Goal: Task Accomplishment & Management: Manage account settings

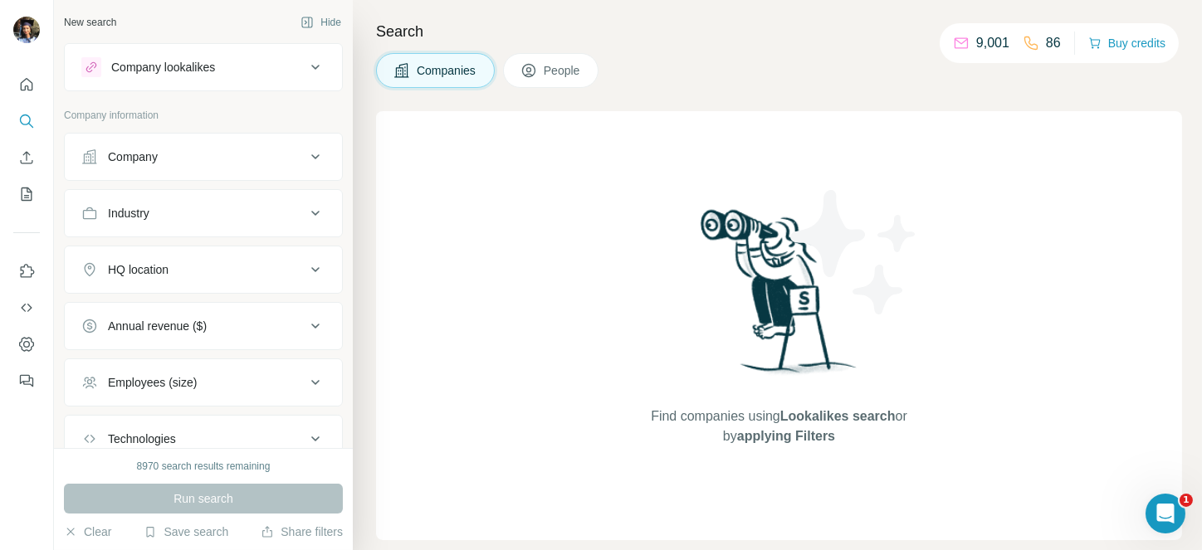
click at [192, 207] on div "Industry" at bounding box center [193, 213] width 224 height 17
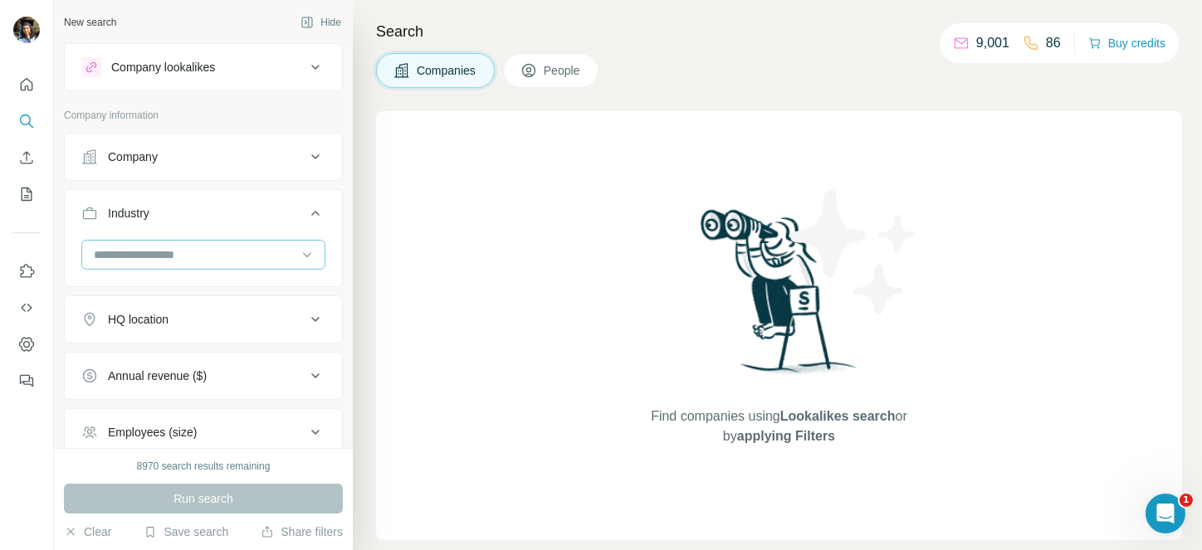
click at [130, 251] on input at bounding box center [194, 255] width 205 height 18
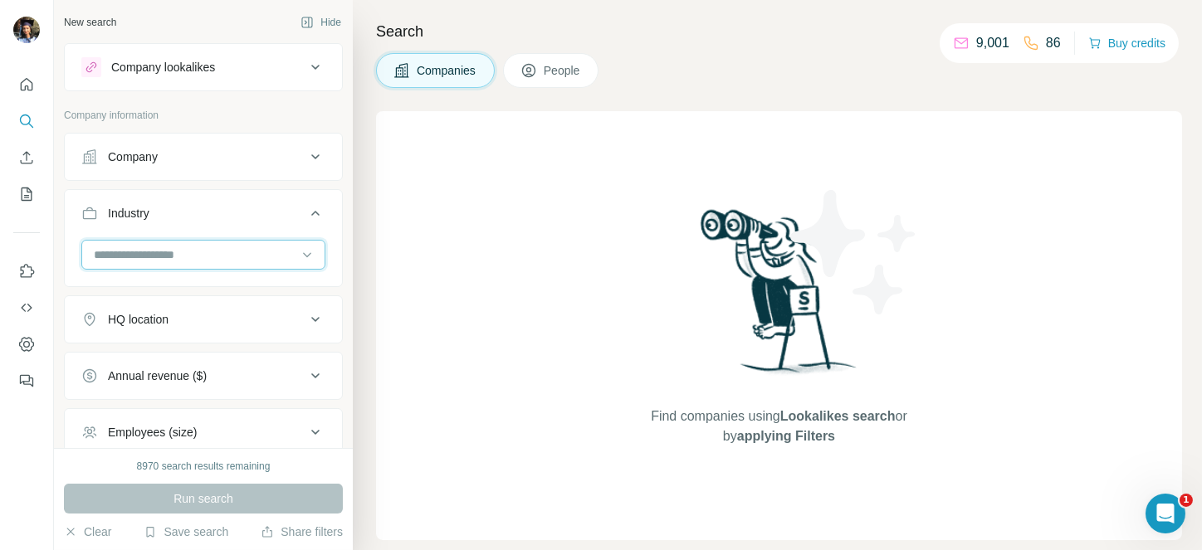
click at [130, 251] on input at bounding box center [194, 255] width 205 height 18
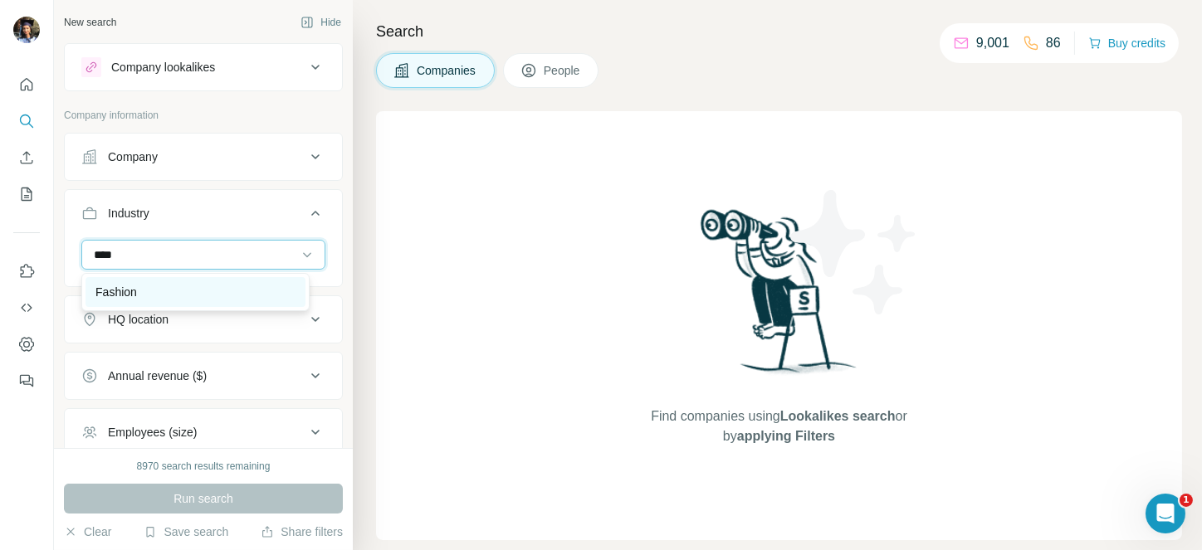
type input "****"
click at [108, 302] on div "Fashion" at bounding box center [195, 292] width 220 height 30
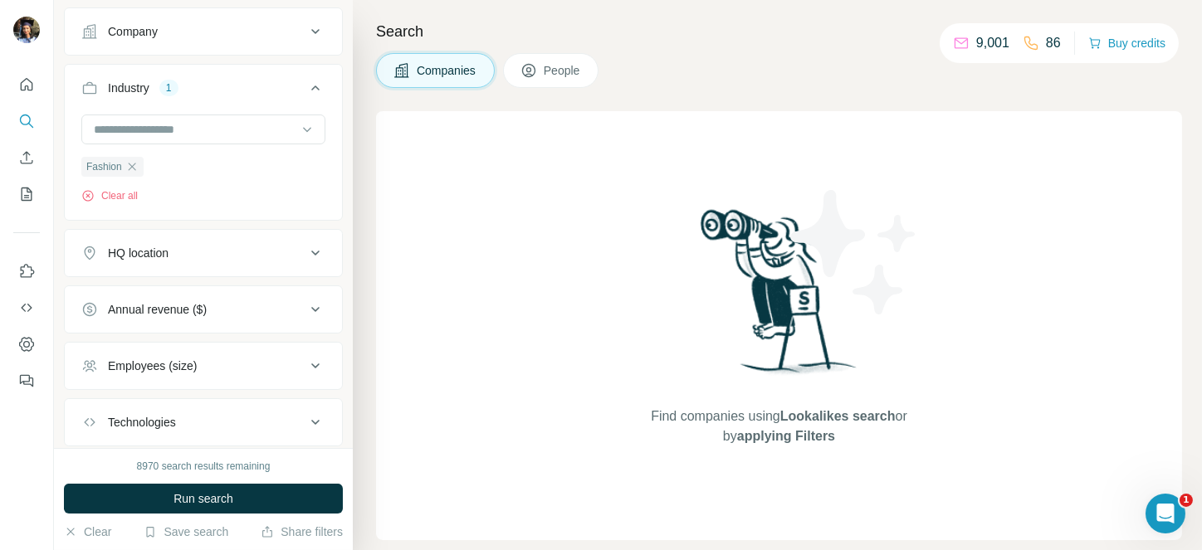
scroll to position [126, 0]
click at [226, 241] on button "HQ location" at bounding box center [203, 252] width 277 height 40
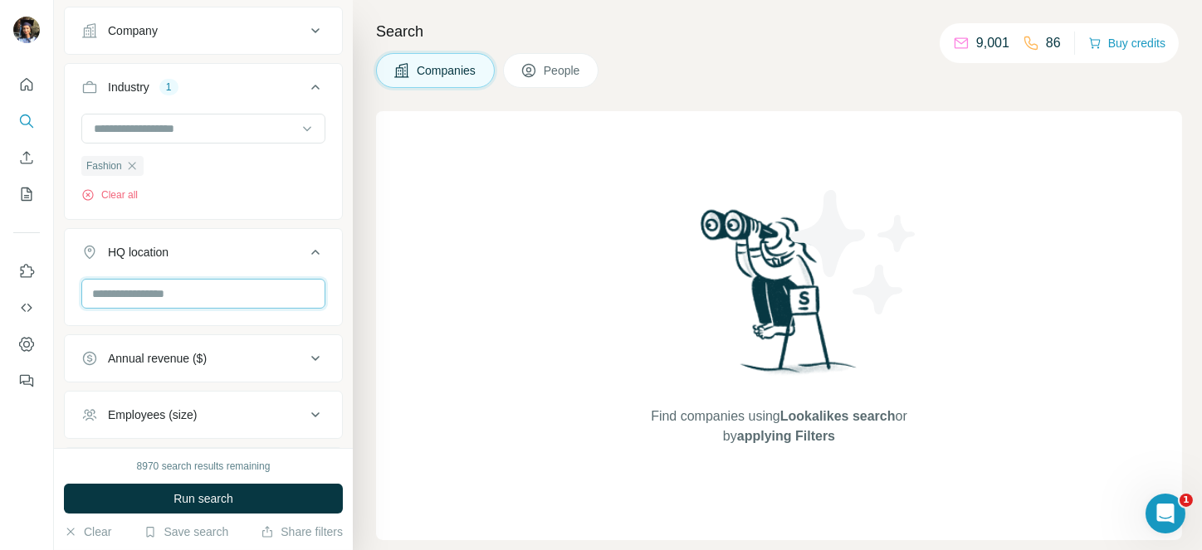
click at [120, 290] on input "text" at bounding box center [203, 294] width 244 height 30
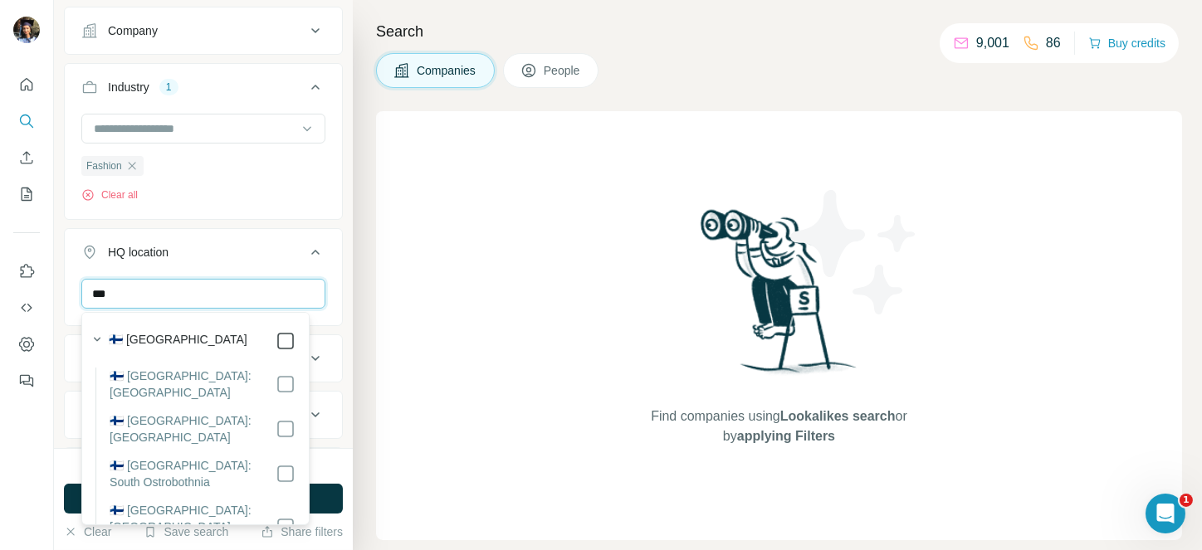
type input "***"
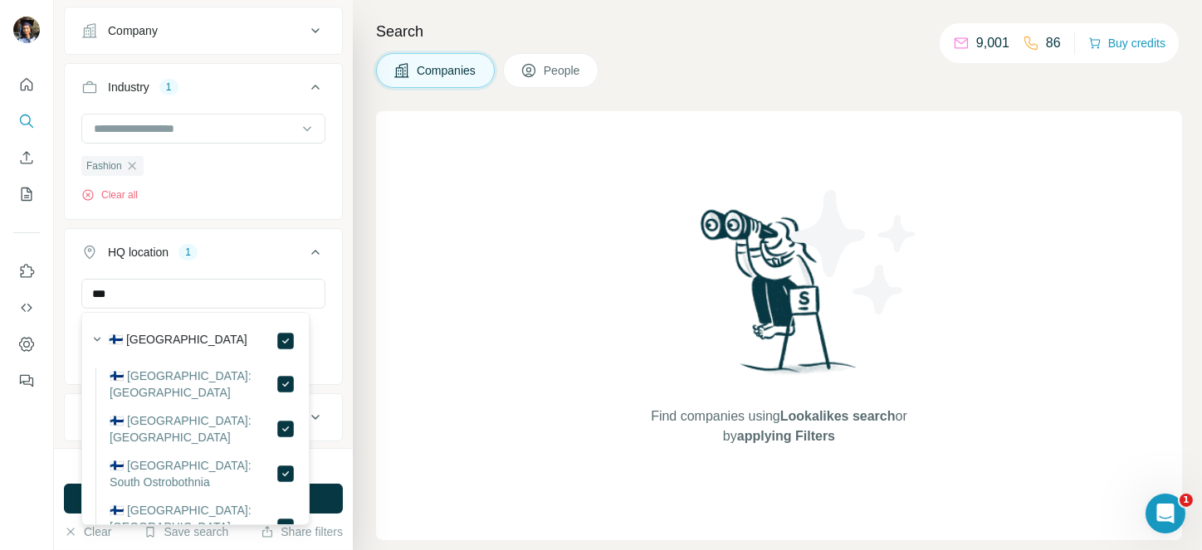
click at [305, 242] on icon at bounding box center [315, 252] width 20 height 20
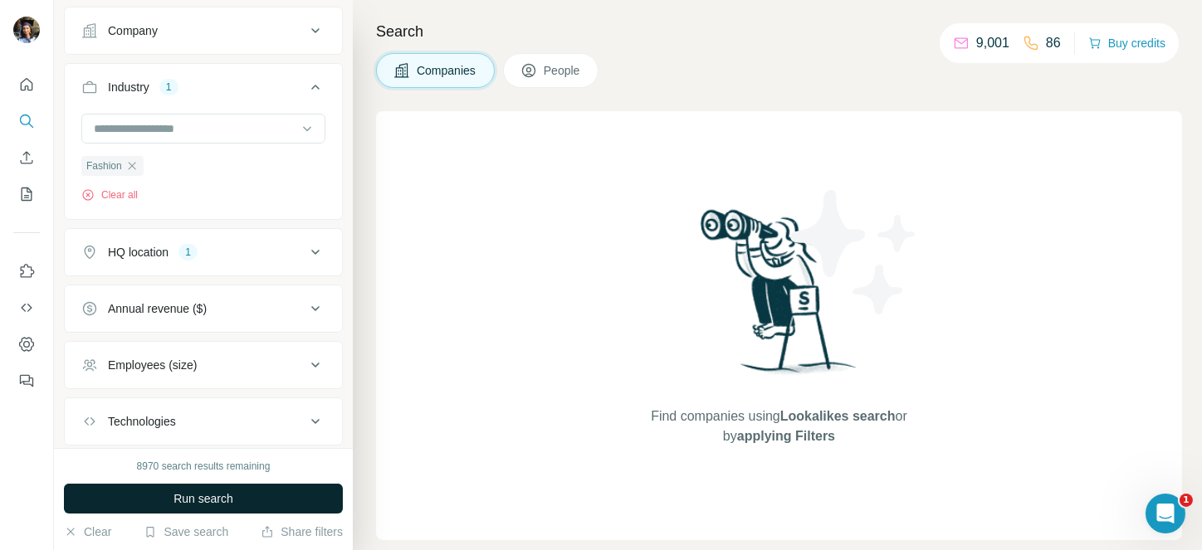
click at [215, 496] on span "Run search" at bounding box center [203, 499] width 60 height 17
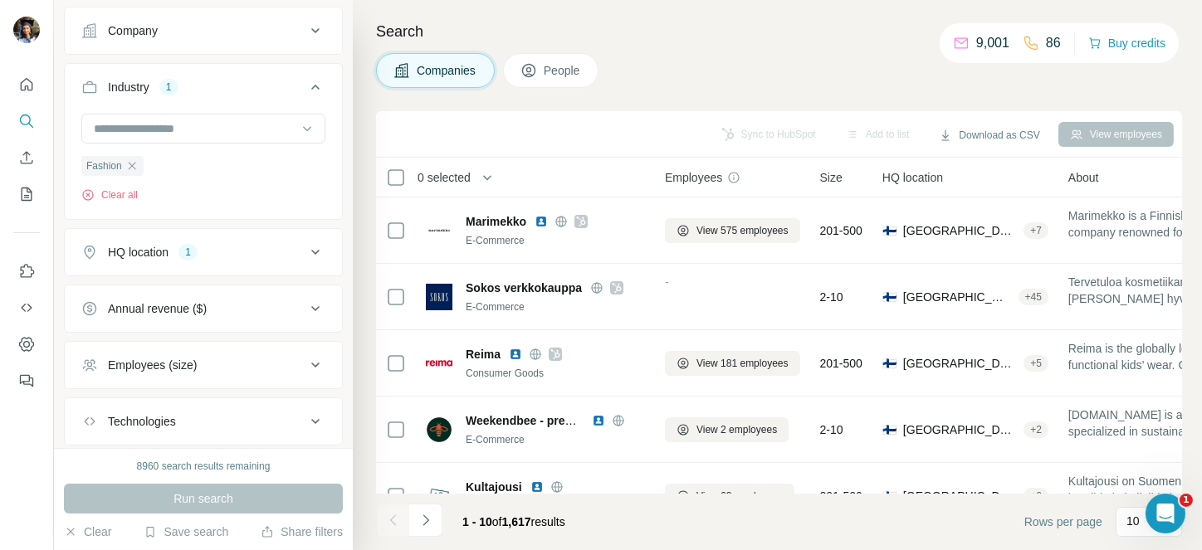
click at [448, 174] on span "0 selected" at bounding box center [443, 177] width 53 height 17
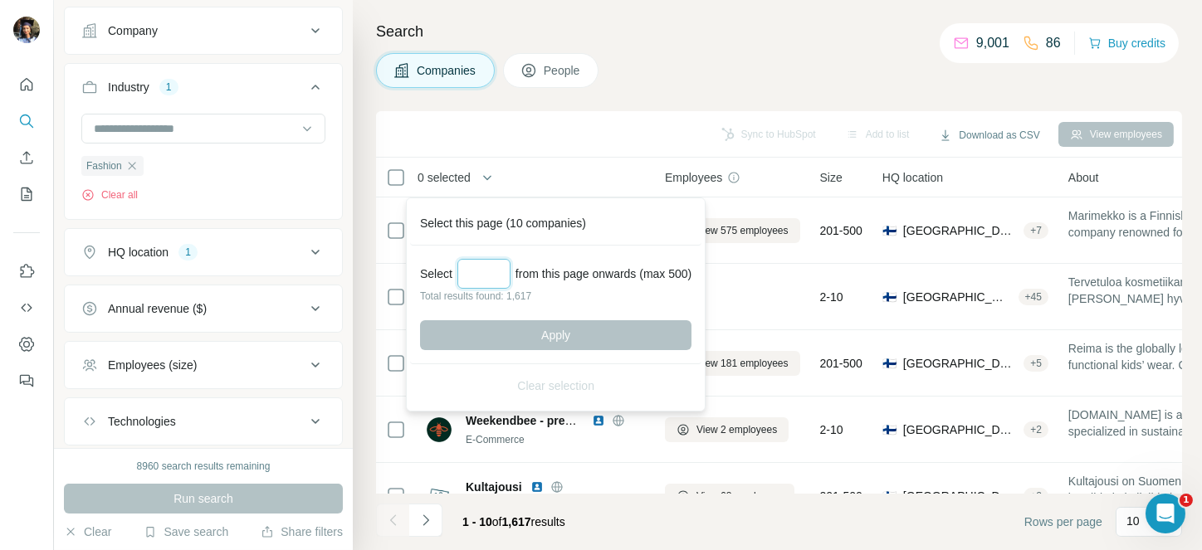
click at [486, 279] on input "Select a number (up to 500)" at bounding box center [483, 274] width 53 height 30
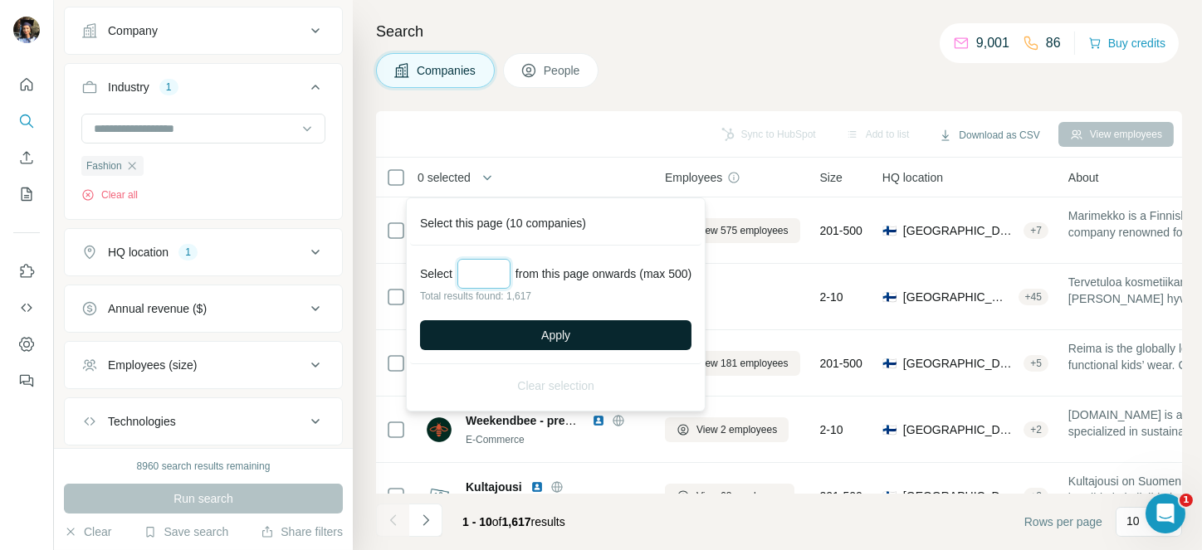
type input "***"
click at [570, 327] on span "Apply" at bounding box center [555, 335] width 29 height 17
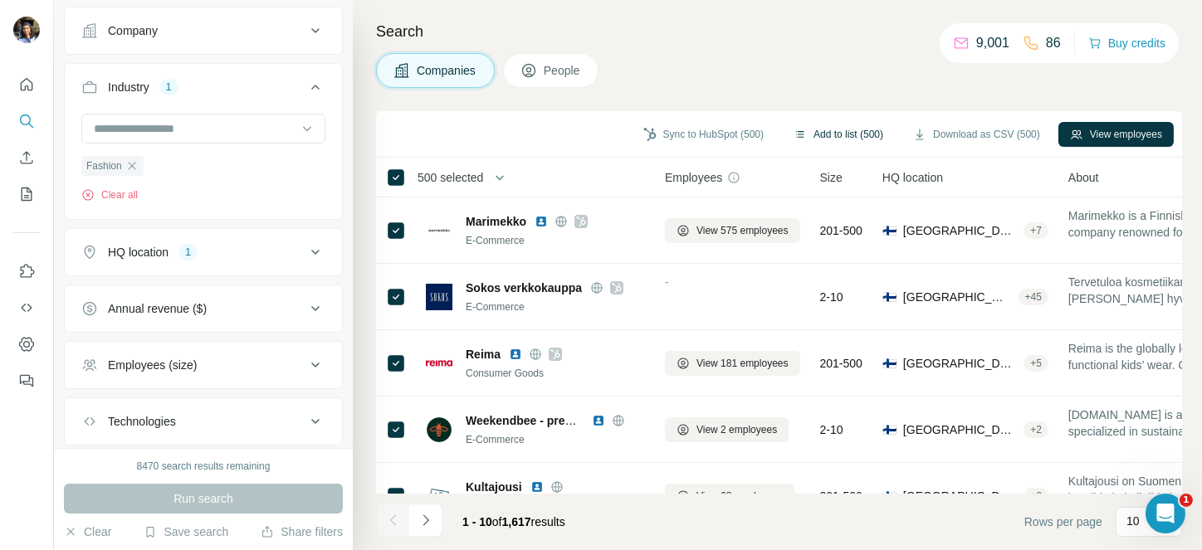
click at [840, 131] on button "Add to list (500)" at bounding box center [838, 134] width 113 height 25
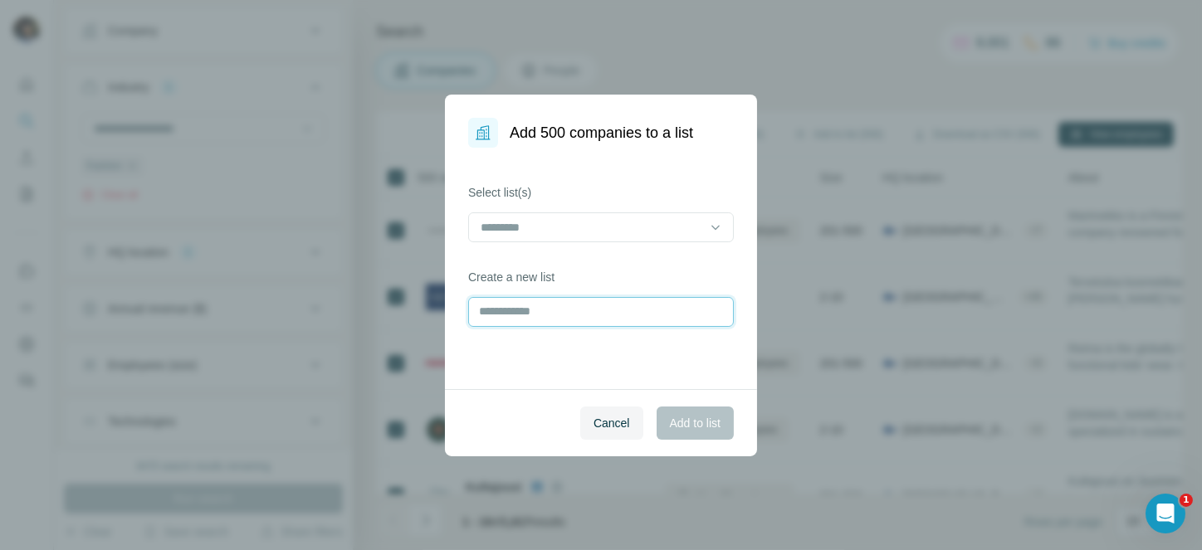
click at [531, 311] on input "text" at bounding box center [601, 312] width 266 height 30
type input "**********"
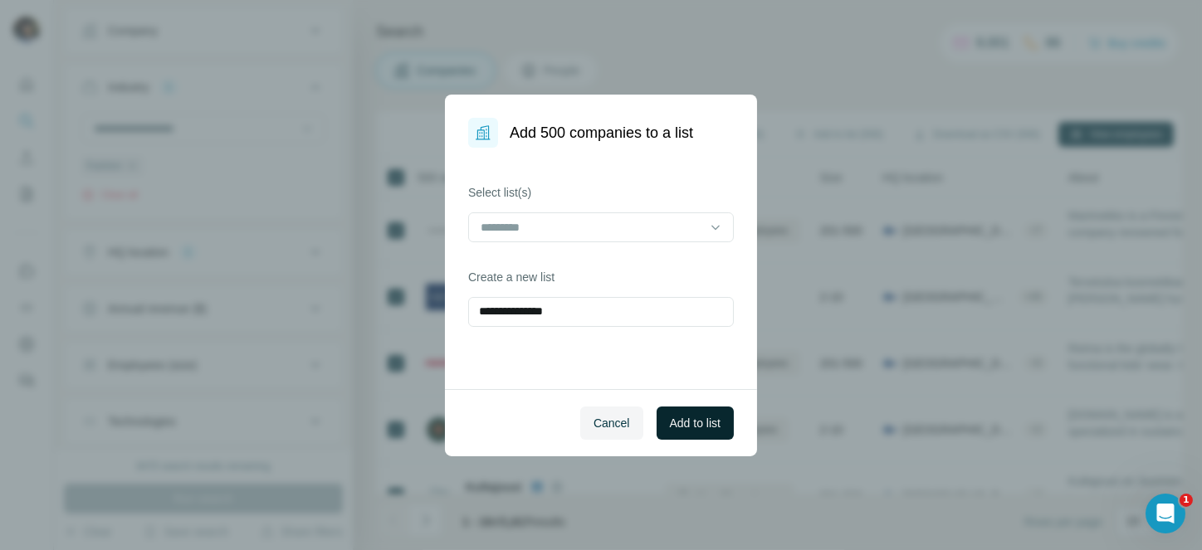
click at [705, 431] on span "Add to list" at bounding box center [695, 423] width 51 height 17
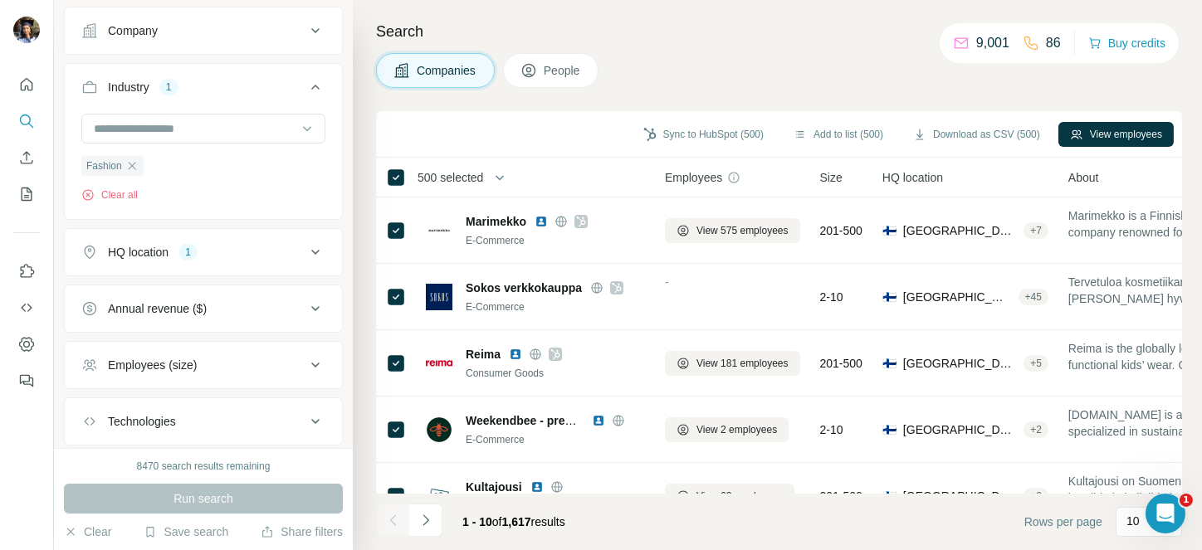
click at [458, 170] on span "500 selected" at bounding box center [450, 177] width 66 height 17
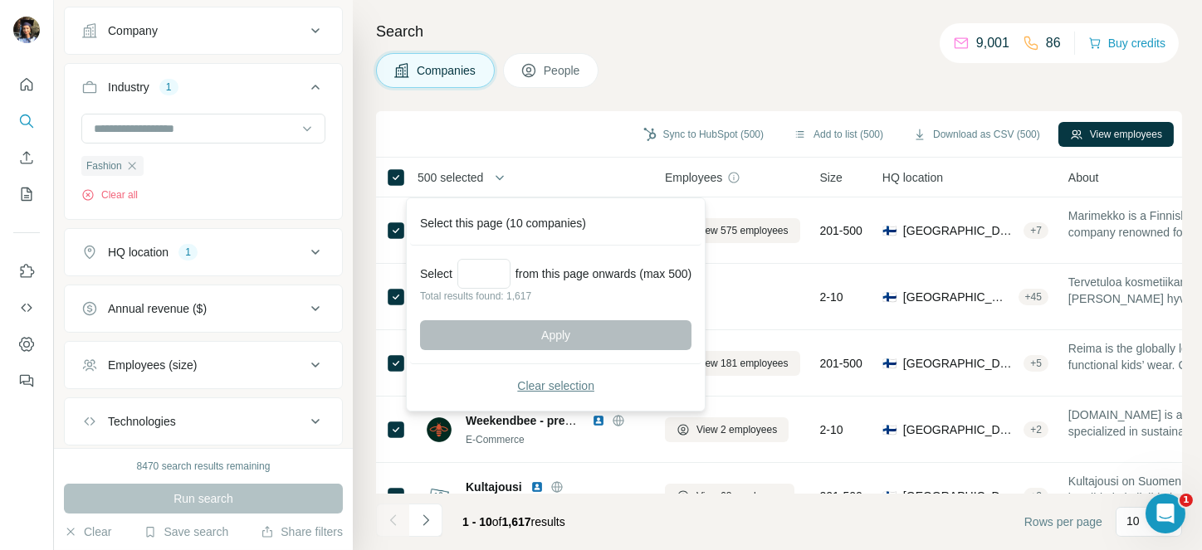
click at [554, 382] on span "Clear selection" at bounding box center [555, 386] width 77 height 17
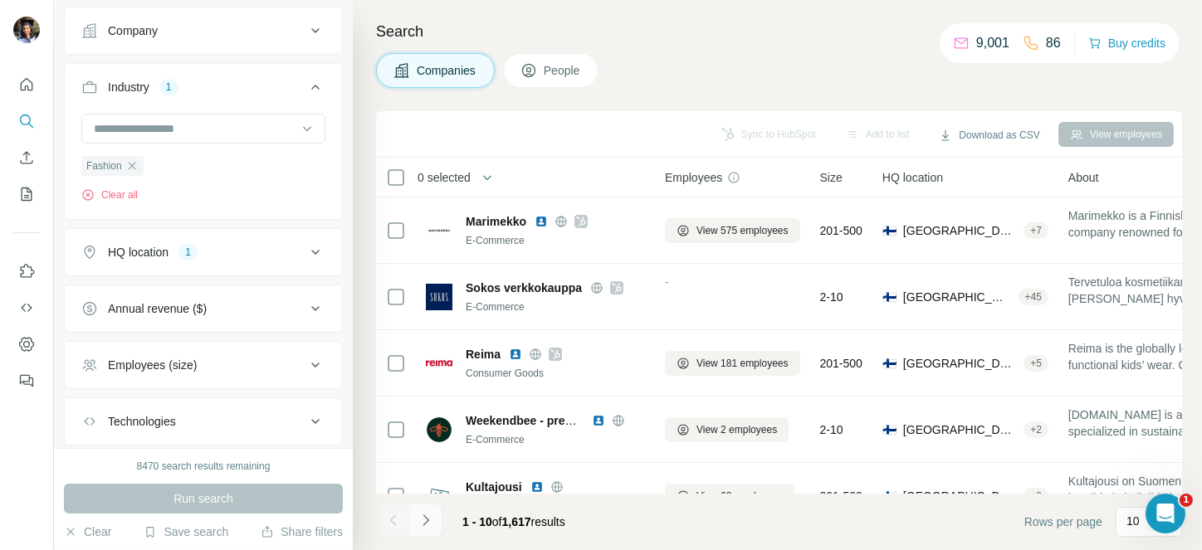
click at [417, 517] on icon "Navigate to next page" at bounding box center [425, 520] width 17 height 17
click at [417, 517] on div at bounding box center [425, 520] width 33 height 33
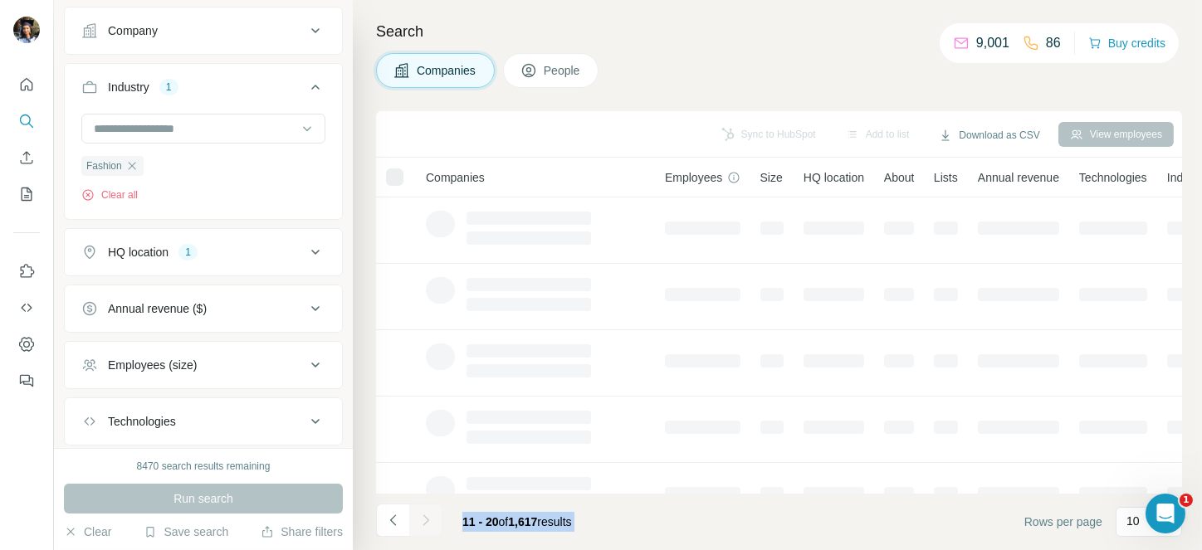
click at [417, 517] on div at bounding box center [425, 520] width 33 height 33
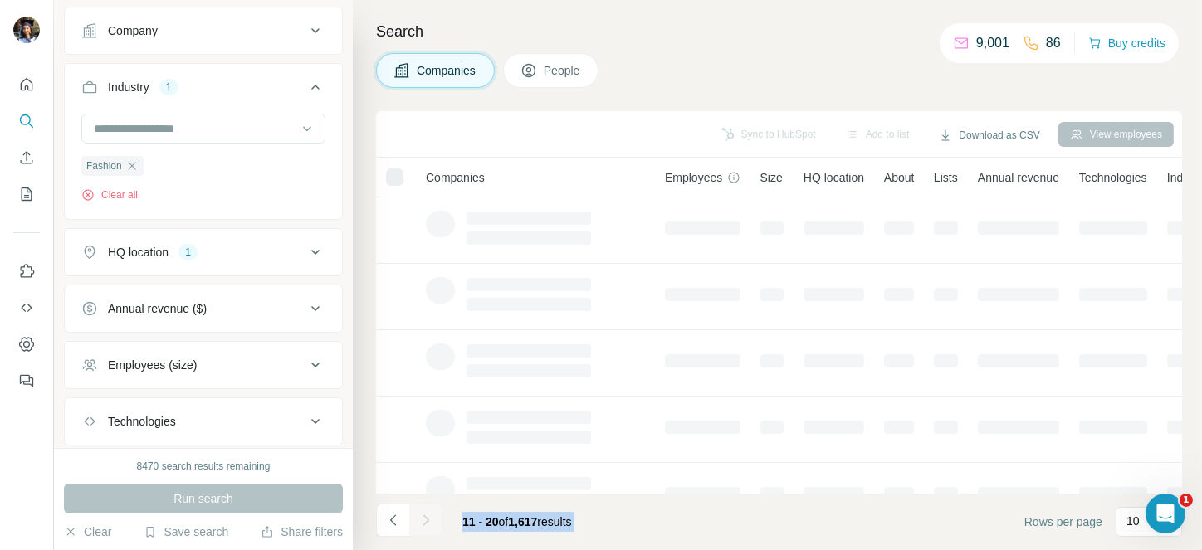
click at [417, 517] on icon "Navigate to next page" at bounding box center [425, 520] width 17 height 17
click at [417, 517] on div at bounding box center [425, 520] width 33 height 33
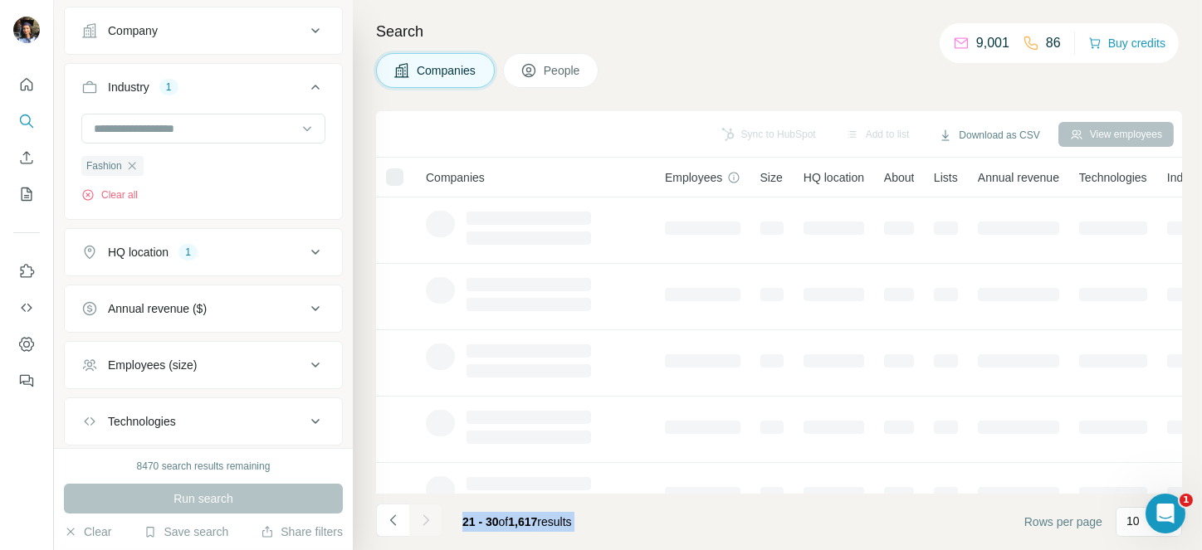
click at [417, 517] on div at bounding box center [425, 520] width 33 height 33
click at [417, 517] on icon "Navigate to next page" at bounding box center [425, 520] width 17 height 17
click at [417, 517] on div at bounding box center [425, 520] width 33 height 33
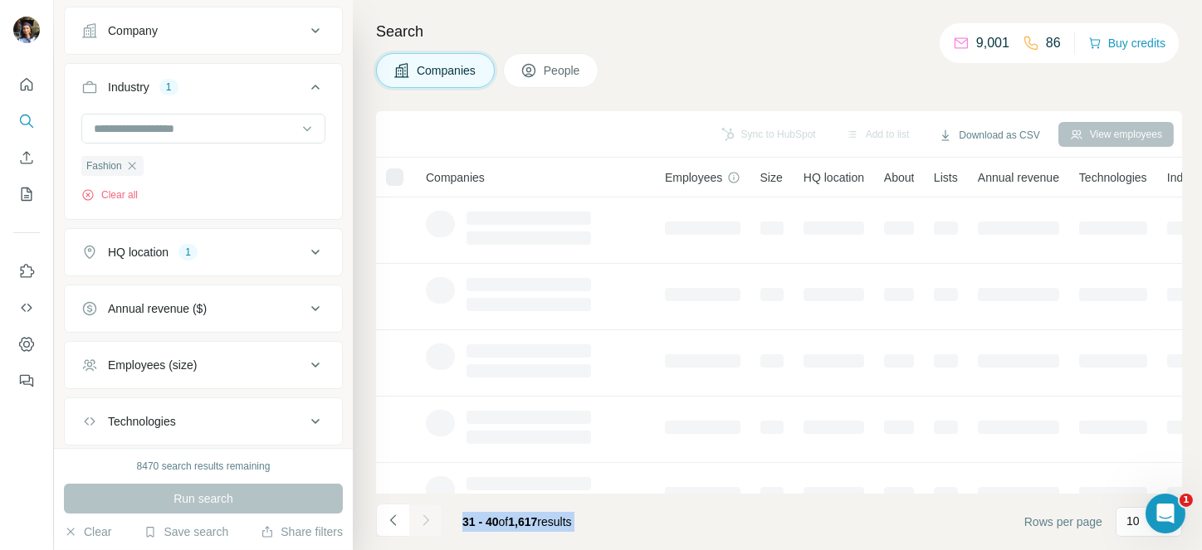
click at [417, 517] on div at bounding box center [425, 520] width 33 height 33
click at [417, 517] on icon "Navigate to next page" at bounding box center [425, 520] width 17 height 17
click at [417, 517] on div at bounding box center [425, 520] width 33 height 33
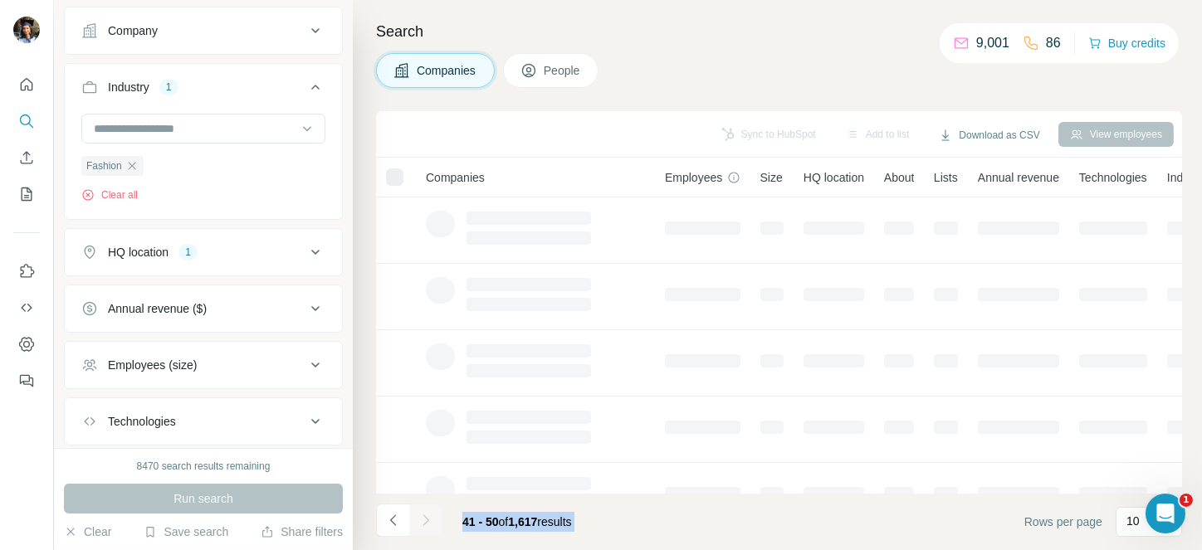
click at [417, 517] on div at bounding box center [425, 520] width 33 height 33
click at [417, 517] on icon "Navigate to next page" at bounding box center [425, 520] width 17 height 17
click at [417, 517] on div at bounding box center [425, 520] width 33 height 33
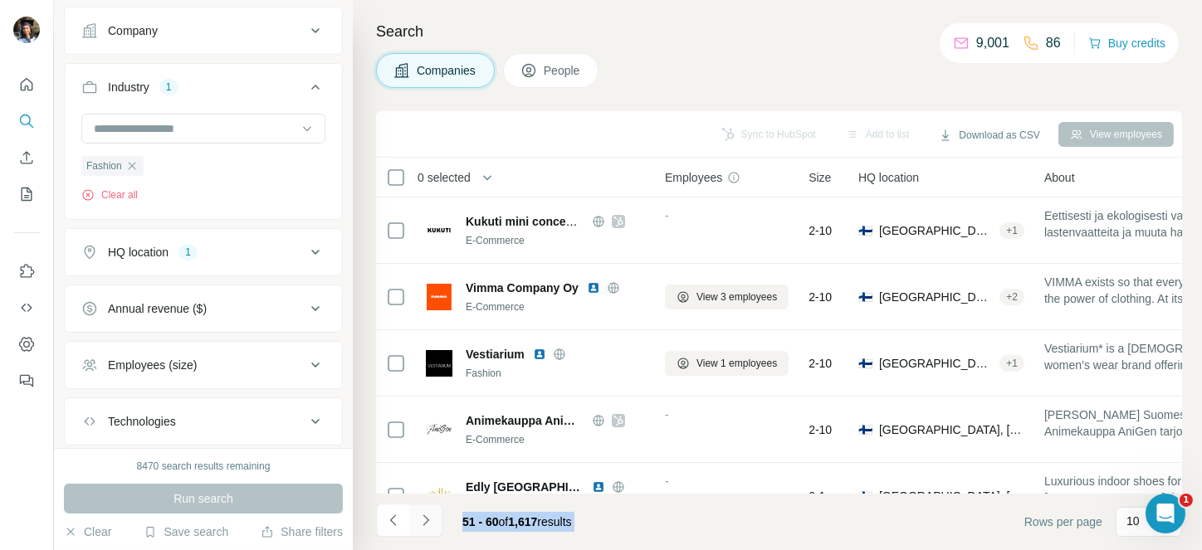
click at [417, 517] on icon "Navigate to next page" at bounding box center [425, 520] width 17 height 17
click at [417, 517] on div at bounding box center [425, 520] width 33 height 33
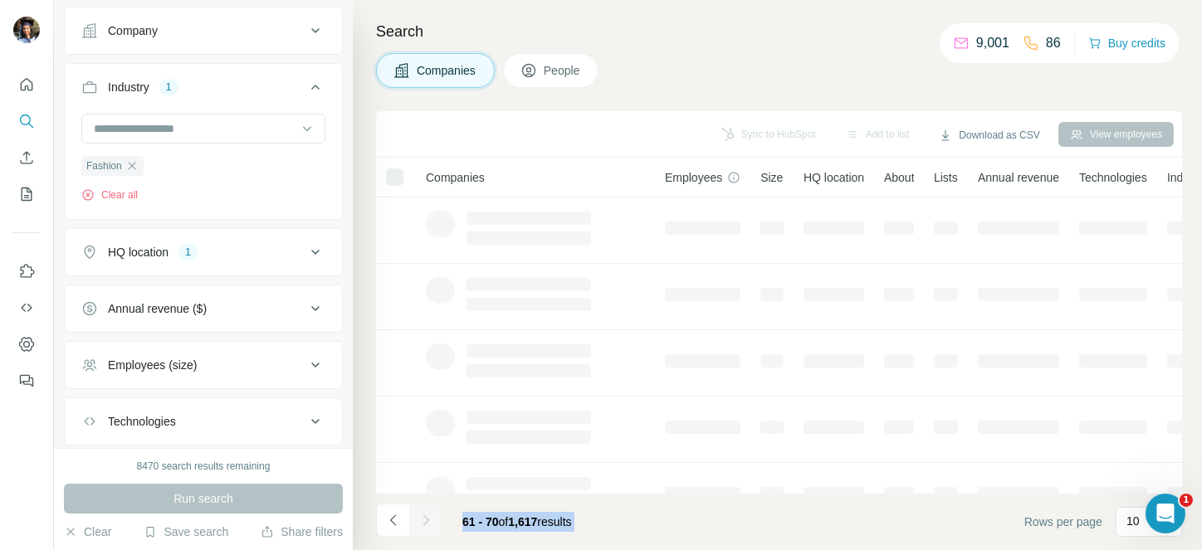
click at [417, 517] on div at bounding box center [425, 520] width 33 height 33
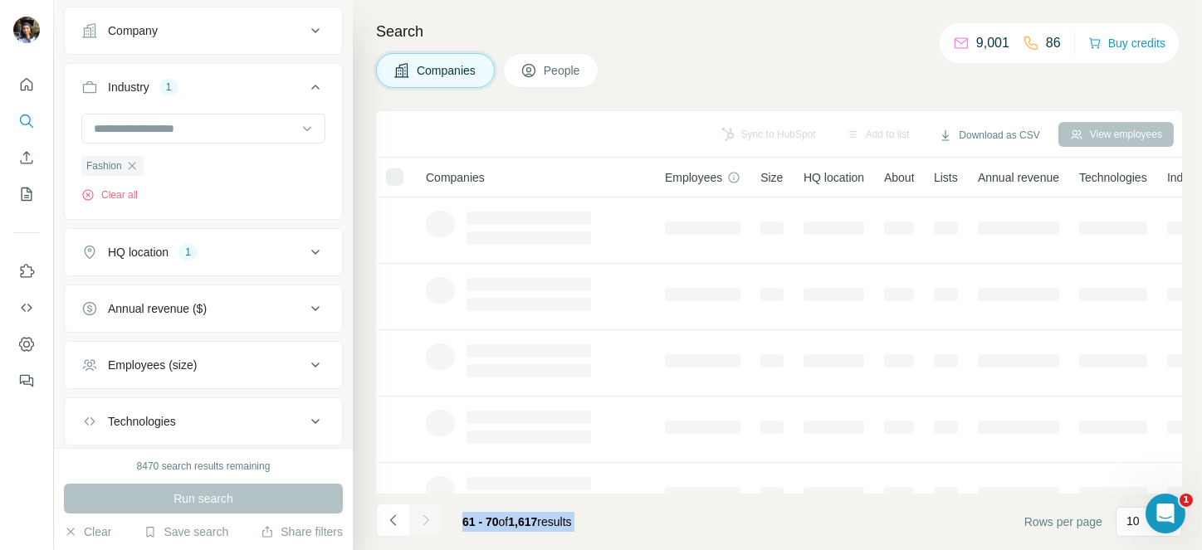
click at [417, 517] on icon "Navigate to next page" at bounding box center [425, 520] width 17 height 17
click at [417, 517] on div at bounding box center [425, 520] width 33 height 33
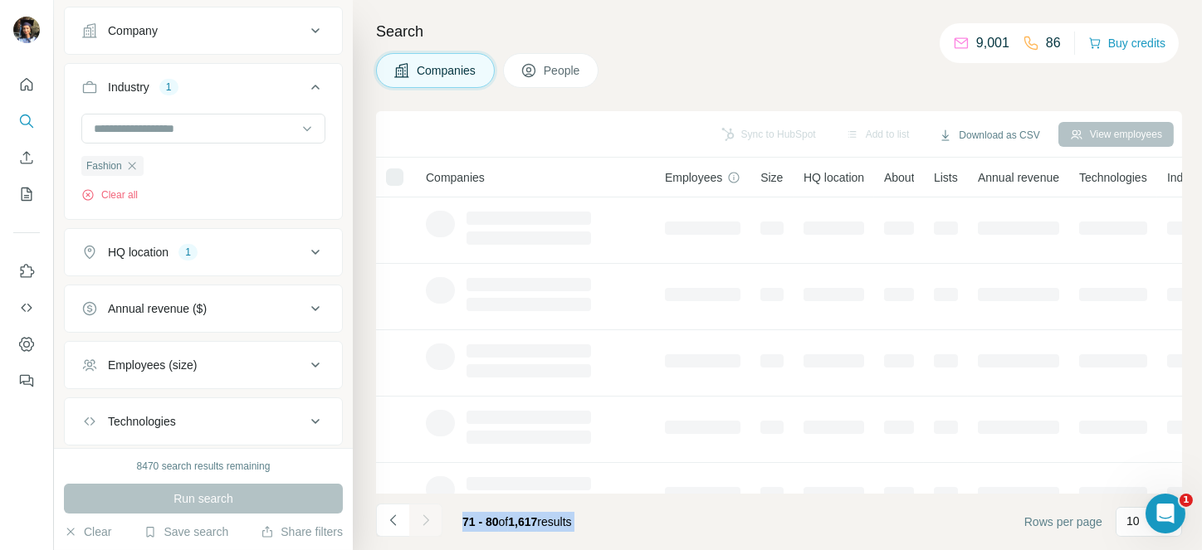
click at [417, 517] on div at bounding box center [425, 520] width 33 height 33
click at [417, 517] on icon "Navigate to next page" at bounding box center [425, 520] width 17 height 17
click at [417, 517] on div at bounding box center [425, 520] width 33 height 33
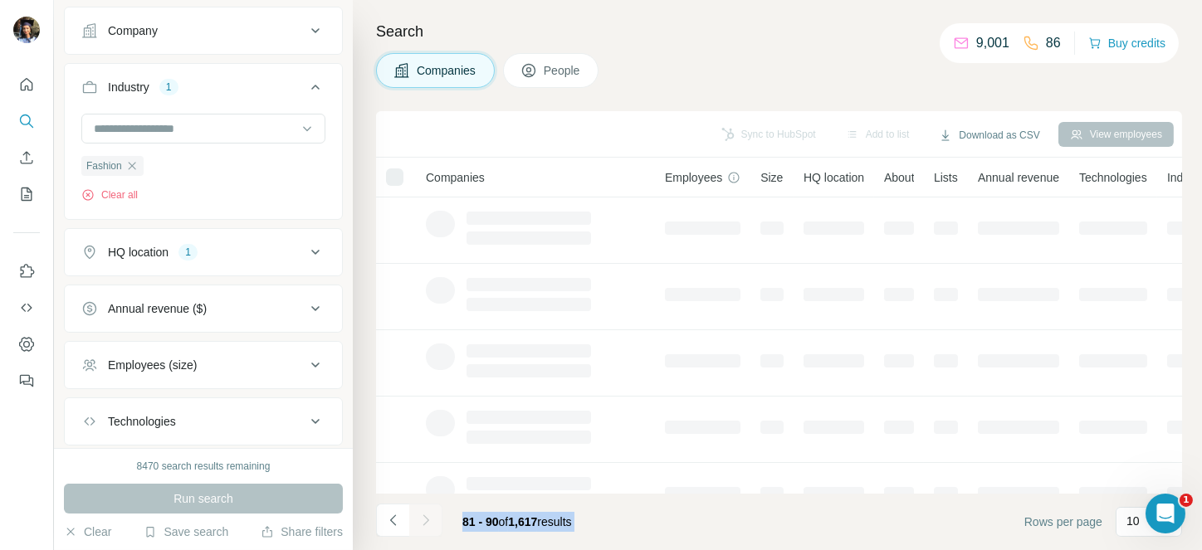
click at [417, 517] on div at bounding box center [425, 520] width 33 height 33
click at [417, 517] on icon "Navigate to next page" at bounding box center [425, 520] width 17 height 17
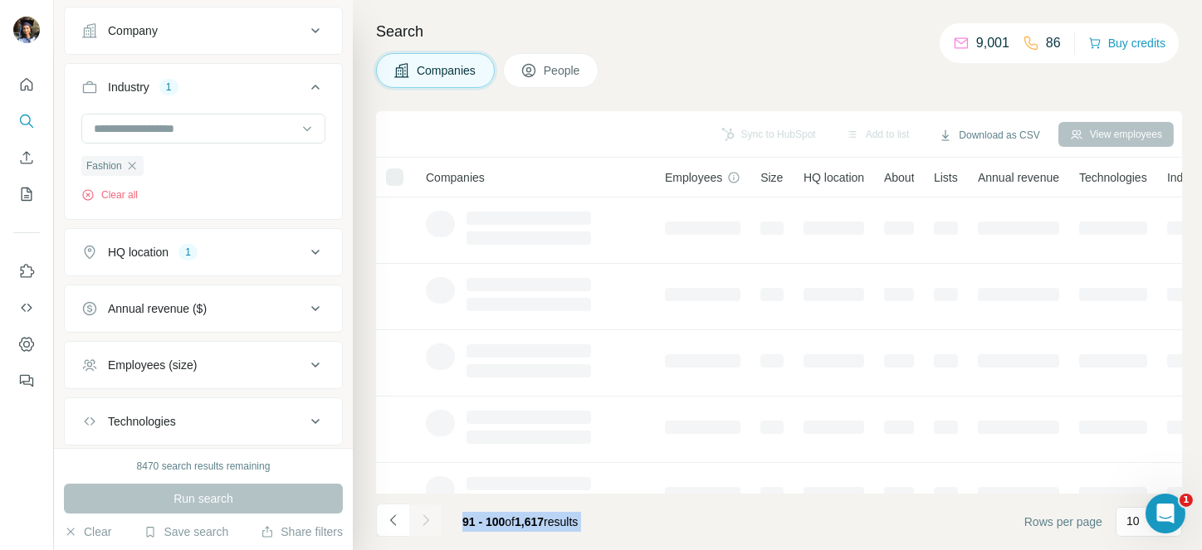
click at [417, 517] on div at bounding box center [425, 520] width 33 height 33
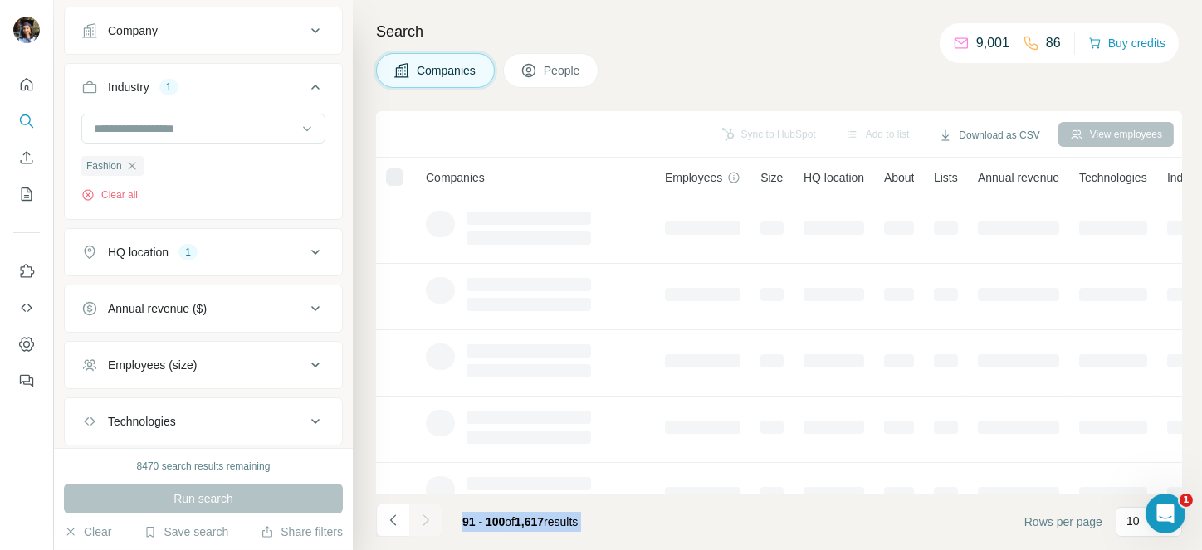
click at [417, 517] on div at bounding box center [425, 520] width 33 height 33
click at [417, 517] on icon "Navigate to next page" at bounding box center [425, 520] width 17 height 17
click at [417, 517] on div at bounding box center [425, 520] width 33 height 33
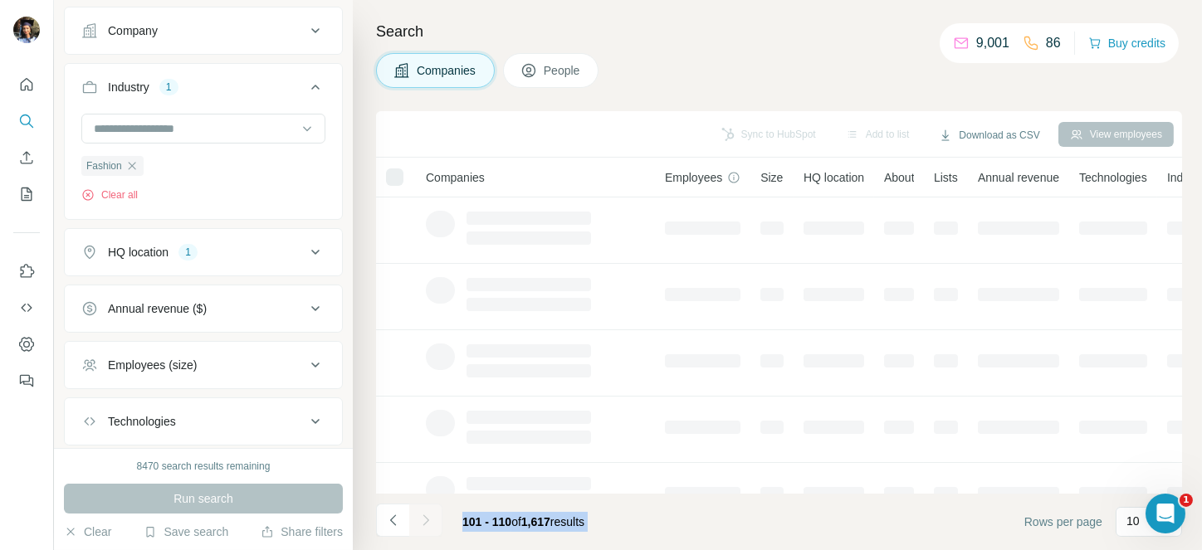
click at [417, 517] on div at bounding box center [425, 520] width 33 height 33
click at [417, 517] on icon "Navigate to next page" at bounding box center [425, 520] width 17 height 17
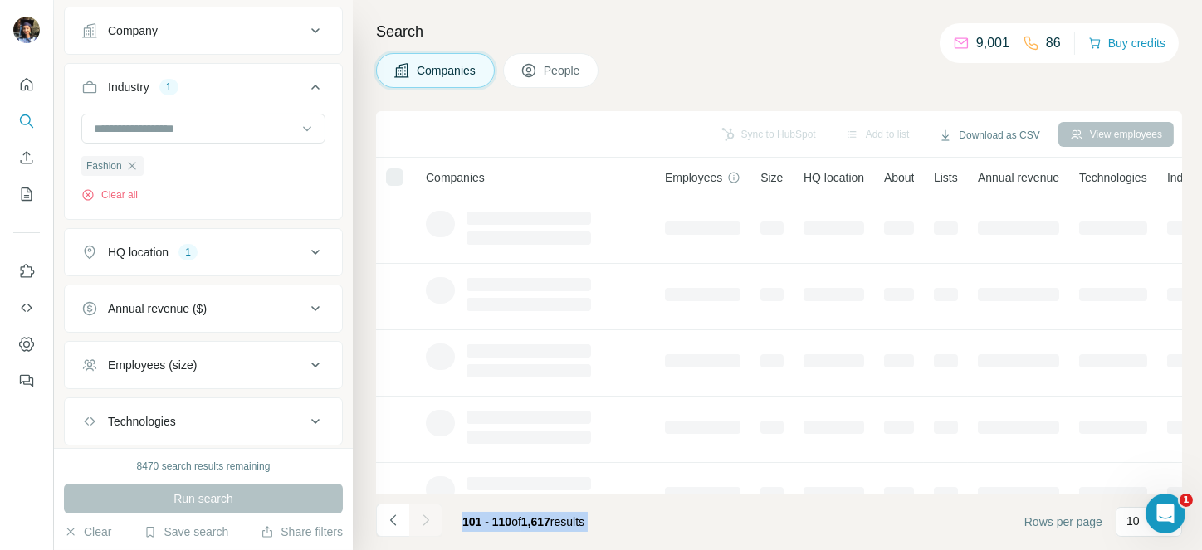
click at [417, 517] on div at bounding box center [425, 520] width 33 height 33
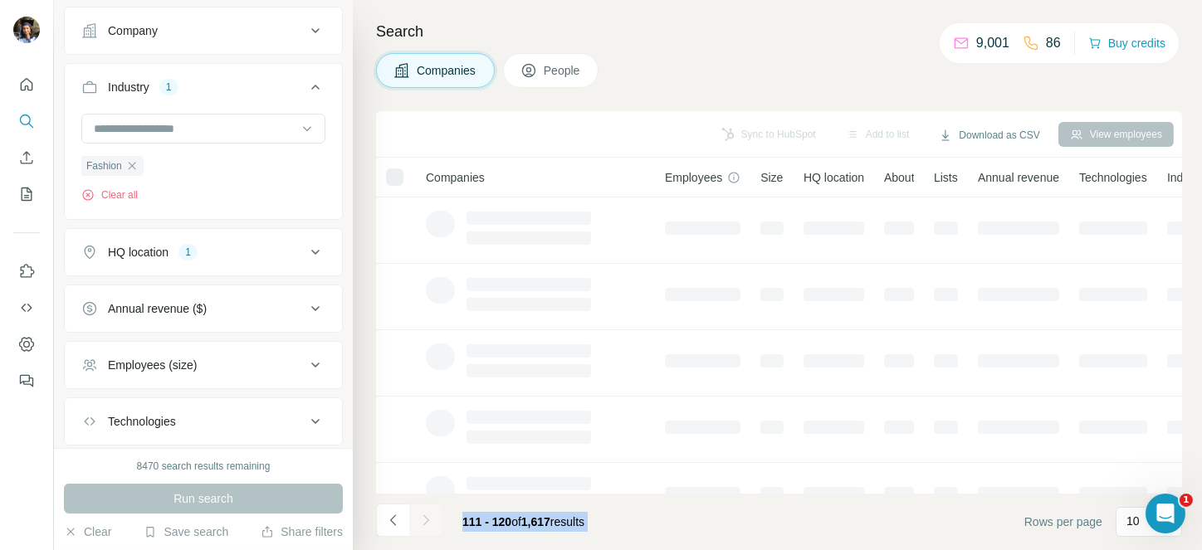
click at [417, 517] on div at bounding box center [425, 520] width 33 height 33
click at [417, 517] on icon "Navigate to next page" at bounding box center [425, 520] width 17 height 17
click at [417, 517] on div at bounding box center [425, 520] width 33 height 33
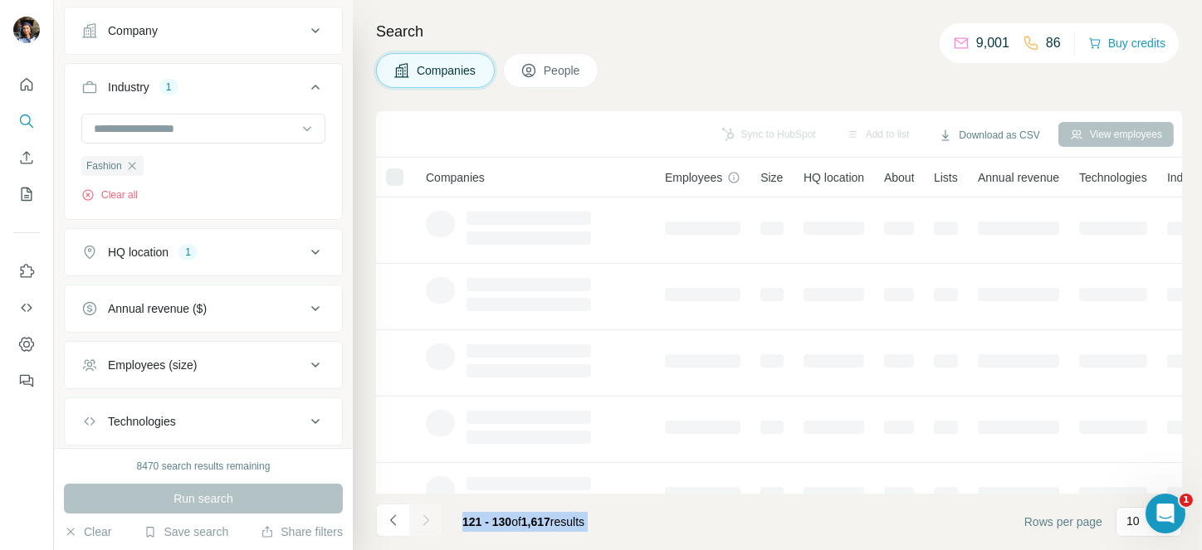
click at [417, 517] on div at bounding box center [425, 520] width 33 height 33
click at [417, 517] on icon "Navigate to next page" at bounding box center [425, 520] width 17 height 17
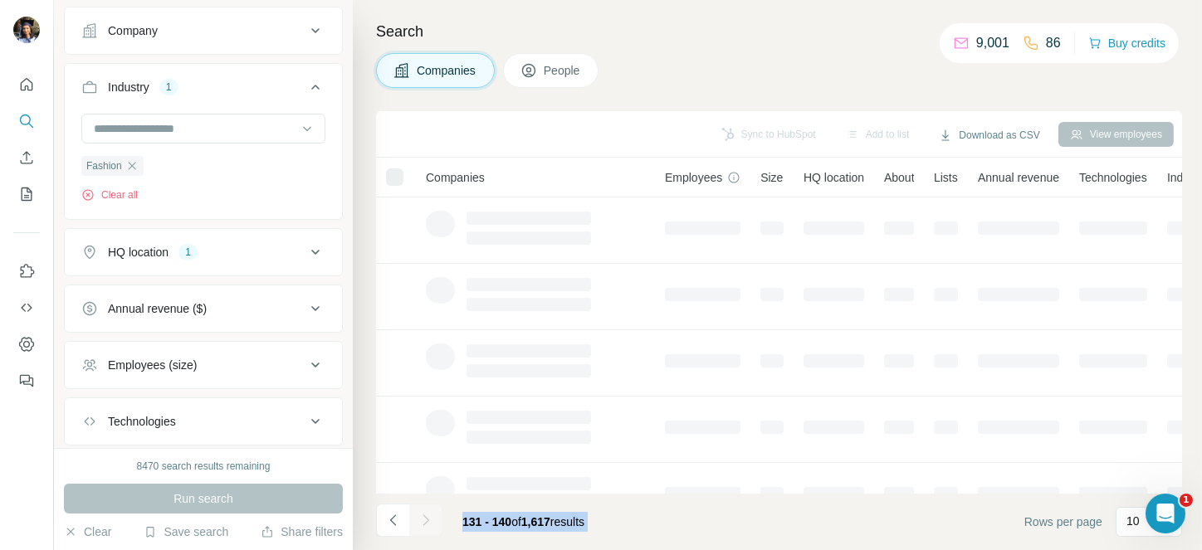
click at [417, 517] on div at bounding box center [425, 520] width 33 height 33
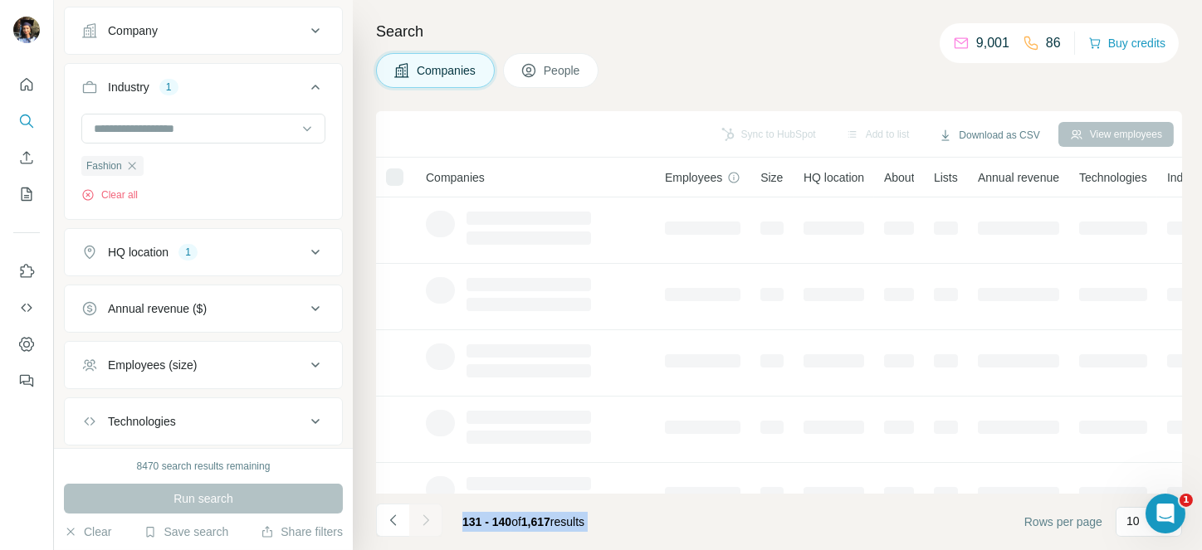
click at [417, 517] on div at bounding box center [425, 520] width 33 height 33
click at [417, 517] on icon "Navigate to next page" at bounding box center [425, 520] width 17 height 17
click at [417, 517] on div at bounding box center [425, 520] width 33 height 33
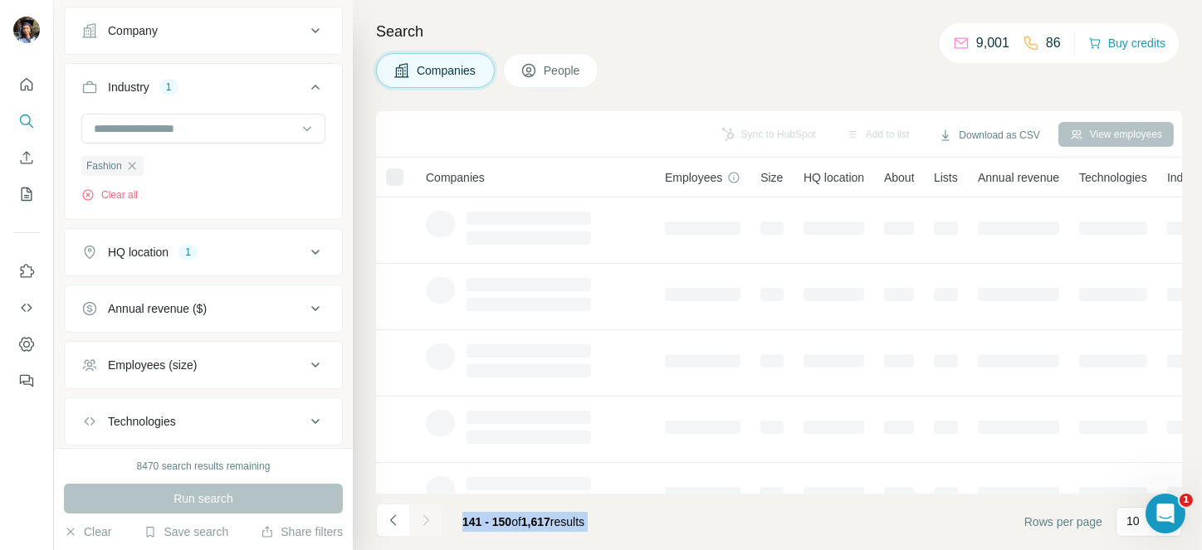
click at [417, 517] on div at bounding box center [425, 520] width 33 height 33
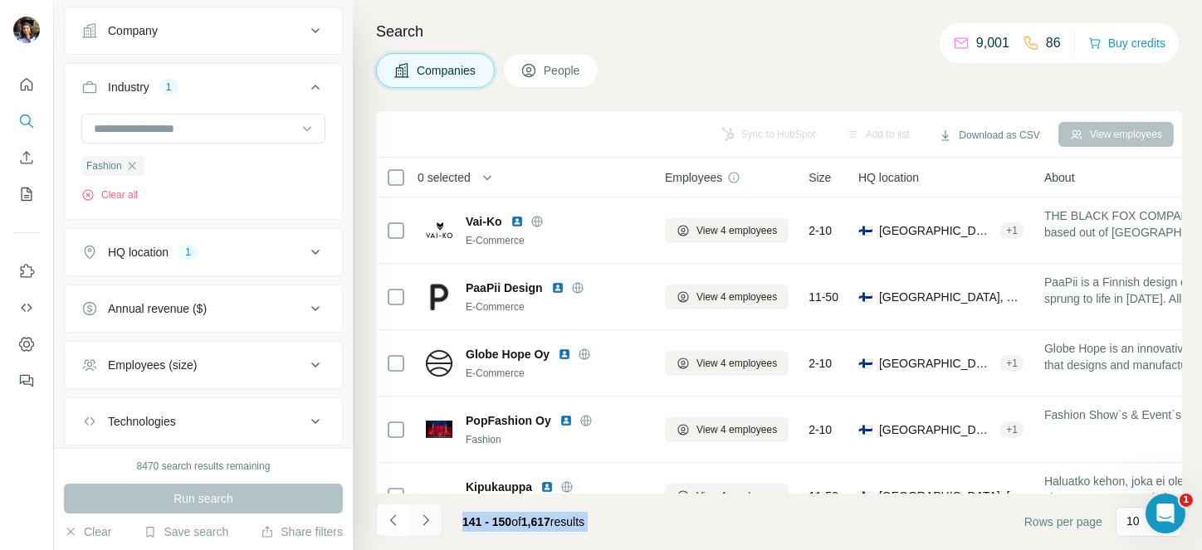
click at [417, 517] on icon "Navigate to next page" at bounding box center [425, 520] width 17 height 17
click at [417, 517] on div at bounding box center [425, 520] width 33 height 33
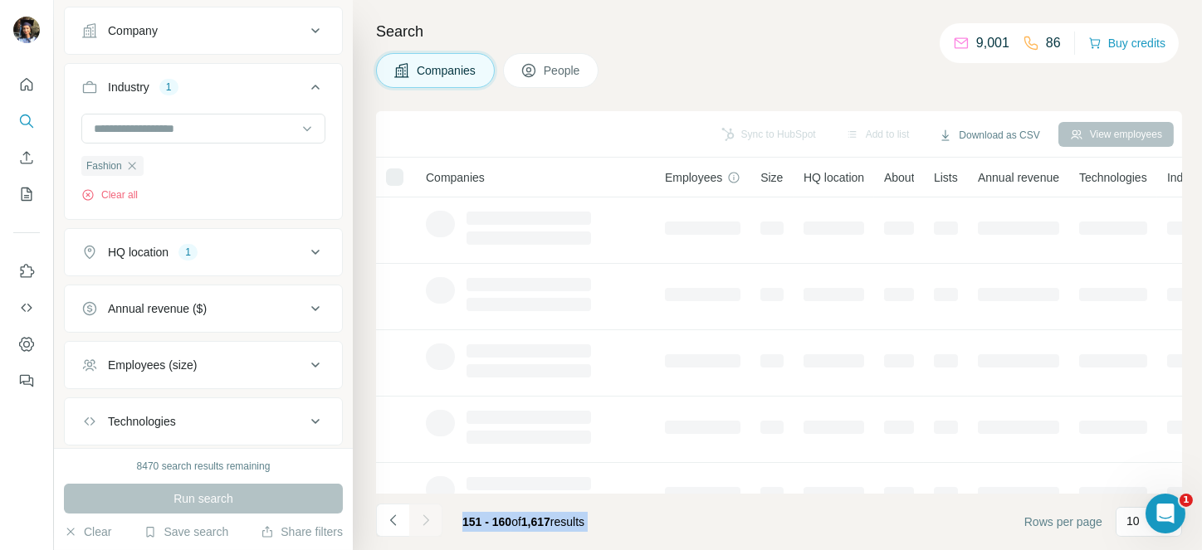
click at [417, 517] on div at bounding box center [425, 520] width 33 height 33
click at [417, 517] on icon "Navigate to next page" at bounding box center [425, 520] width 17 height 17
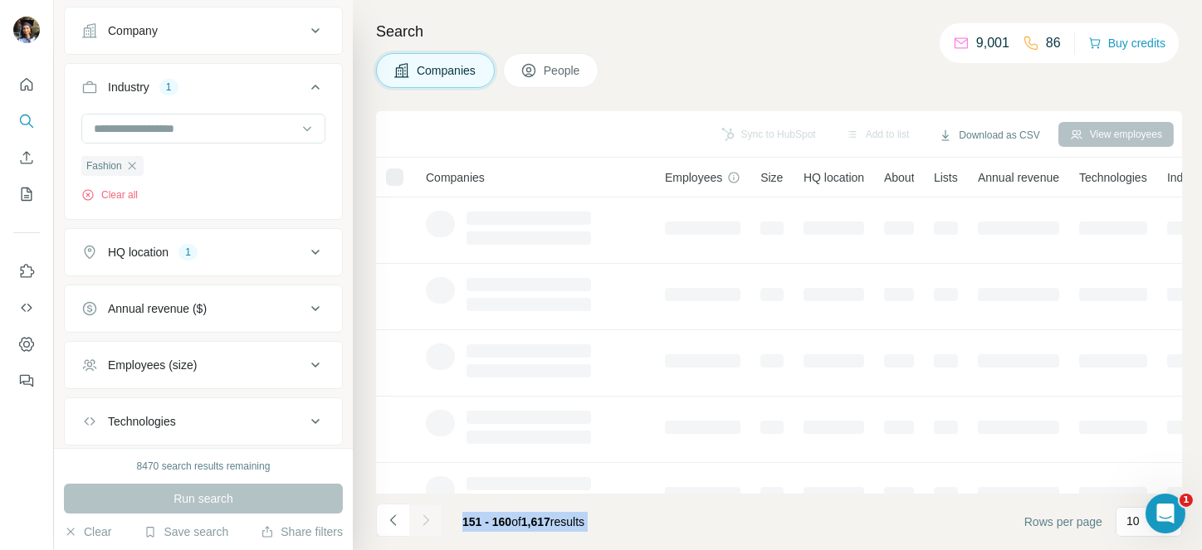
click at [417, 517] on div at bounding box center [425, 520] width 33 height 33
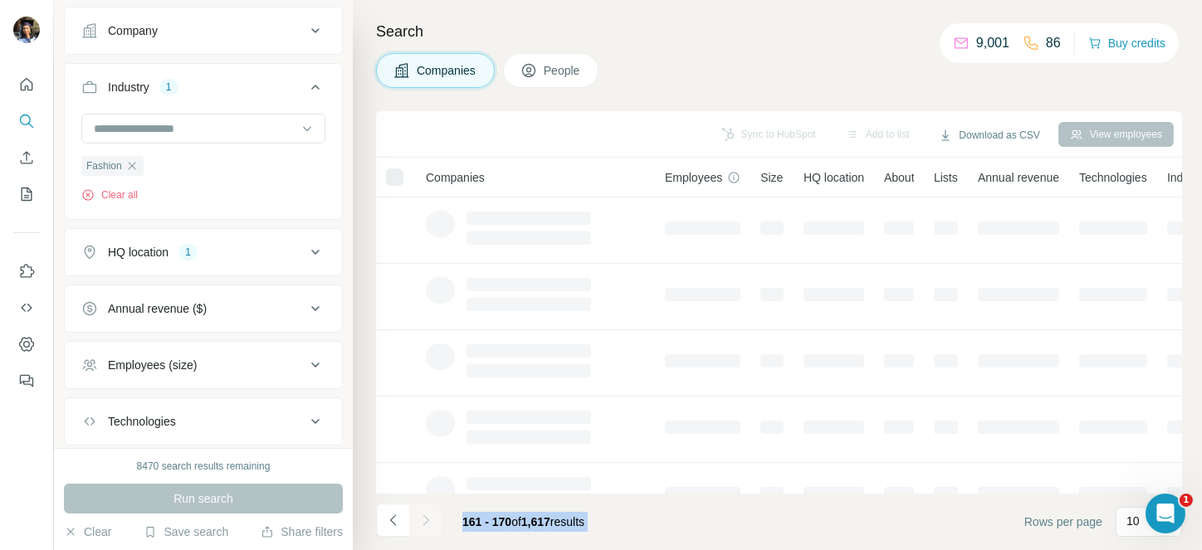
click at [417, 517] on icon "Navigate to next page" at bounding box center [425, 520] width 17 height 17
click at [417, 517] on div at bounding box center [425, 520] width 33 height 33
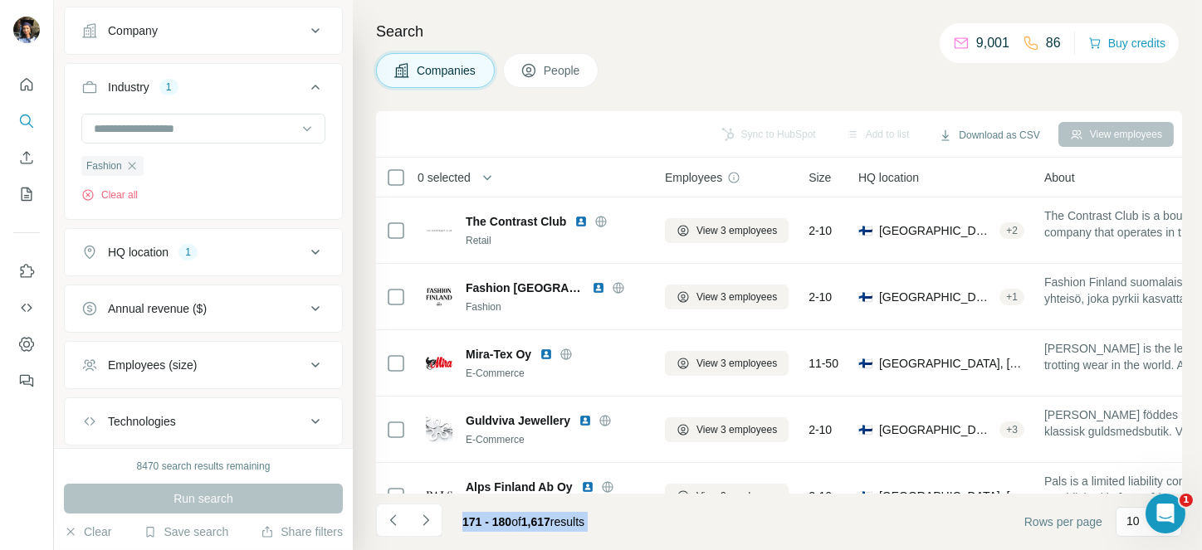
click at [417, 517] on icon "Navigate to next page" at bounding box center [425, 520] width 17 height 17
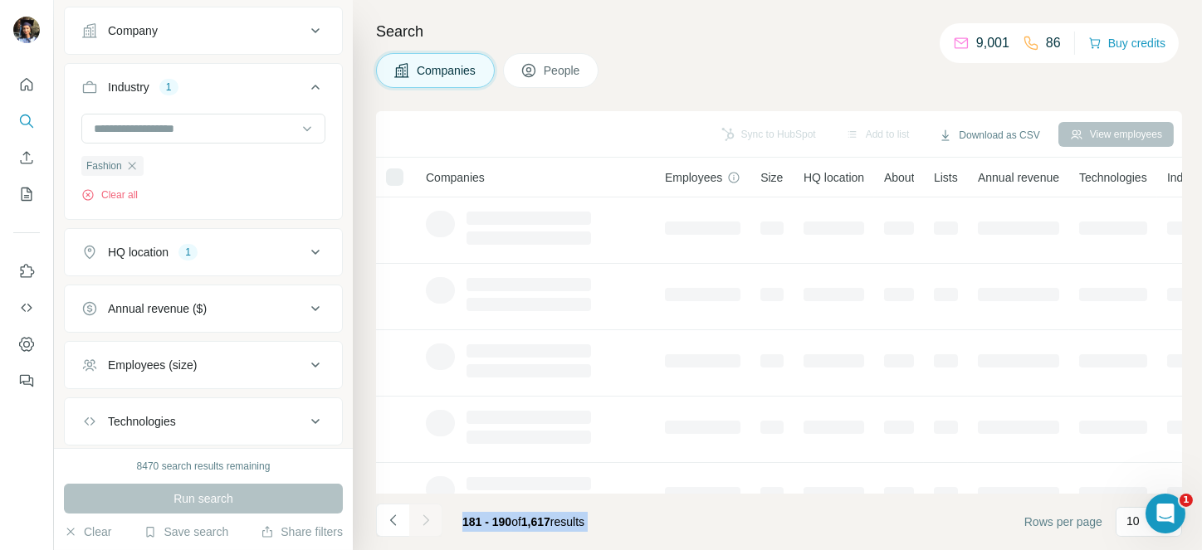
click at [417, 517] on div at bounding box center [425, 520] width 33 height 33
click at [417, 517] on icon "Navigate to next page" at bounding box center [425, 520] width 17 height 17
click at [417, 517] on div at bounding box center [425, 520] width 33 height 33
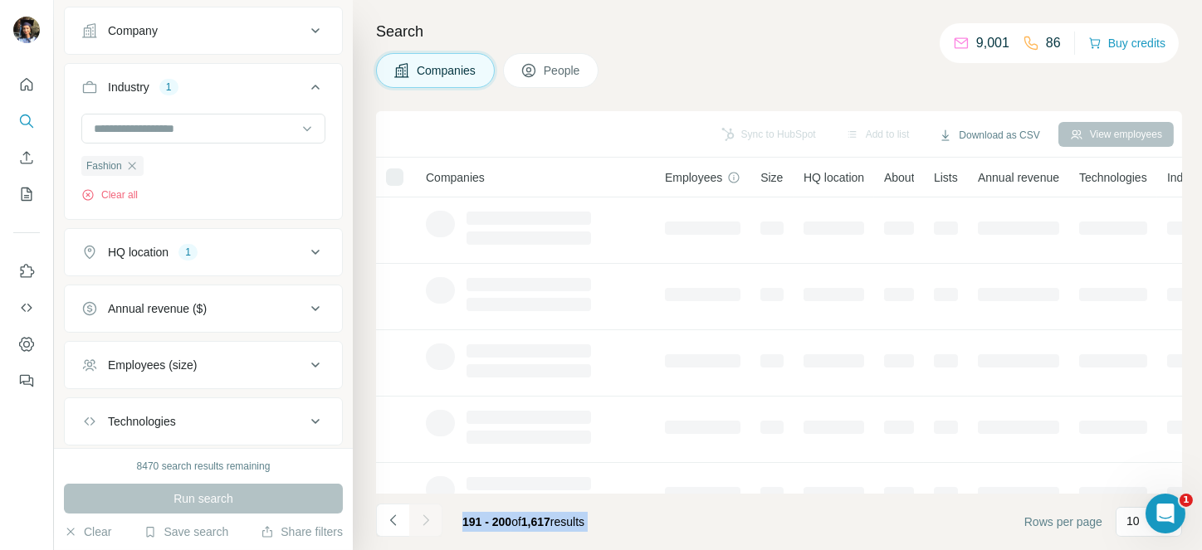
click at [417, 517] on div at bounding box center [425, 520] width 33 height 33
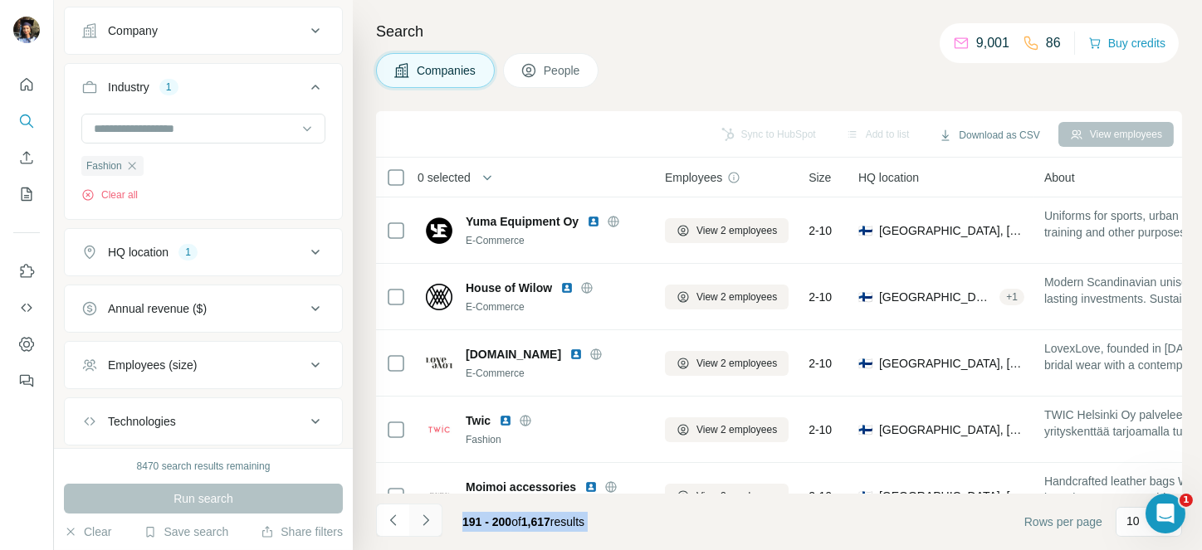
click at [417, 517] on icon "Navigate to next page" at bounding box center [425, 520] width 17 height 17
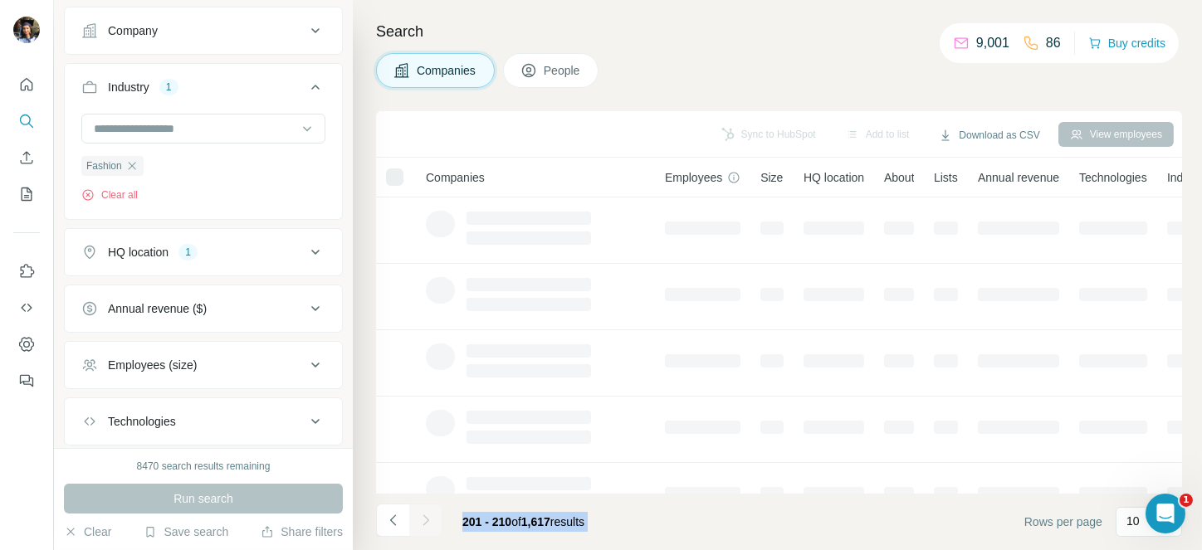
click at [417, 517] on div at bounding box center [425, 520] width 33 height 33
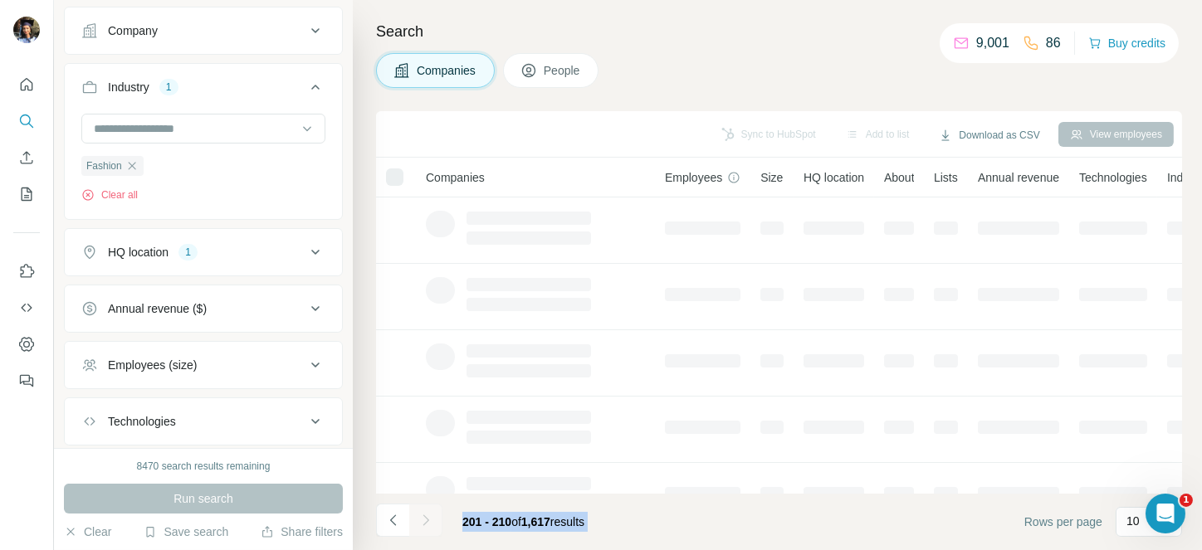
click at [417, 517] on div at bounding box center [425, 520] width 33 height 33
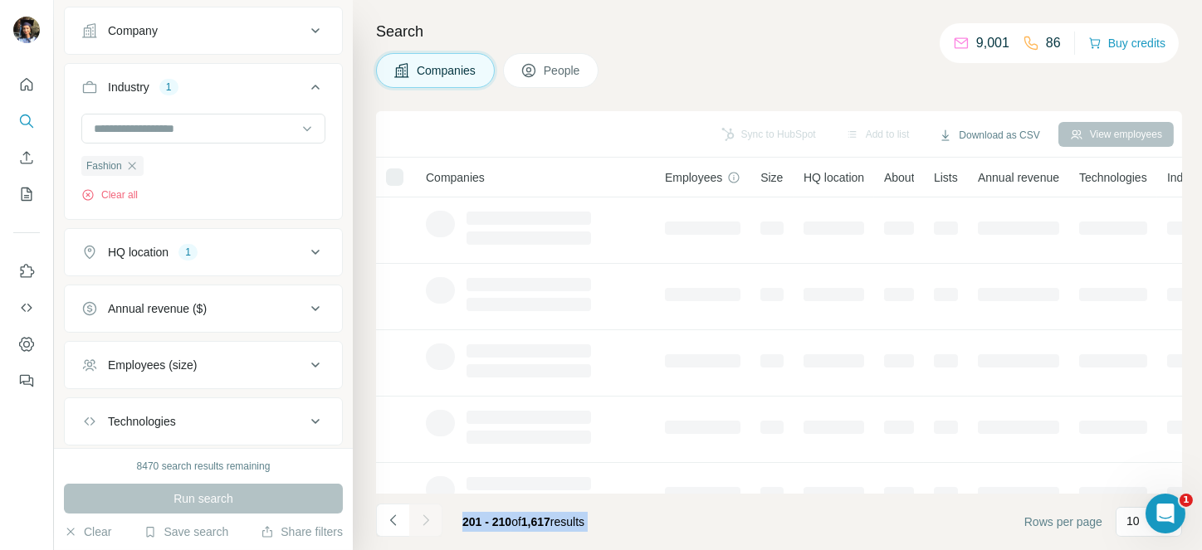
click at [417, 517] on icon "Navigate to next page" at bounding box center [425, 520] width 17 height 17
click at [417, 517] on div at bounding box center [425, 520] width 33 height 33
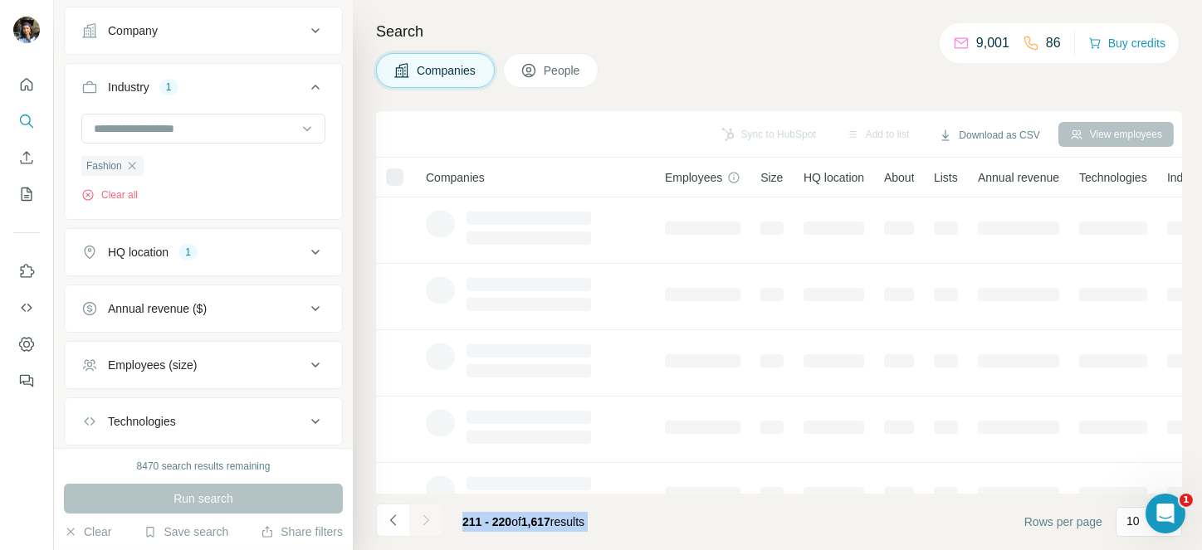
click at [417, 517] on div at bounding box center [425, 520] width 33 height 33
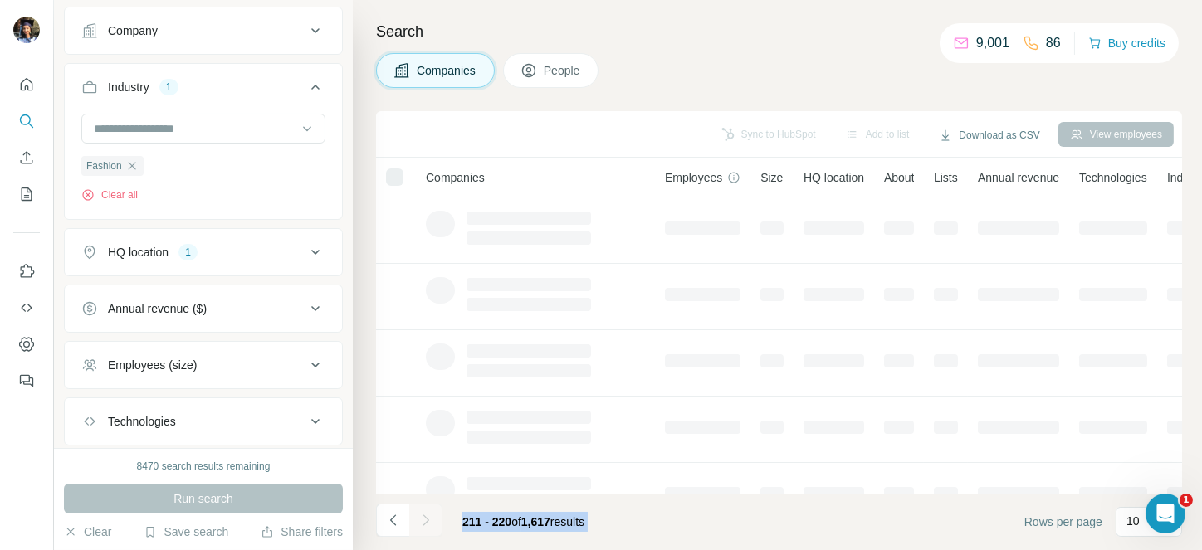
click at [417, 517] on div at bounding box center [425, 520] width 33 height 33
click at [417, 517] on icon "Navigate to next page" at bounding box center [425, 520] width 17 height 17
click at [417, 517] on div at bounding box center [425, 520] width 33 height 33
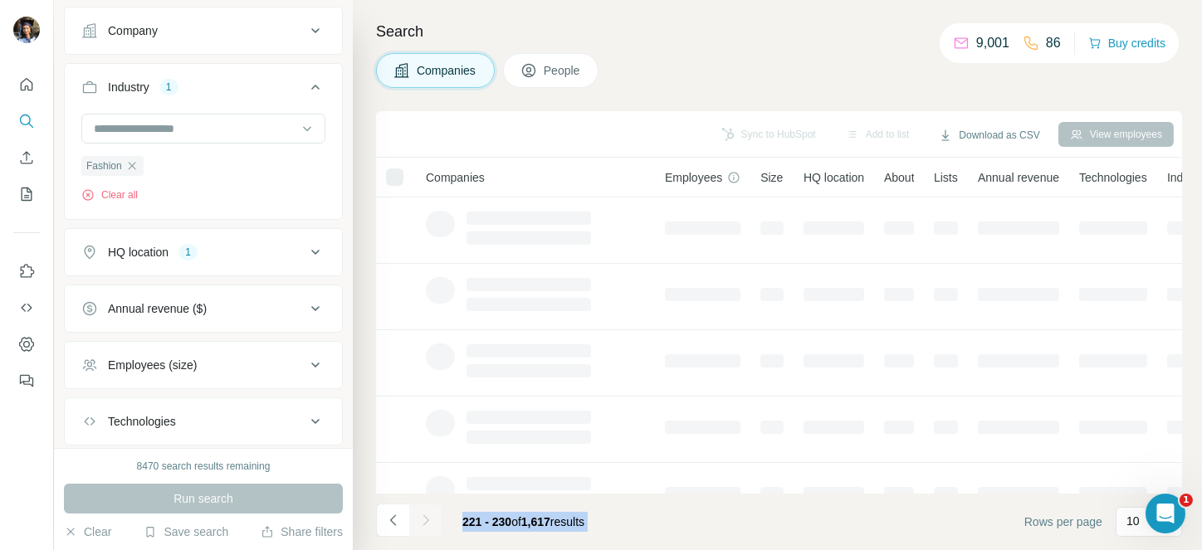
click at [417, 517] on div at bounding box center [425, 520] width 33 height 33
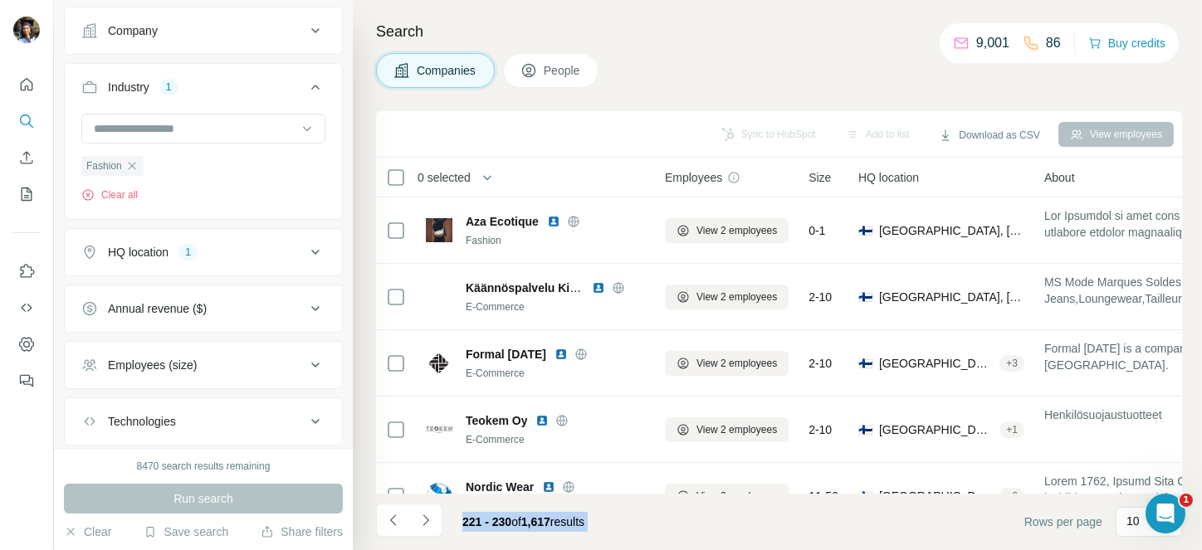
click at [417, 517] on icon "Navigate to next page" at bounding box center [425, 520] width 17 height 17
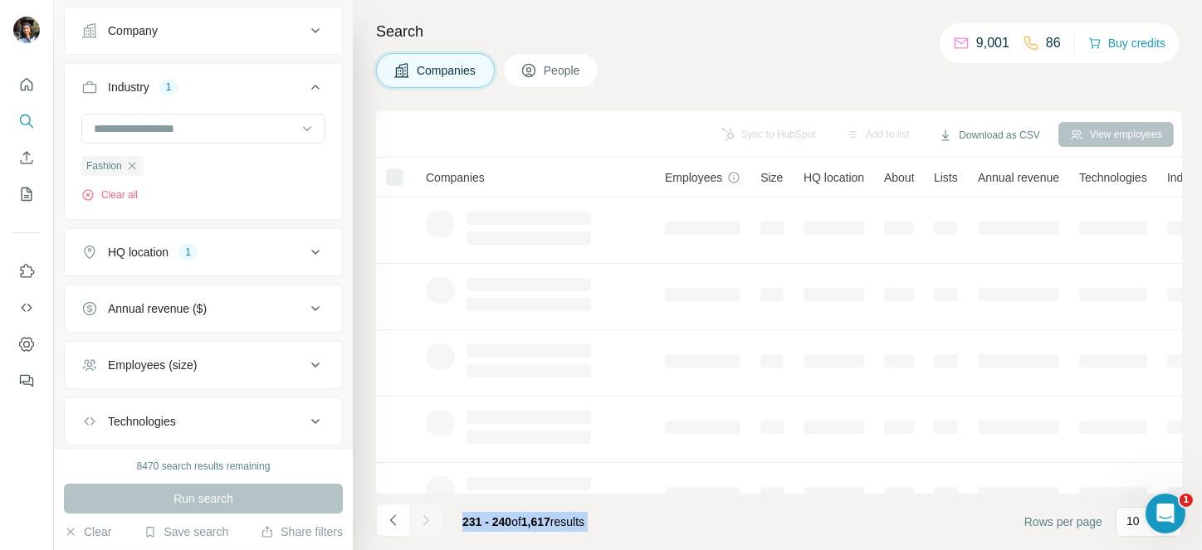
click at [417, 517] on div at bounding box center [425, 520] width 33 height 33
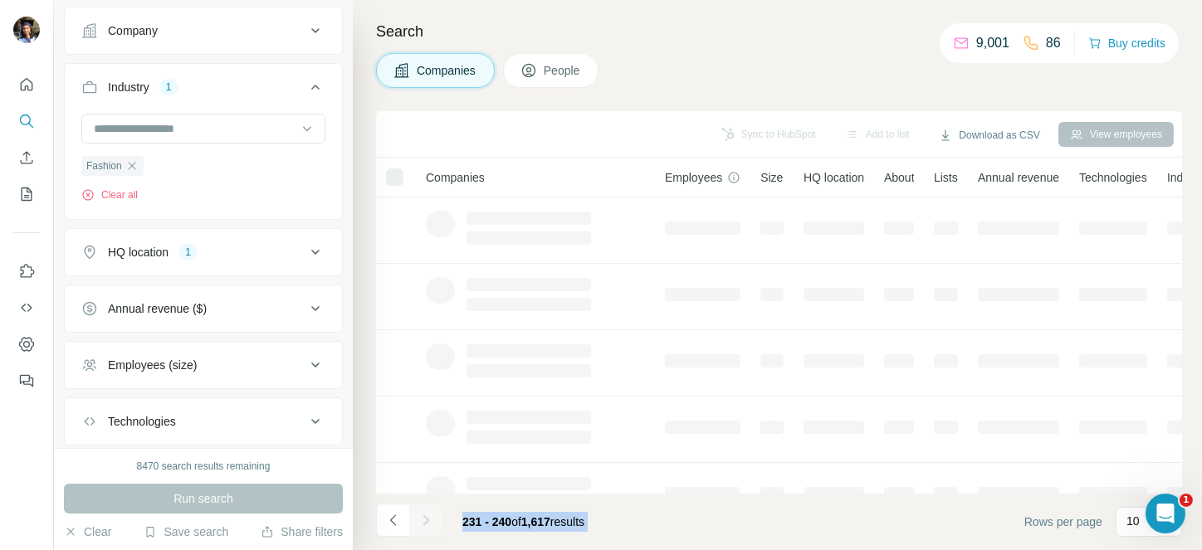
click at [417, 517] on div at bounding box center [425, 520] width 33 height 33
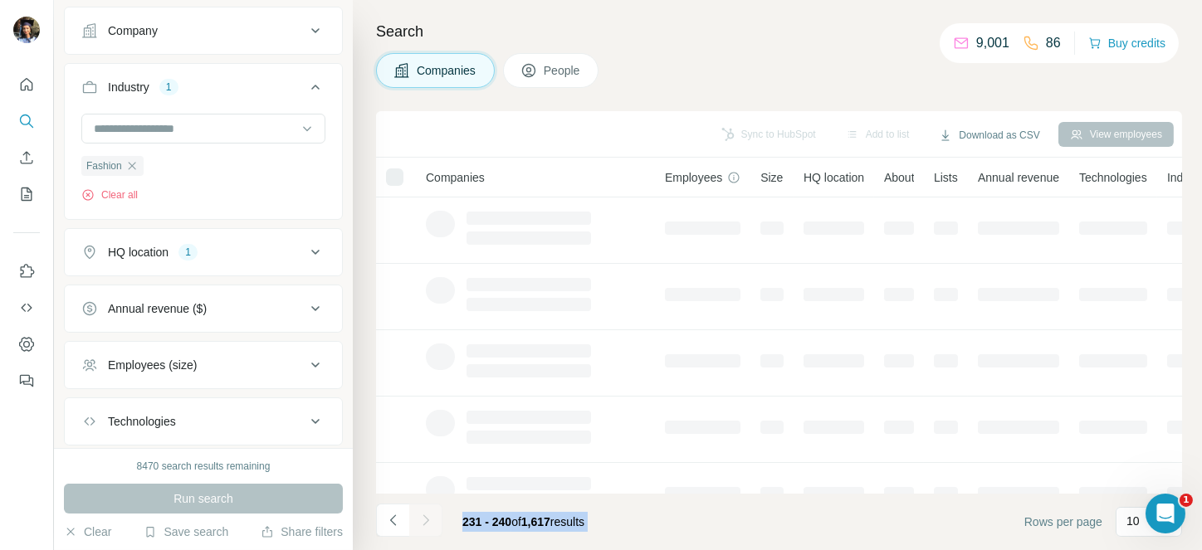
click at [417, 517] on div at bounding box center [425, 520] width 33 height 33
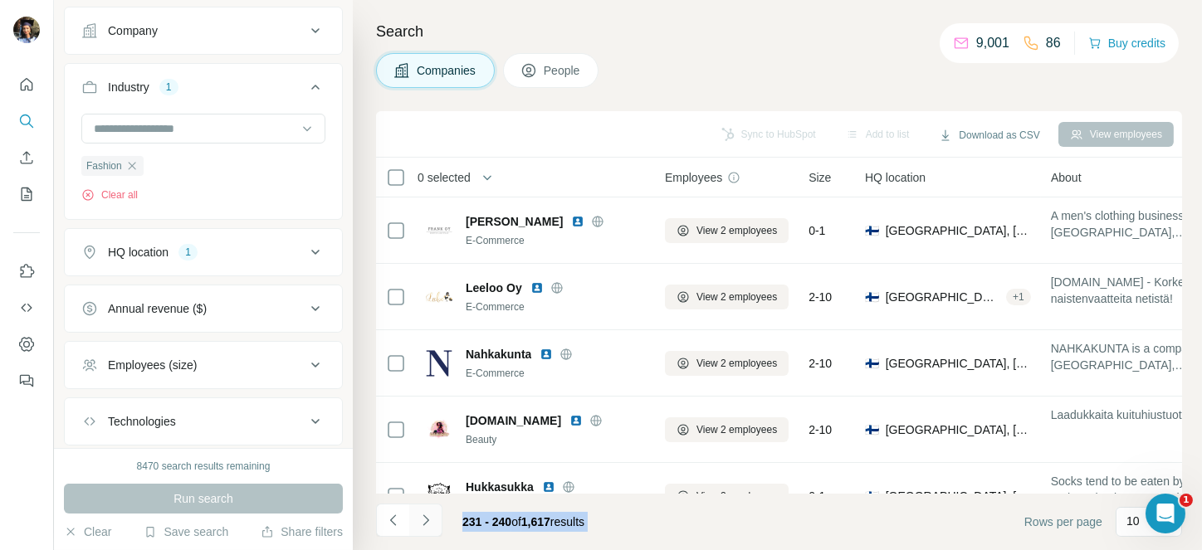
click at [417, 517] on icon "Navigate to next page" at bounding box center [425, 520] width 17 height 17
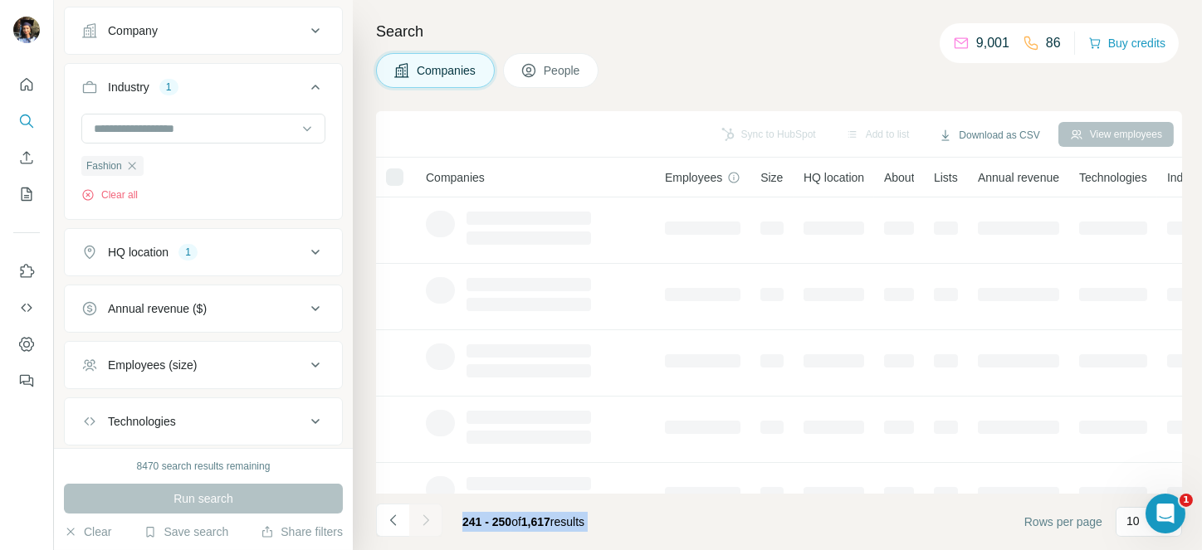
click at [417, 517] on div at bounding box center [425, 520] width 33 height 33
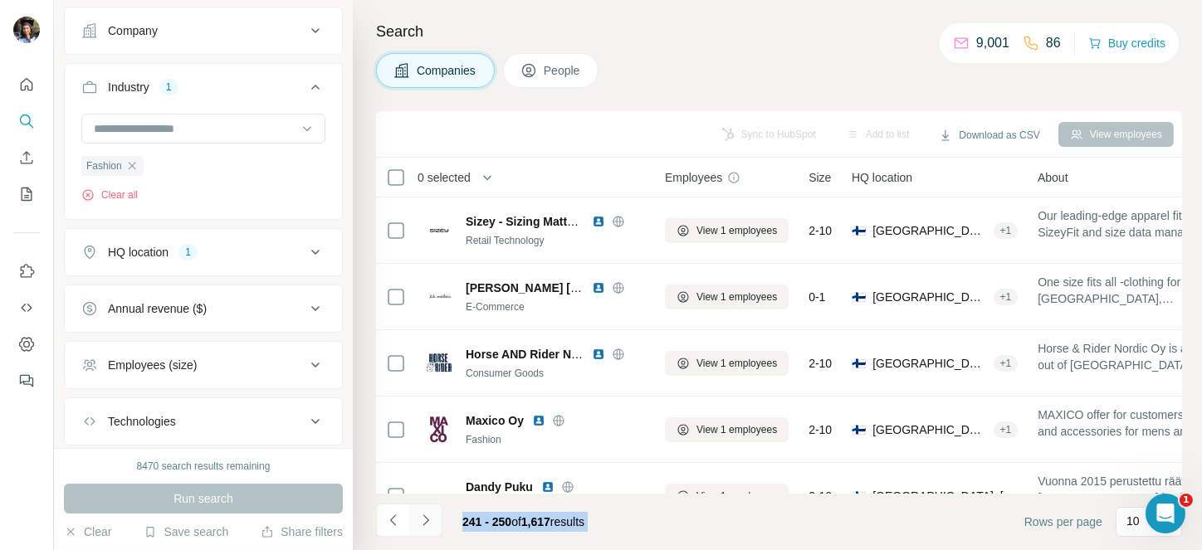
click at [417, 517] on icon "Navigate to next page" at bounding box center [425, 520] width 17 height 17
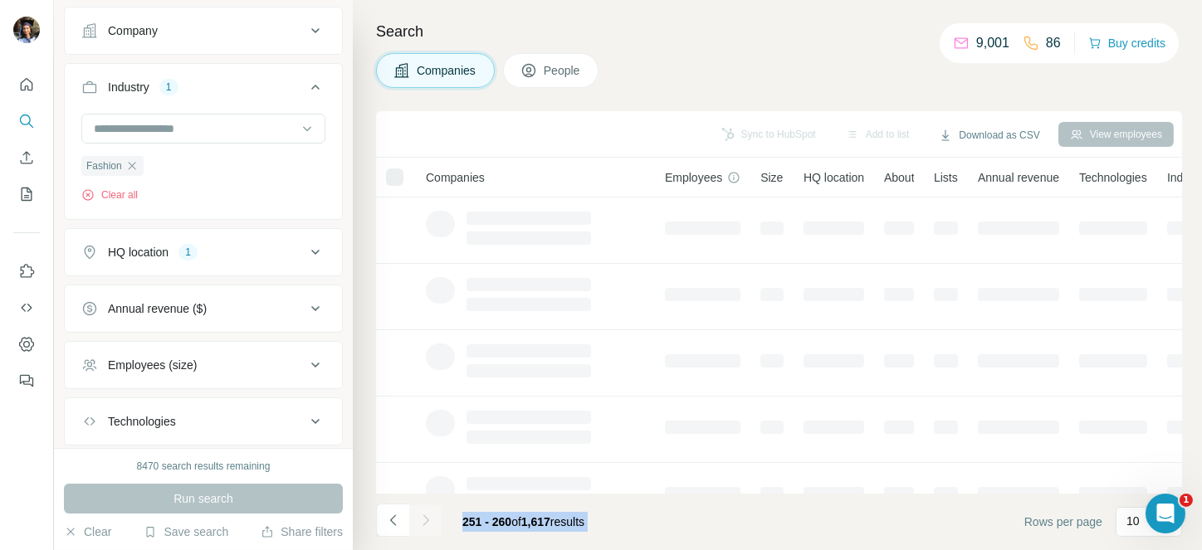
click at [417, 517] on div at bounding box center [425, 520] width 33 height 33
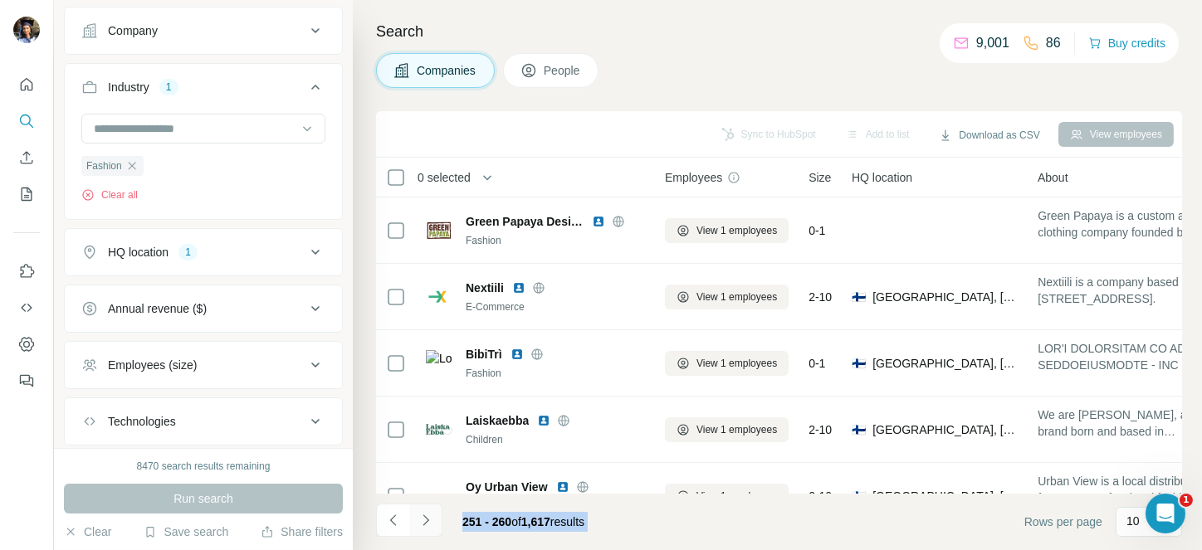
click at [417, 517] on icon "Navigate to next page" at bounding box center [425, 520] width 17 height 17
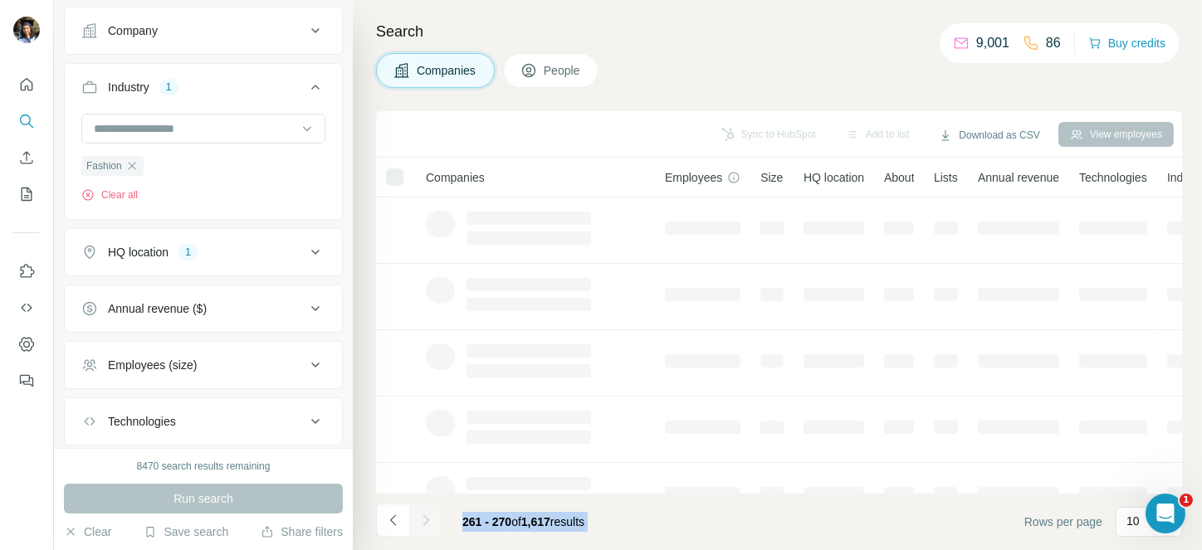
click at [417, 517] on div at bounding box center [425, 520] width 33 height 33
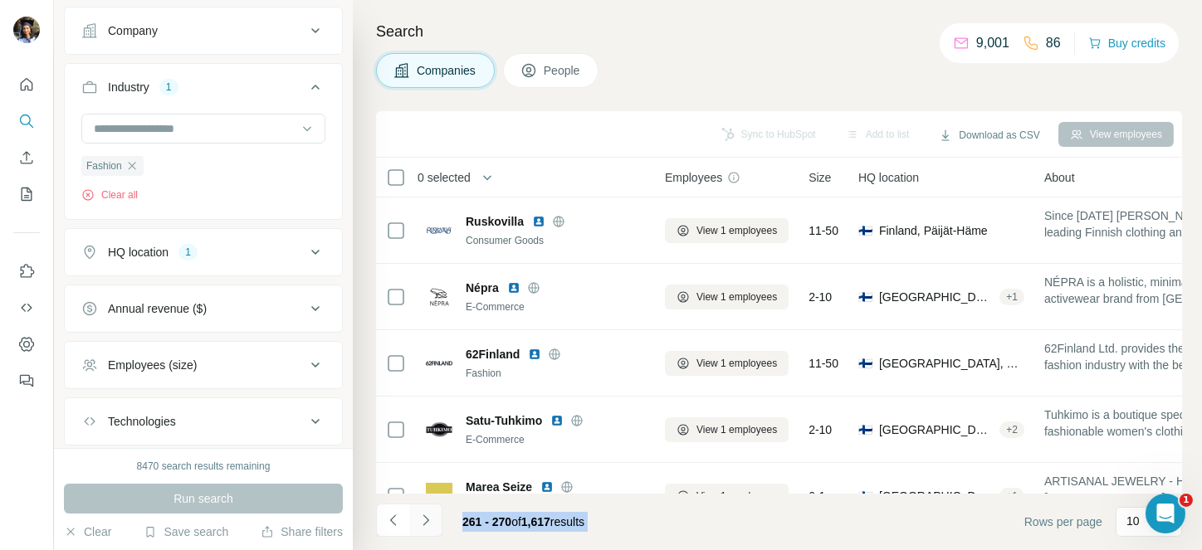
click at [417, 517] on icon "Navigate to next page" at bounding box center [425, 520] width 17 height 17
click at [417, 517] on div at bounding box center [425, 520] width 33 height 33
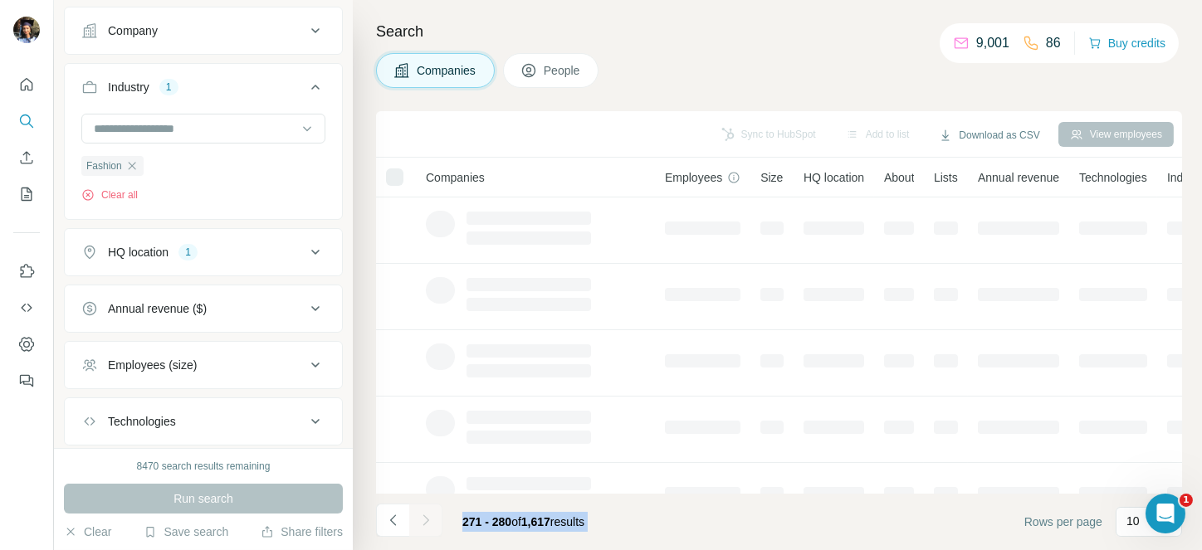
click at [417, 517] on div at bounding box center [425, 520] width 33 height 33
click at [417, 517] on icon "Navigate to next page" at bounding box center [425, 520] width 17 height 17
click at [417, 517] on div at bounding box center [425, 520] width 33 height 33
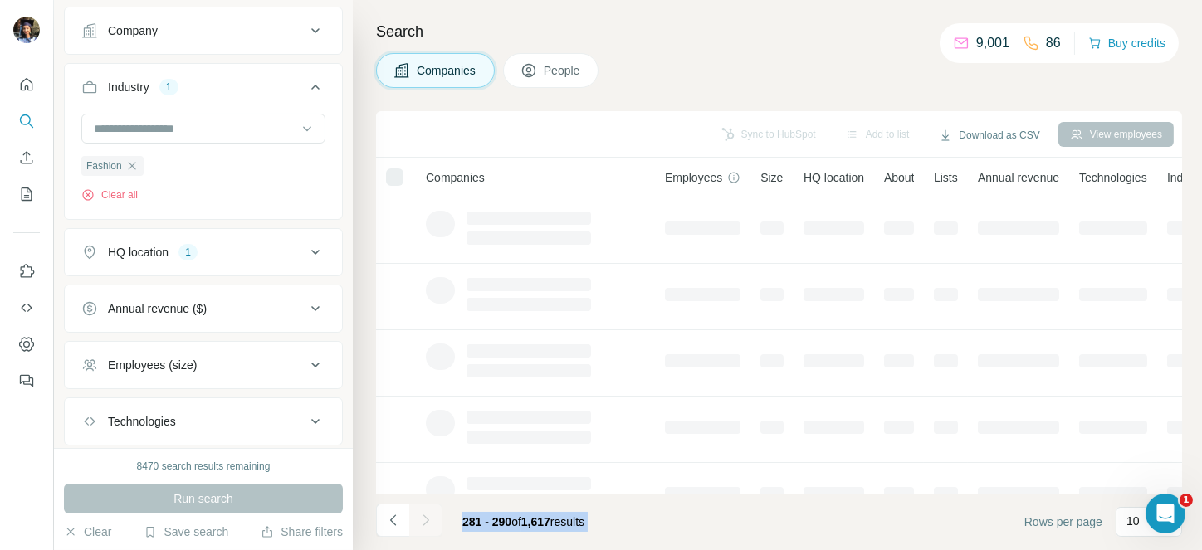
click at [417, 517] on div at bounding box center [425, 520] width 33 height 33
click at [417, 517] on icon "Navigate to next page" at bounding box center [425, 520] width 17 height 17
click at [417, 517] on div at bounding box center [425, 520] width 33 height 33
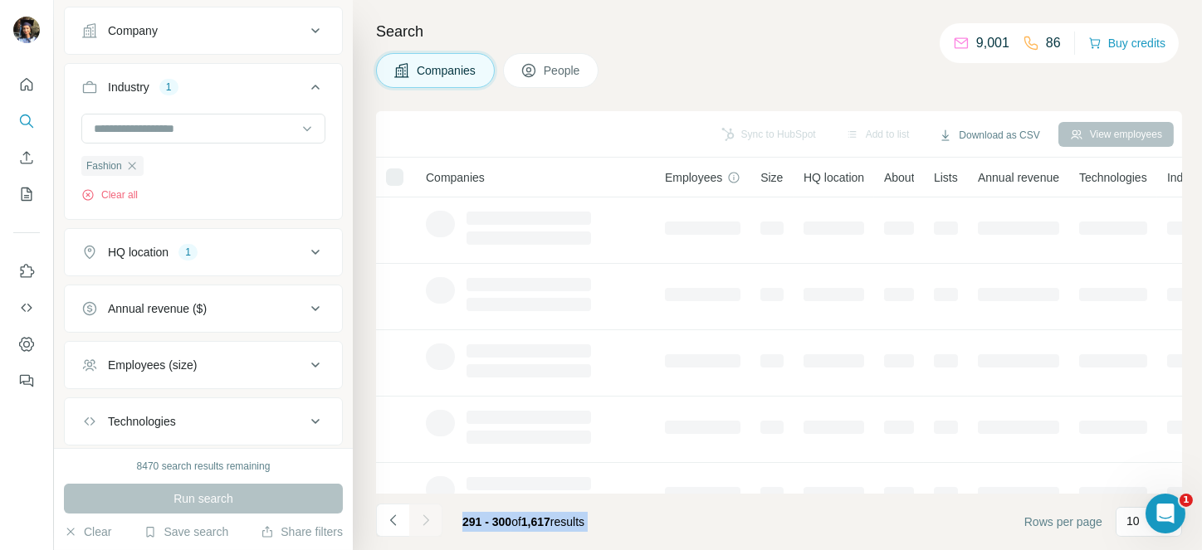
click at [417, 517] on div at bounding box center [425, 520] width 33 height 33
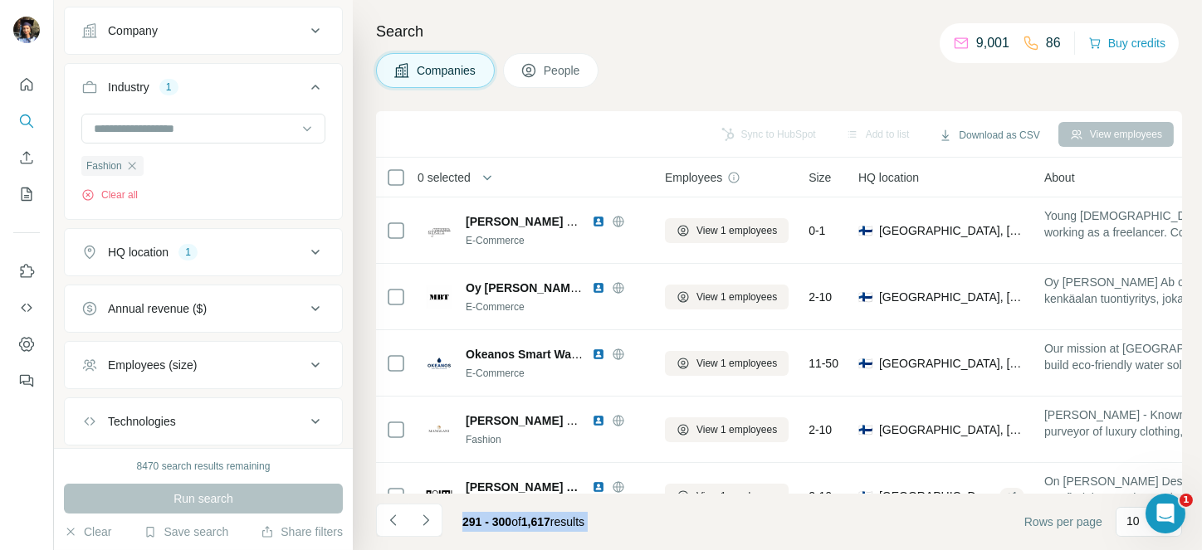
click at [417, 517] on icon "Navigate to next page" at bounding box center [425, 520] width 17 height 17
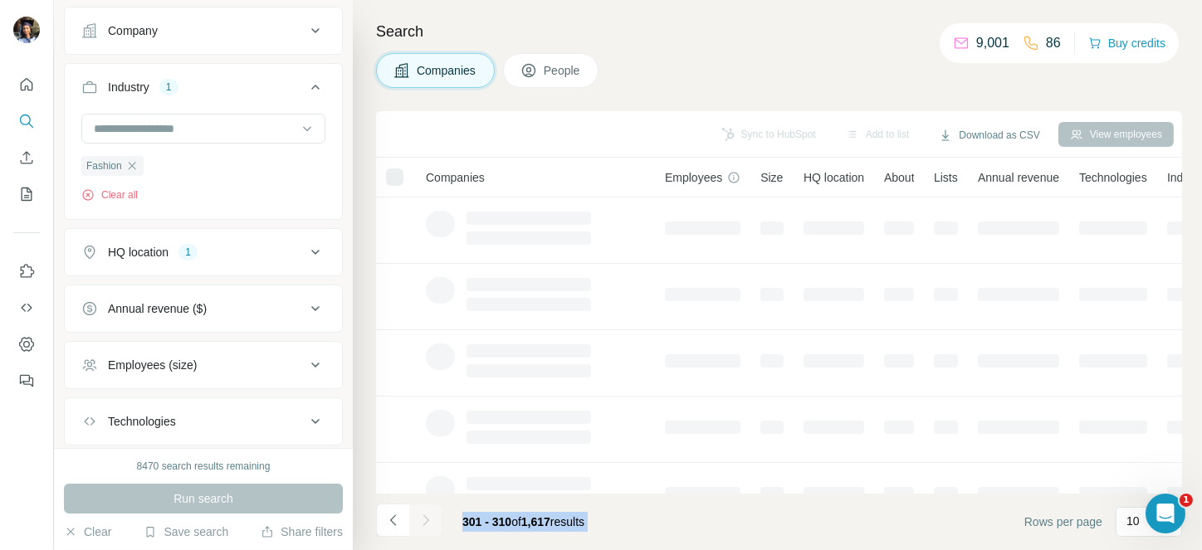
click at [417, 517] on div at bounding box center [425, 520] width 33 height 33
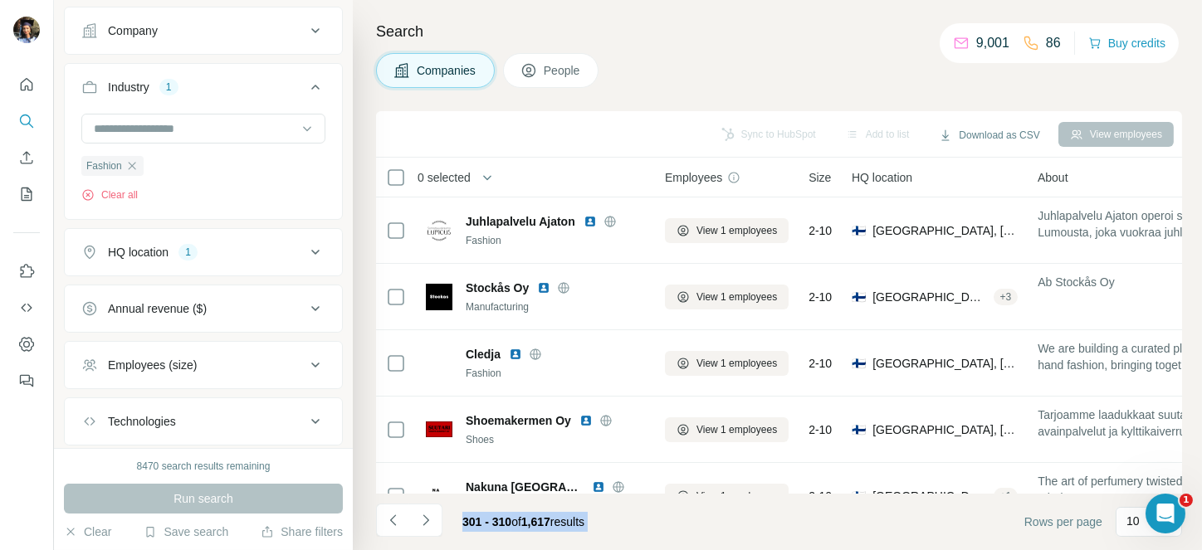
click at [417, 517] on icon "Navigate to next page" at bounding box center [425, 520] width 17 height 17
click at [417, 517] on div at bounding box center [425, 520] width 33 height 33
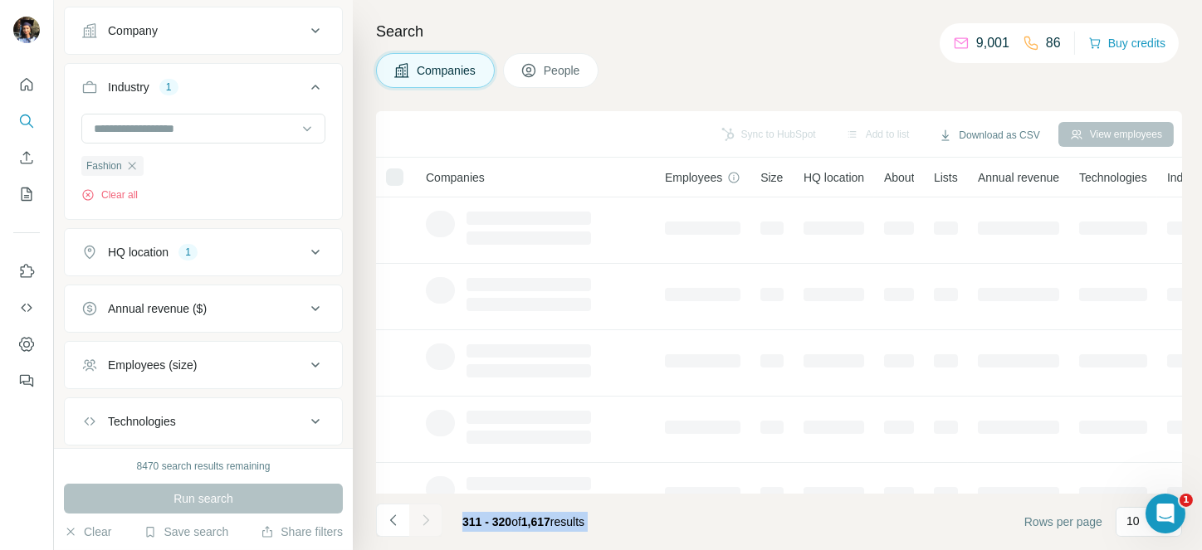
click at [417, 517] on div at bounding box center [425, 520] width 33 height 33
click at [417, 517] on icon "Navigate to next page" at bounding box center [425, 520] width 17 height 17
click at [417, 517] on div at bounding box center [425, 520] width 33 height 33
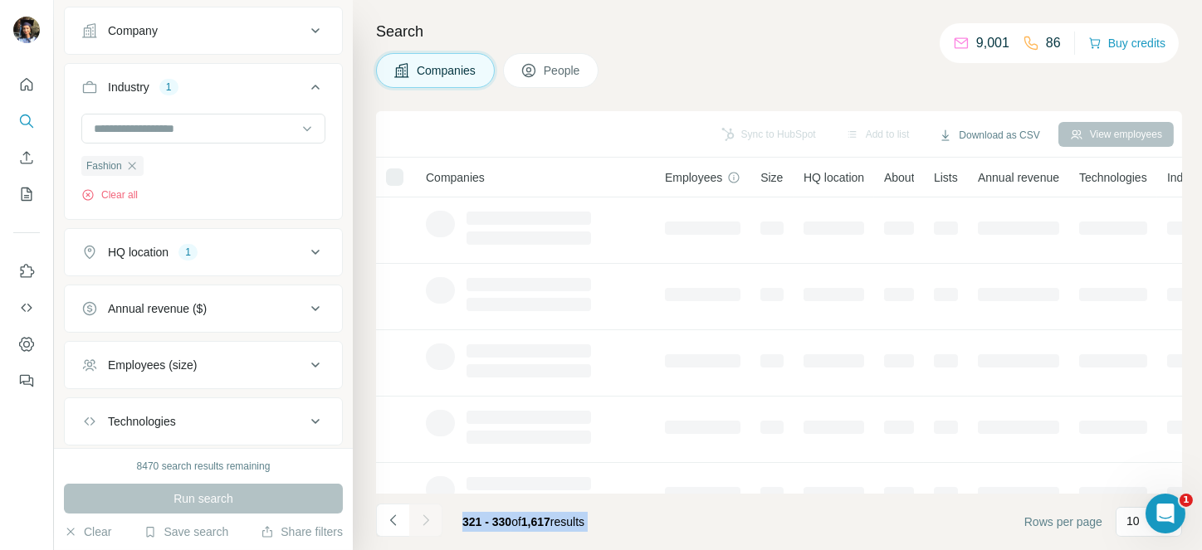
click at [417, 517] on div at bounding box center [425, 520] width 33 height 33
click at [417, 517] on icon "Navigate to next page" at bounding box center [425, 520] width 17 height 17
click at [417, 517] on div at bounding box center [425, 520] width 33 height 33
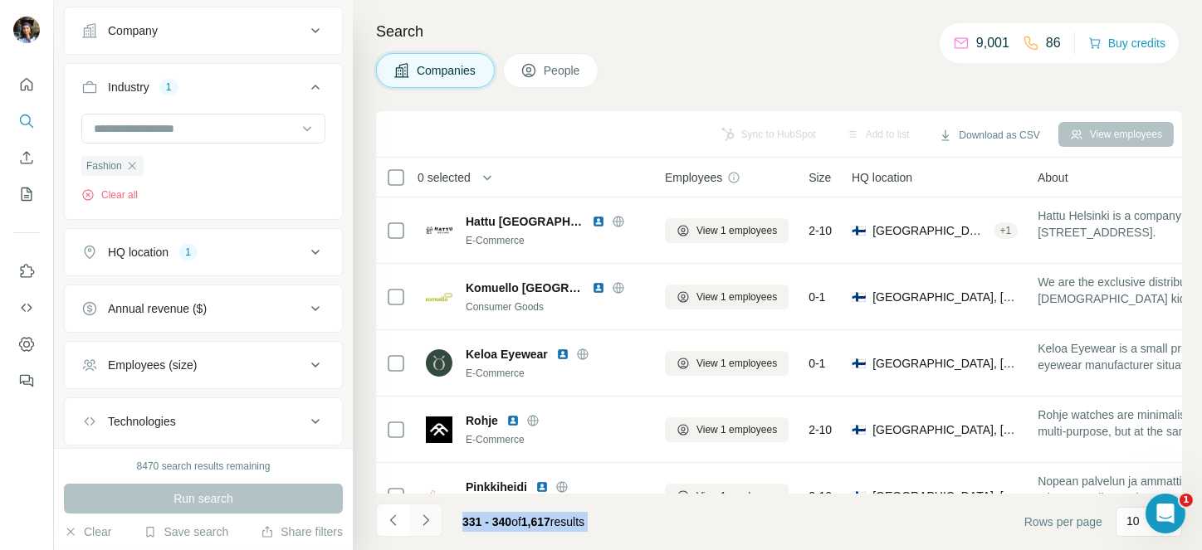
click at [417, 517] on icon "Navigate to next page" at bounding box center [425, 520] width 17 height 17
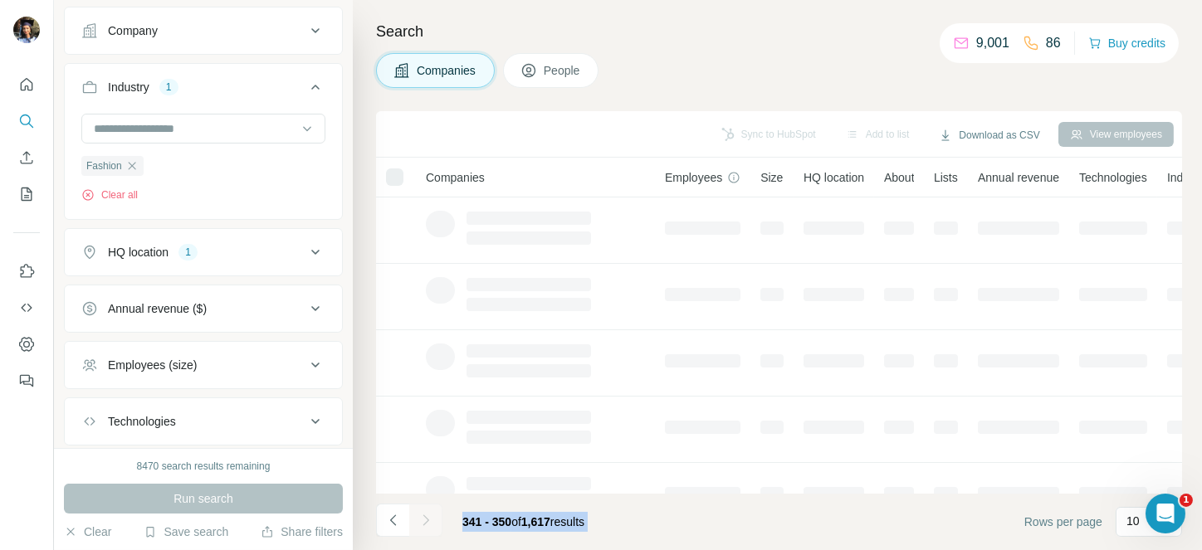
click at [417, 518] on div at bounding box center [425, 520] width 33 height 33
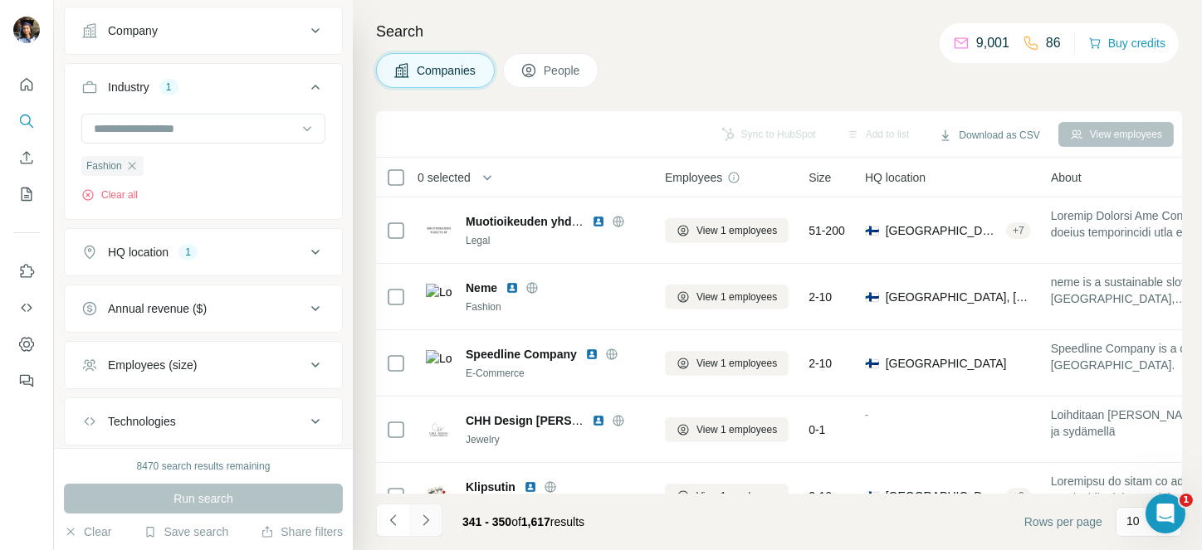
click at [417, 518] on icon "Navigate to next page" at bounding box center [425, 520] width 17 height 17
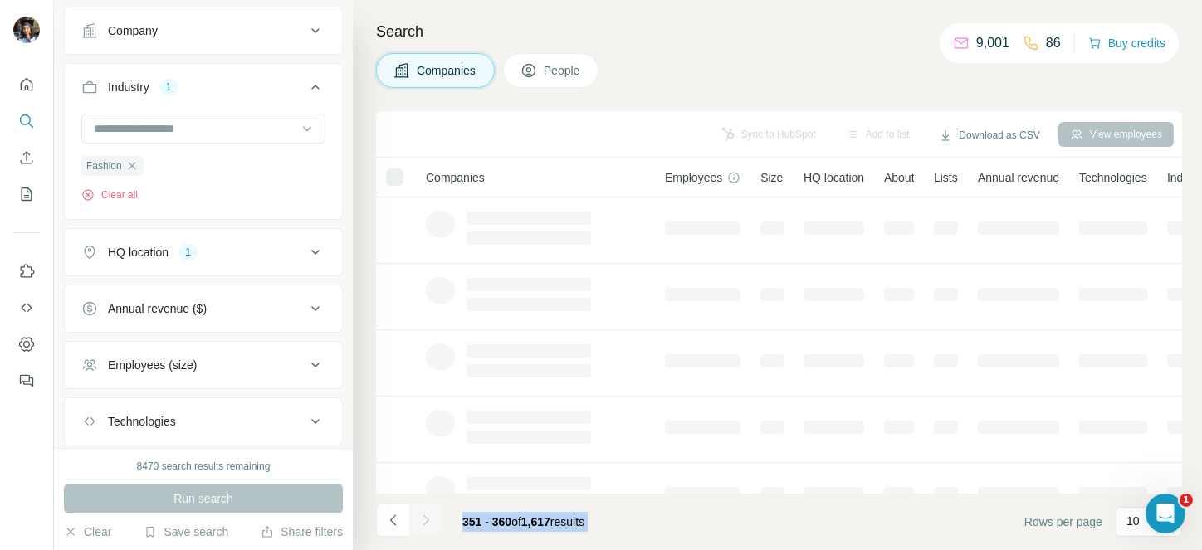
click at [417, 518] on div at bounding box center [425, 520] width 33 height 33
click at [421, 518] on div at bounding box center [425, 520] width 33 height 33
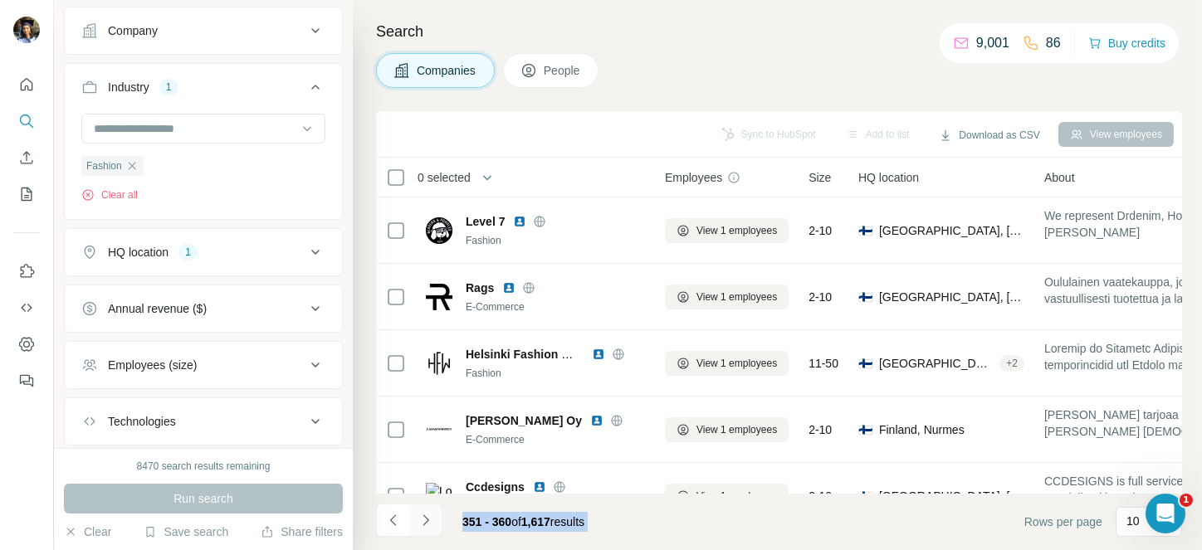
click at [421, 518] on icon "Navigate to next page" at bounding box center [425, 520] width 17 height 17
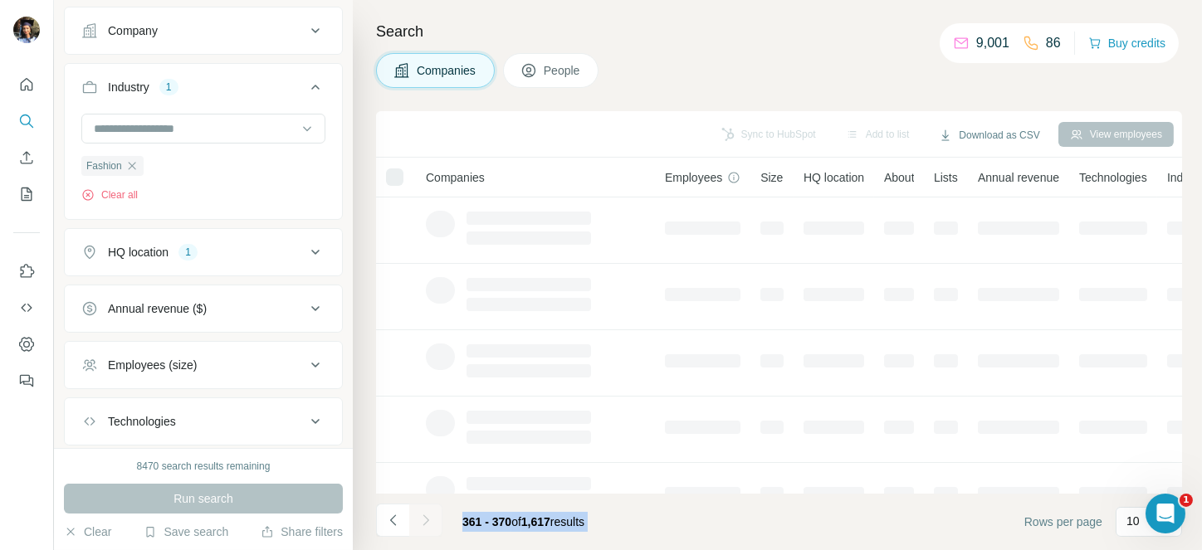
click at [421, 518] on div at bounding box center [425, 520] width 33 height 33
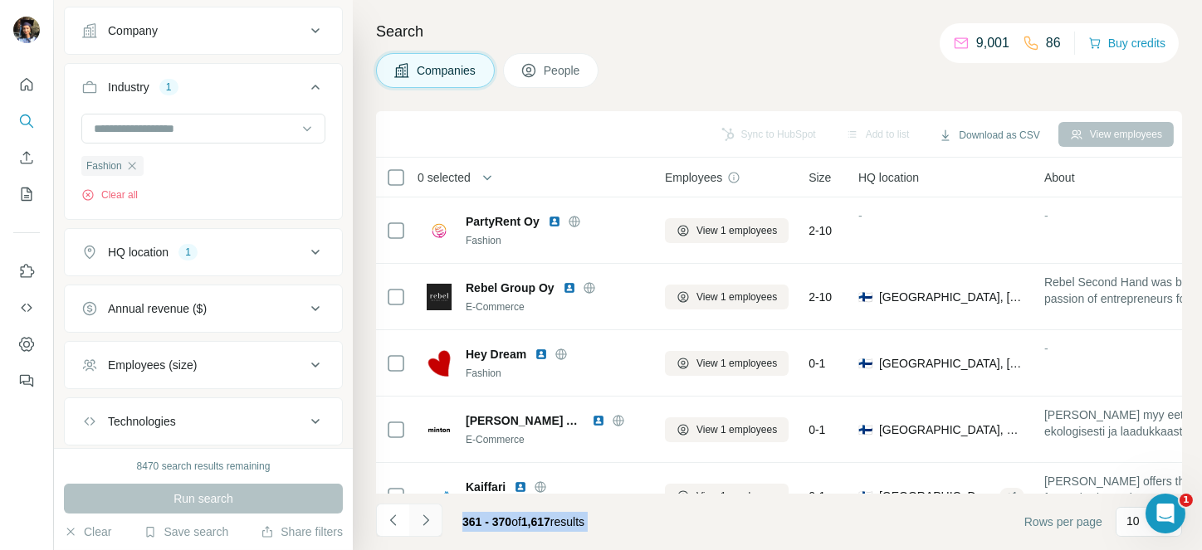
click at [421, 518] on icon "Navigate to next page" at bounding box center [425, 520] width 17 height 17
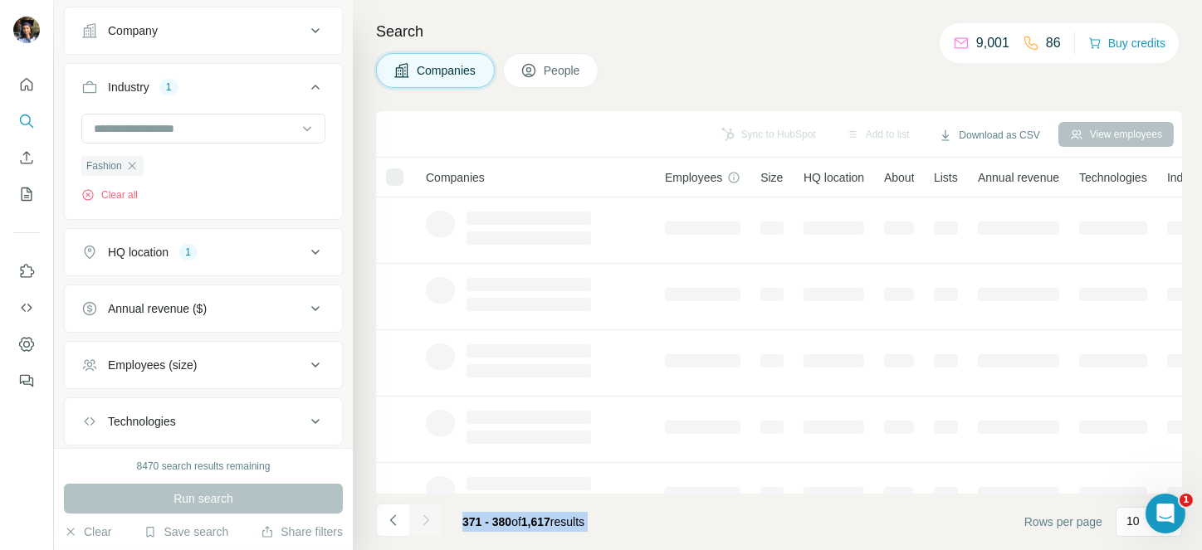
click at [421, 518] on div at bounding box center [425, 520] width 33 height 33
click at [421, 518] on icon "Navigate to next page" at bounding box center [425, 520] width 17 height 17
click at [421, 518] on div at bounding box center [425, 520] width 33 height 33
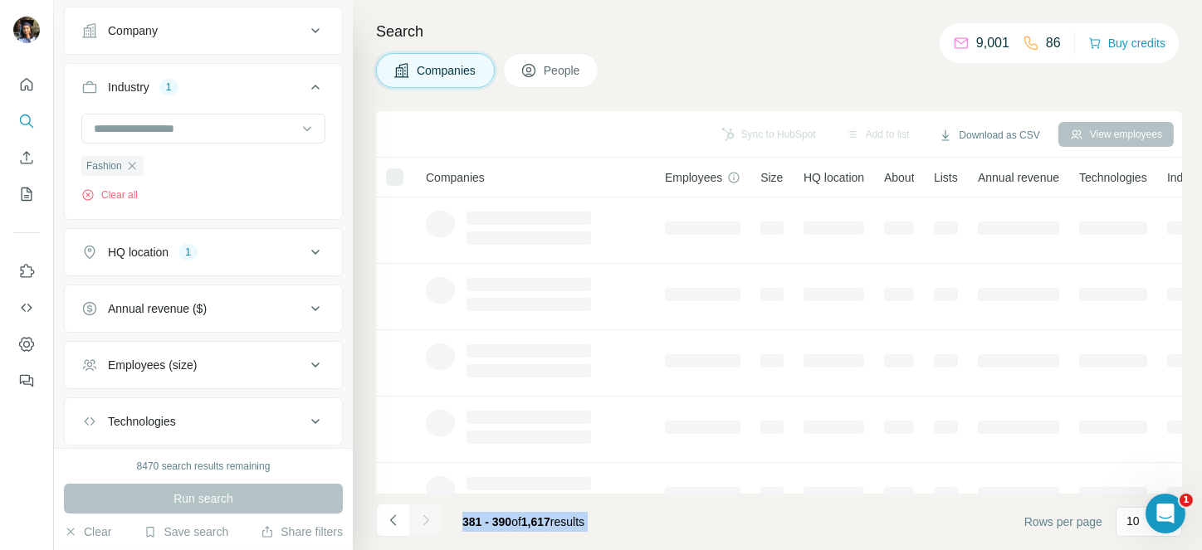
click at [421, 518] on div at bounding box center [425, 520] width 33 height 33
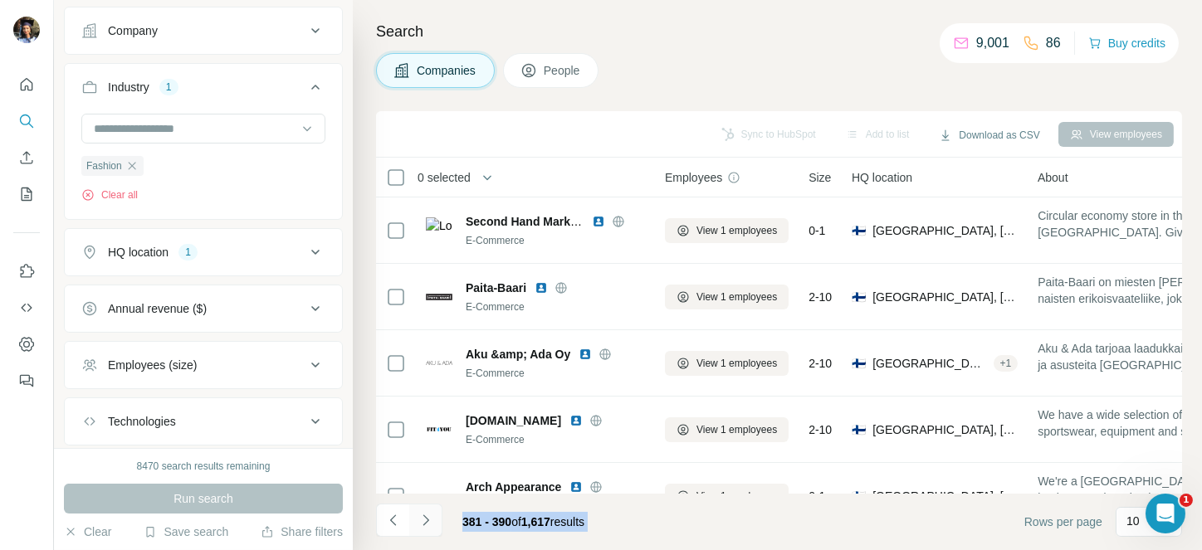
click at [421, 518] on icon "Navigate to next page" at bounding box center [425, 520] width 17 height 17
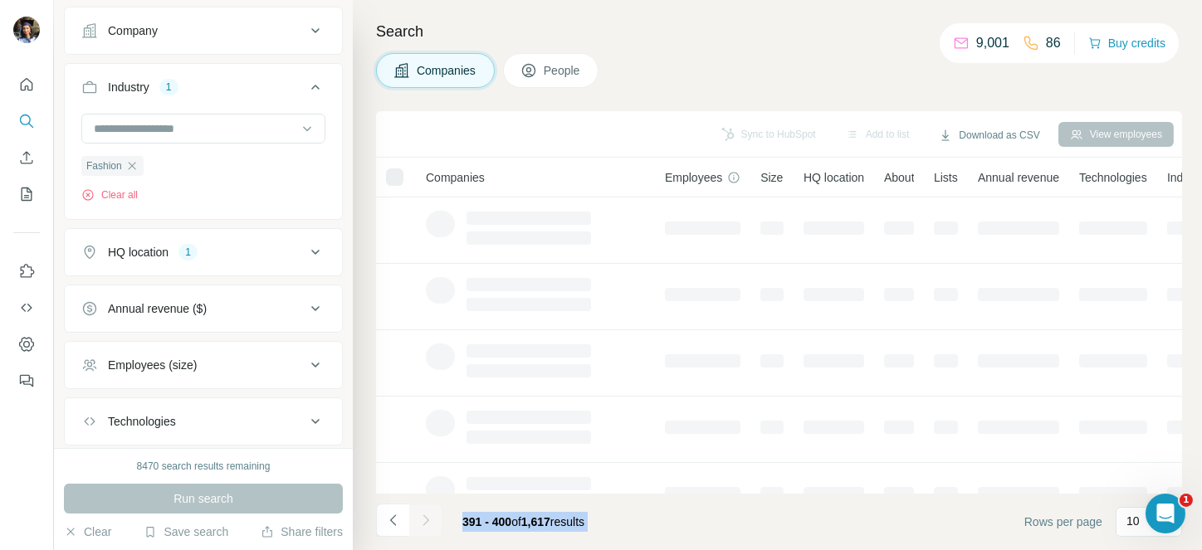
click at [421, 518] on div at bounding box center [425, 520] width 33 height 33
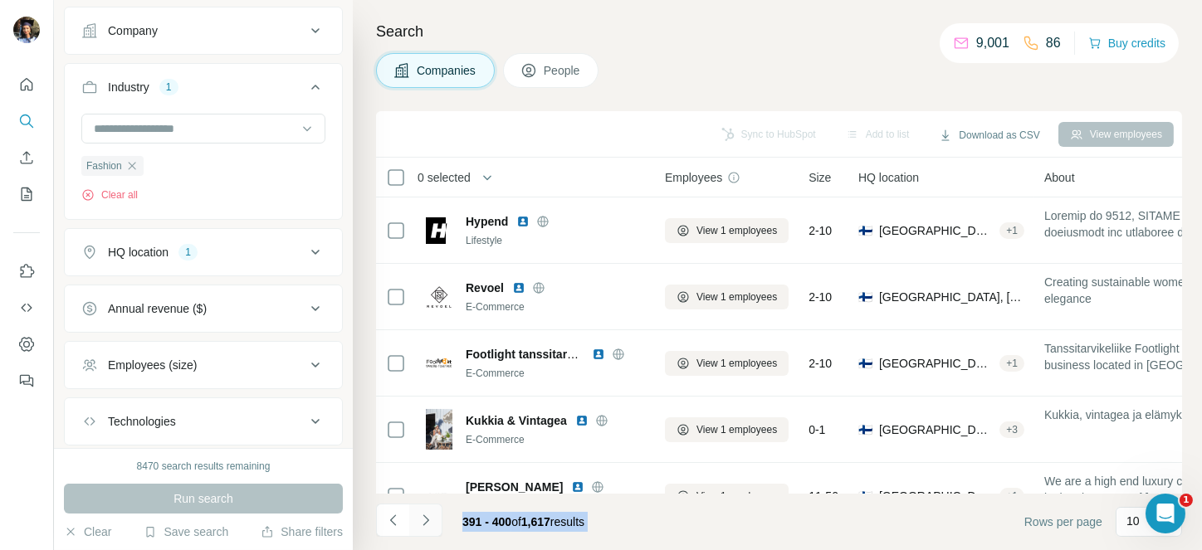
click at [421, 518] on icon "Navigate to next page" at bounding box center [425, 520] width 17 height 17
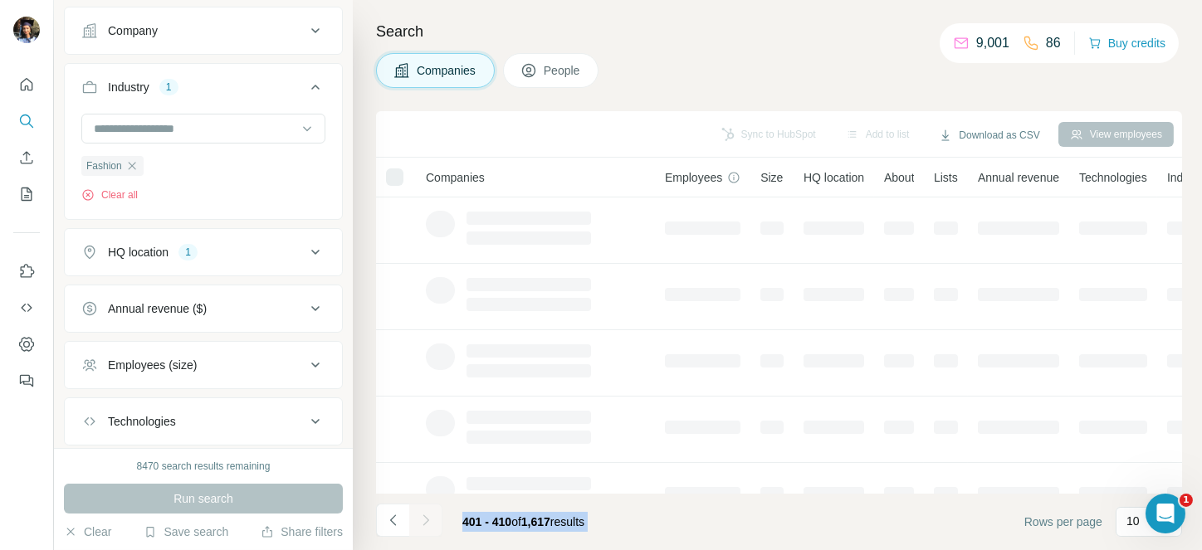
click at [421, 518] on div at bounding box center [425, 520] width 33 height 33
click at [421, 518] on icon "Navigate to next page" at bounding box center [425, 520] width 17 height 17
click at [421, 518] on div at bounding box center [425, 520] width 33 height 33
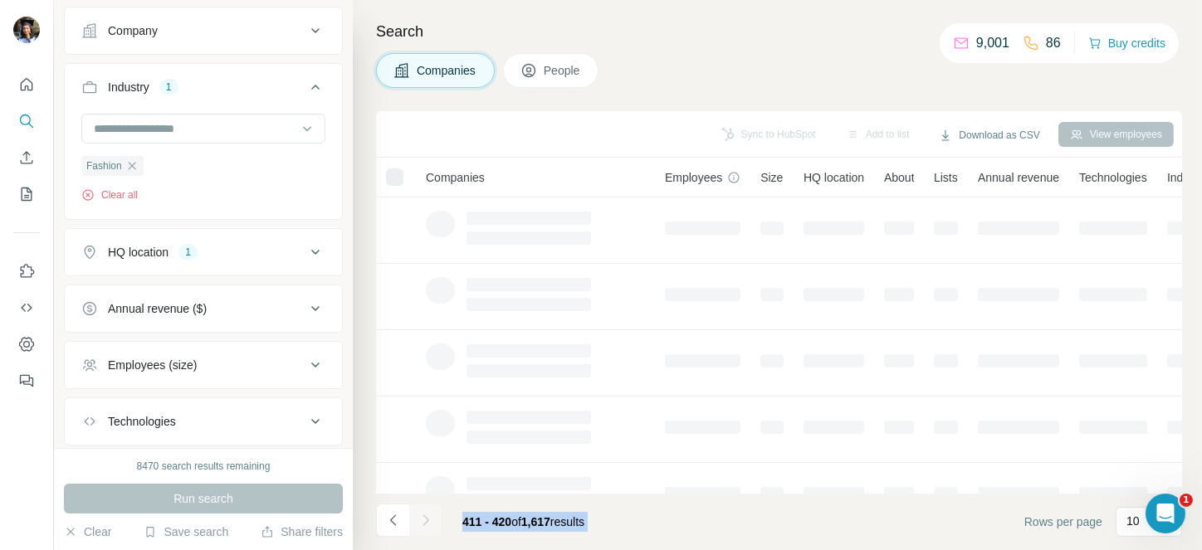
click at [422, 516] on div at bounding box center [425, 520] width 33 height 33
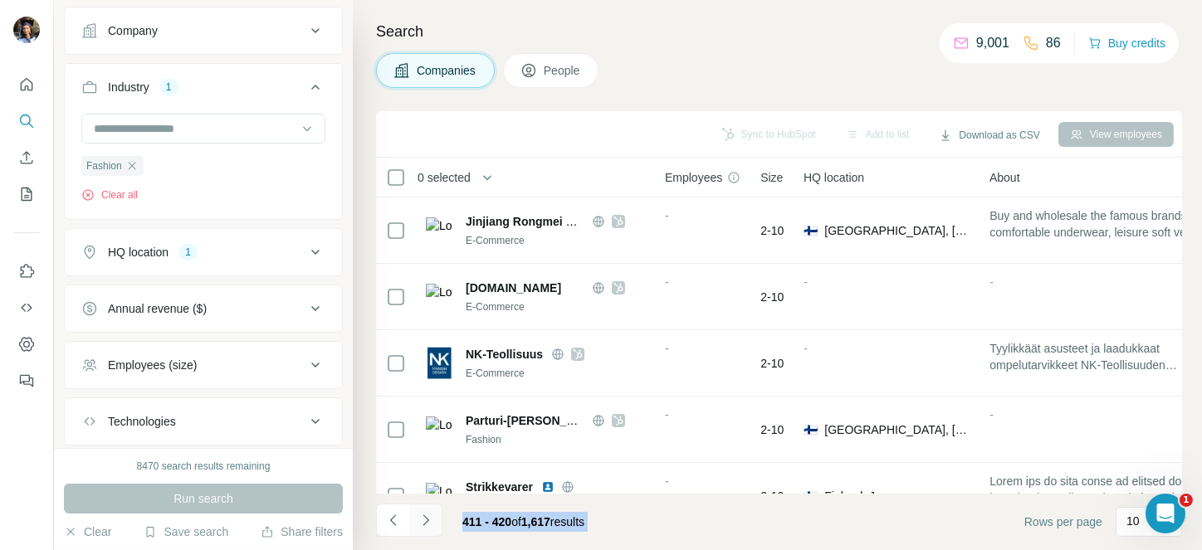
click at [422, 516] on icon "Navigate to next page" at bounding box center [425, 520] width 17 height 17
click at [422, 516] on div at bounding box center [425, 520] width 33 height 33
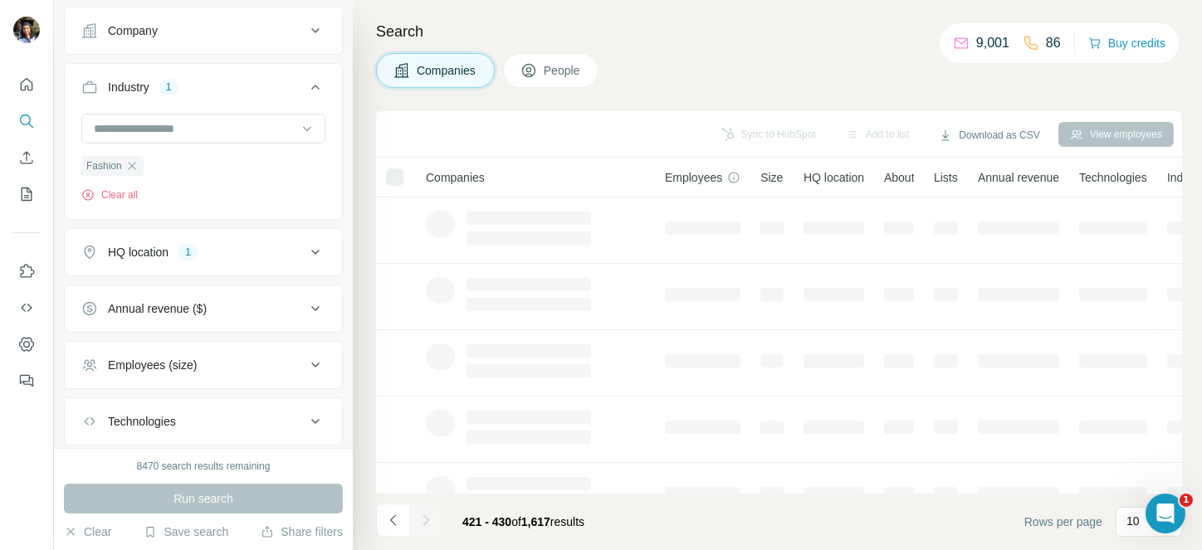
click at [422, 516] on div at bounding box center [425, 520] width 33 height 33
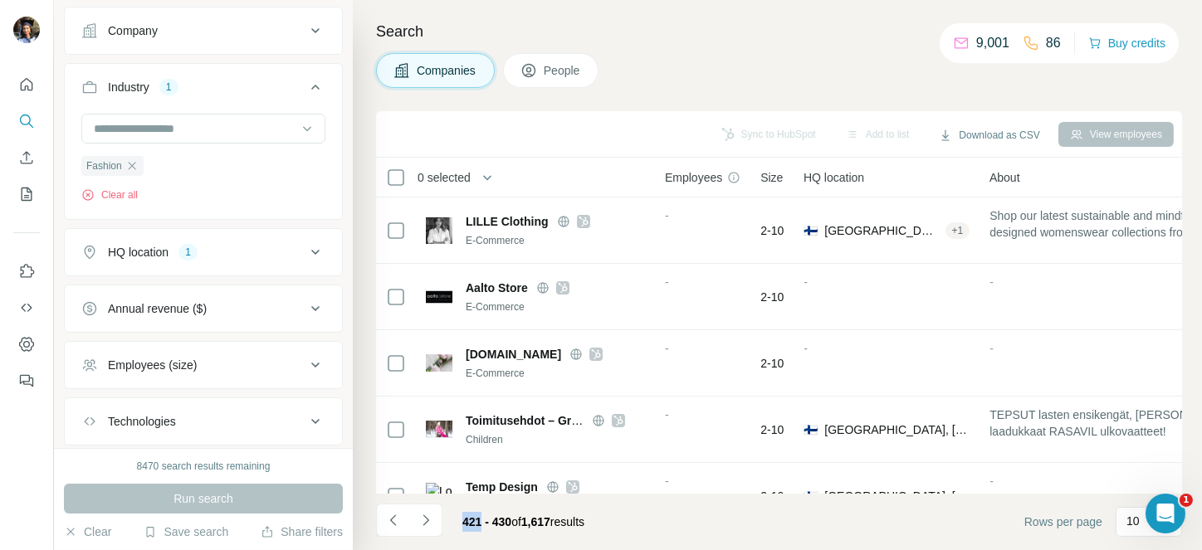
click at [422, 516] on icon "Navigate to next page" at bounding box center [425, 520] width 17 height 17
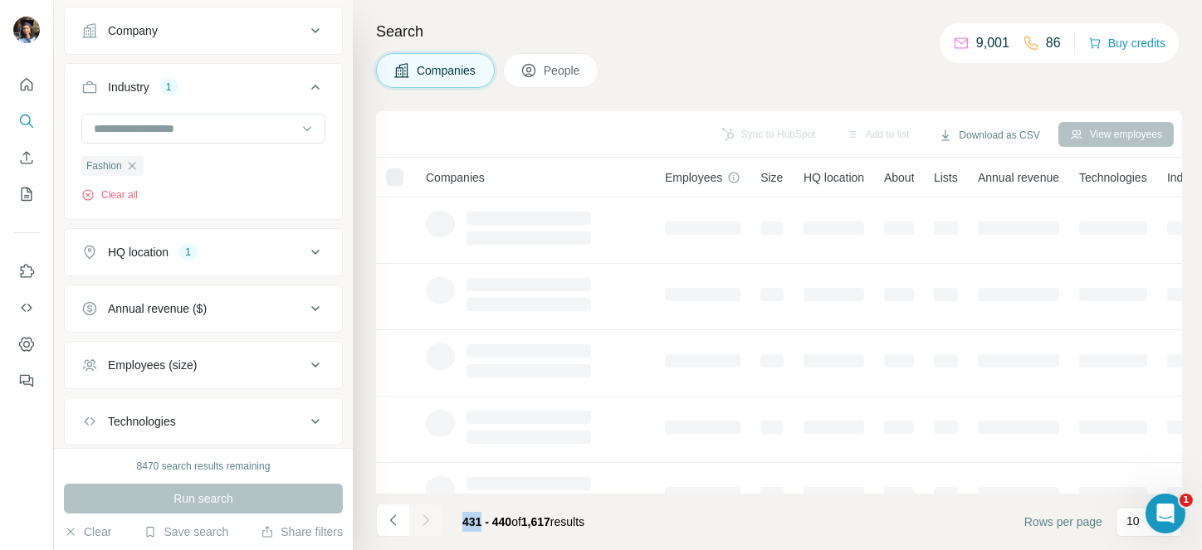
click at [422, 516] on div at bounding box center [425, 520] width 33 height 33
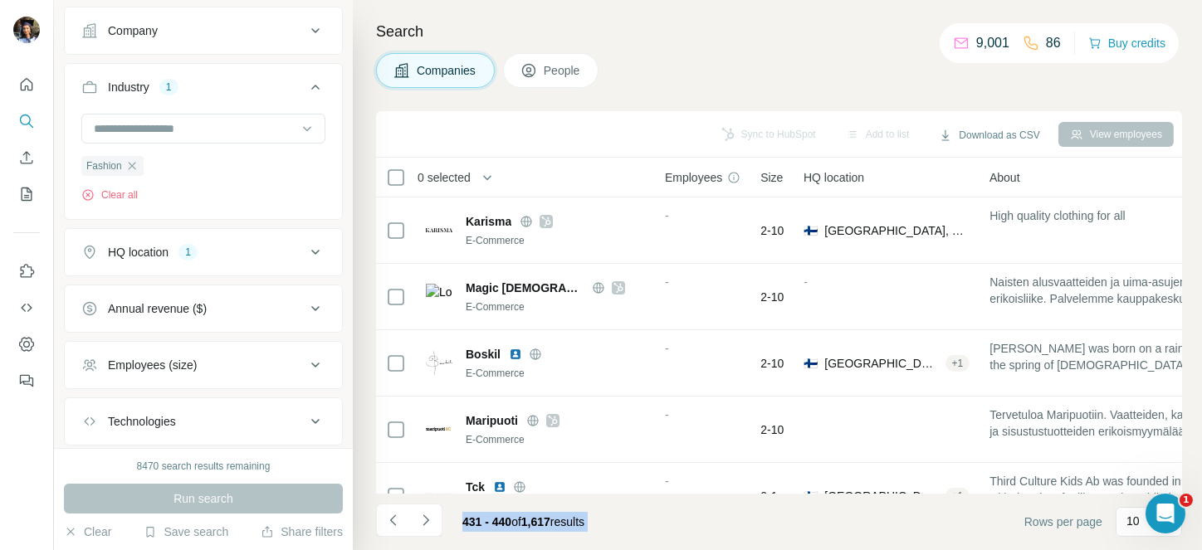
click at [422, 516] on icon "Navigate to next page" at bounding box center [425, 520] width 17 height 17
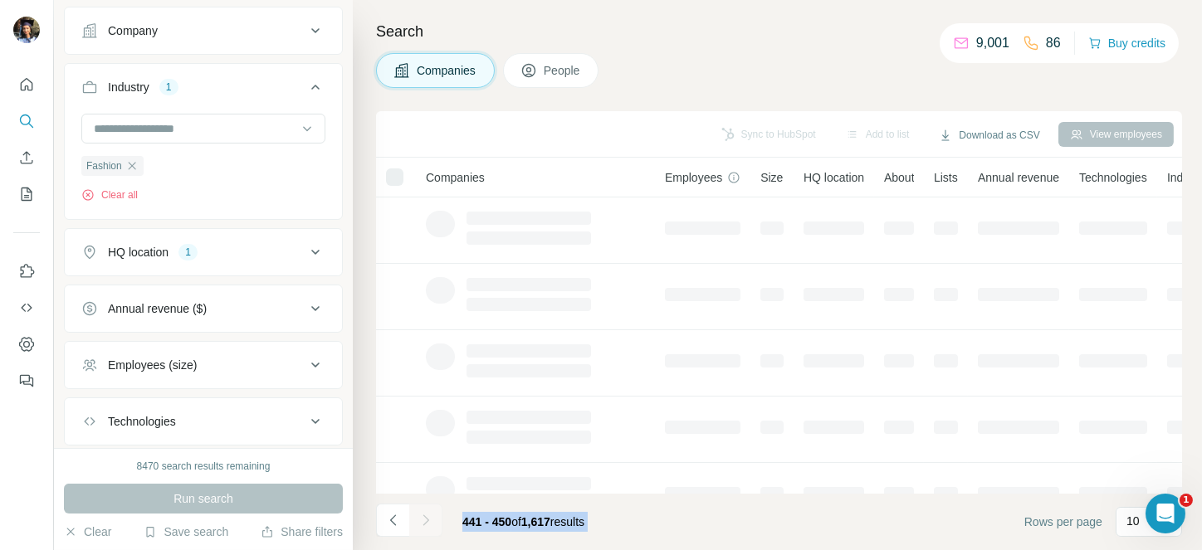
click at [422, 516] on div at bounding box center [425, 520] width 33 height 33
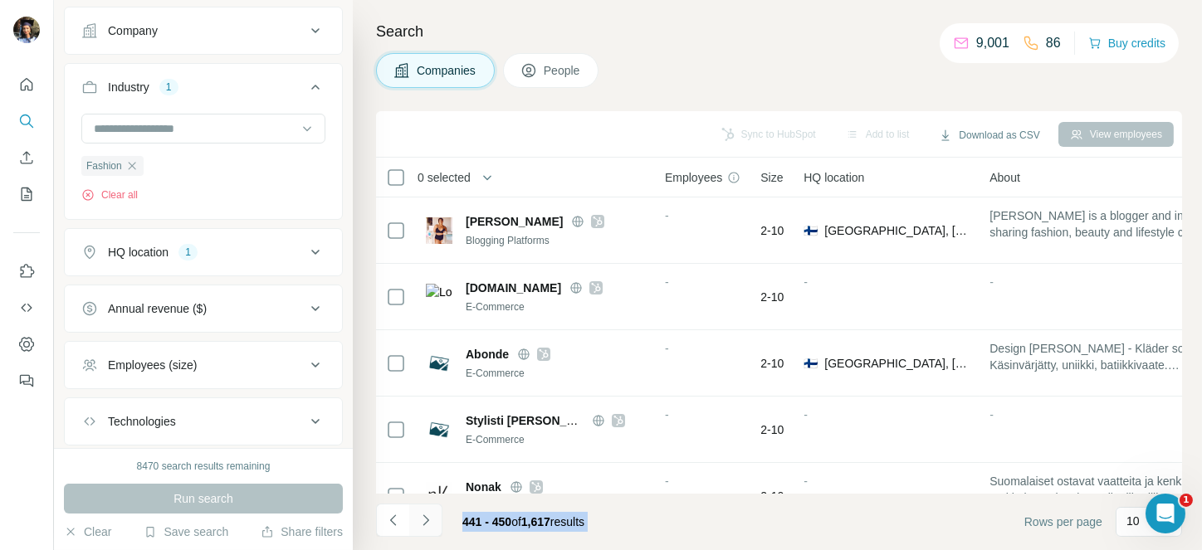
click at [436, 514] on button "Navigate to next page" at bounding box center [425, 520] width 33 height 33
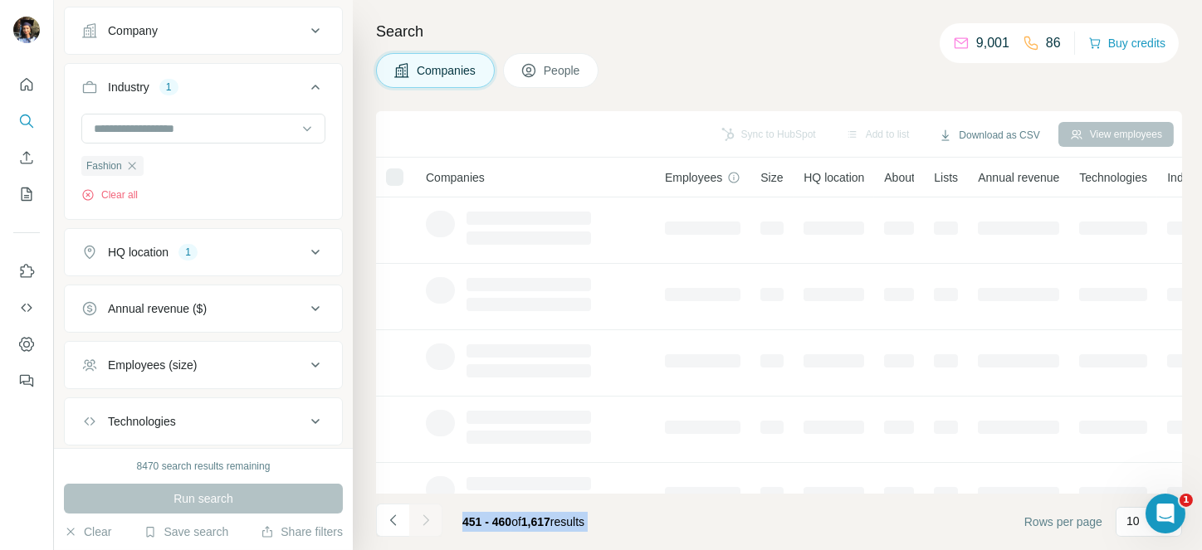
click at [436, 514] on div at bounding box center [425, 520] width 33 height 33
drag, startPoint x: 436, startPoint y: 514, endPoint x: 416, endPoint y: 516, distance: 20.1
click at [416, 516] on div at bounding box center [425, 520] width 33 height 33
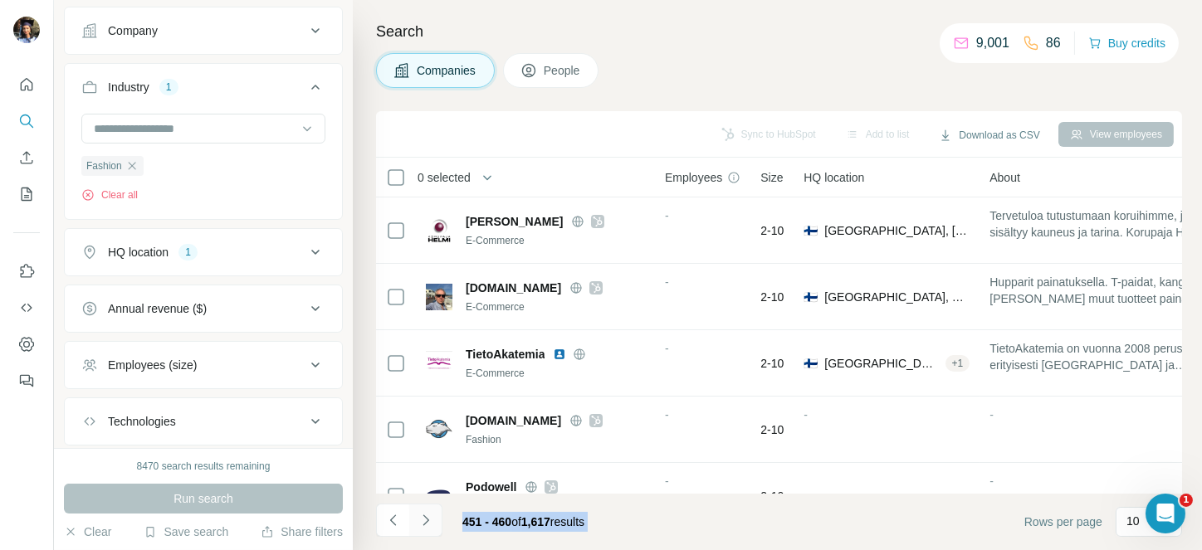
click at [417, 516] on icon "Navigate to next page" at bounding box center [425, 520] width 17 height 17
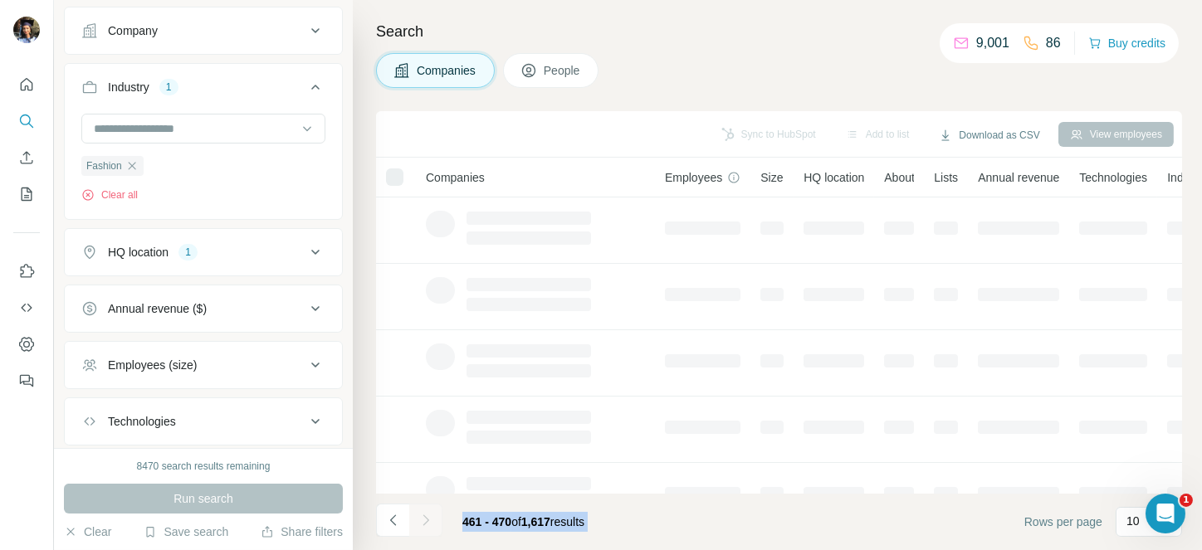
click at [417, 516] on div at bounding box center [425, 520] width 33 height 33
click at [417, 516] on icon "Navigate to next page" at bounding box center [425, 520] width 17 height 17
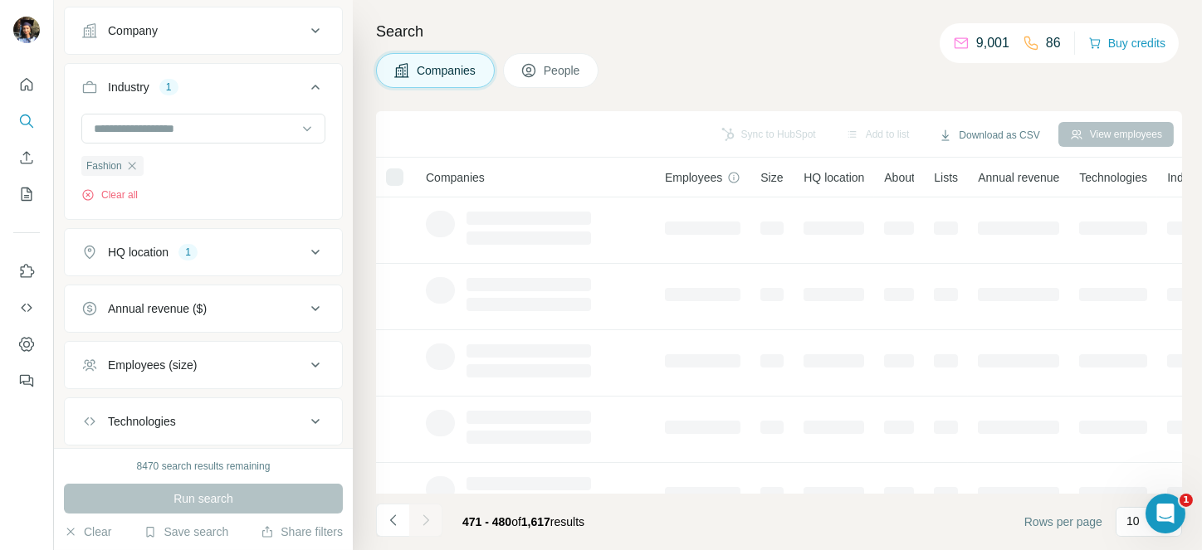
click at [417, 516] on div at bounding box center [425, 520] width 33 height 33
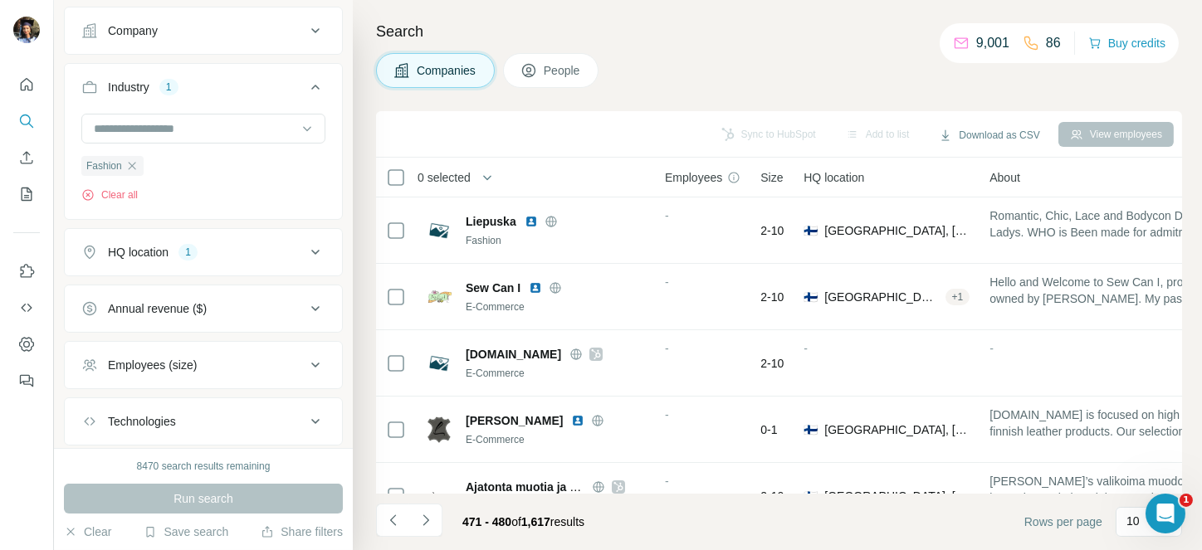
click at [417, 516] on icon "Navigate to next page" at bounding box center [425, 520] width 17 height 17
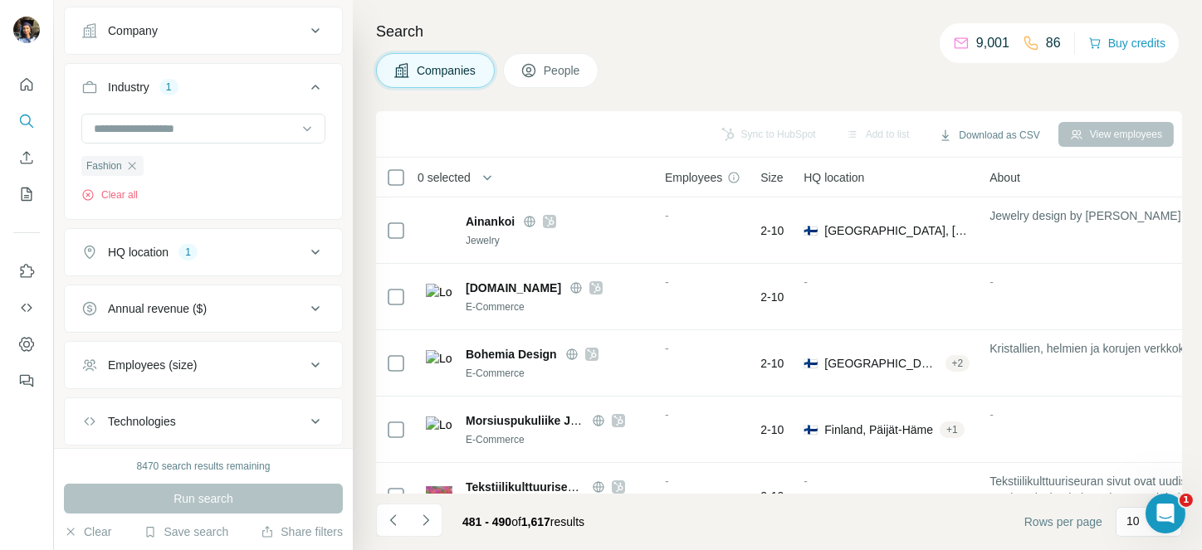
click at [417, 516] on icon "Navigate to next page" at bounding box center [425, 520] width 17 height 17
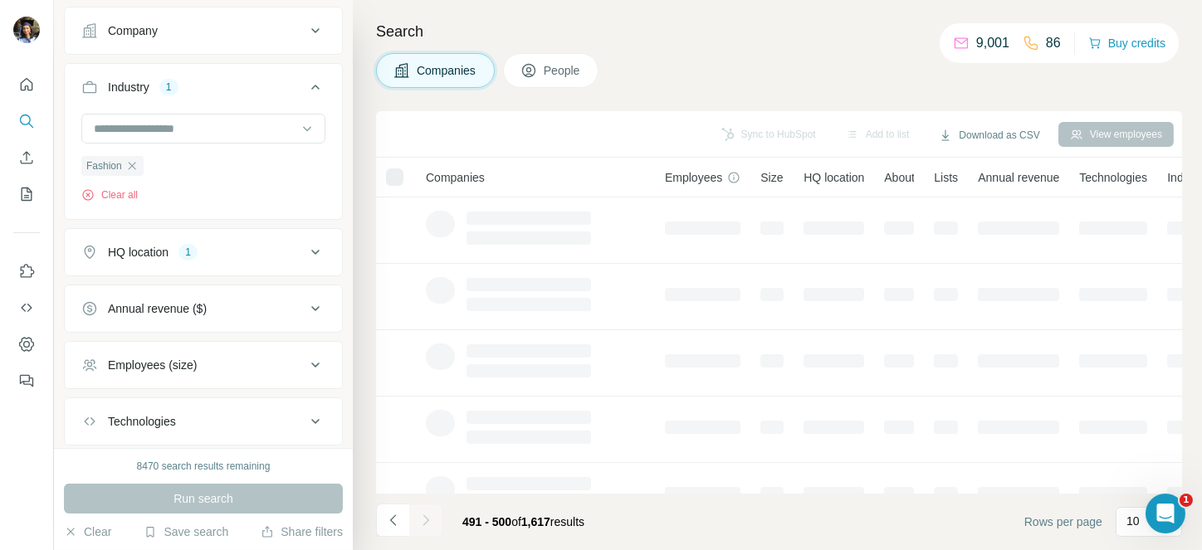
click at [417, 516] on div at bounding box center [425, 520] width 33 height 33
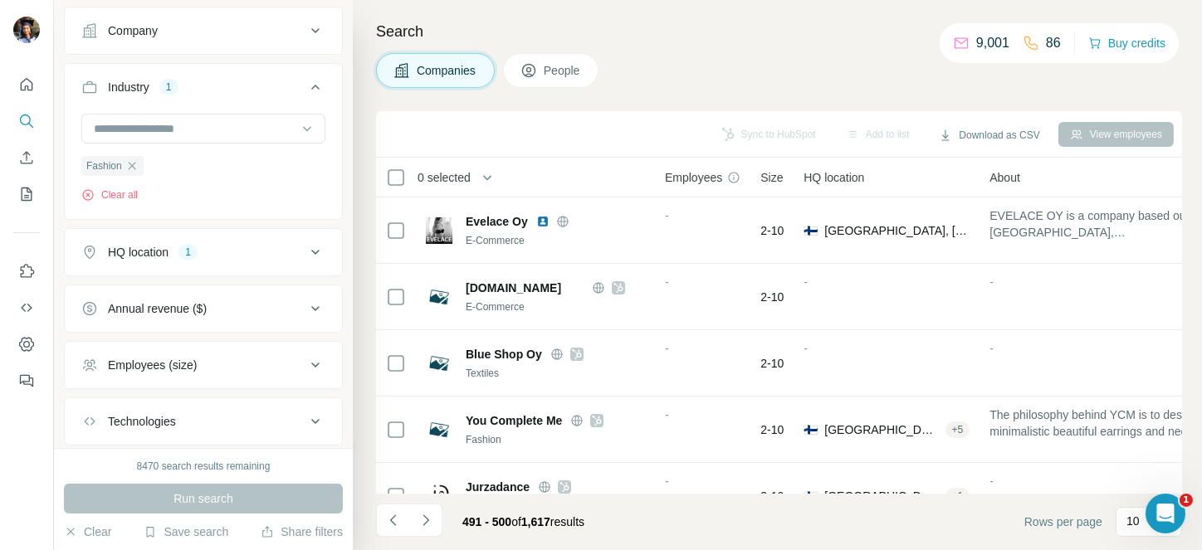
click at [417, 516] on icon "Navigate to next page" at bounding box center [425, 520] width 17 height 17
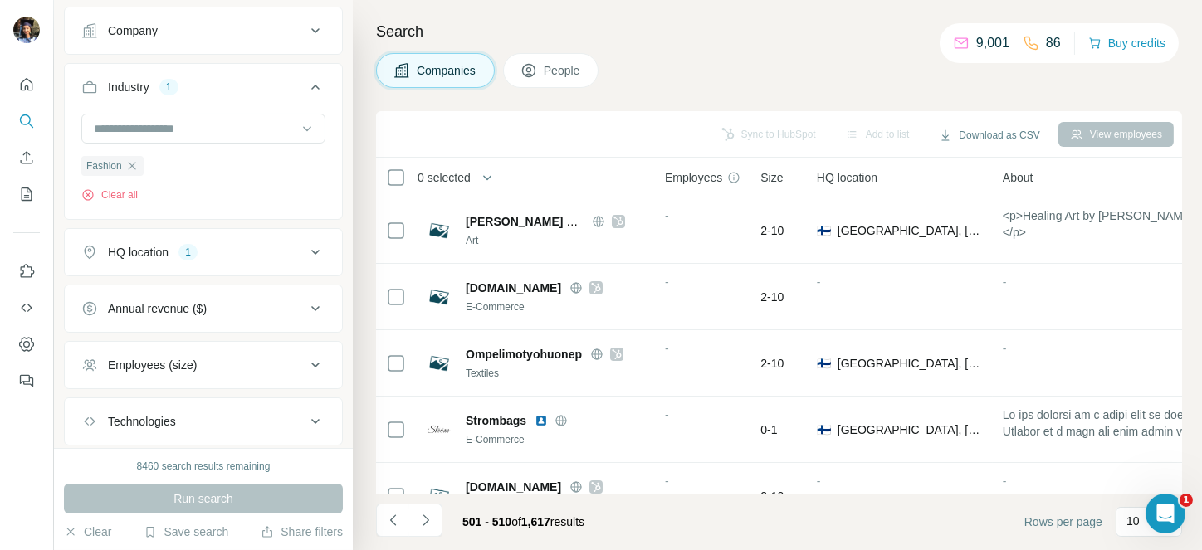
click at [447, 178] on span "0 selected" at bounding box center [443, 177] width 53 height 17
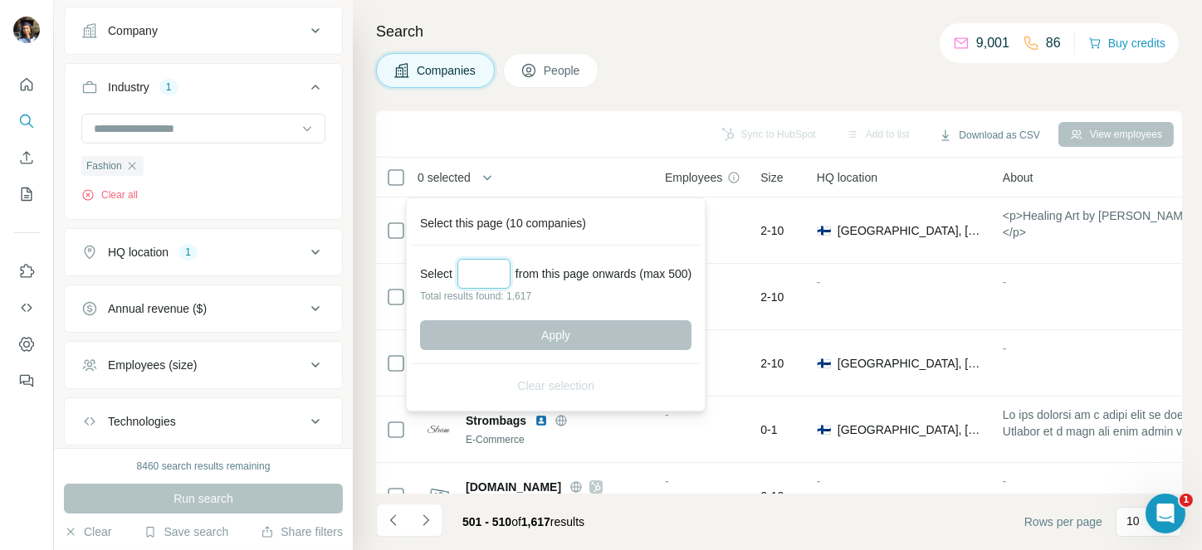
click at [484, 275] on input "Select a number (up to 500)" at bounding box center [483, 274] width 53 height 30
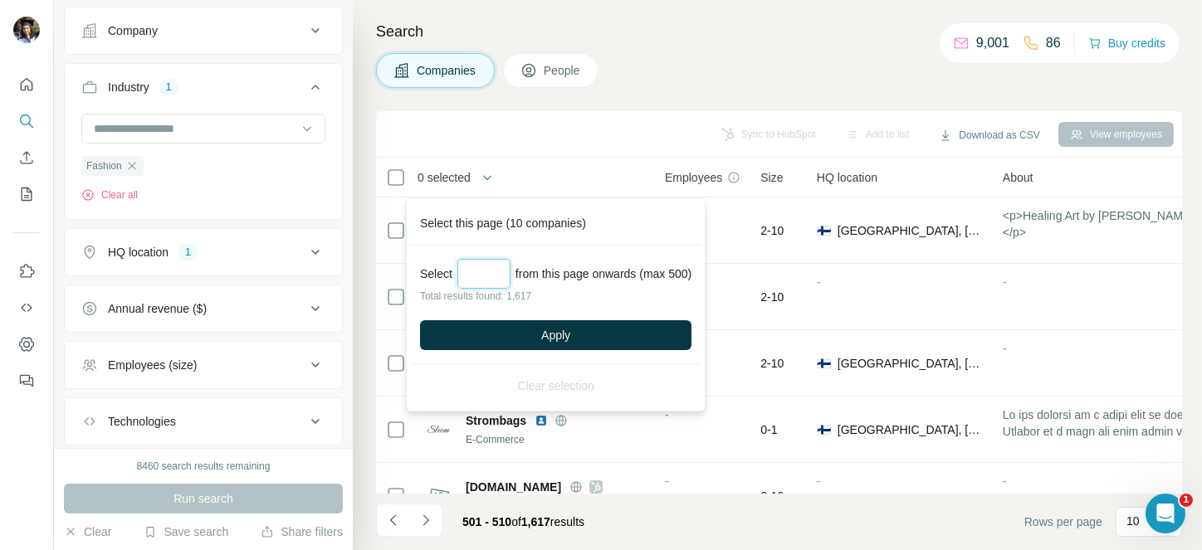
type input "***"
click at [554, 337] on span "Apply" at bounding box center [555, 335] width 29 height 17
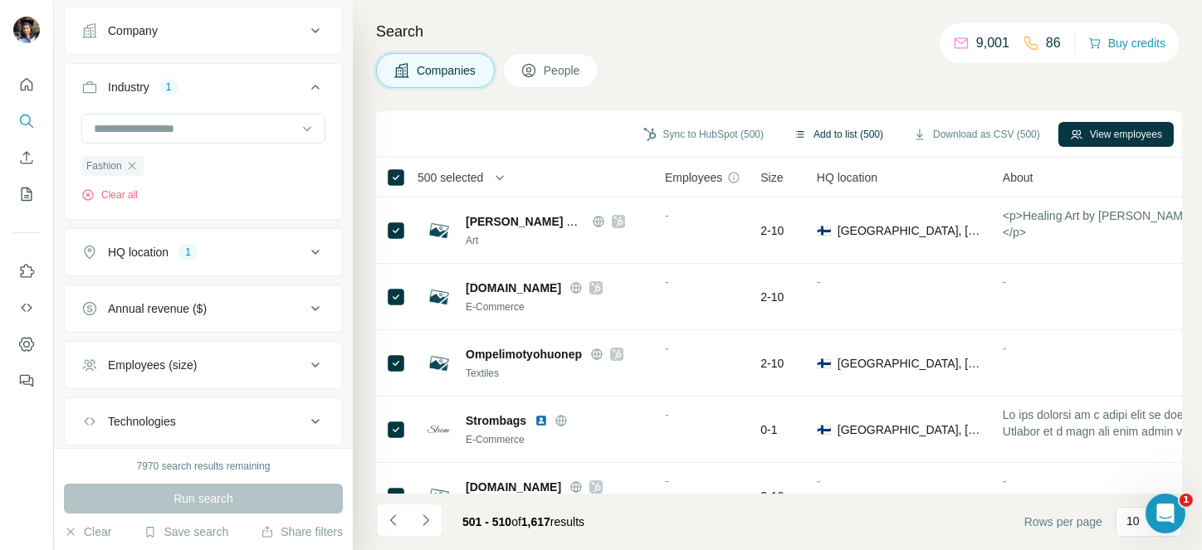
click at [822, 127] on button "Add to list (500)" at bounding box center [838, 134] width 113 height 25
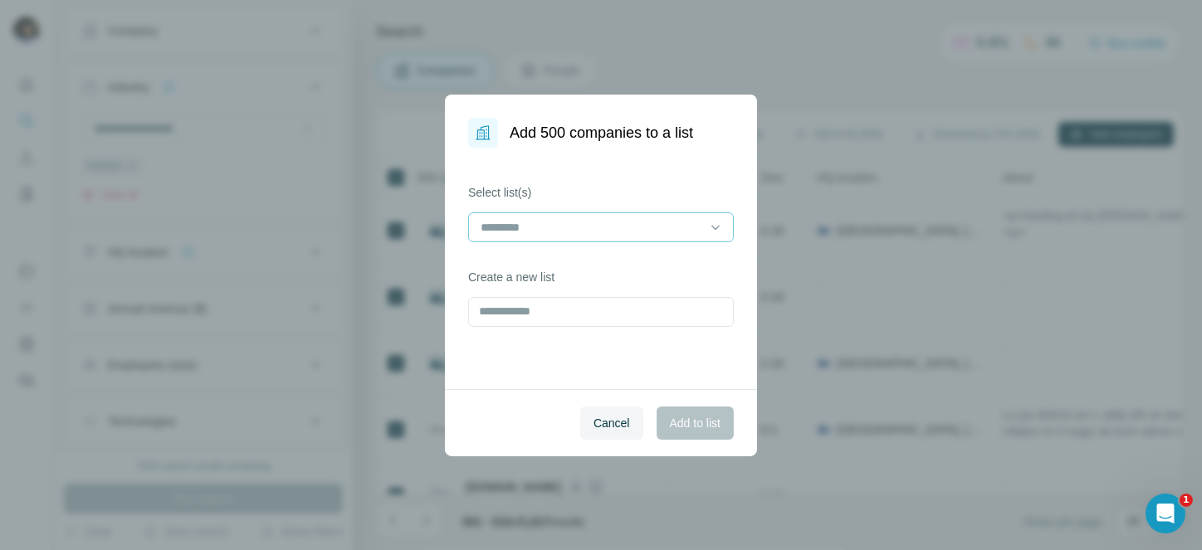
click at [605, 219] on input at bounding box center [591, 227] width 224 height 18
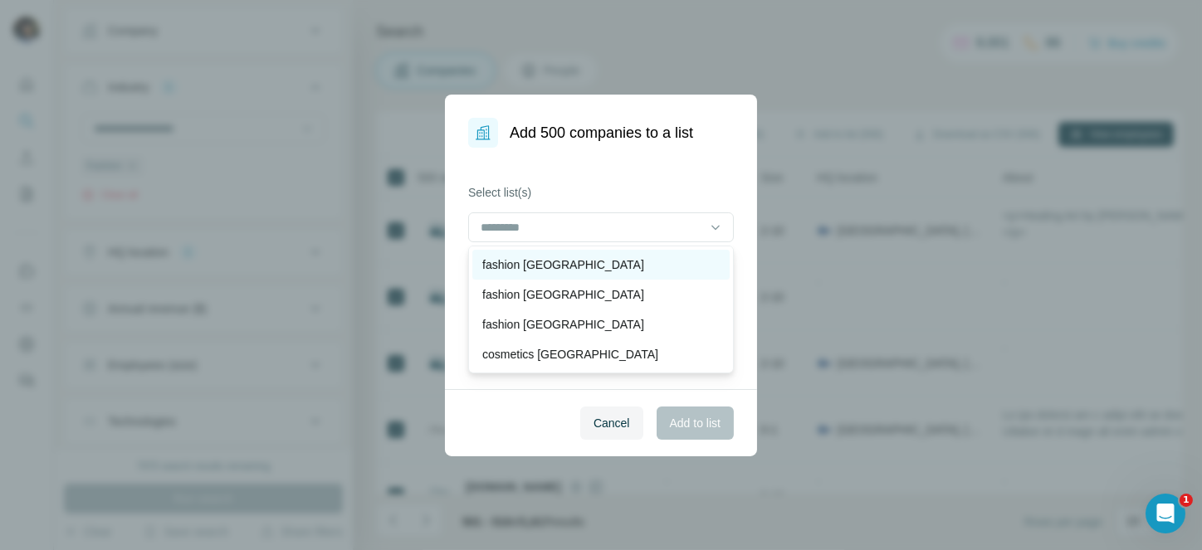
click at [541, 257] on p "fashion [GEOGRAPHIC_DATA]" at bounding box center [563, 264] width 162 height 17
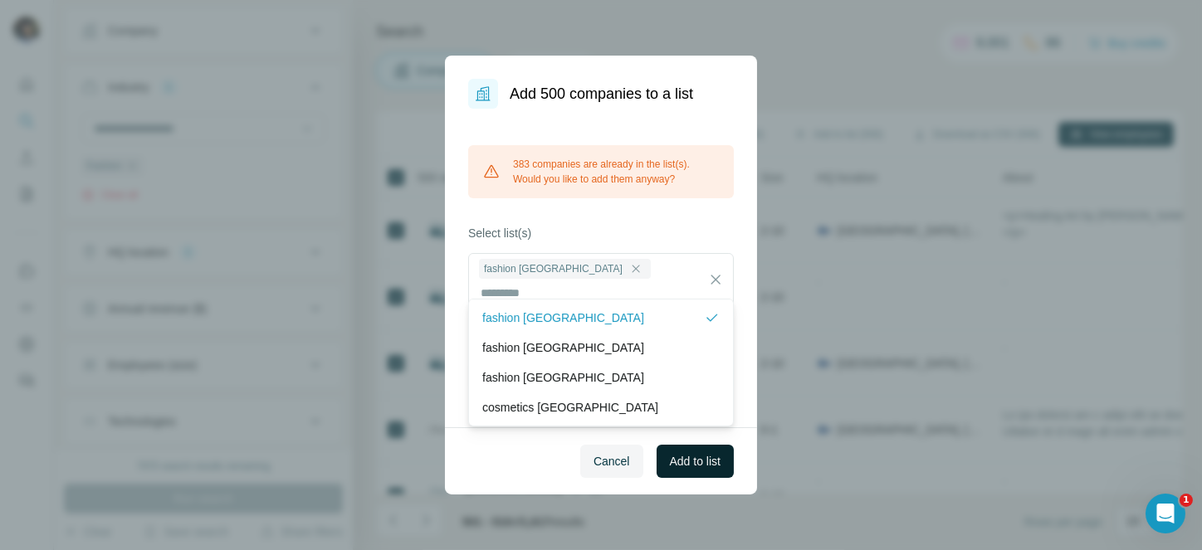
click at [706, 453] on span "Add to list" at bounding box center [695, 461] width 51 height 17
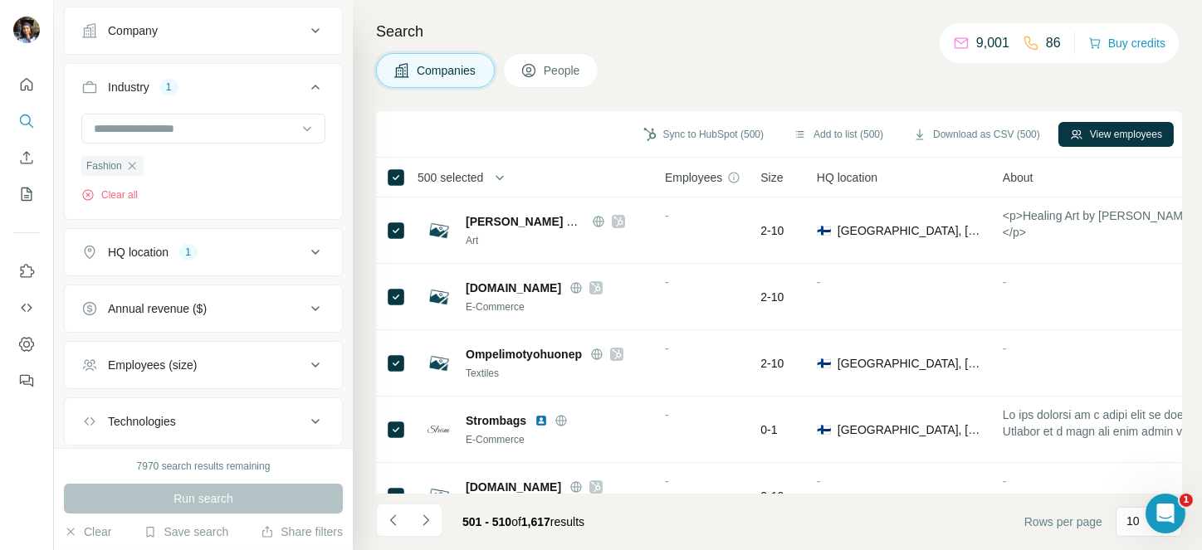
click at [464, 183] on span "500 selected" at bounding box center [450, 177] width 66 height 17
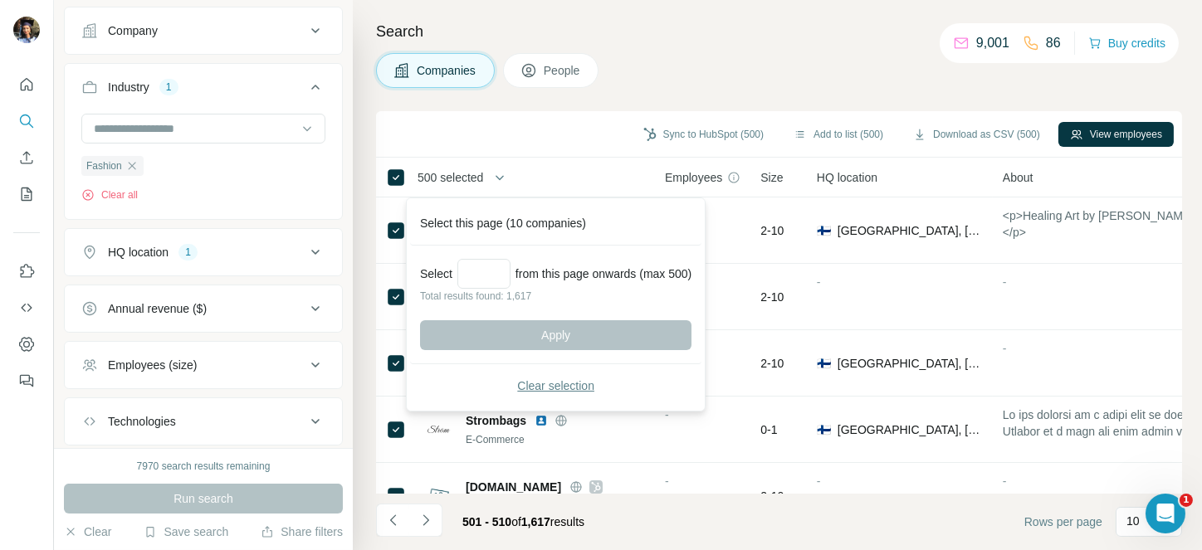
click at [559, 386] on span "Clear selection" at bounding box center [555, 386] width 77 height 17
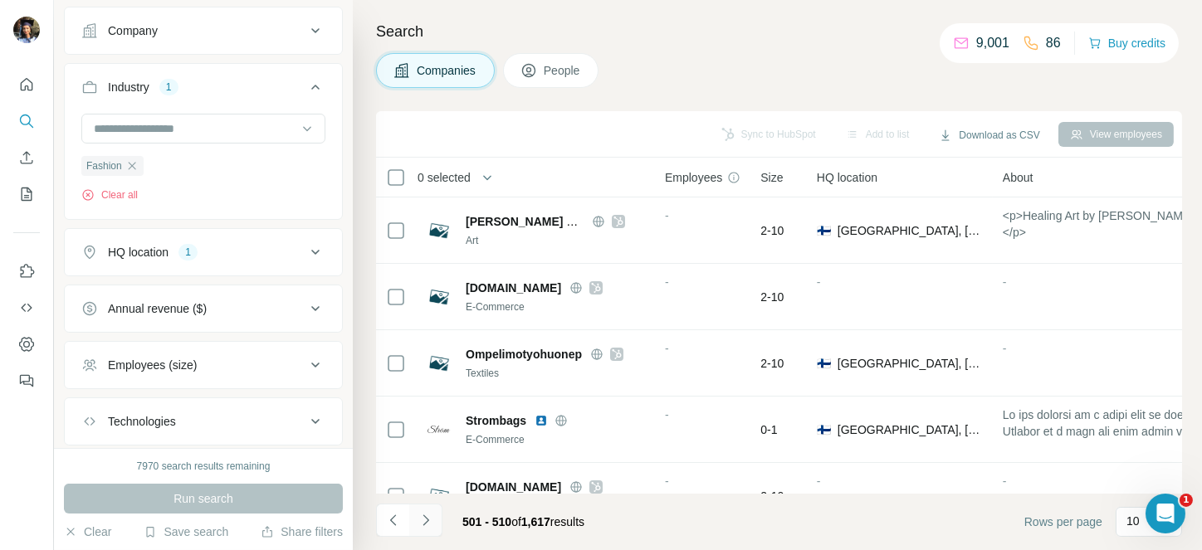
click at [420, 515] on icon "Navigate to next page" at bounding box center [425, 520] width 17 height 17
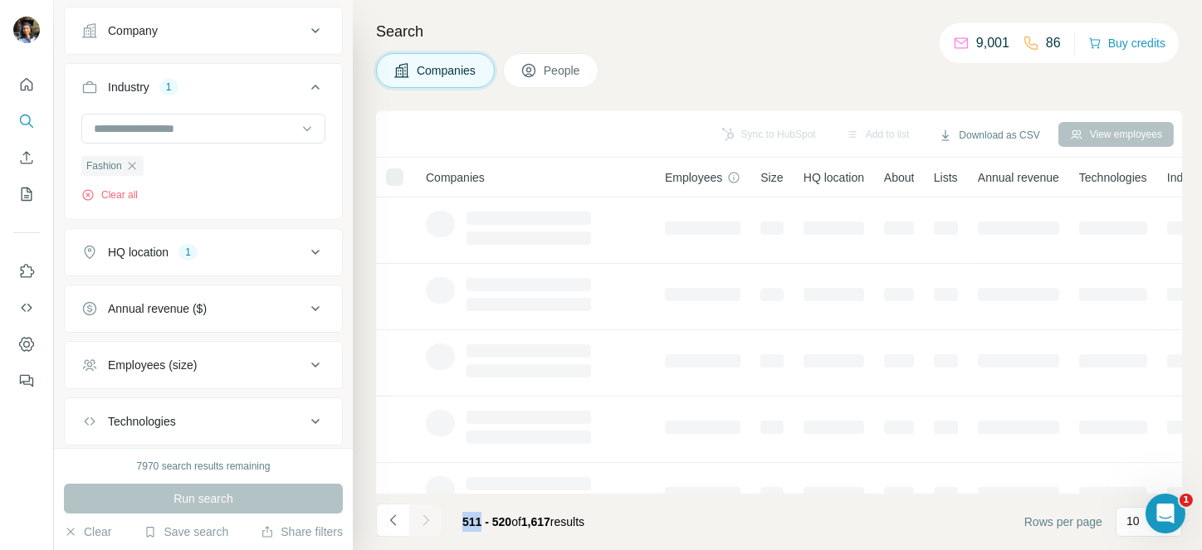
click at [420, 515] on div at bounding box center [425, 520] width 33 height 33
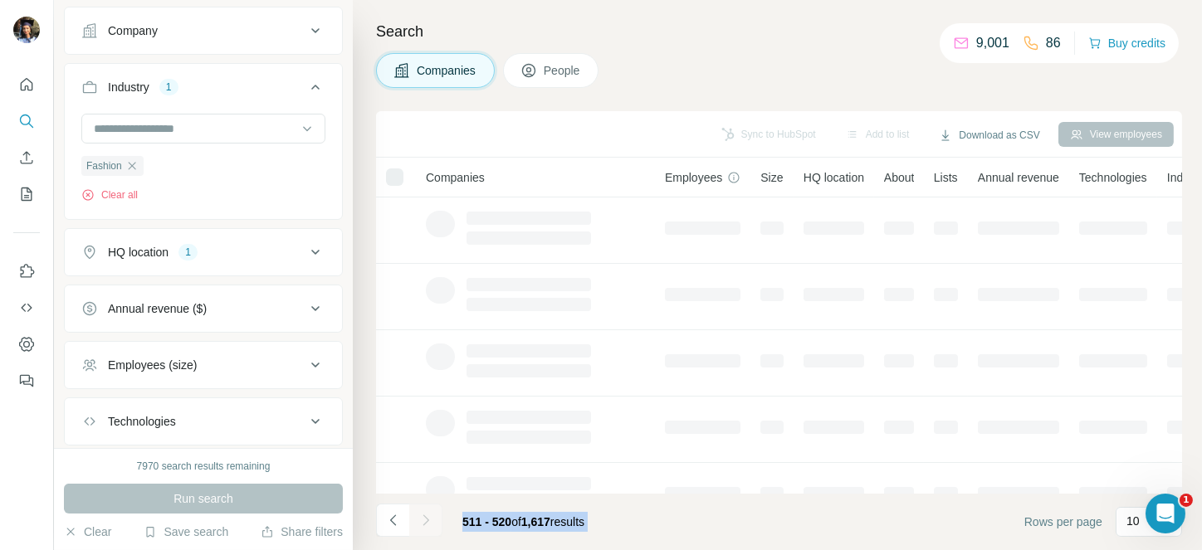
click at [420, 515] on div at bounding box center [425, 520] width 33 height 33
click at [420, 515] on icon "Navigate to next page" at bounding box center [425, 520] width 17 height 17
click at [420, 515] on div at bounding box center [425, 520] width 33 height 33
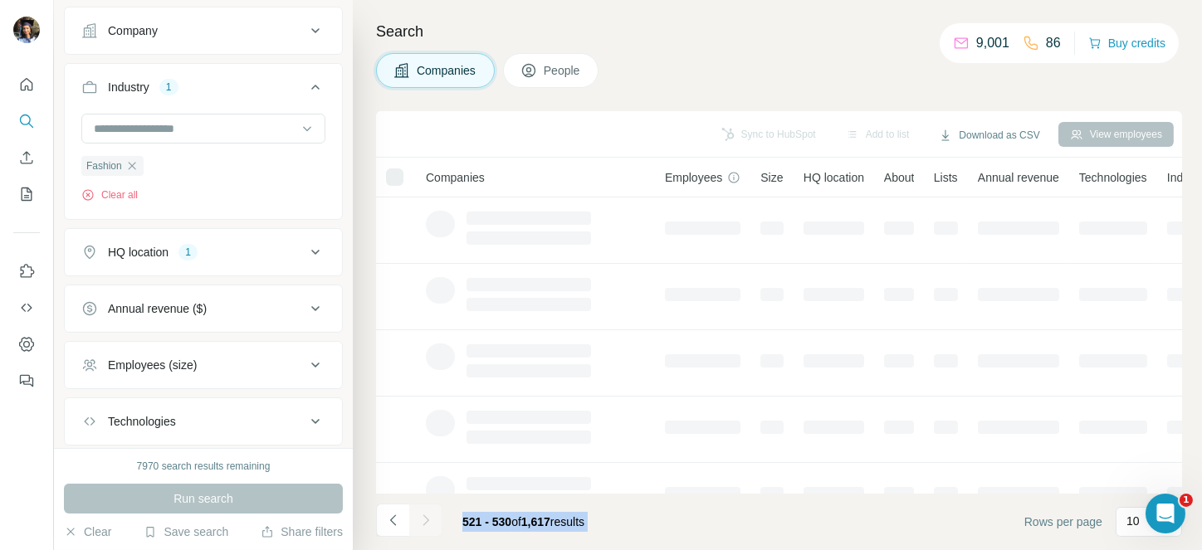
click at [420, 515] on div at bounding box center [425, 520] width 33 height 33
click at [420, 515] on icon "Navigate to next page" at bounding box center [425, 520] width 17 height 17
click at [420, 515] on div at bounding box center [425, 520] width 33 height 33
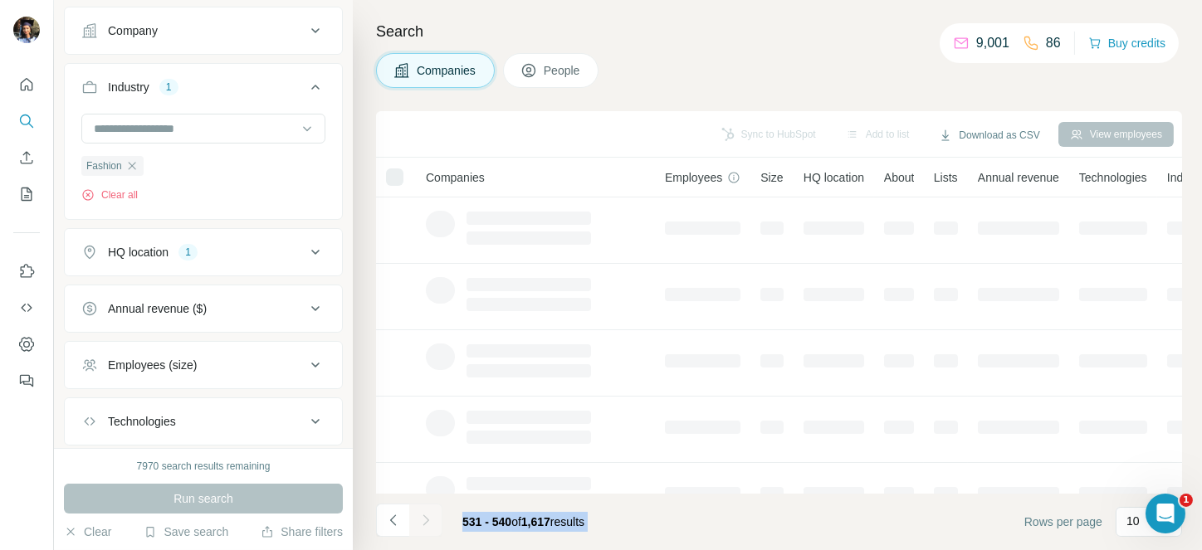
click at [420, 515] on div at bounding box center [425, 520] width 33 height 33
click at [420, 515] on icon "Navigate to next page" at bounding box center [425, 520] width 17 height 17
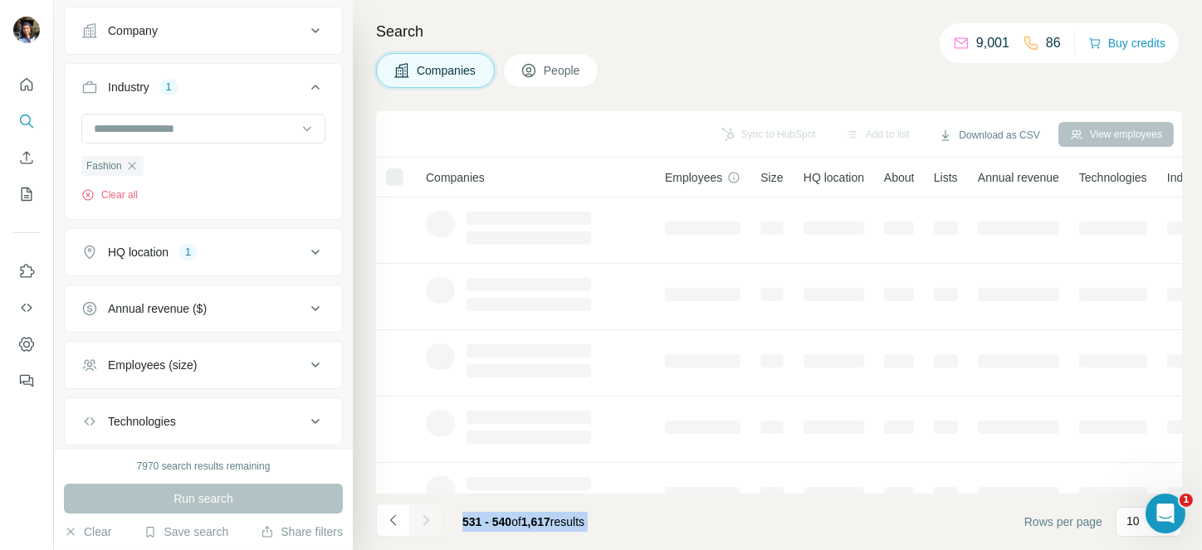
click at [420, 515] on div at bounding box center [425, 520] width 33 height 33
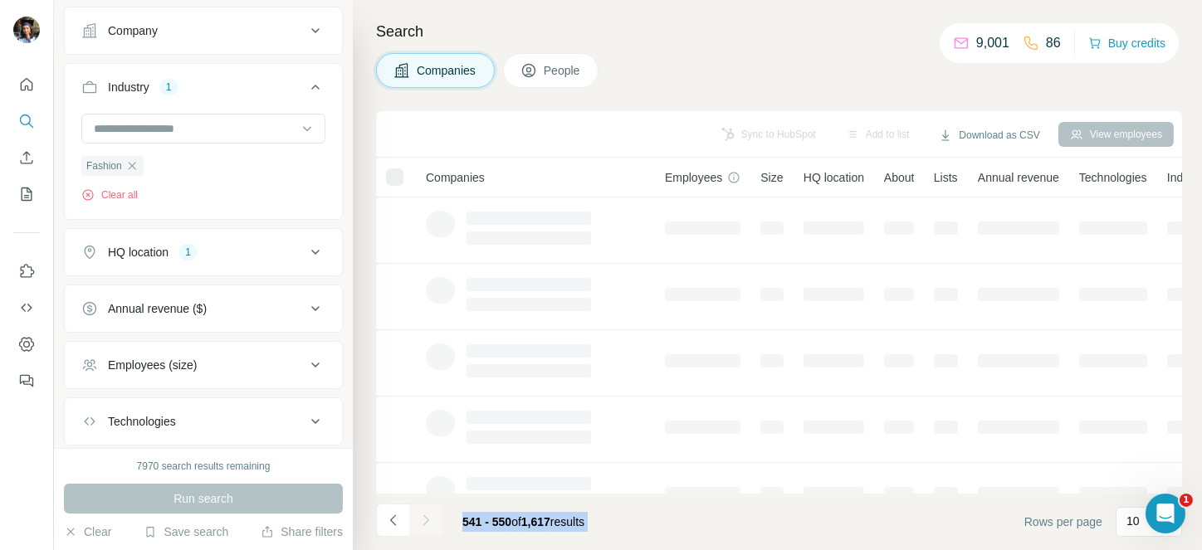
click at [420, 515] on div at bounding box center [425, 520] width 33 height 33
click at [420, 515] on icon "Navigate to next page" at bounding box center [425, 520] width 17 height 17
click at [420, 515] on div at bounding box center [425, 520] width 33 height 33
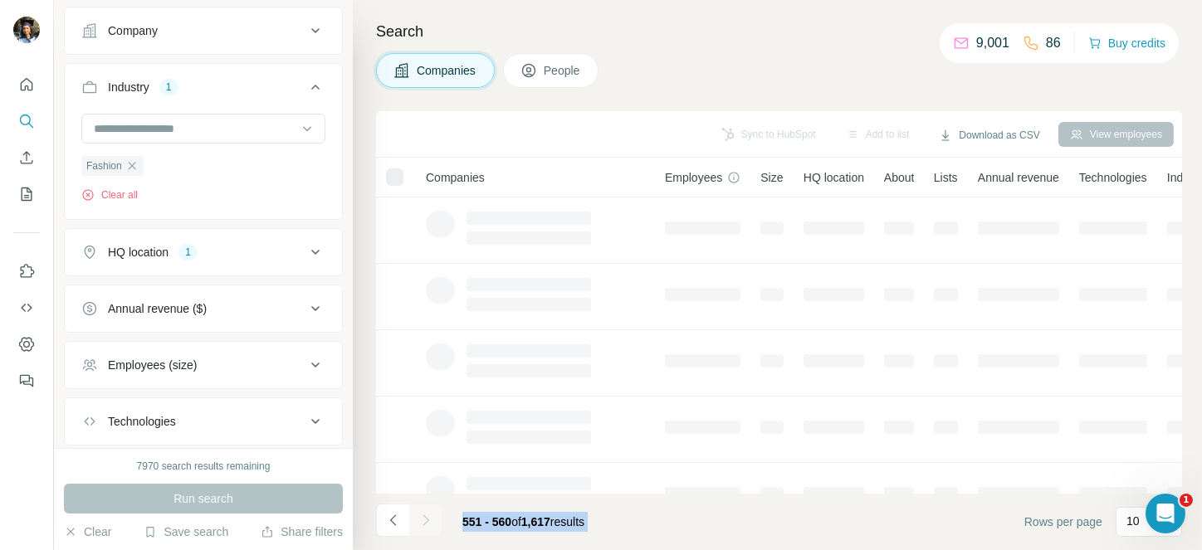
click at [420, 515] on div at bounding box center [425, 520] width 33 height 33
click at [420, 515] on icon "Navigate to next page" at bounding box center [425, 520] width 17 height 17
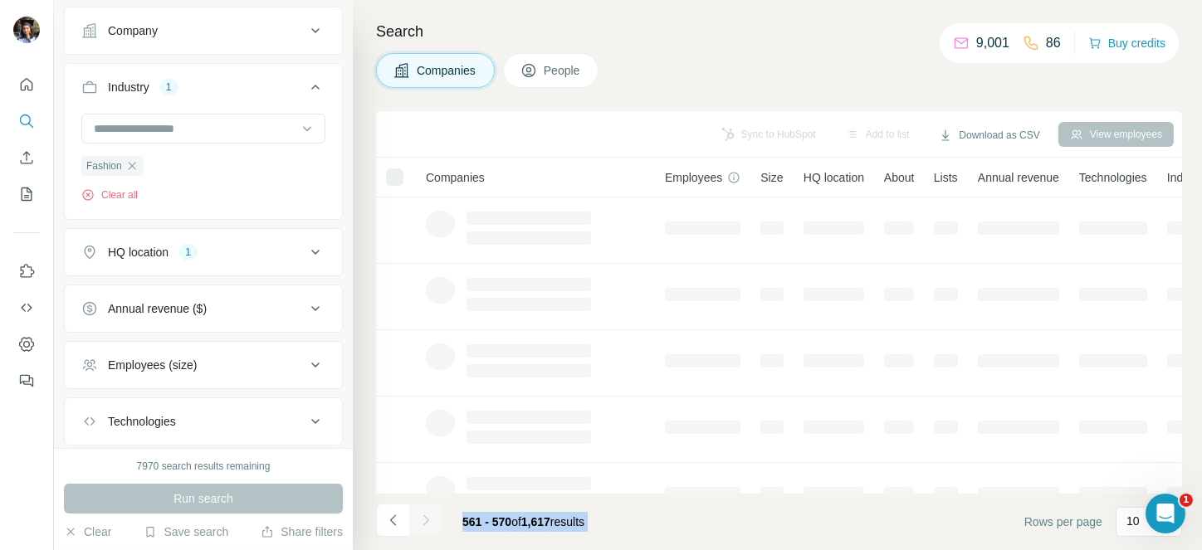
click at [420, 515] on div at bounding box center [425, 520] width 33 height 33
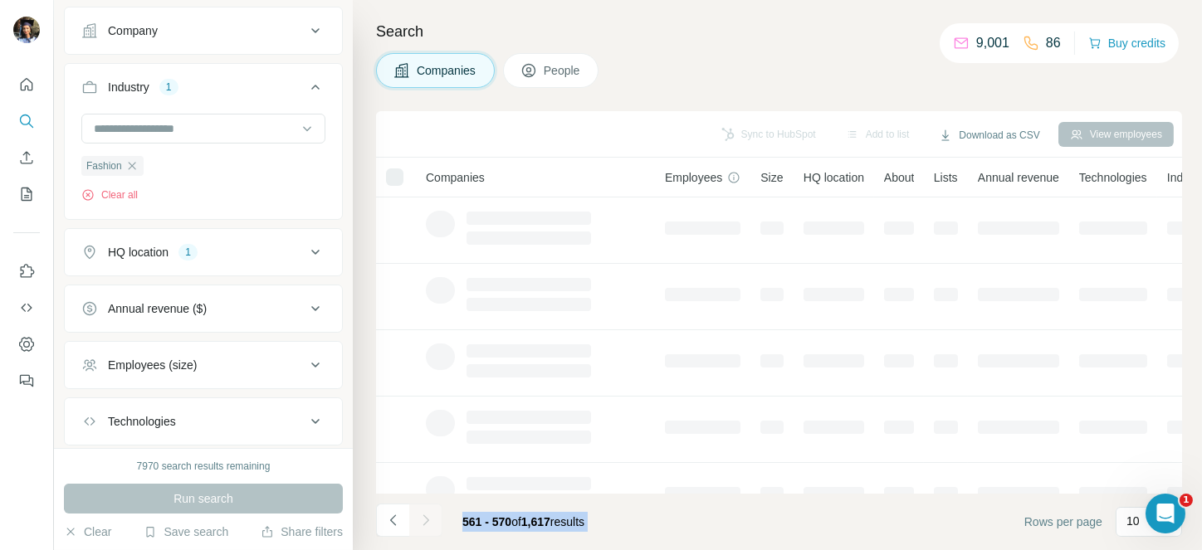
click at [420, 515] on div at bounding box center [425, 520] width 33 height 33
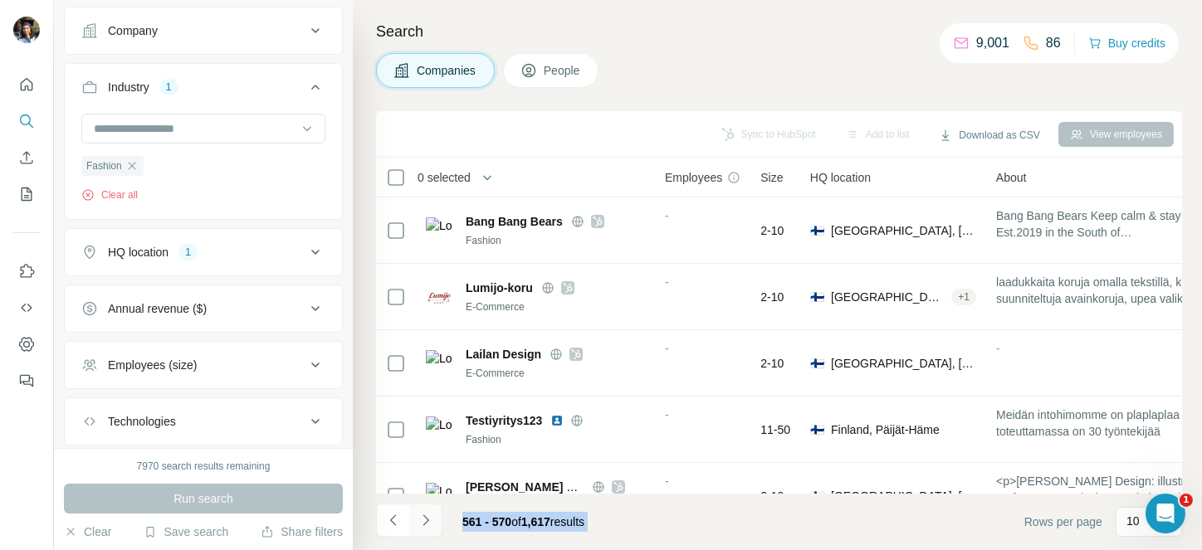
click at [420, 515] on icon "Navigate to next page" at bounding box center [425, 520] width 17 height 17
click at [420, 515] on div at bounding box center [425, 520] width 33 height 33
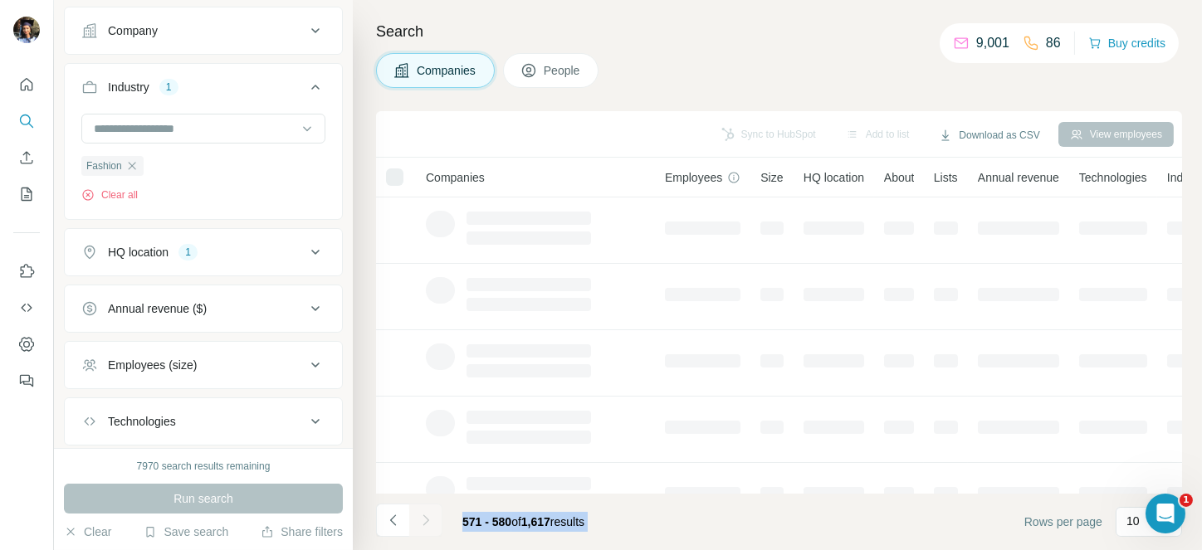
click at [420, 515] on div at bounding box center [425, 520] width 33 height 33
click at [420, 515] on icon "Navigate to next page" at bounding box center [425, 520] width 17 height 17
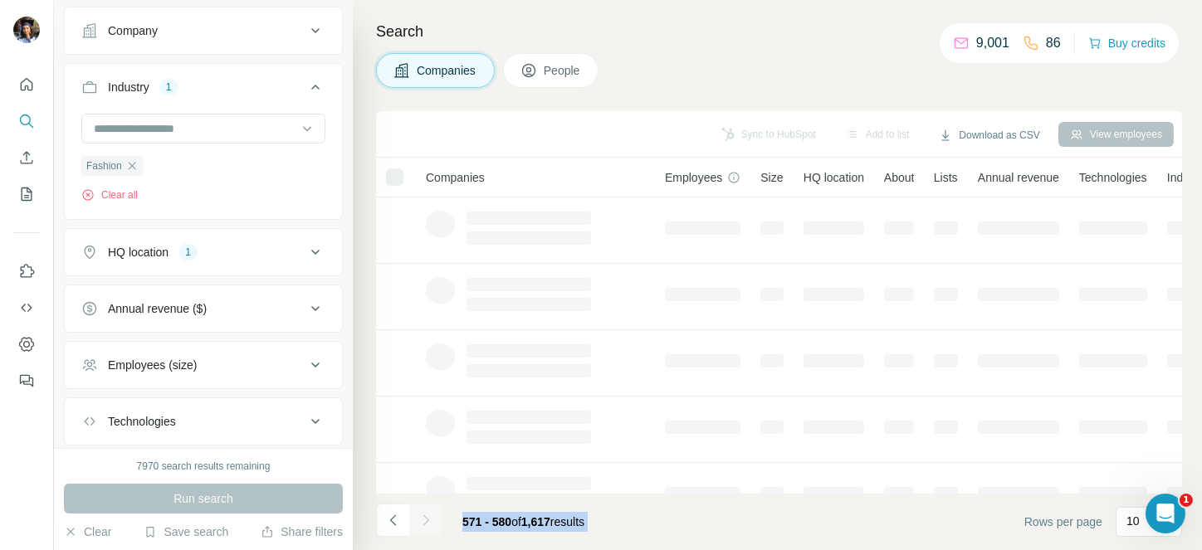
click at [420, 515] on div at bounding box center [425, 520] width 33 height 33
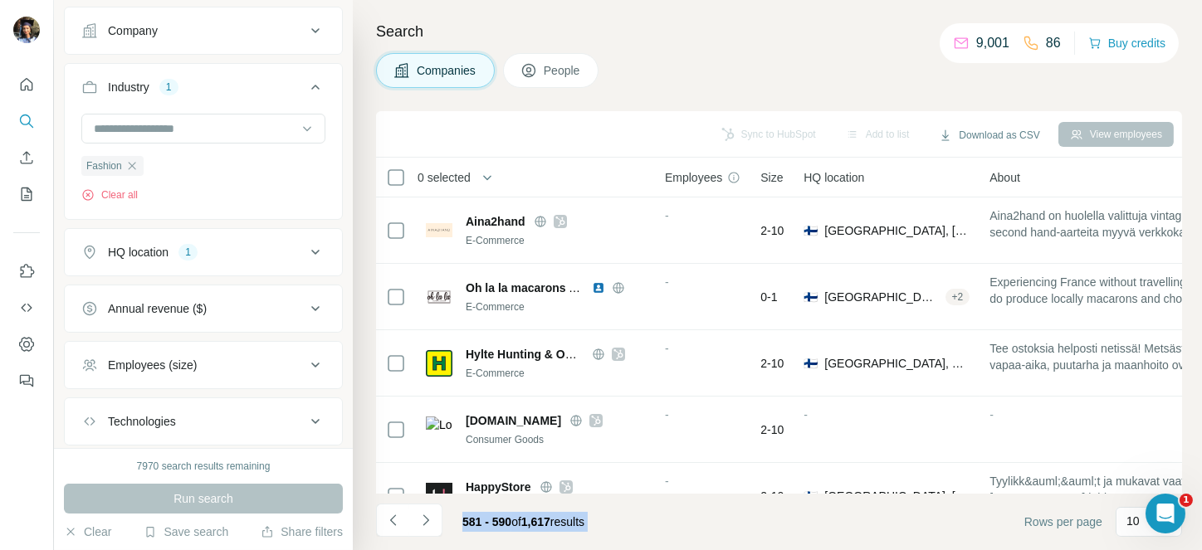
click at [420, 515] on icon "Navigate to next page" at bounding box center [425, 520] width 17 height 17
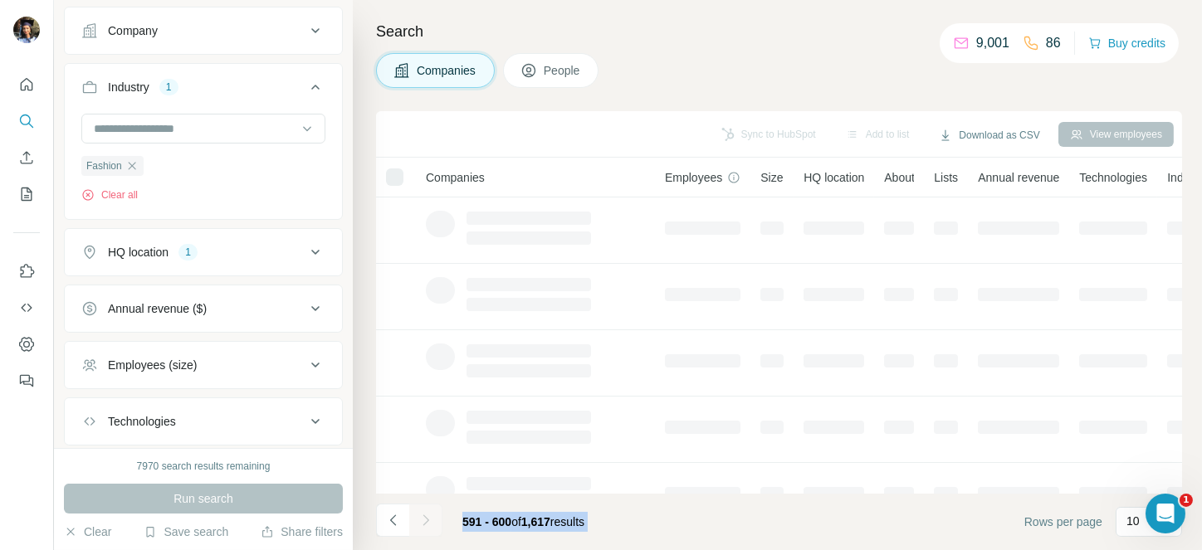
click at [420, 515] on div at bounding box center [425, 520] width 33 height 33
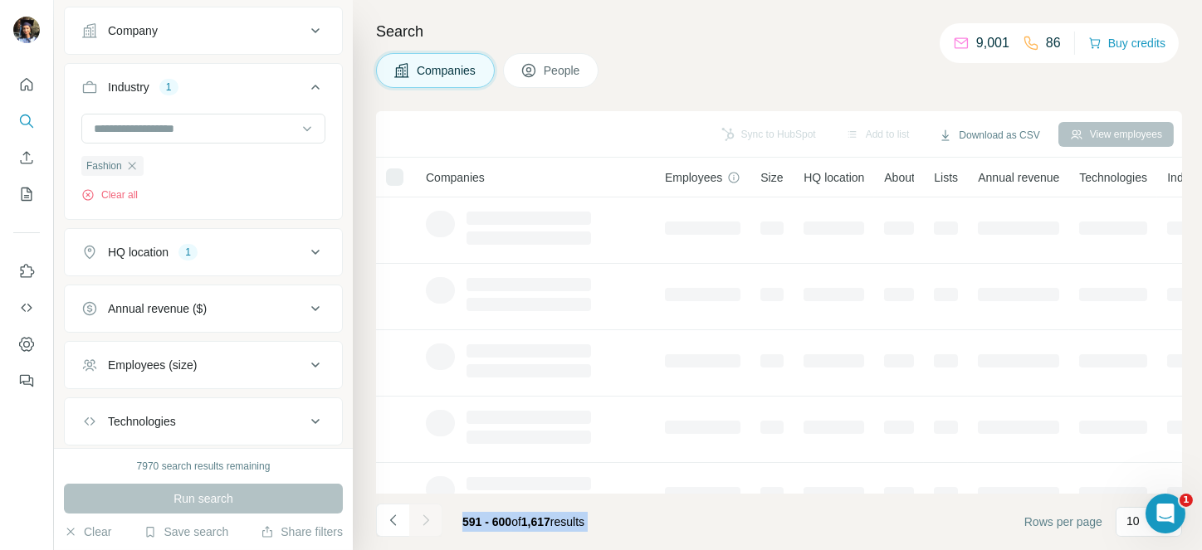
click at [420, 515] on icon "Navigate to next page" at bounding box center [425, 520] width 17 height 17
click at [420, 515] on div at bounding box center [425, 520] width 33 height 33
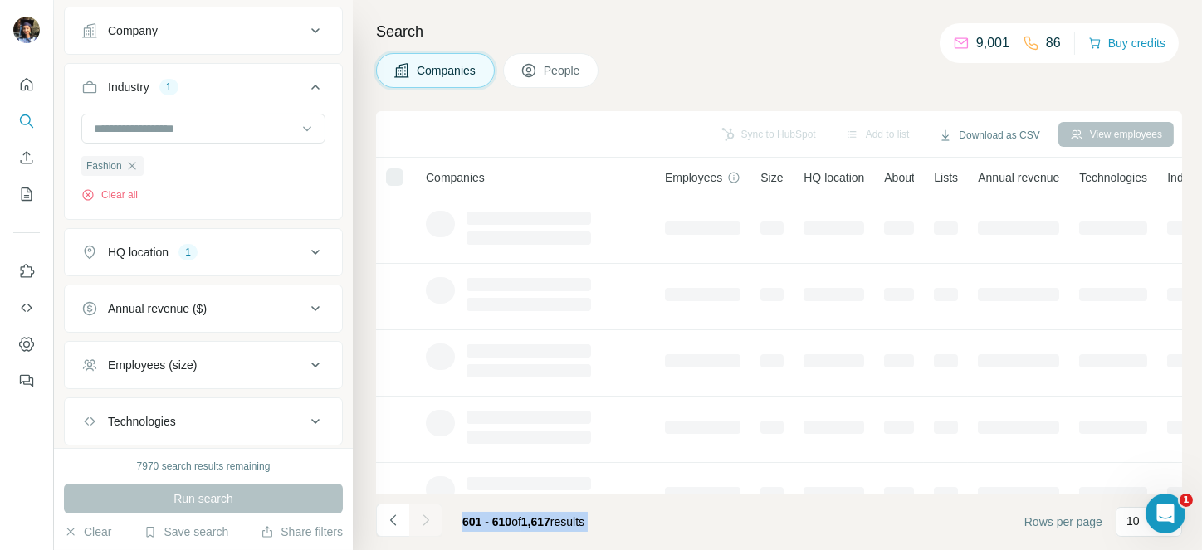
click at [420, 515] on icon "Navigate to next page" at bounding box center [425, 520] width 17 height 17
click at [420, 515] on div at bounding box center [425, 520] width 33 height 33
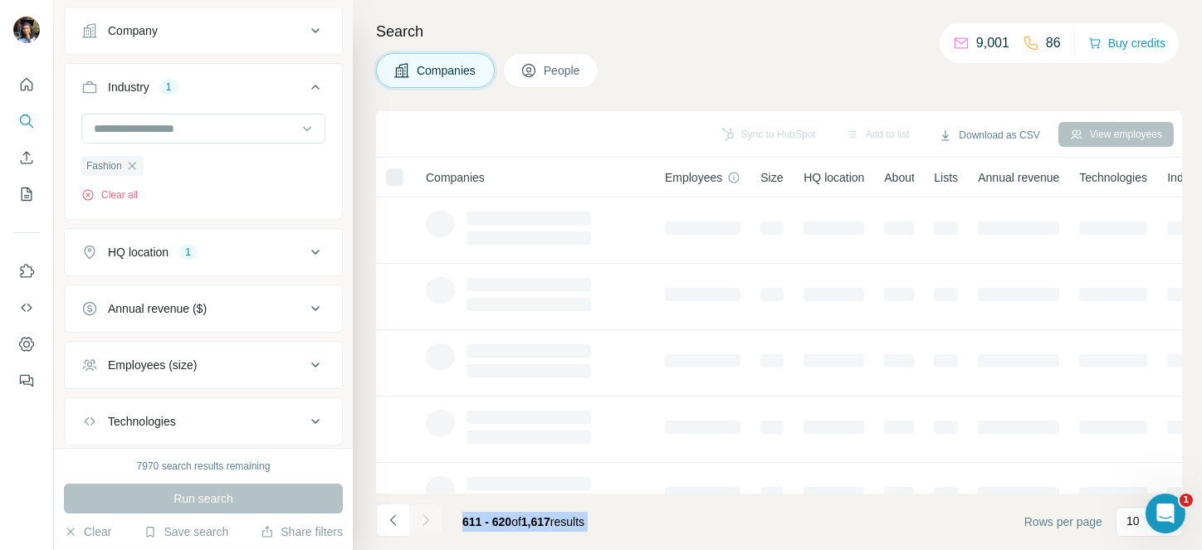
click at [420, 515] on div at bounding box center [425, 520] width 33 height 33
click at [420, 515] on icon "Navigate to next page" at bounding box center [425, 520] width 17 height 17
click at [420, 515] on div at bounding box center [425, 520] width 33 height 33
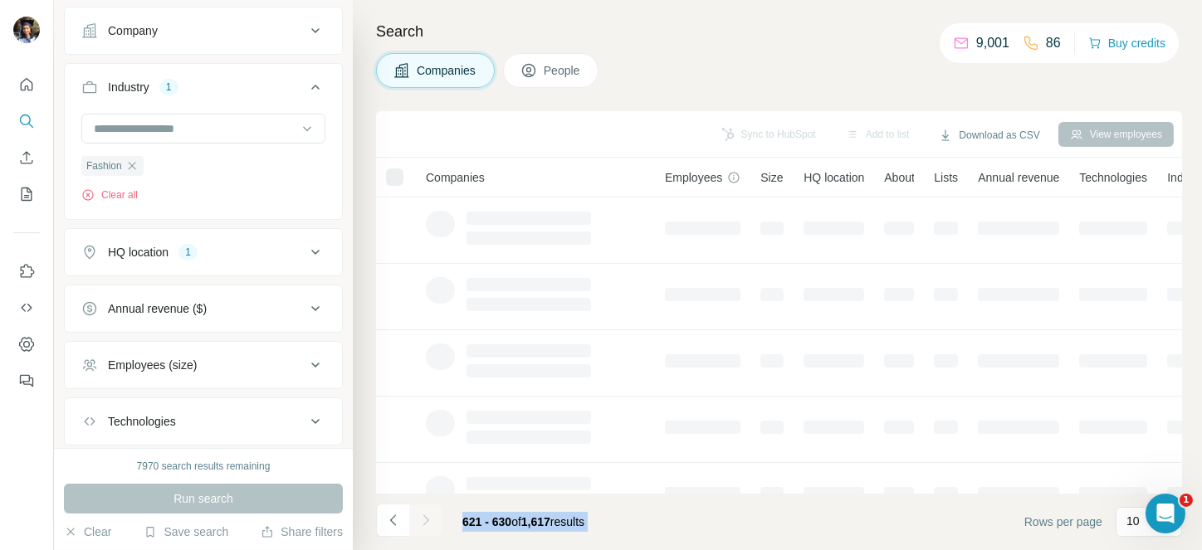
click at [420, 515] on div at bounding box center [425, 520] width 33 height 33
click at [420, 515] on icon "Navigate to next page" at bounding box center [425, 520] width 17 height 17
click at [420, 515] on div at bounding box center [425, 520] width 33 height 33
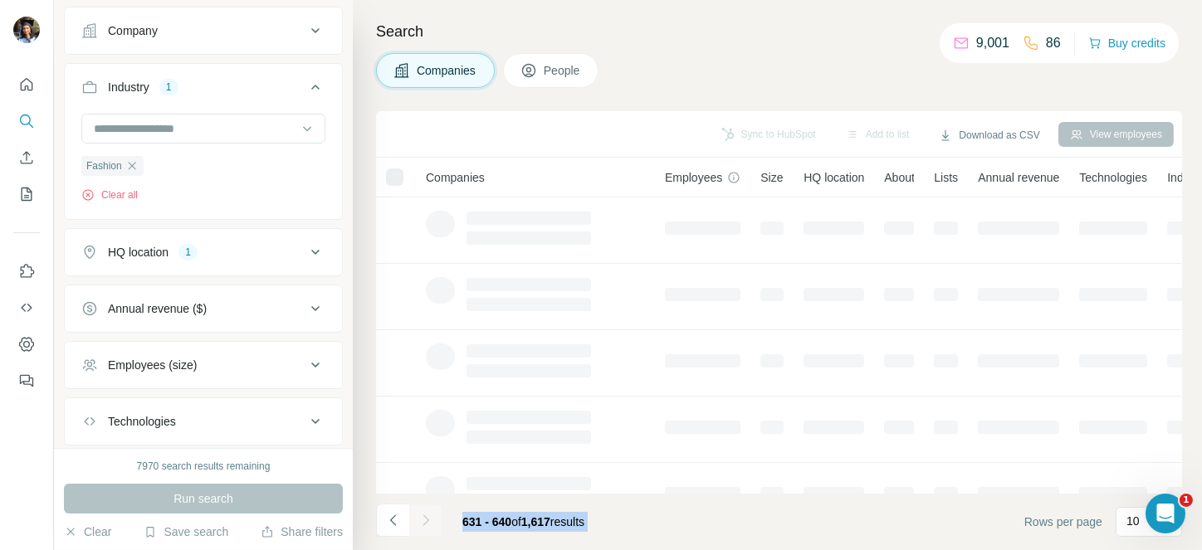
click at [420, 515] on div at bounding box center [425, 520] width 33 height 33
click at [420, 515] on icon "Navigate to next page" at bounding box center [425, 520] width 17 height 17
click at [420, 515] on div at bounding box center [425, 520] width 33 height 33
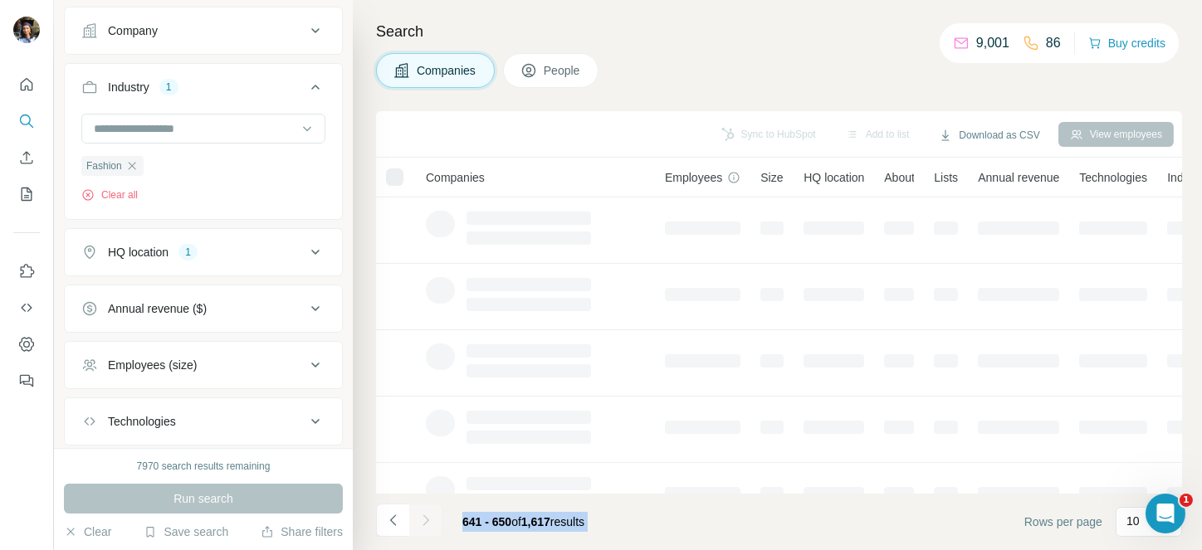
click at [420, 515] on div at bounding box center [425, 520] width 33 height 33
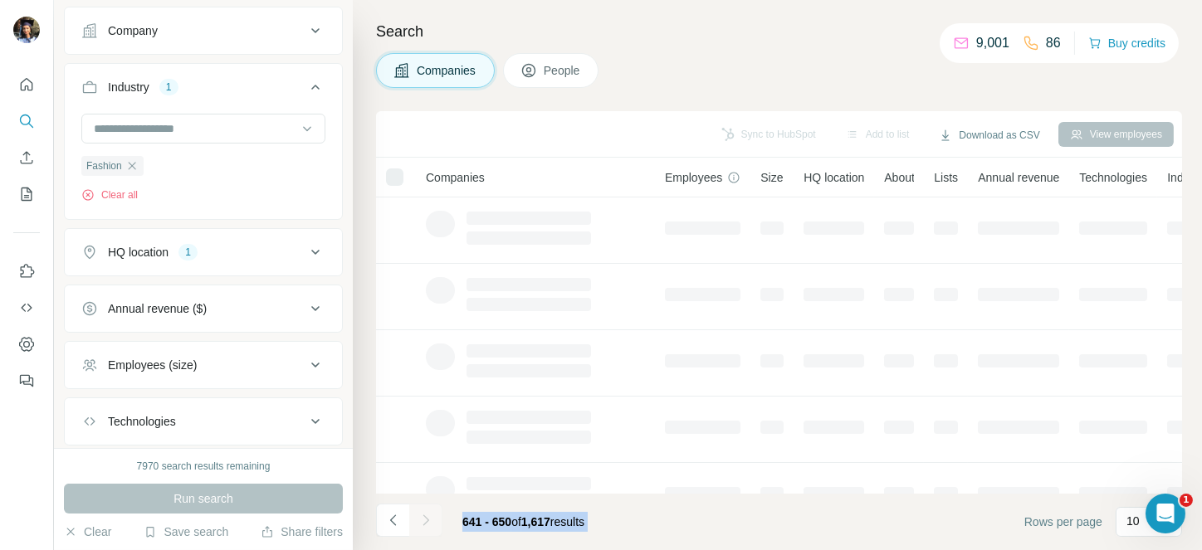
click at [420, 515] on div at bounding box center [425, 520] width 33 height 33
click at [420, 515] on icon "Navigate to next page" at bounding box center [425, 520] width 17 height 17
click at [420, 515] on div at bounding box center [425, 520] width 33 height 33
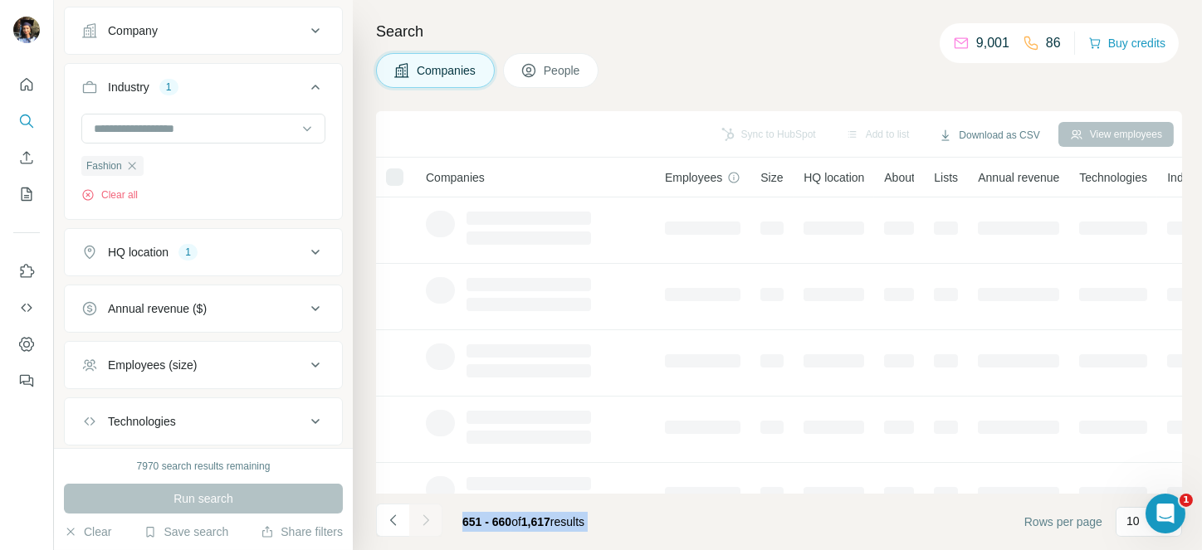
click at [420, 515] on div at bounding box center [425, 520] width 33 height 33
click at [420, 515] on icon "Navigate to next page" at bounding box center [425, 520] width 17 height 17
click at [420, 515] on div at bounding box center [425, 520] width 33 height 33
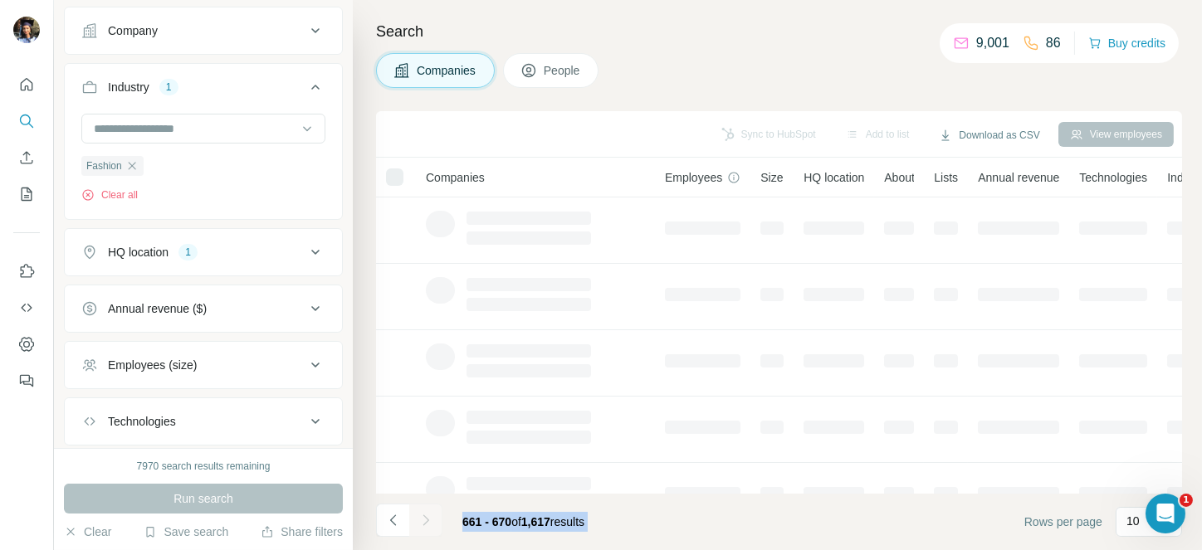
click at [420, 515] on div at bounding box center [425, 520] width 33 height 33
click at [420, 515] on icon "Navigate to next page" at bounding box center [425, 520] width 17 height 17
click at [420, 515] on div at bounding box center [425, 520] width 33 height 33
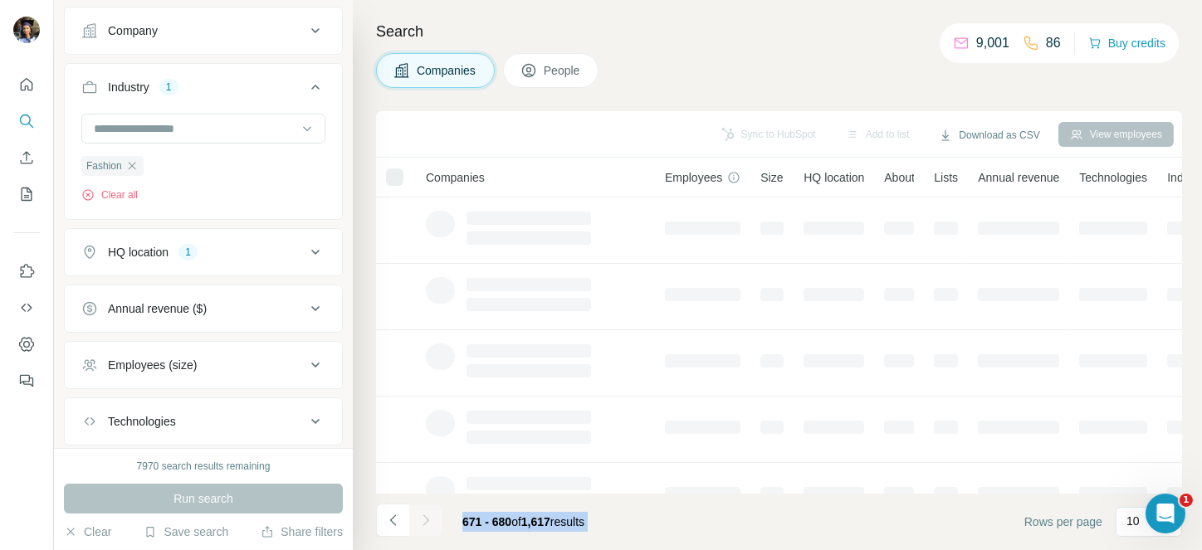
click at [420, 515] on div at bounding box center [425, 520] width 33 height 33
click at [420, 515] on icon "Navigate to next page" at bounding box center [425, 520] width 17 height 17
click at [420, 515] on div at bounding box center [425, 520] width 33 height 33
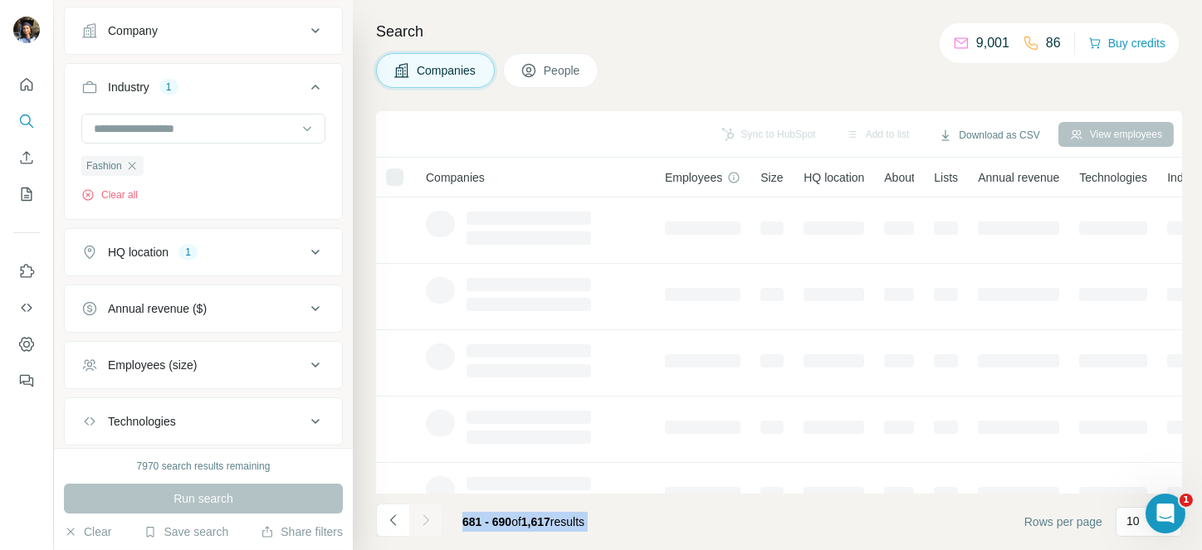
click at [420, 515] on div at bounding box center [425, 520] width 33 height 33
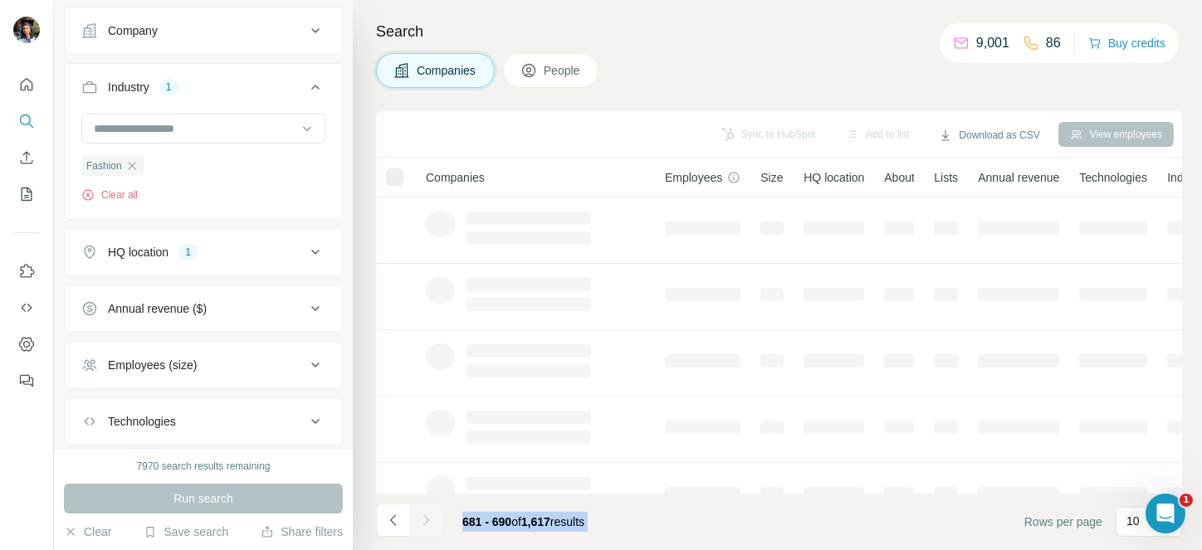
click at [420, 515] on icon "Navigate to next page" at bounding box center [425, 520] width 17 height 17
click at [420, 515] on div at bounding box center [425, 520] width 33 height 33
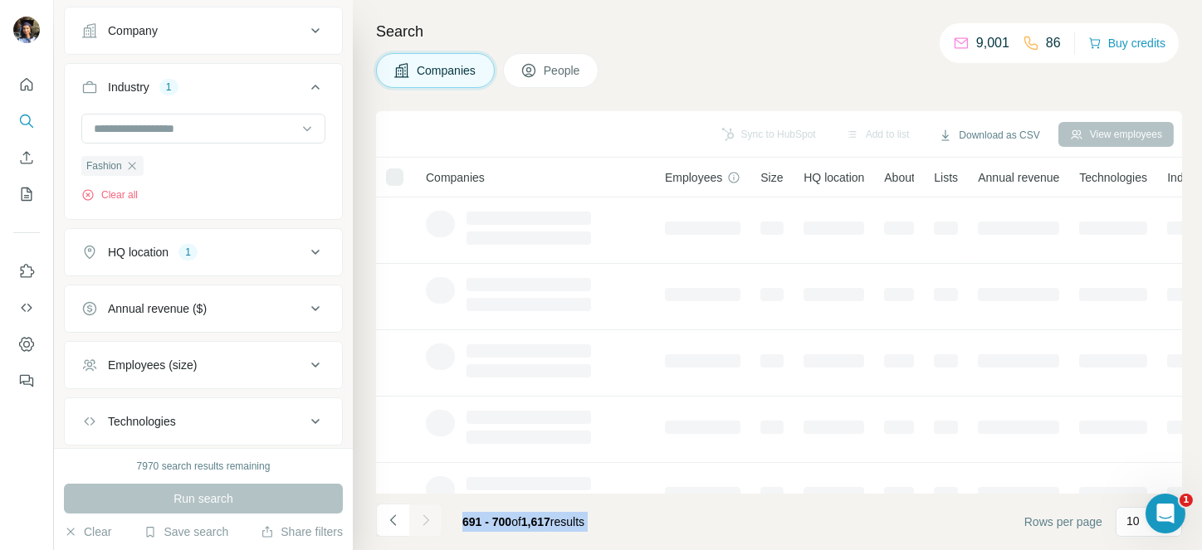
click at [420, 515] on div at bounding box center [425, 520] width 33 height 33
click at [420, 515] on icon "Navigate to next page" at bounding box center [425, 520] width 17 height 17
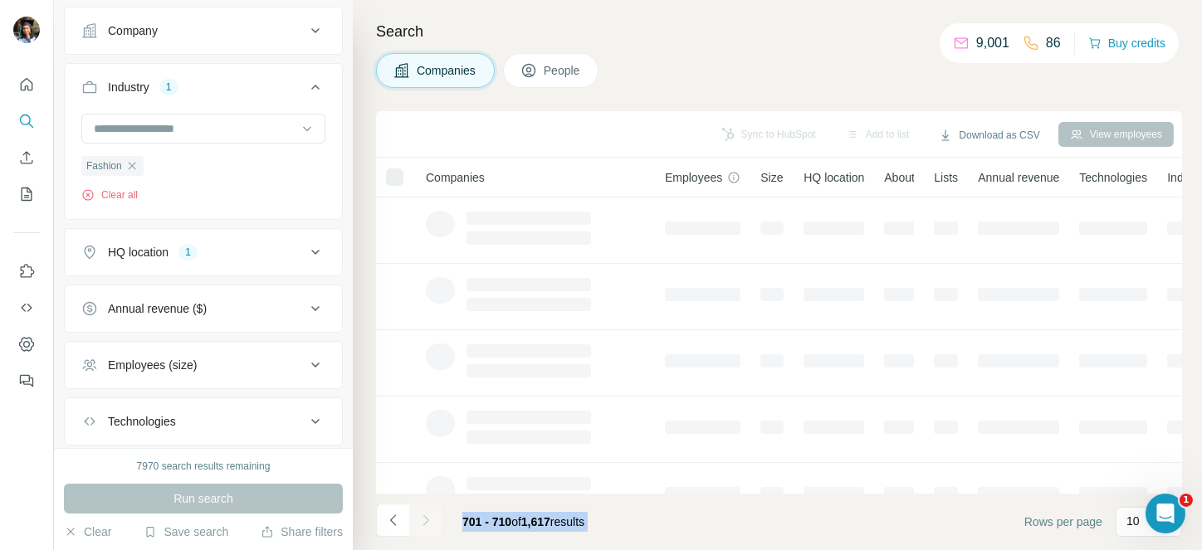
click at [420, 515] on div at bounding box center [425, 520] width 33 height 33
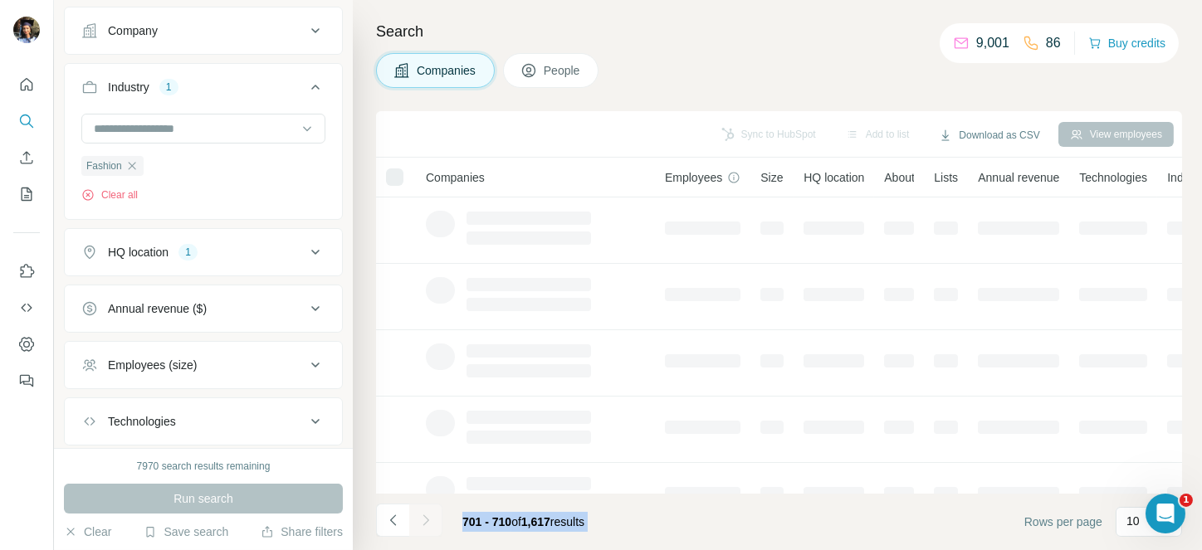
click at [420, 515] on icon "Navigate to next page" at bounding box center [425, 520] width 17 height 17
click at [420, 515] on div at bounding box center [425, 520] width 33 height 33
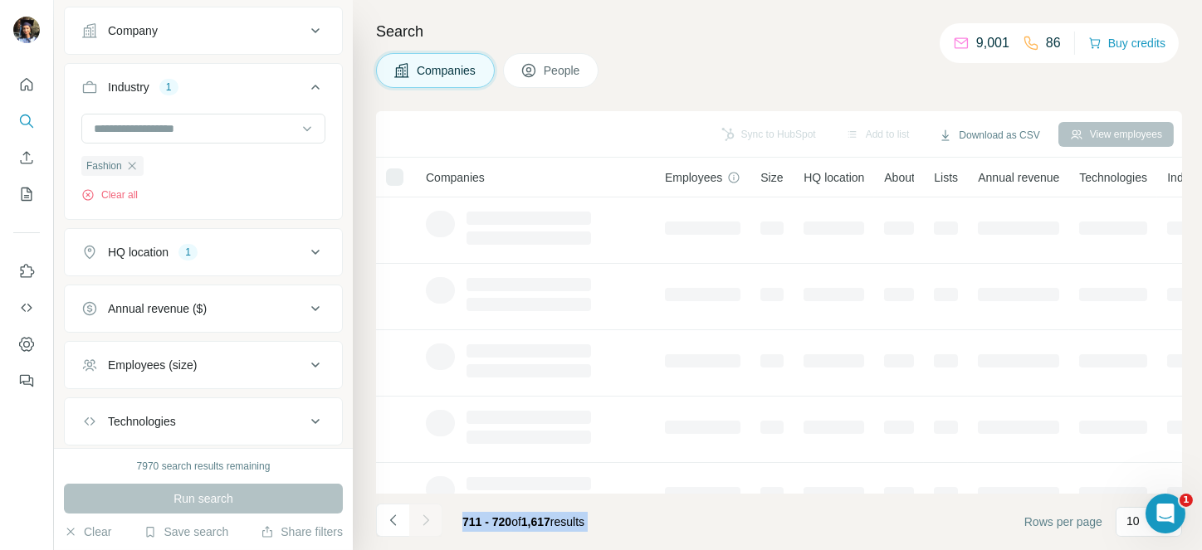
click at [420, 515] on div at bounding box center [425, 520] width 33 height 33
click at [420, 515] on icon "Navigate to next page" at bounding box center [425, 520] width 17 height 17
click at [420, 515] on div at bounding box center [425, 520] width 33 height 33
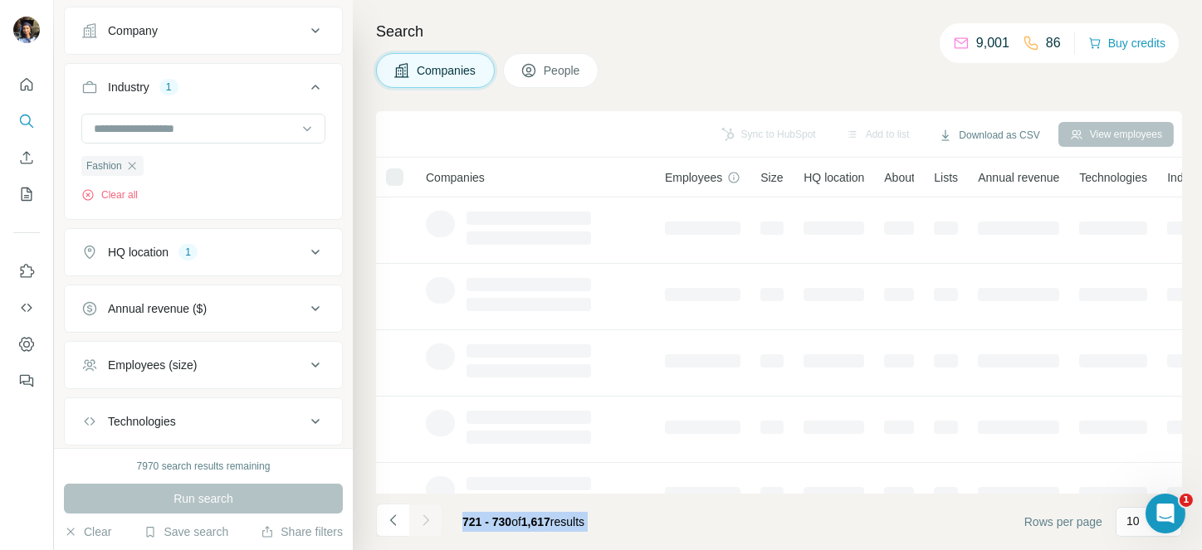
click at [420, 515] on div at bounding box center [425, 520] width 33 height 33
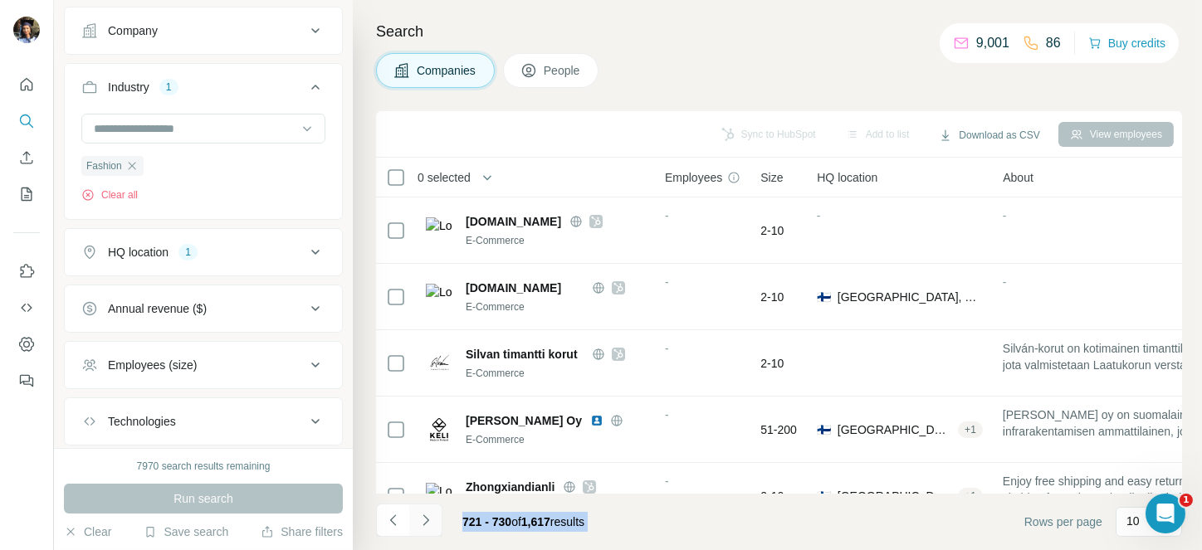
click at [420, 515] on icon "Navigate to next page" at bounding box center [425, 520] width 17 height 17
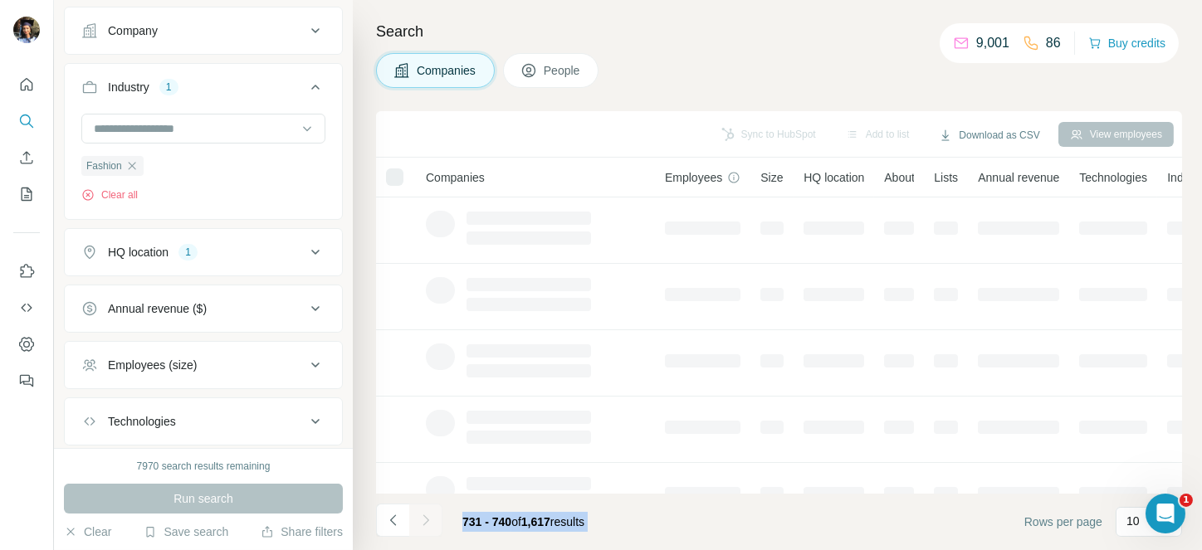
click at [420, 515] on div at bounding box center [425, 520] width 33 height 33
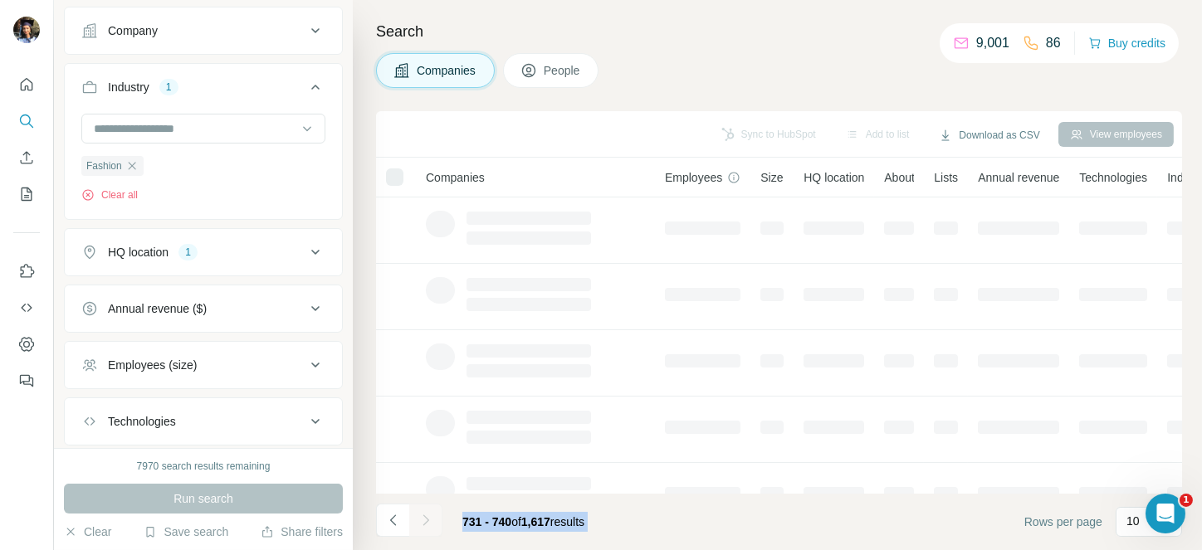
click at [420, 515] on icon "Navigate to next page" at bounding box center [425, 520] width 17 height 17
click at [420, 515] on div at bounding box center [425, 520] width 33 height 33
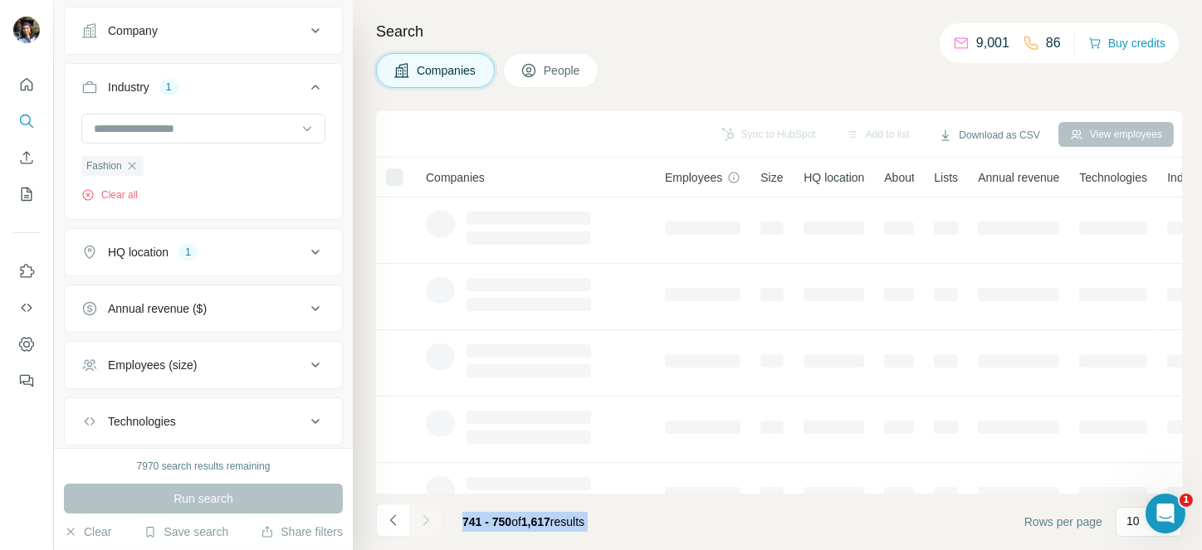
click at [420, 515] on div at bounding box center [425, 520] width 33 height 33
click at [420, 515] on icon "Navigate to next page" at bounding box center [425, 520] width 17 height 17
click at [420, 515] on div at bounding box center [425, 520] width 33 height 33
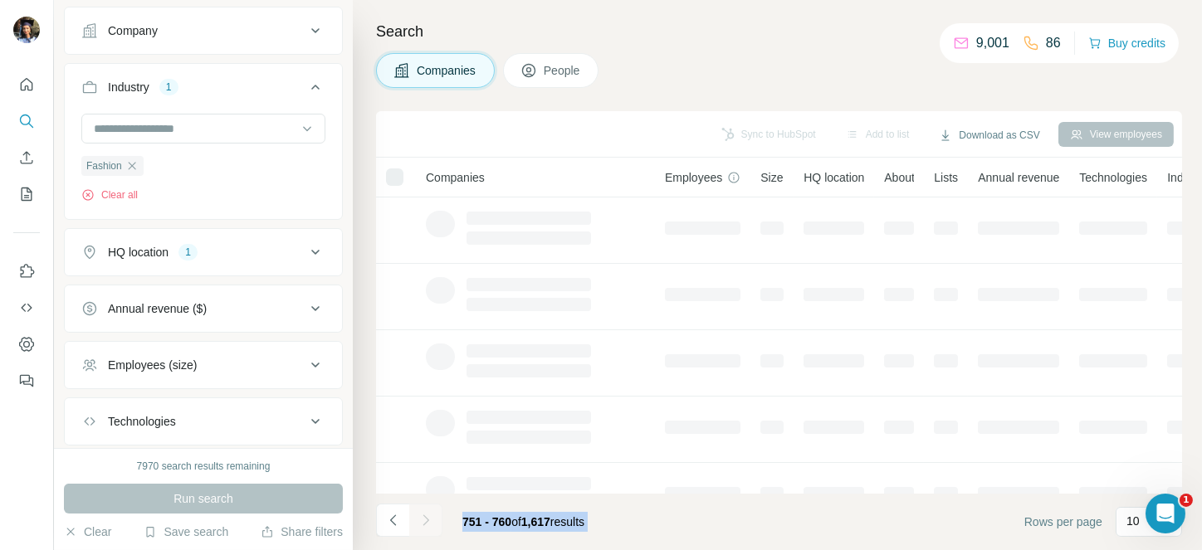
click at [420, 515] on div at bounding box center [425, 520] width 33 height 33
click at [420, 515] on icon "Navigate to next page" at bounding box center [425, 520] width 17 height 17
click at [420, 515] on div at bounding box center [425, 520] width 33 height 33
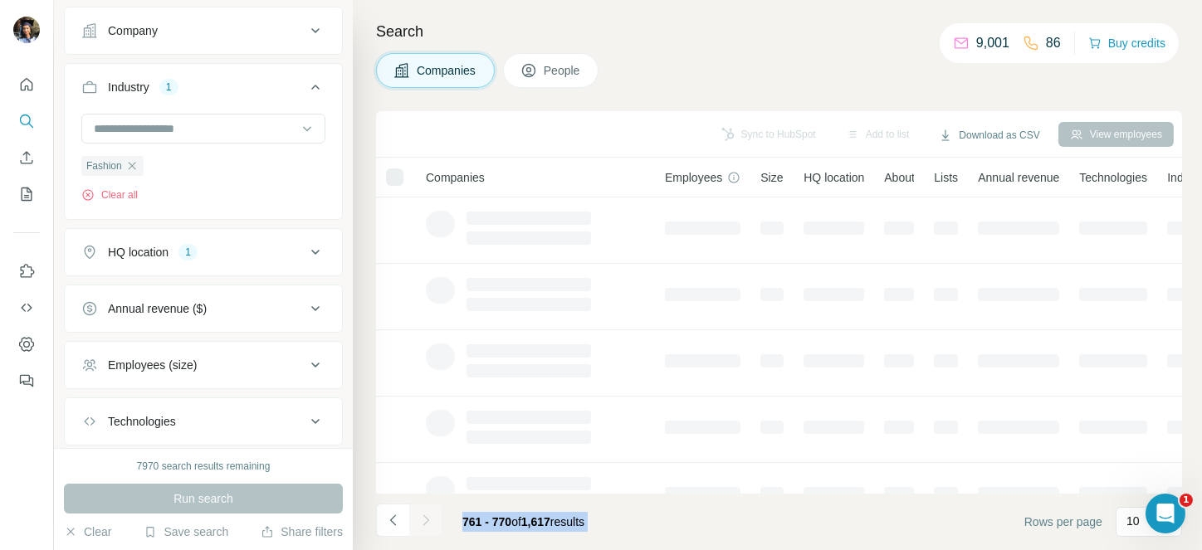
click at [420, 515] on div at bounding box center [425, 520] width 33 height 33
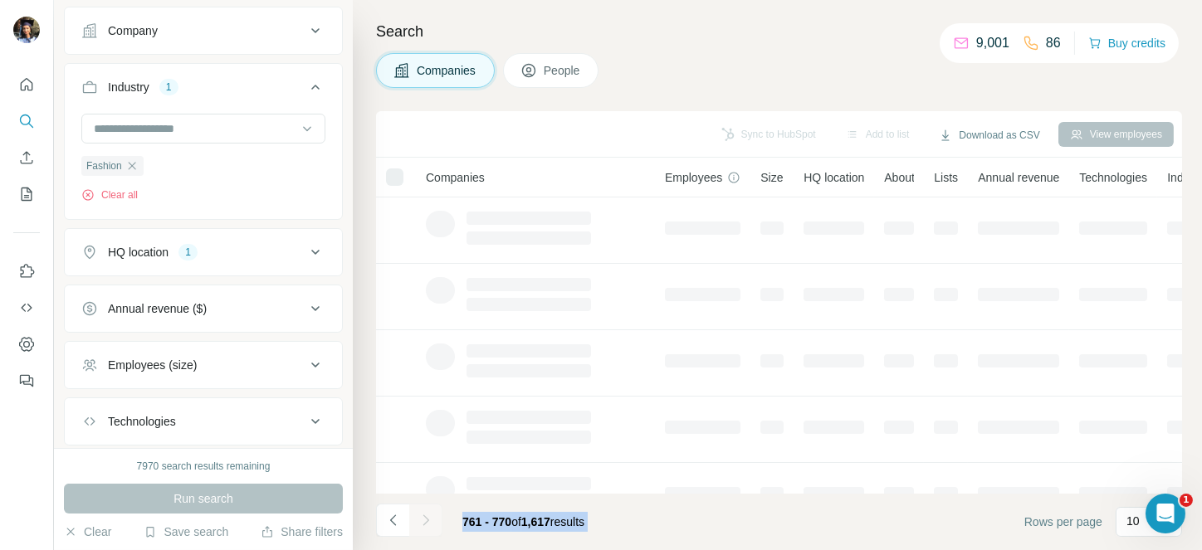
click at [420, 515] on div at bounding box center [425, 520] width 33 height 33
click at [420, 515] on icon "Navigate to next page" at bounding box center [425, 520] width 17 height 17
click at [420, 515] on div at bounding box center [425, 520] width 33 height 33
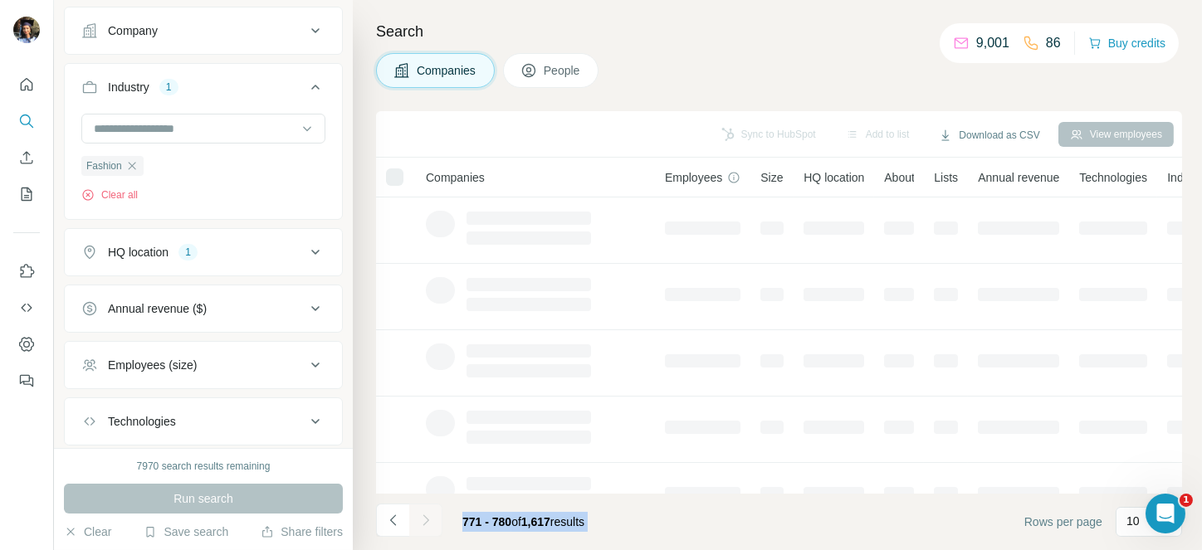
click at [420, 515] on div at bounding box center [425, 520] width 33 height 33
click at [420, 515] on icon "Navigate to next page" at bounding box center [425, 520] width 17 height 17
click at [420, 515] on div at bounding box center [425, 520] width 33 height 33
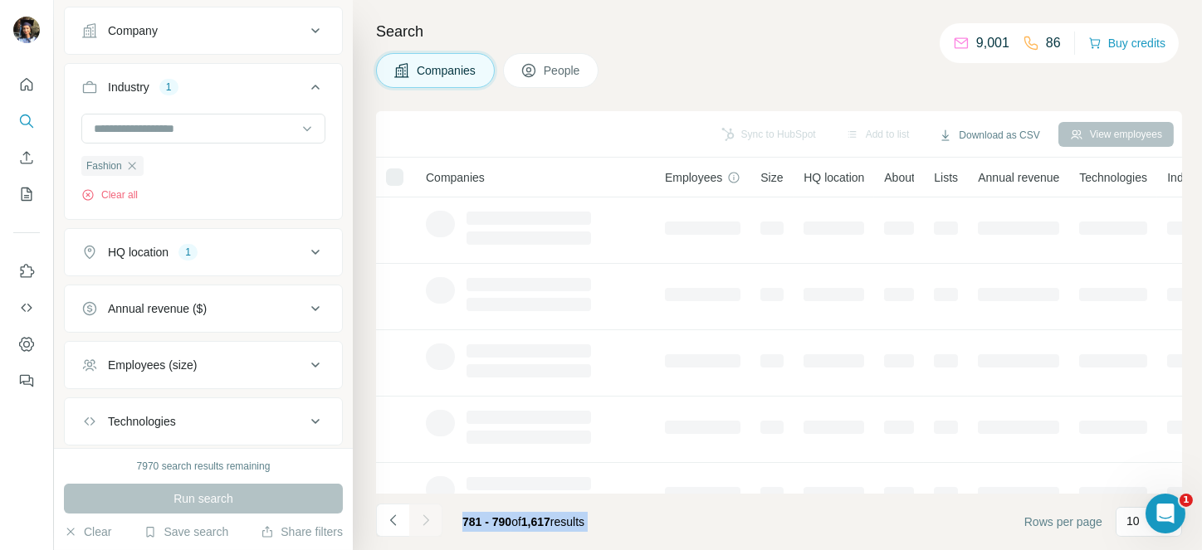
click at [420, 515] on div at bounding box center [425, 520] width 33 height 33
click at [420, 515] on icon "Navigate to next page" at bounding box center [425, 520] width 17 height 17
click at [420, 515] on div at bounding box center [425, 520] width 33 height 33
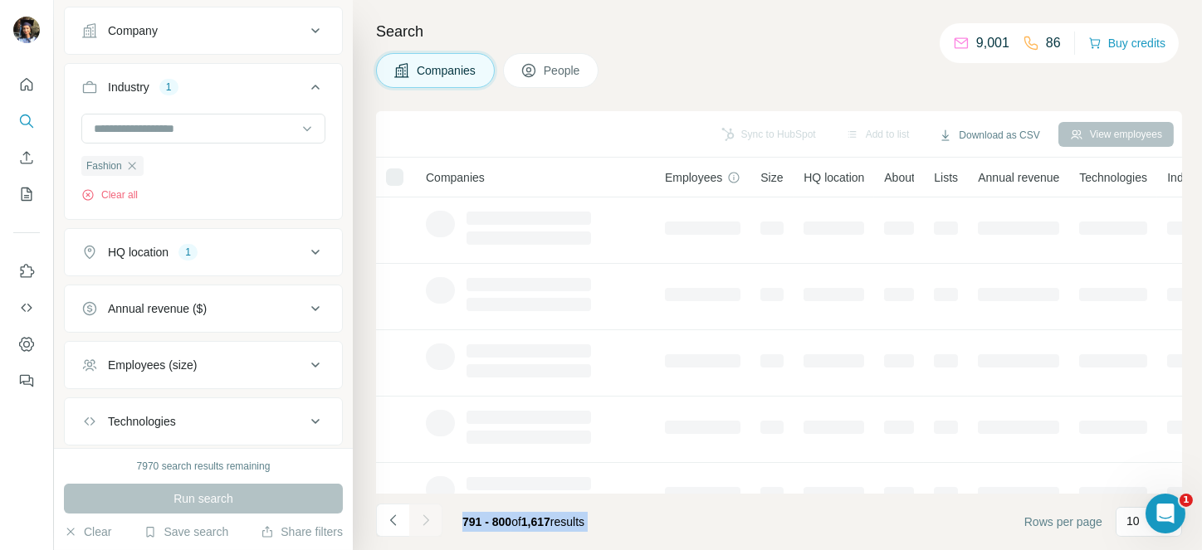
click at [420, 515] on div at bounding box center [425, 520] width 33 height 33
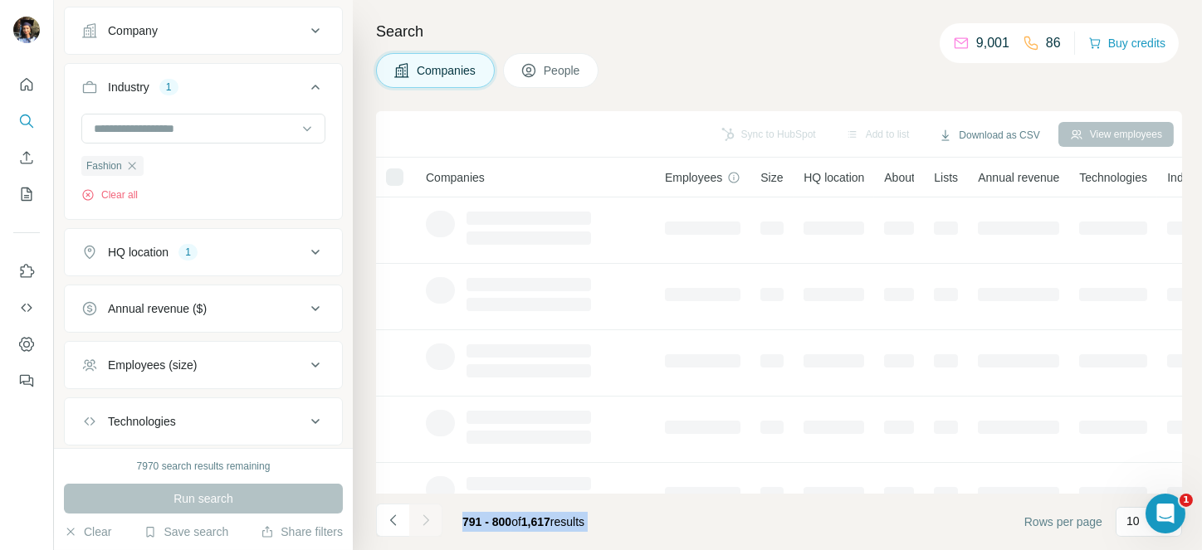
click at [420, 515] on icon "Navigate to next page" at bounding box center [425, 520] width 17 height 17
click at [420, 515] on div at bounding box center [425, 520] width 33 height 33
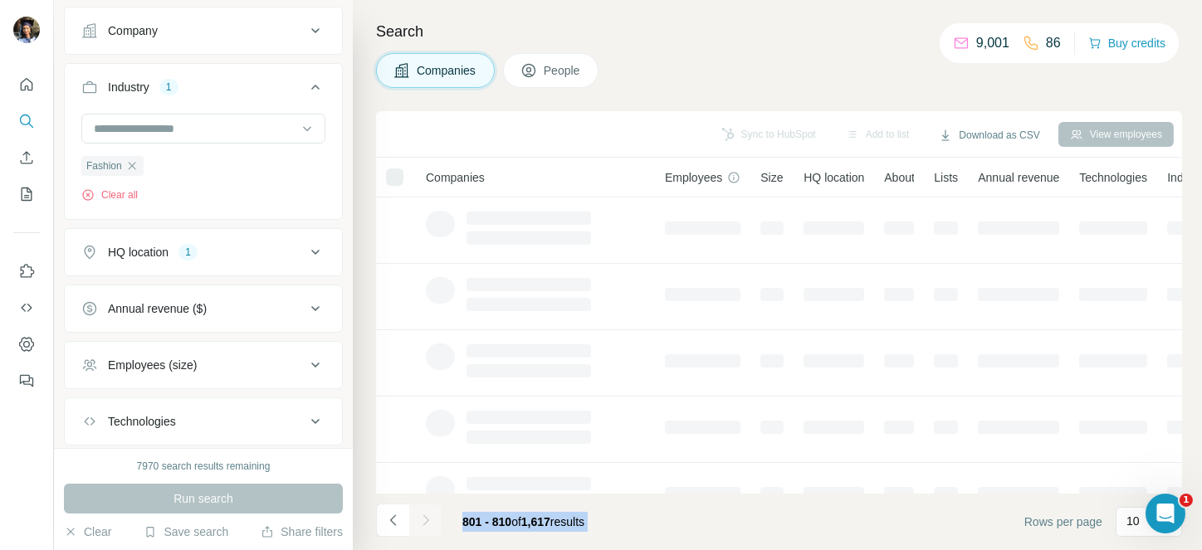
click at [420, 515] on div at bounding box center [425, 520] width 33 height 33
click at [420, 515] on icon "Navigate to next page" at bounding box center [425, 520] width 17 height 17
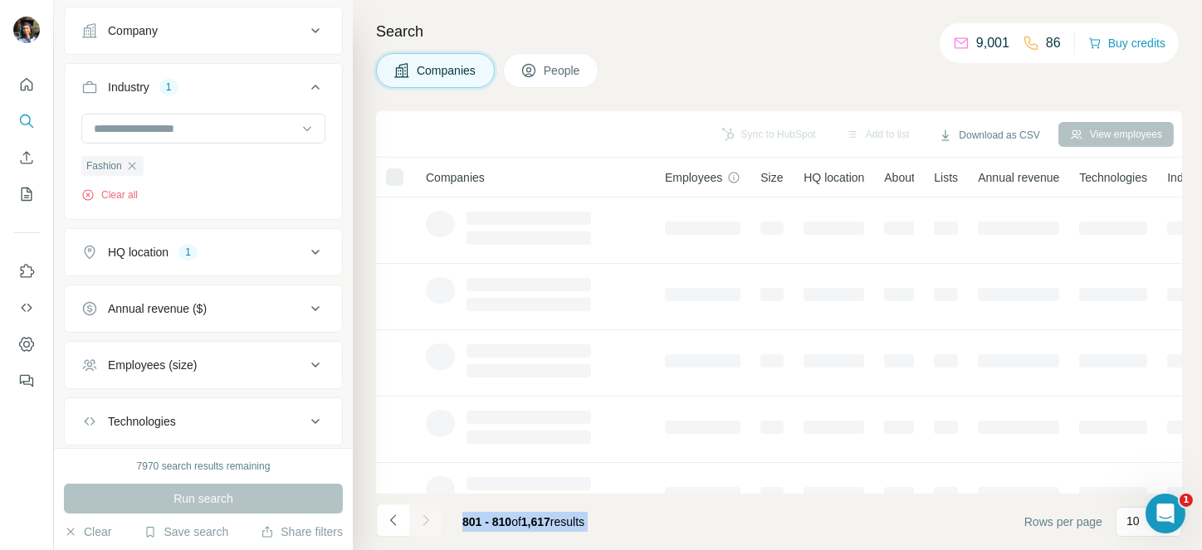
click at [420, 515] on div at bounding box center [425, 520] width 33 height 33
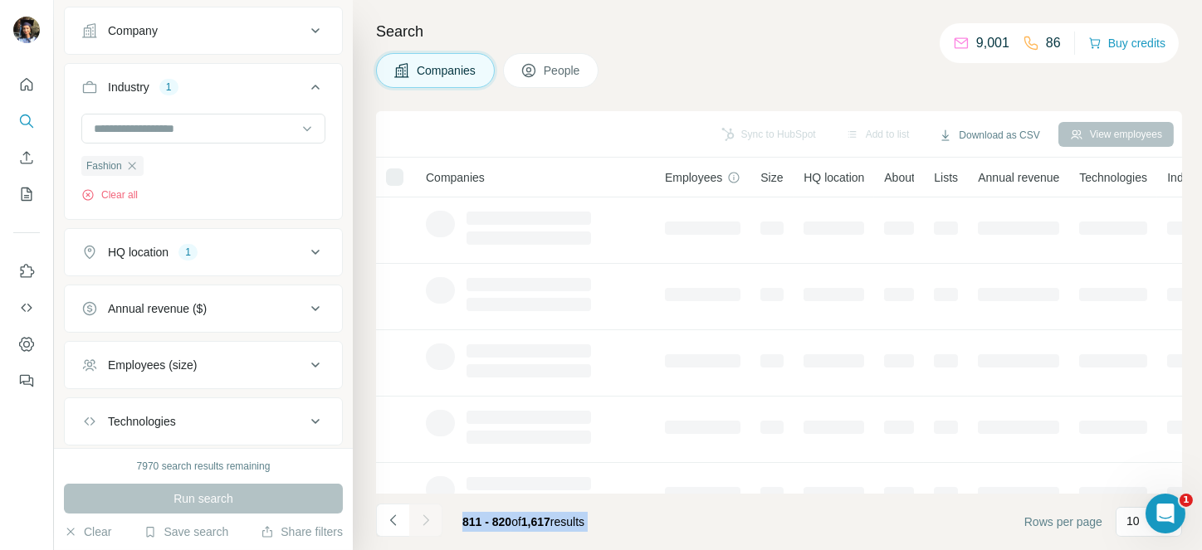
click at [420, 515] on div at bounding box center [425, 520] width 33 height 33
click at [420, 515] on icon "Navigate to next page" at bounding box center [425, 520] width 17 height 17
click at [420, 515] on div at bounding box center [425, 520] width 33 height 33
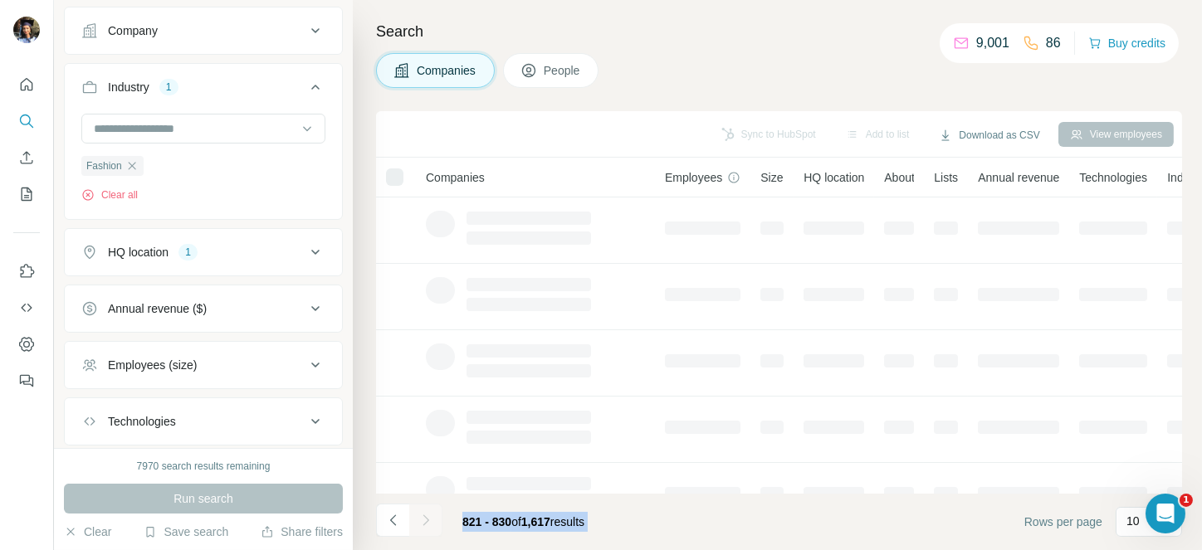
click at [420, 515] on div at bounding box center [425, 520] width 33 height 33
click at [420, 515] on icon "Navigate to next page" at bounding box center [425, 520] width 17 height 17
click at [420, 515] on div at bounding box center [425, 520] width 33 height 33
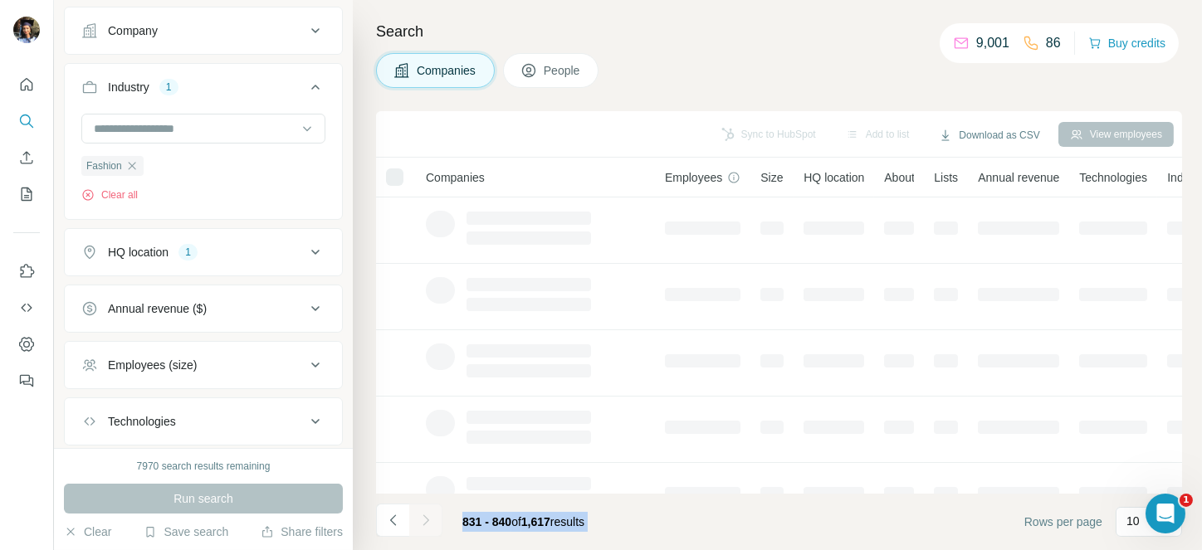
click at [420, 515] on div at bounding box center [425, 520] width 33 height 33
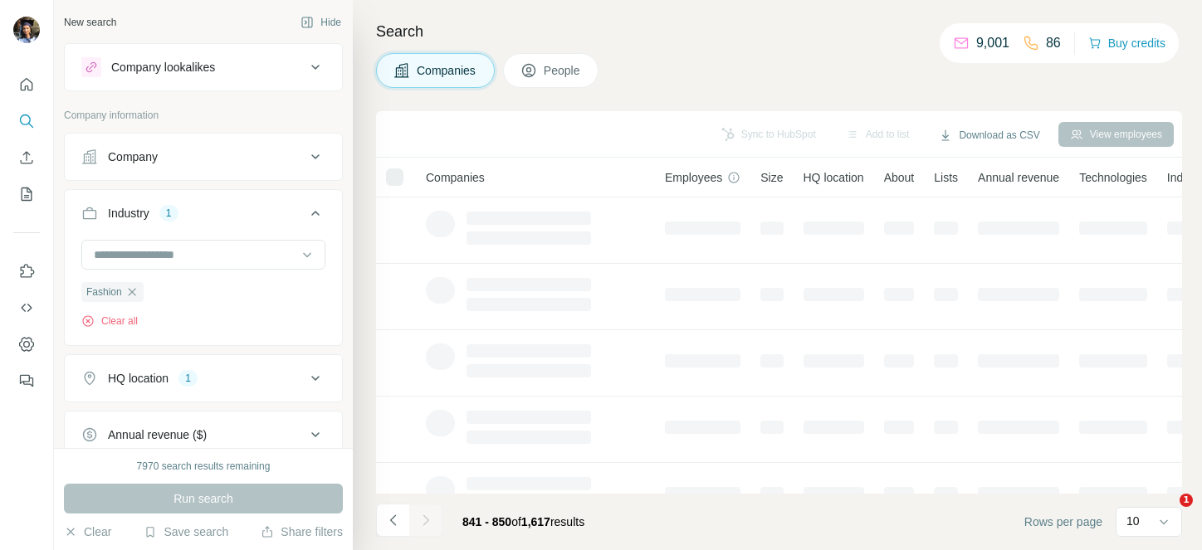
click at [420, 515] on div at bounding box center [425, 520] width 33 height 33
drag, startPoint x: 0, startPoint y: 0, endPoint x: 420, endPoint y: 515, distance: 664.8
click at [420, 515] on icon "Navigate to next page" at bounding box center [425, 520] width 17 height 17
click at [420, 515] on div at bounding box center [425, 520] width 33 height 33
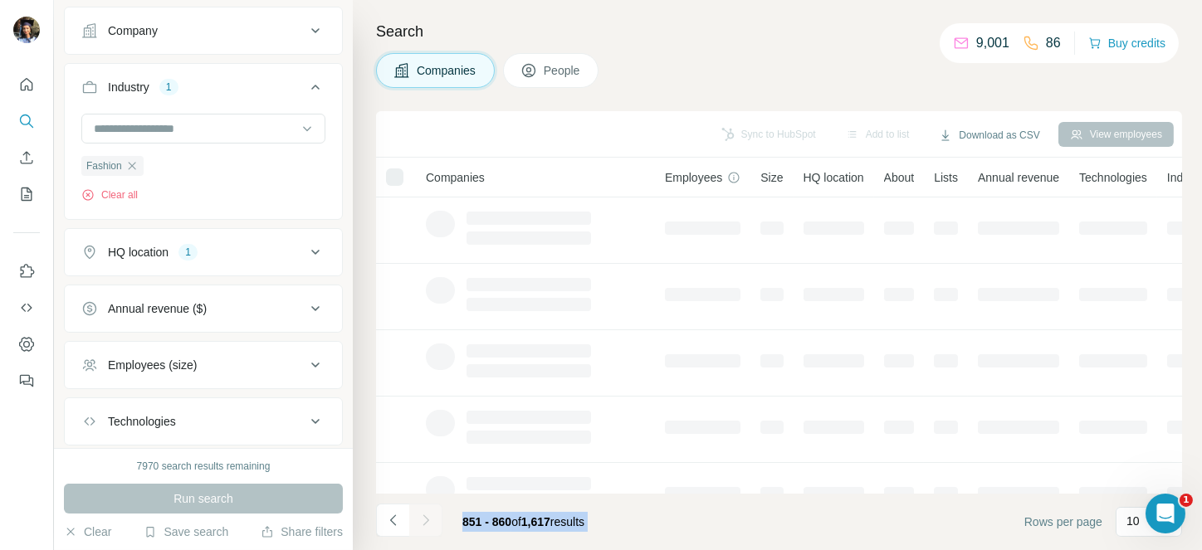
click at [420, 515] on div at bounding box center [425, 520] width 33 height 33
click at [420, 515] on icon "Navigate to next page" at bounding box center [425, 520] width 17 height 17
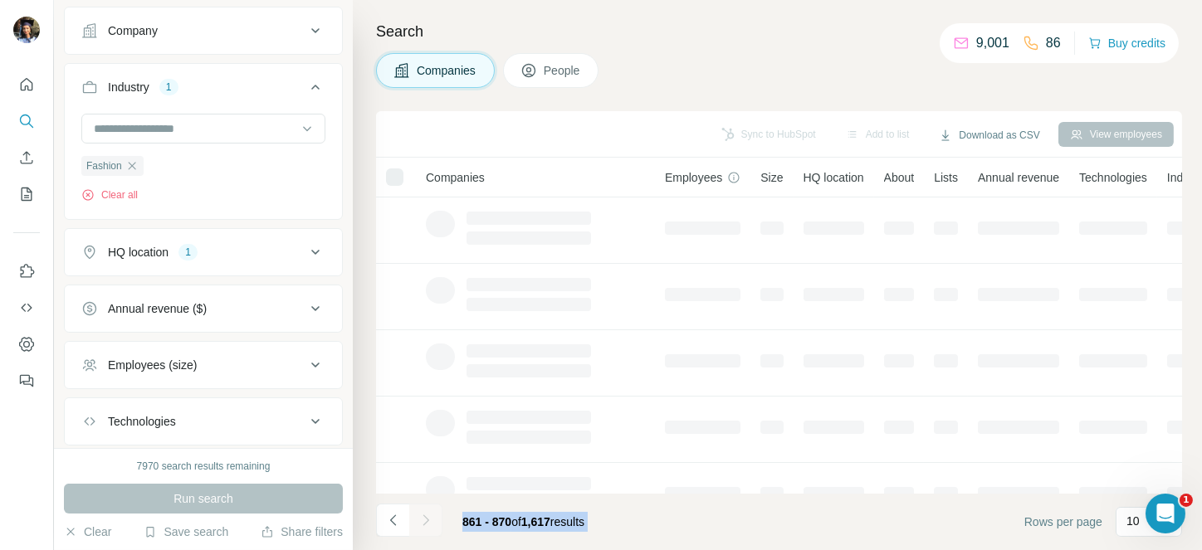
click at [420, 515] on div at bounding box center [425, 520] width 33 height 33
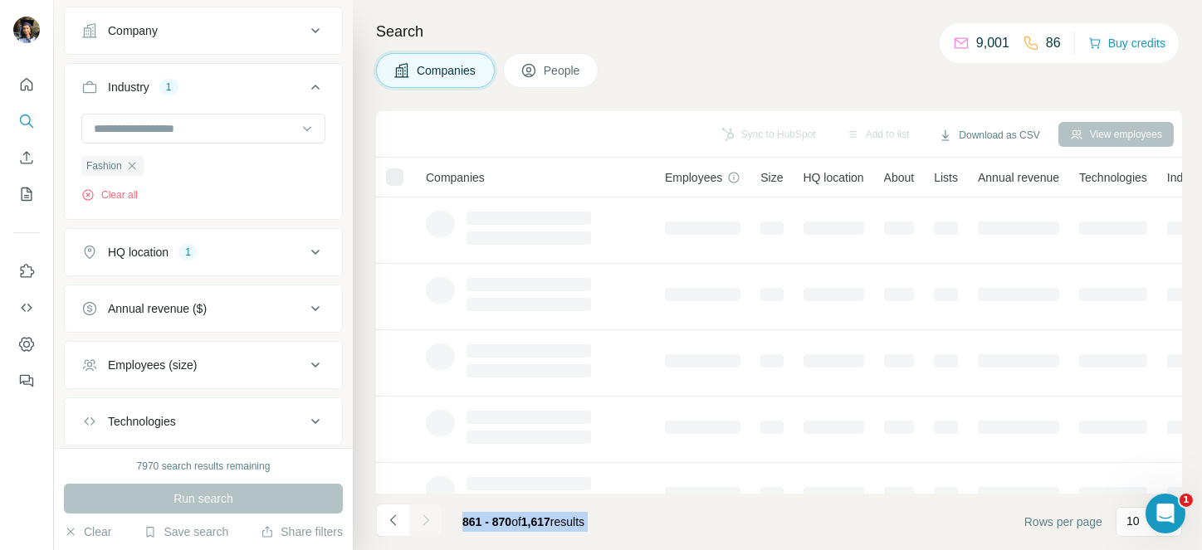
click at [420, 515] on icon "Navigate to next page" at bounding box center [425, 520] width 17 height 17
click at [420, 515] on div at bounding box center [425, 520] width 33 height 33
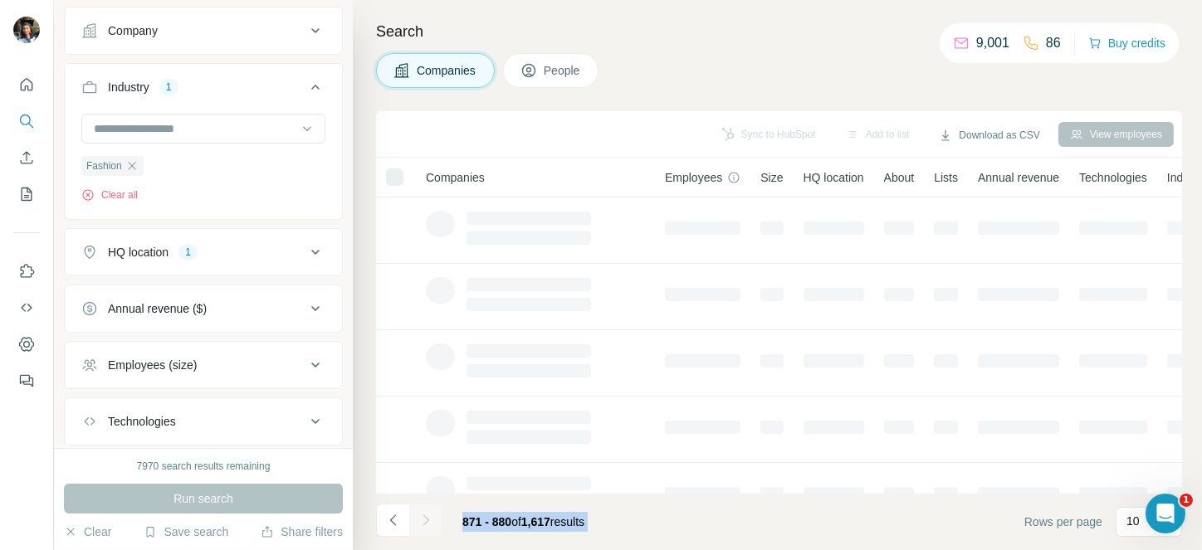
click at [420, 515] on icon "Navigate to next page" at bounding box center [425, 520] width 17 height 17
click at [420, 515] on div at bounding box center [425, 520] width 33 height 33
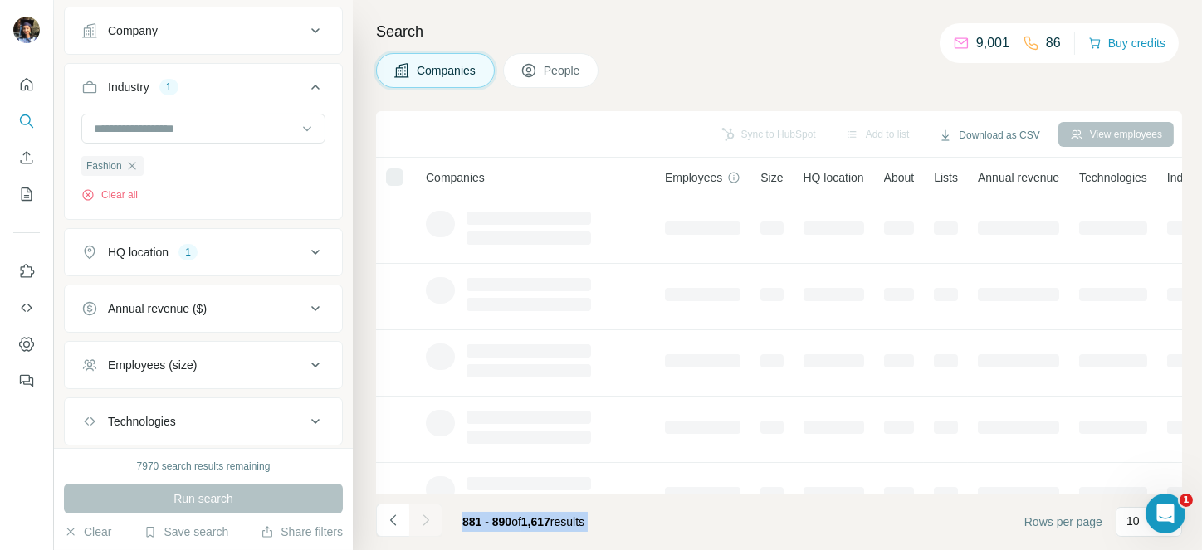
click at [420, 515] on div at bounding box center [425, 520] width 33 height 33
click at [420, 515] on icon "Navigate to next page" at bounding box center [425, 520] width 17 height 17
click at [420, 515] on div at bounding box center [425, 520] width 33 height 33
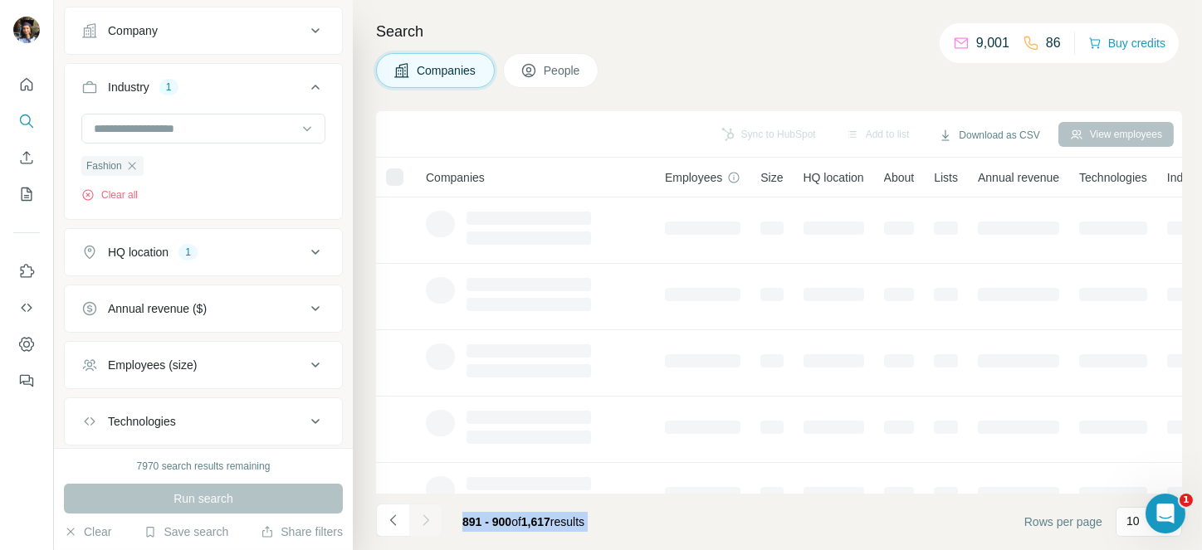
click at [420, 515] on div at bounding box center [425, 520] width 33 height 33
click at [420, 515] on icon "Navigate to next page" at bounding box center [425, 520] width 17 height 17
click at [420, 515] on div at bounding box center [425, 520] width 33 height 33
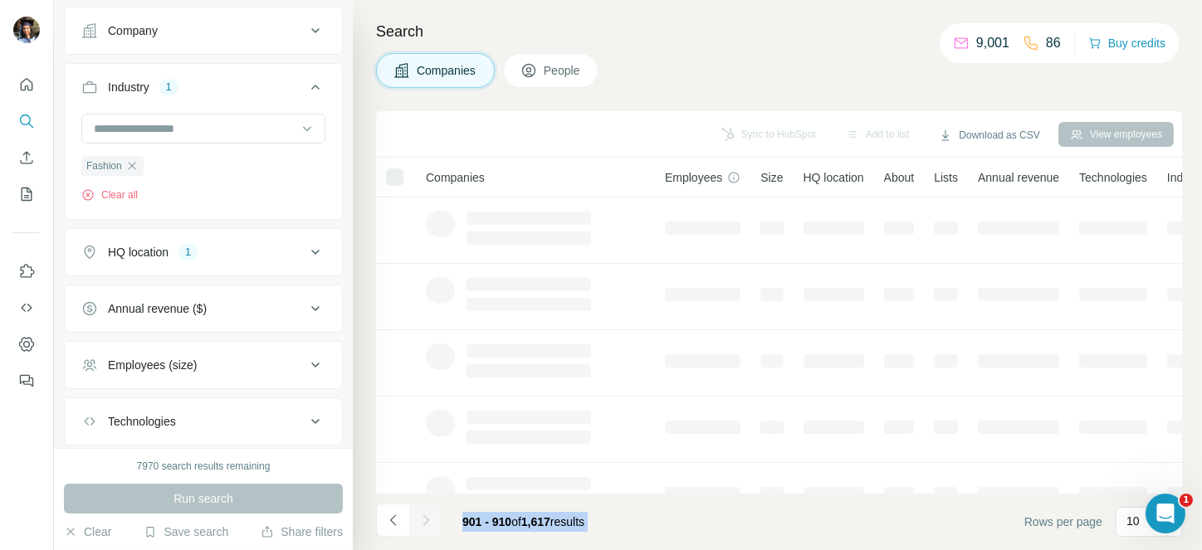
click at [420, 515] on div at bounding box center [425, 520] width 33 height 33
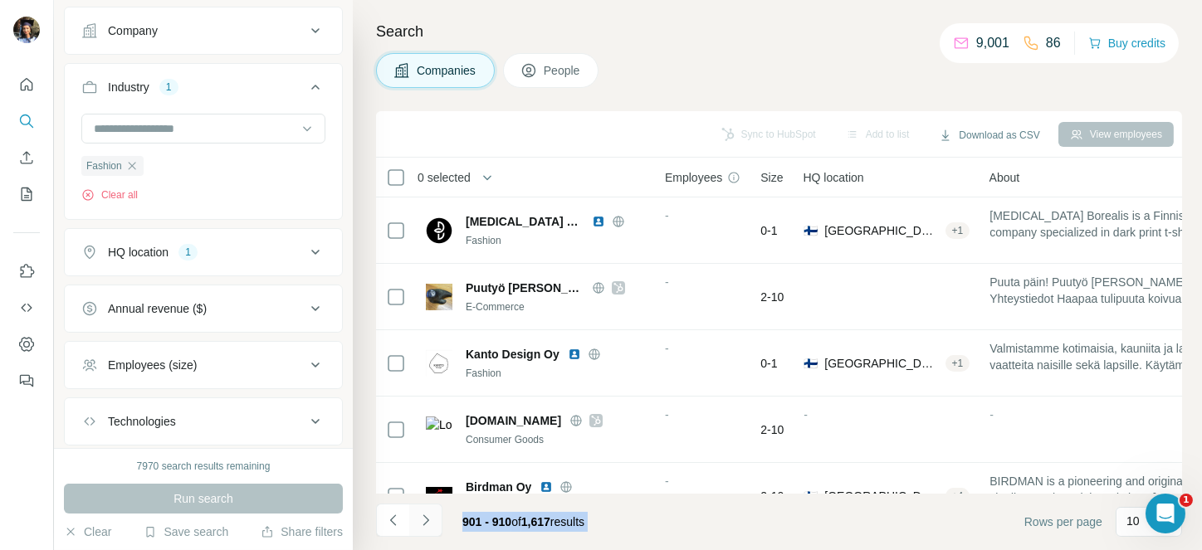
click at [420, 515] on icon "Navigate to next page" at bounding box center [425, 520] width 17 height 17
click at [420, 515] on div at bounding box center [425, 520] width 33 height 33
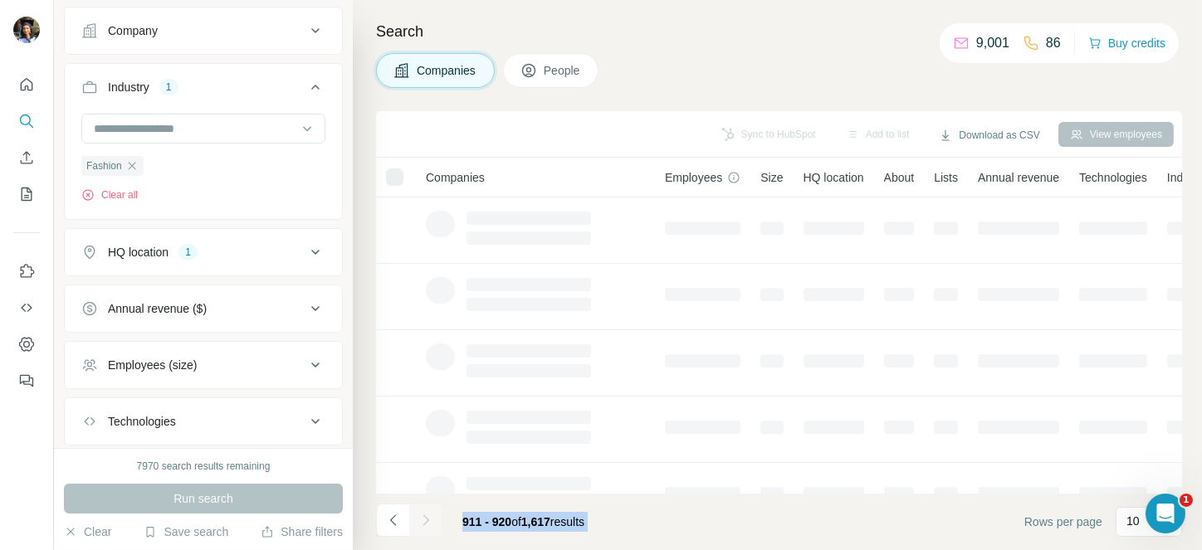
click at [420, 515] on div at bounding box center [425, 520] width 33 height 33
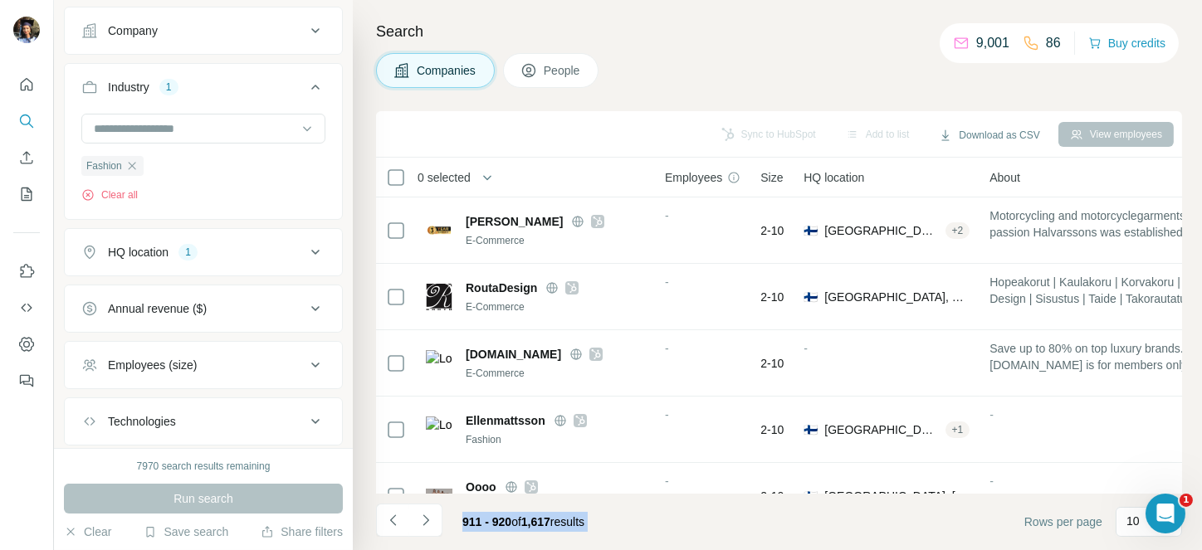
click at [420, 515] on icon "Navigate to next page" at bounding box center [425, 520] width 17 height 17
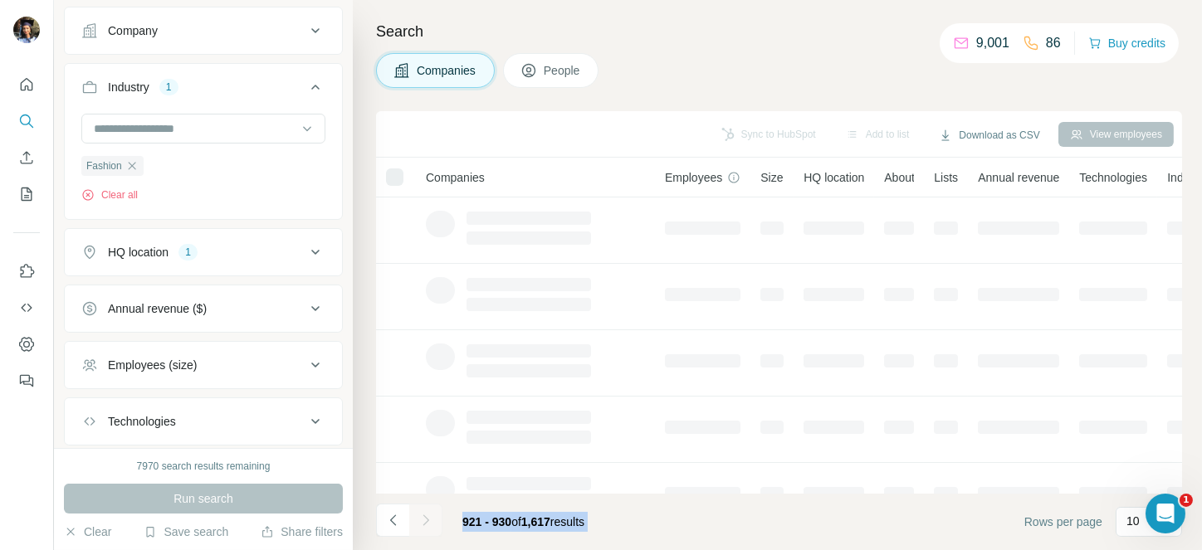
click at [420, 515] on div at bounding box center [425, 520] width 33 height 33
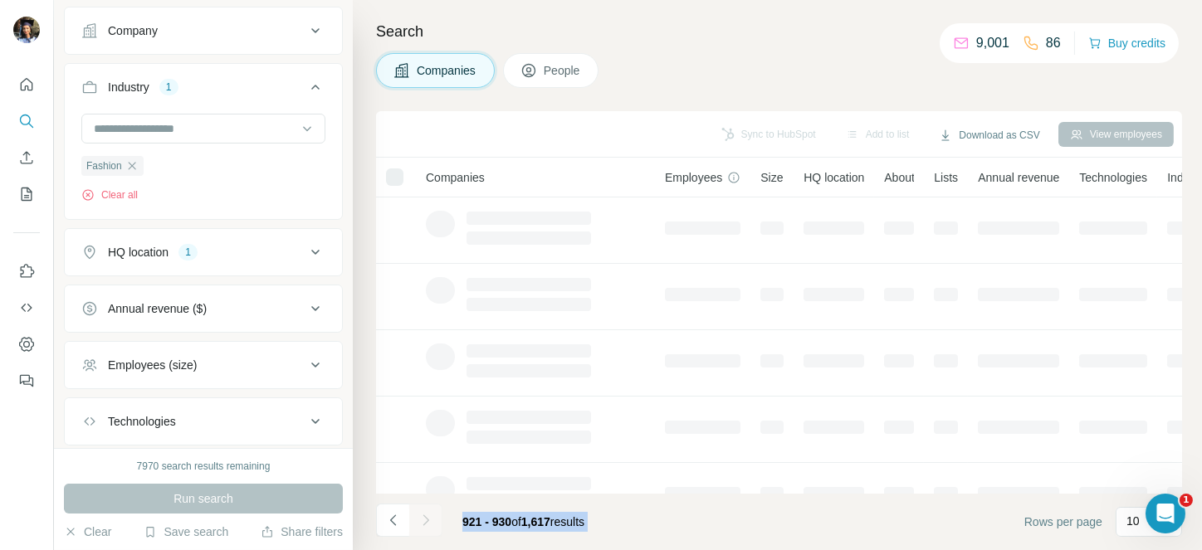
click at [420, 515] on div at bounding box center [425, 520] width 33 height 33
click at [420, 515] on icon "Navigate to next page" at bounding box center [425, 520] width 17 height 17
click at [420, 515] on div at bounding box center [425, 520] width 33 height 33
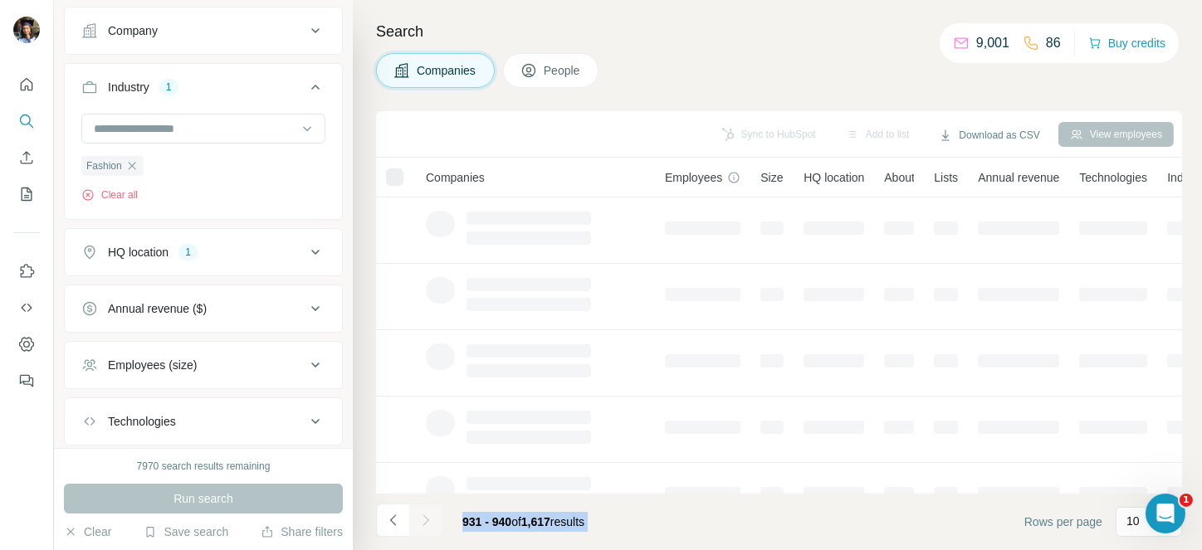
click at [420, 515] on div at bounding box center [425, 520] width 33 height 33
click at [420, 515] on icon "Navigate to next page" at bounding box center [425, 520] width 17 height 17
click at [420, 515] on div at bounding box center [425, 520] width 33 height 33
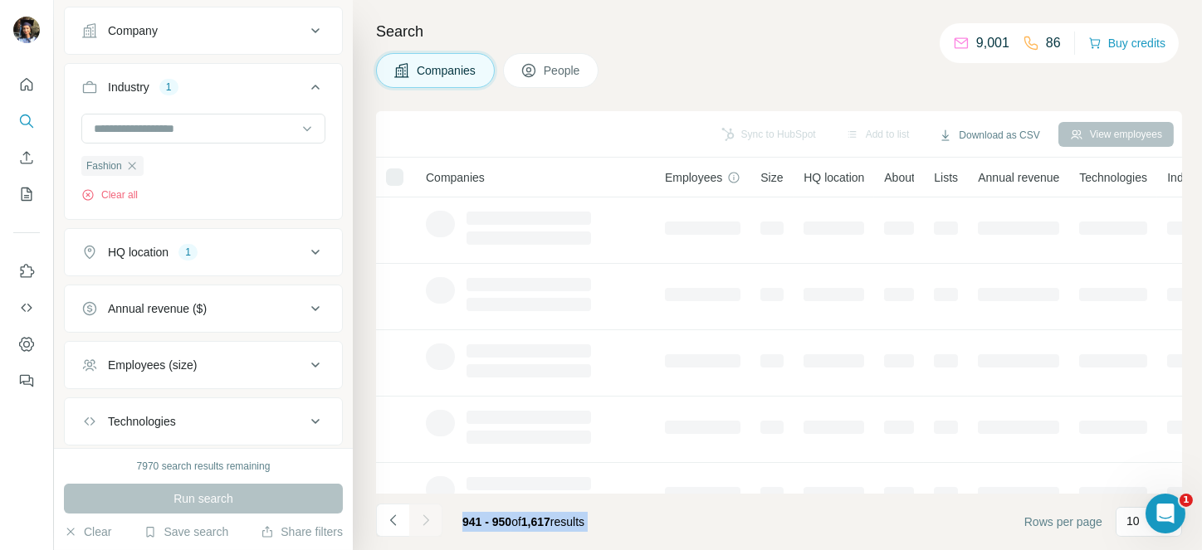
click at [420, 515] on div at bounding box center [425, 520] width 33 height 33
click at [420, 515] on icon "Navigate to next page" at bounding box center [425, 520] width 17 height 17
click at [420, 515] on div at bounding box center [425, 520] width 33 height 33
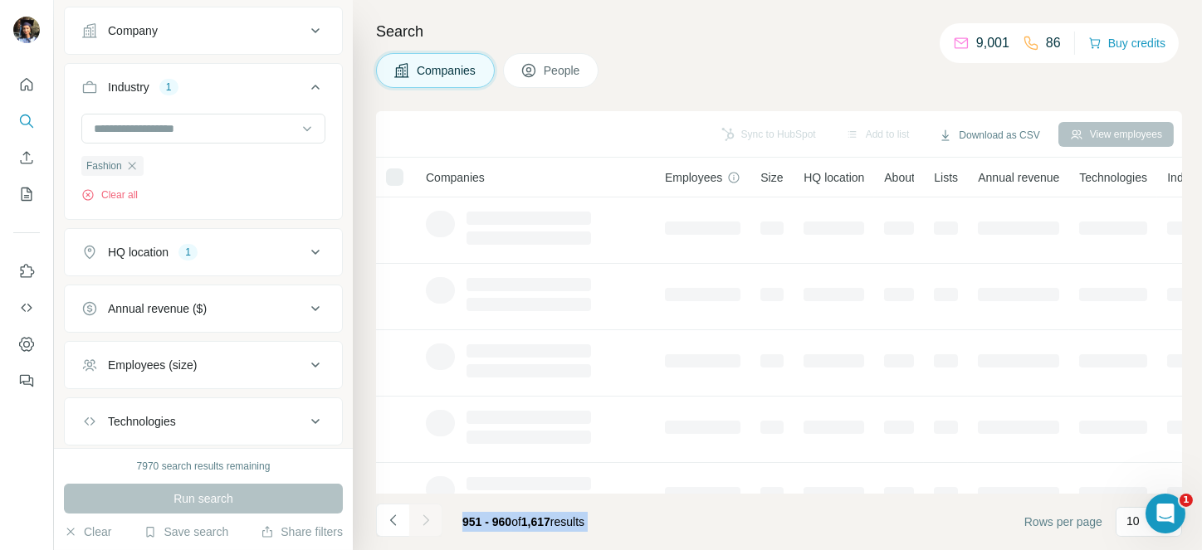
click at [420, 515] on div at bounding box center [425, 520] width 33 height 33
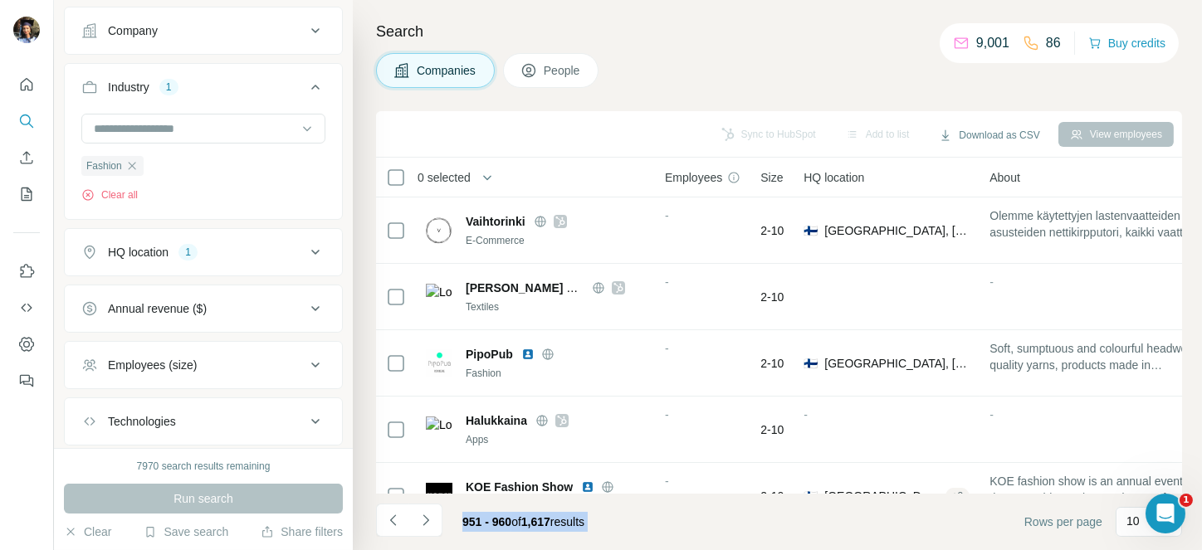
click at [420, 515] on icon "Navigate to next page" at bounding box center [425, 520] width 17 height 17
click at [420, 515] on div at bounding box center [425, 520] width 33 height 33
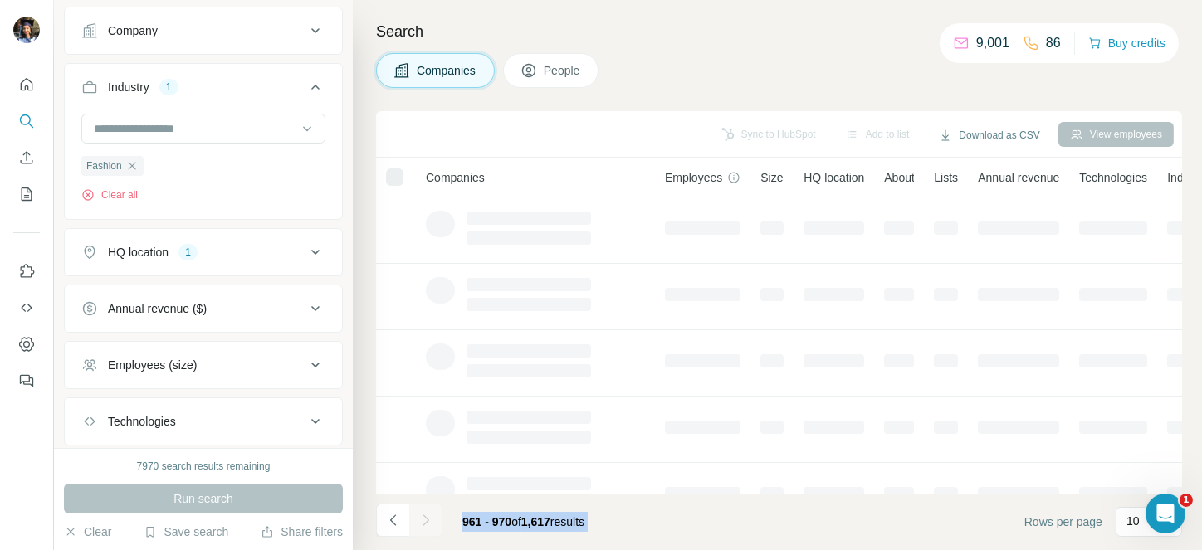
click at [420, 515] on div at bounding box center [425, 520] width 33 height 33
click at [420, 515] on icon "Navigate to next page" at bounding box center [425, 520] width 17 height 17
click at [420, 515] on div at bounding box center [425, 520] width 33 height 33
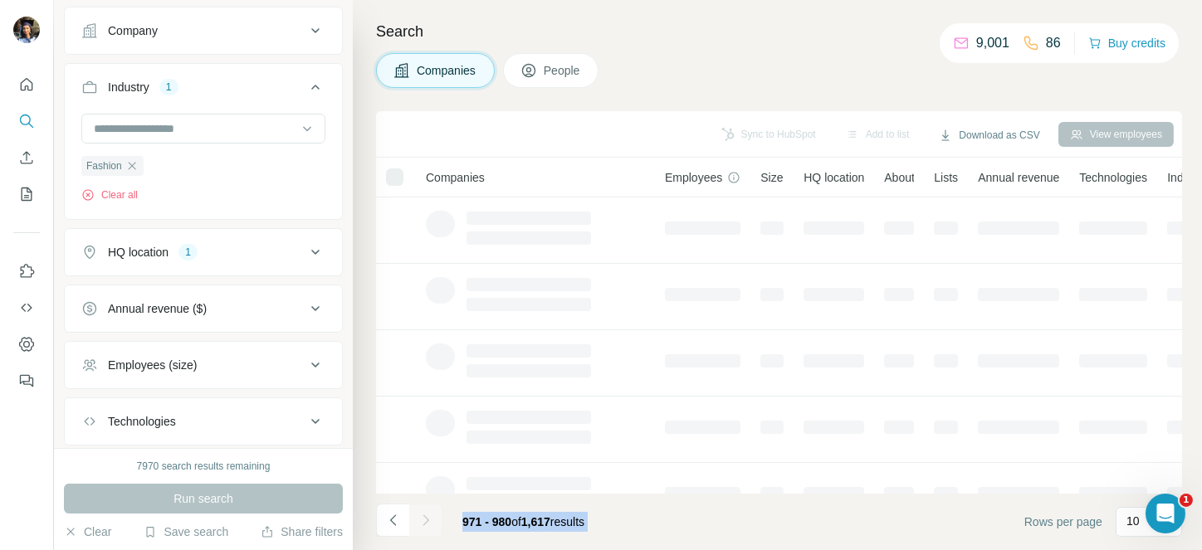
click at [420, 515] on icon "Navigate to next page" at bounding box center [425, 520] width 17 height 17
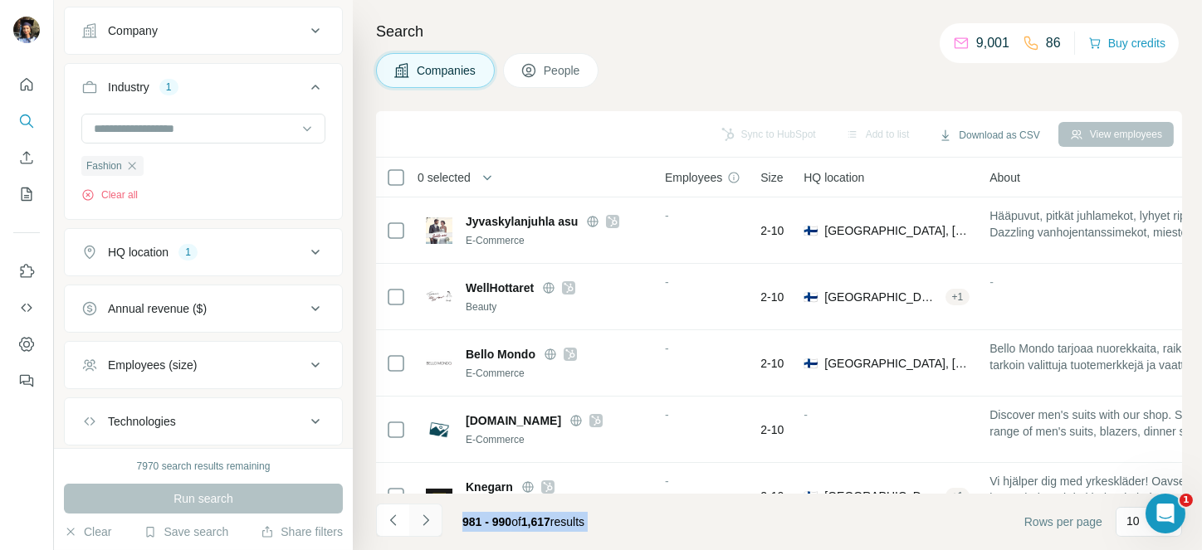
click at [423, 530] on button "Navigate to next page" at bounding box center [425, 520] width 33 height 33
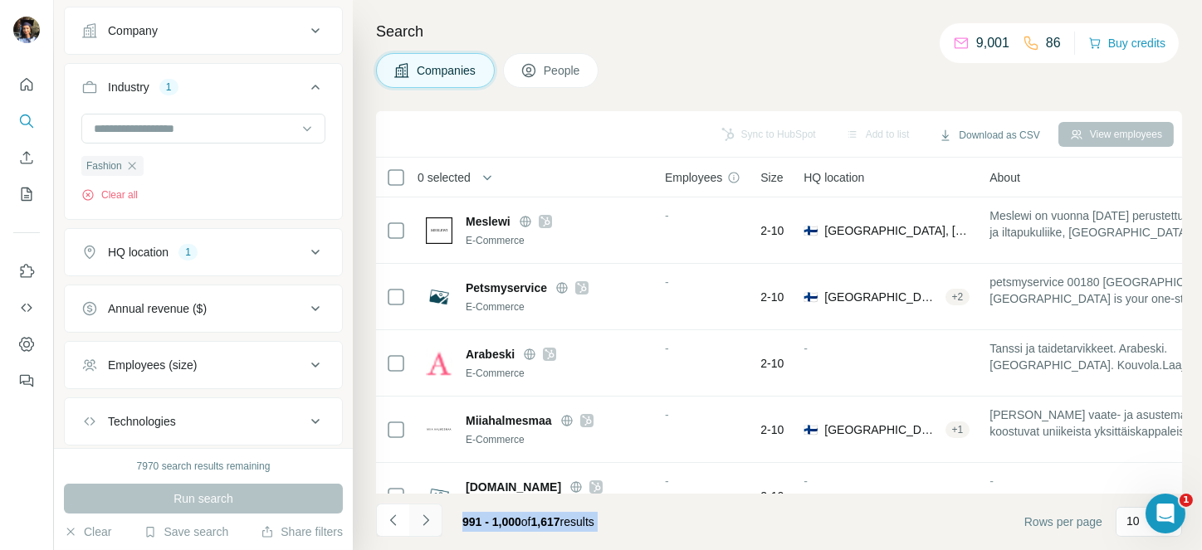
click at [423, 530] on button "Navigate to next page" at bounding box center [425, 520] width 33 height 33
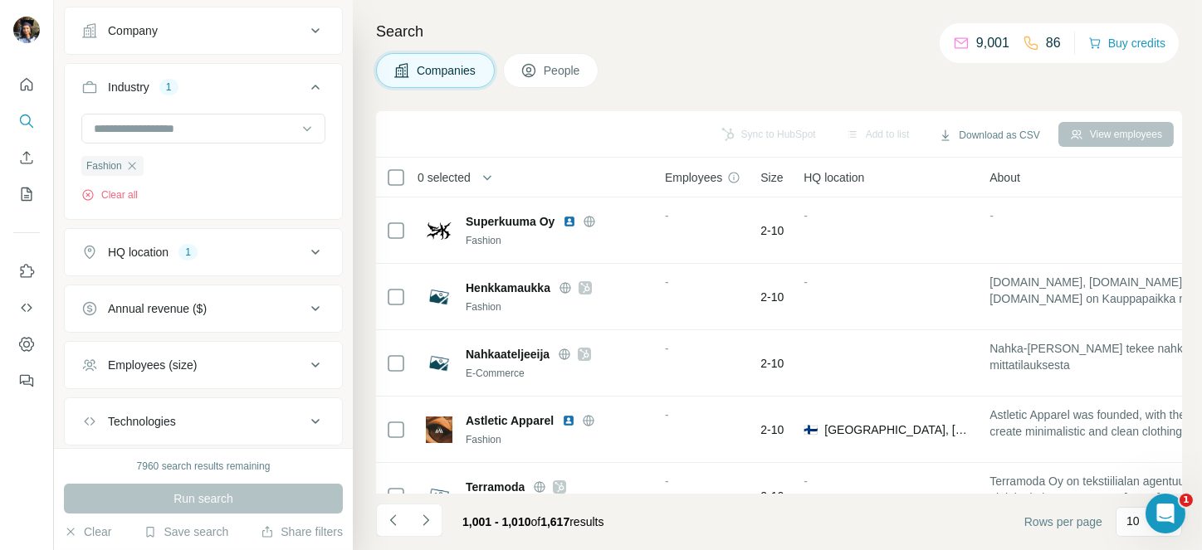
click at [456, 174] on span "0 selected" at bounding box center [443, 177] width 53 height 17
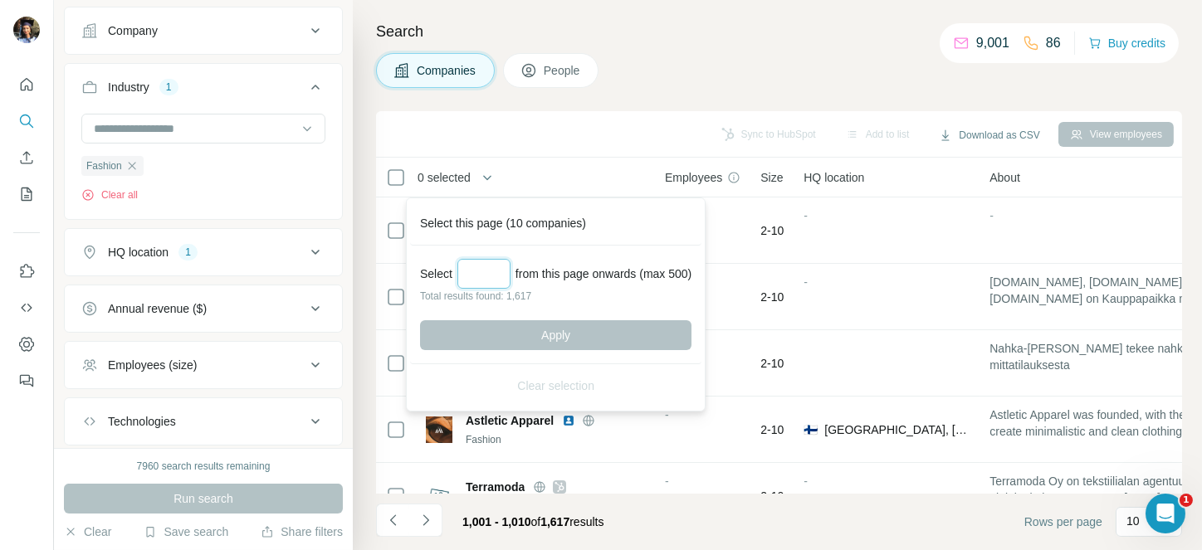
click at [487, 277] on input "Select a number (up to 500)" at bounding box center [483, 274] width 53 height 30
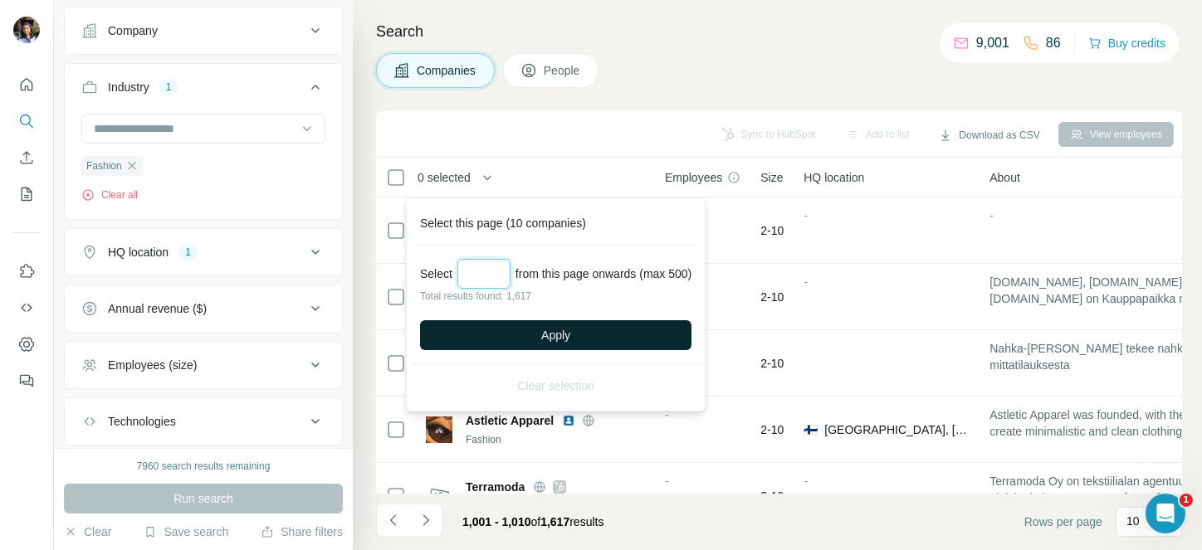
type input "***"
click at [556, 327] on span "Apply" at bounding box center [555, 335] width 29 height 17
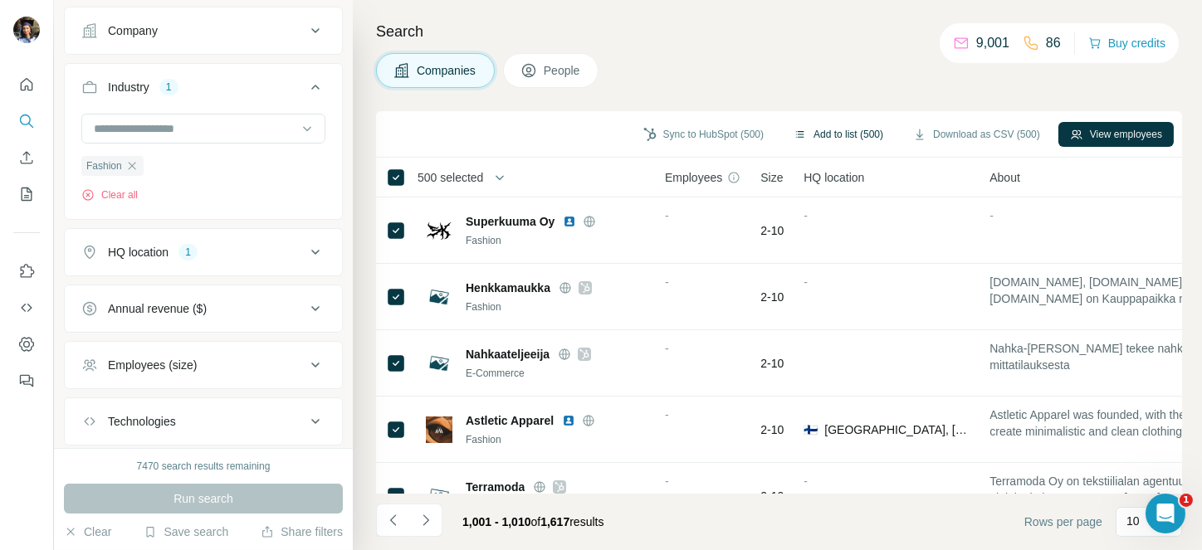
click at [865, 126] on button "Add to list (500)" at bounding box center [838, 134] width 113 height 25
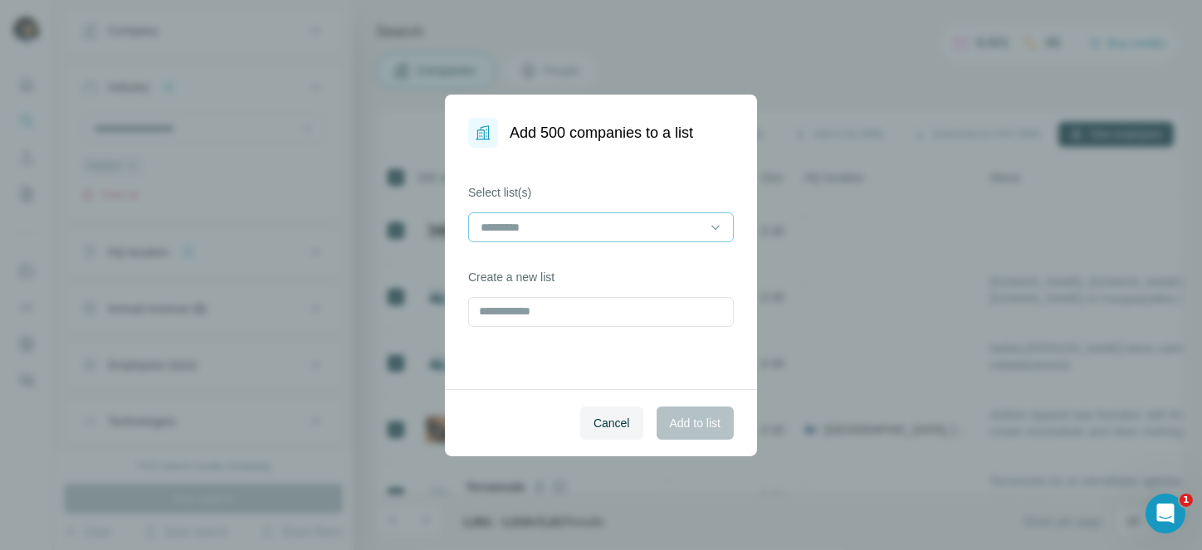
click at [539, 215] on div at bounding box center [591, 227] width 224 height 28
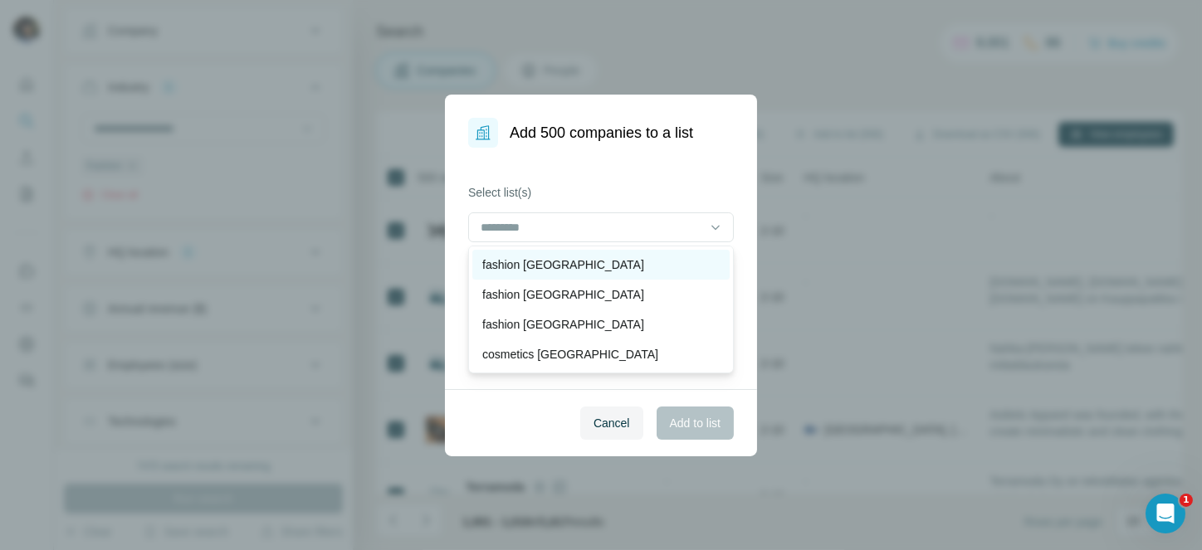
click at [537, 260] on p "fashion [GEOGRAPHIC_DATA]" at bounding box center [563, 264] width 162 height 17
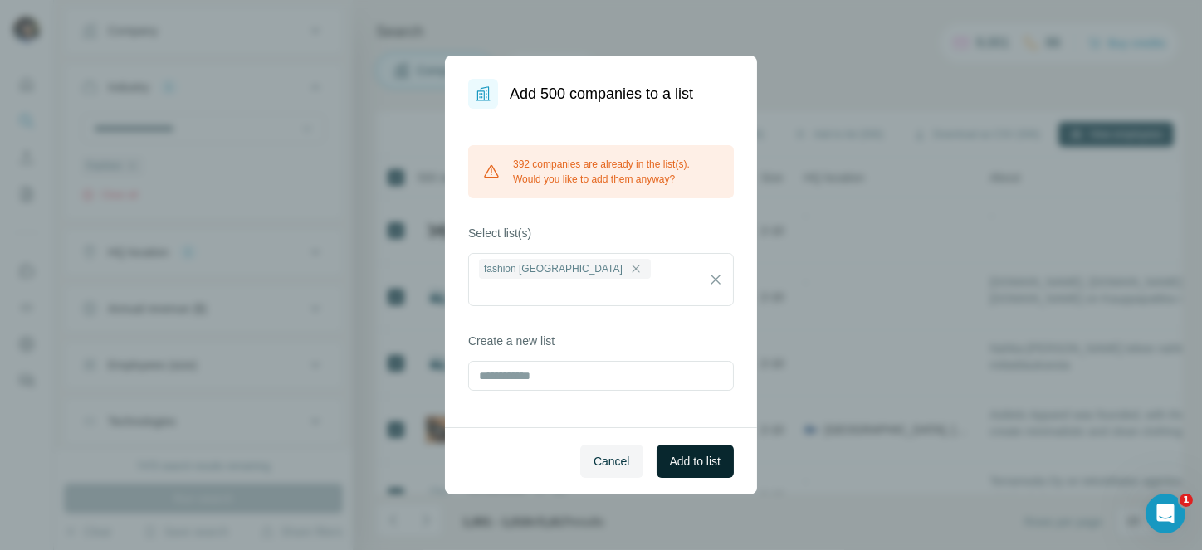
click at [682, 453] on span "Add to list" at bounding box center [695, 461] width 51 height 17
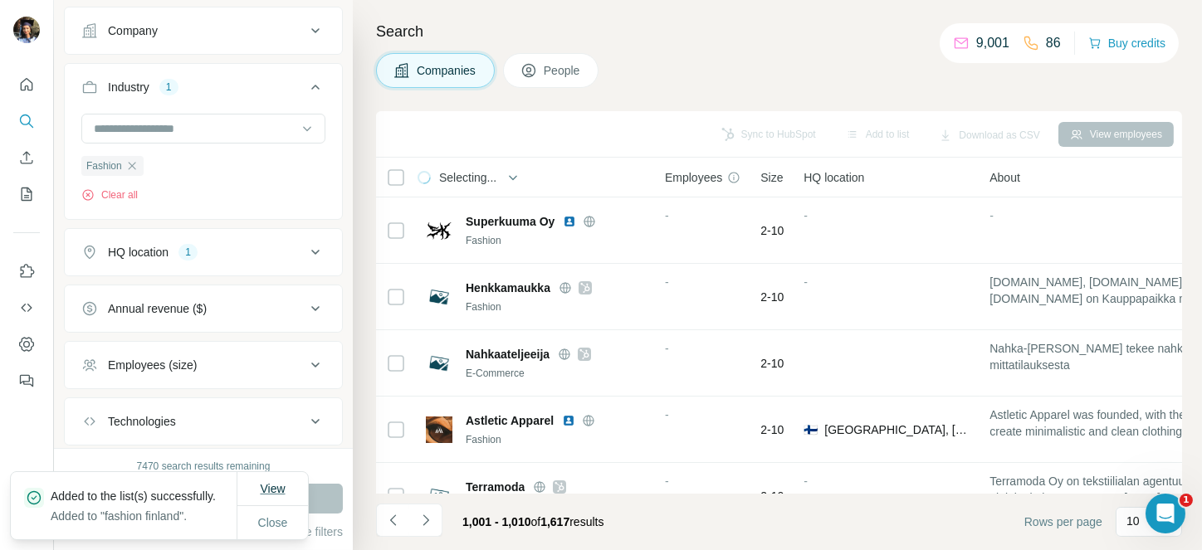
click at [269, 482] on span "View" at bounding box center [272, 488] width 25 height 13
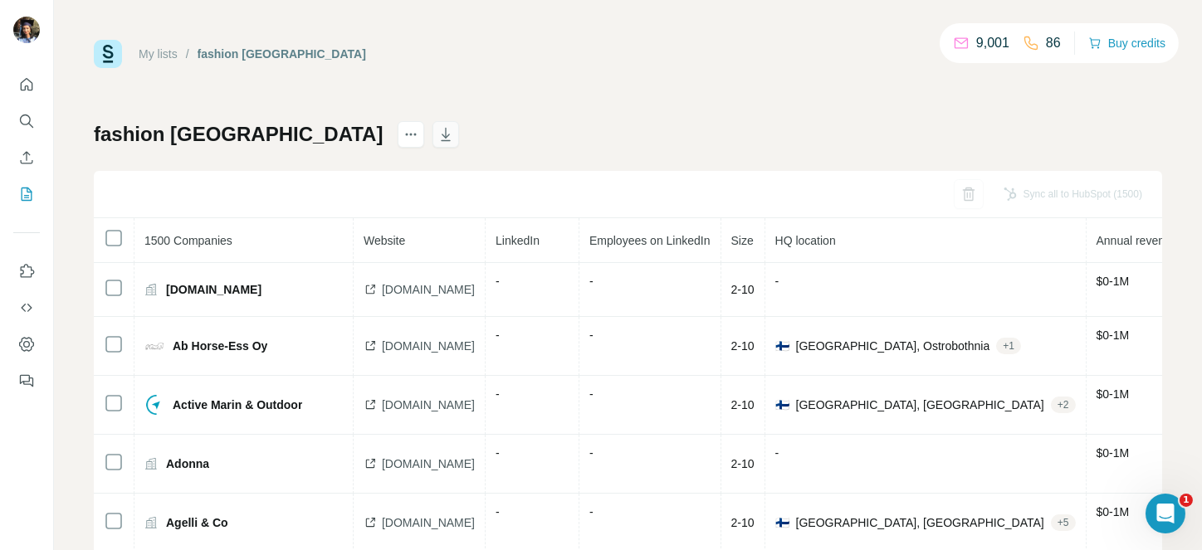
click at [437, 138] on icon "button" at bounding box center [445, 134] width 17 height 17
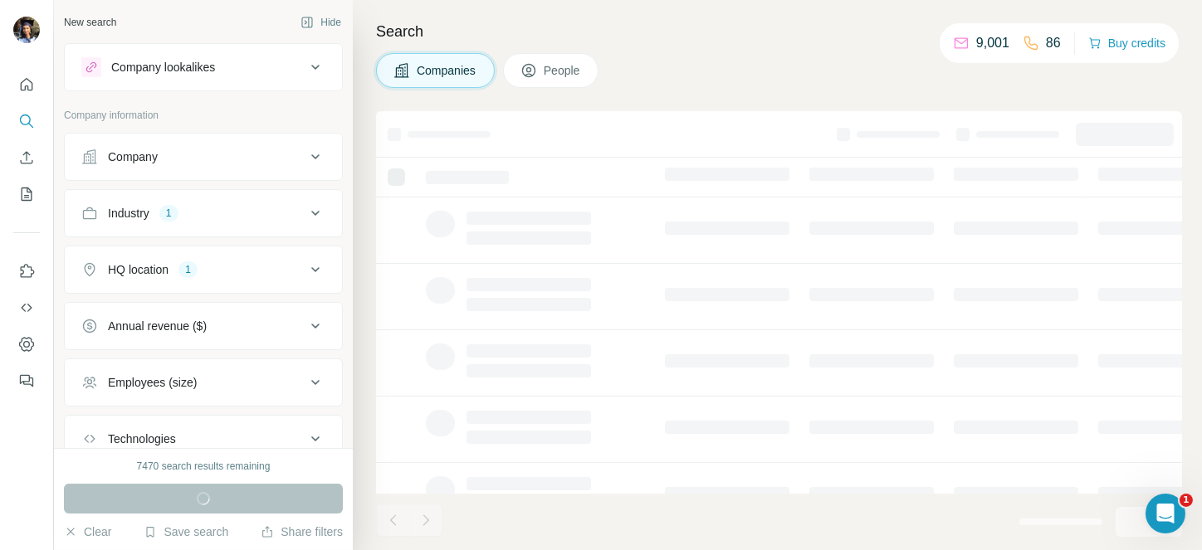
click at [197, 280] on button "HQ location 1" at bounding box center [203, 270] width 277 height 40
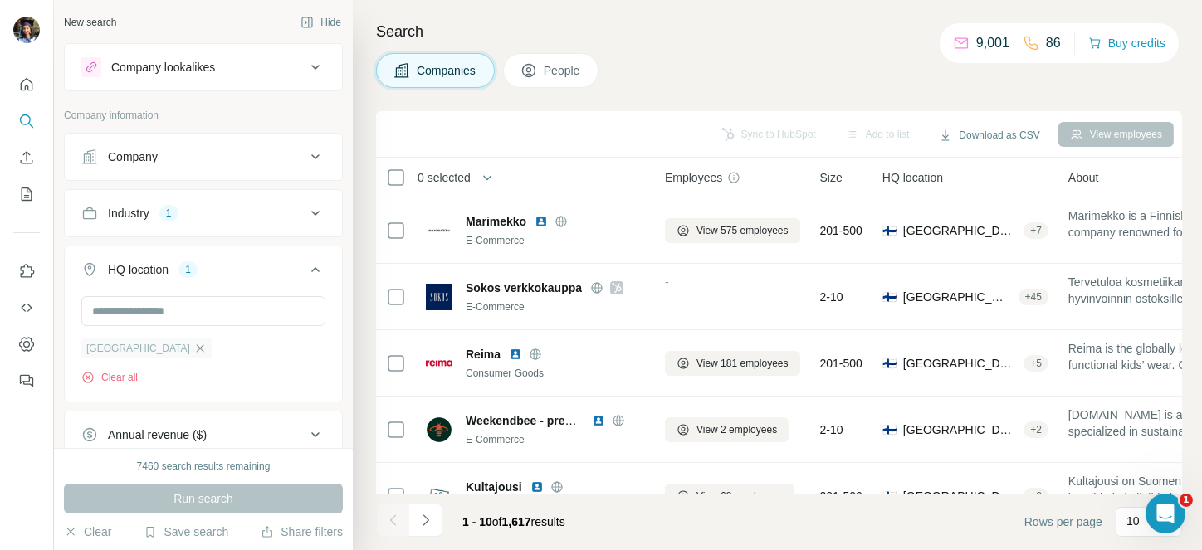
click at [193, 344] on icon "button" at bounding box center [199, 348] width 13 height 13
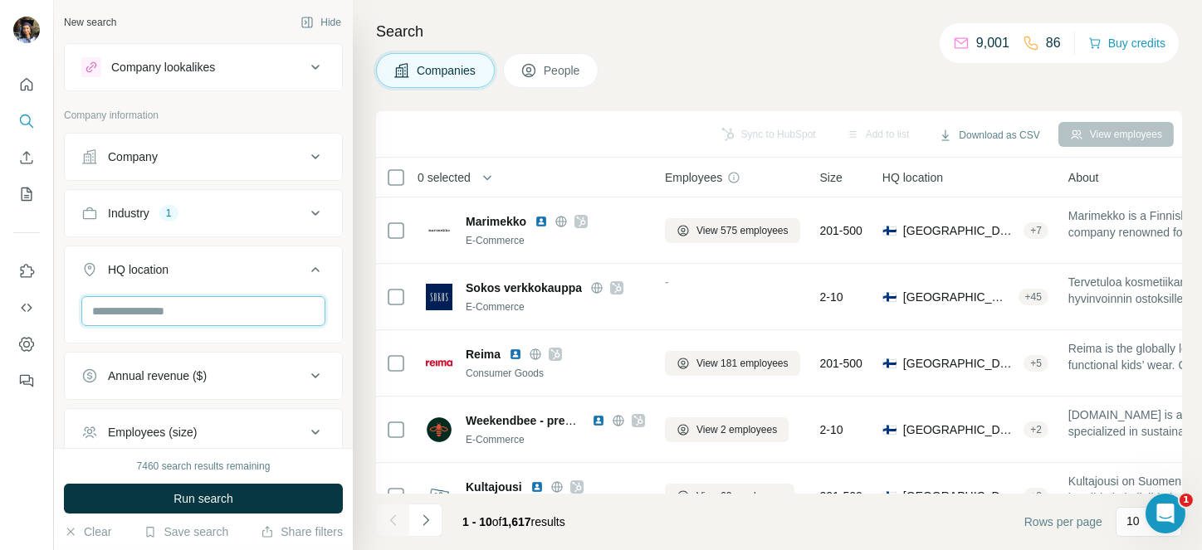
click at [167, 314] on input "text" at bounding box center [203, 311] width 244 height 30
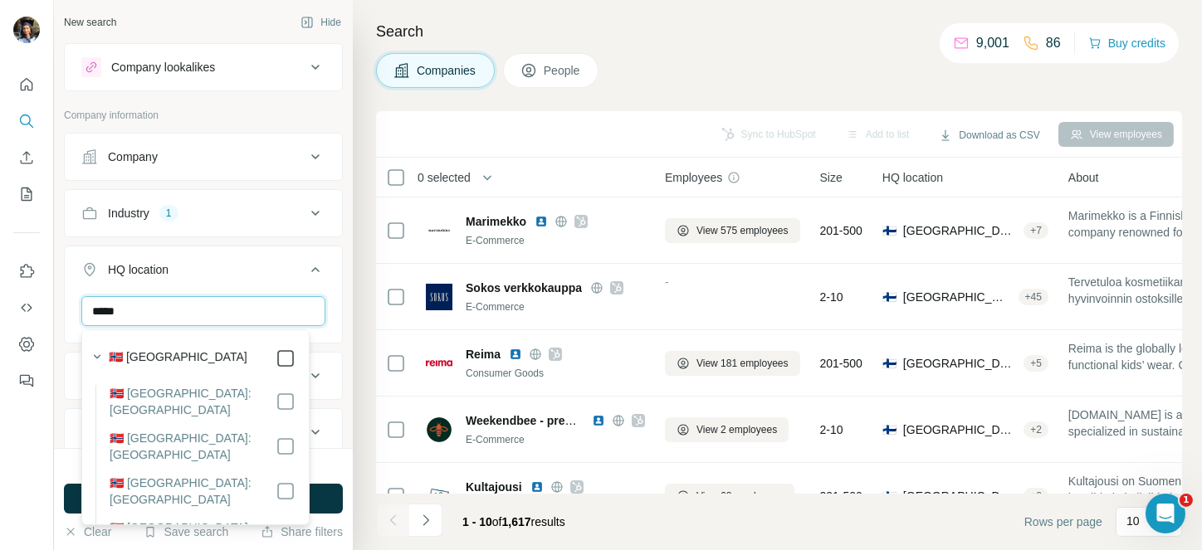
type input "*****"
click at [305, 273] on icon at bounding box center [315, 270] width 20 height 20
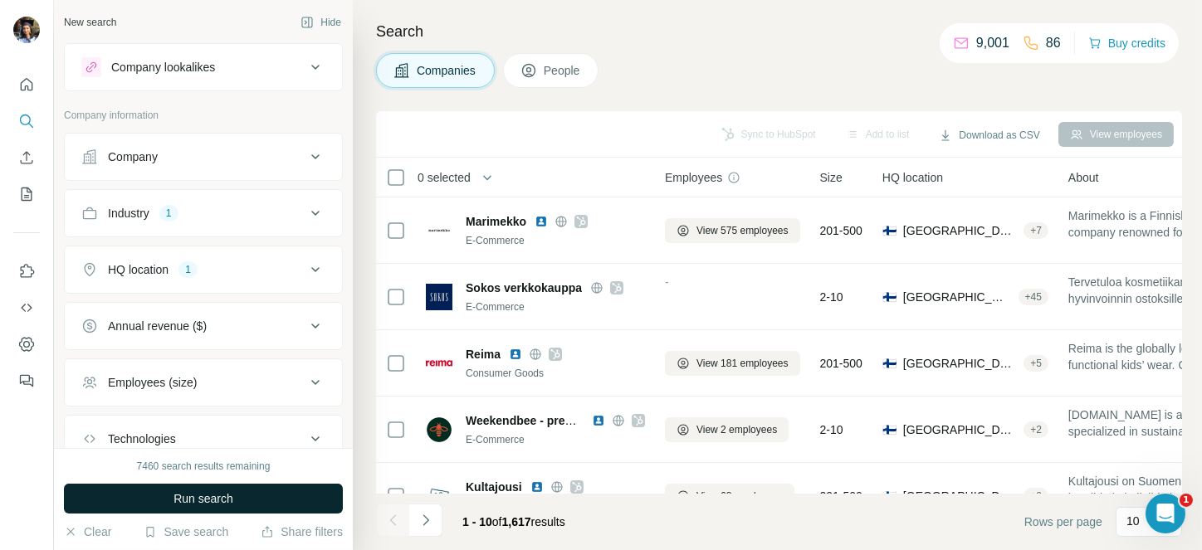
click at [205, 493] on span "Run search" at bounding box center [203, 499] width 60 height 17
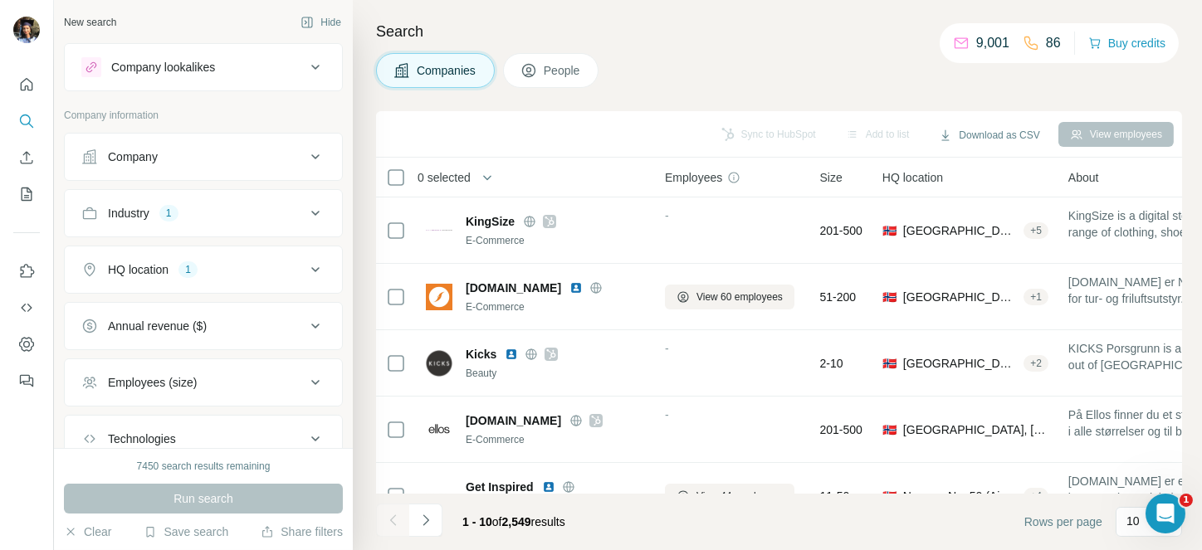
click at [214, 283] on button "HQ location 1" at bounding box center [203, 270] width 277 height 40
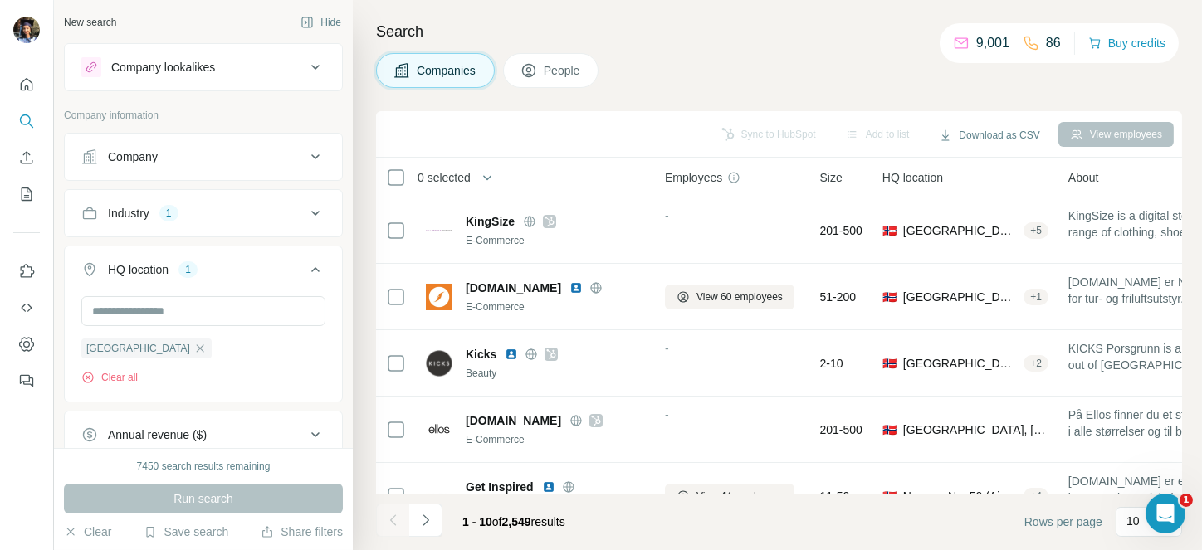
click at [214, 283] on button "HQ location 1" at bounding box center [203, 273] width 277 height 46
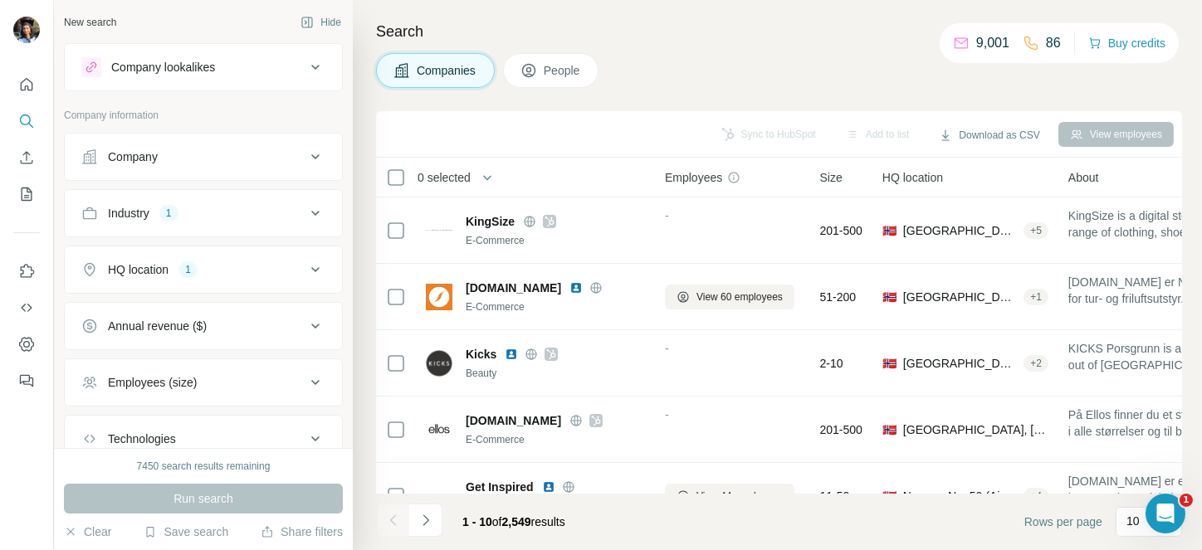
click at [460, 178] on span "0 selected" at bounding box center [443, 177] width 53 height 17
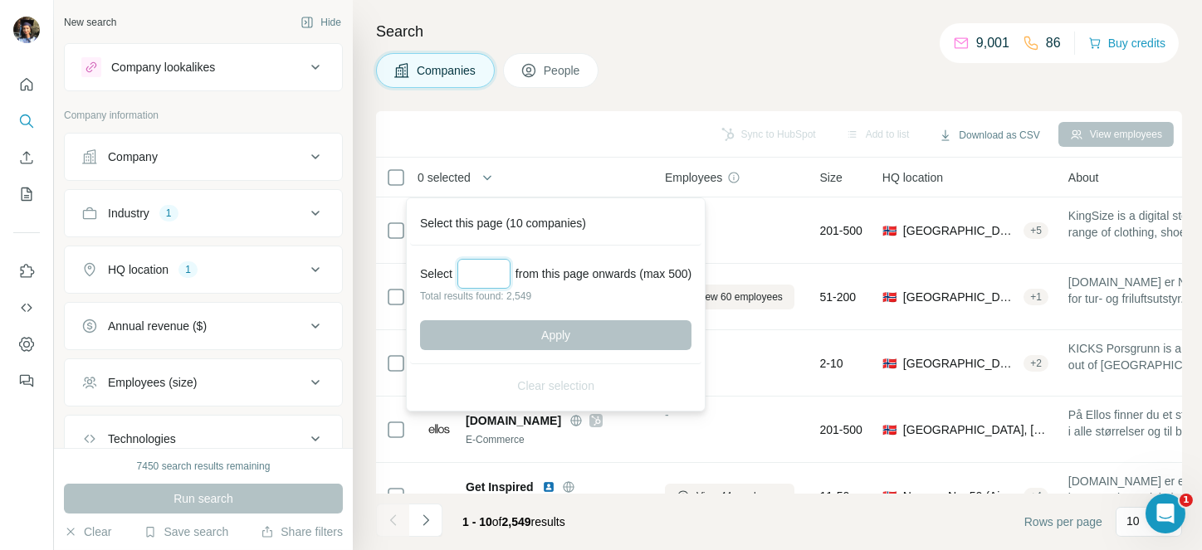
click at [481, 275] on input "Select a number (up to 500)" at bounding box center [483, 274] width 53 height 30
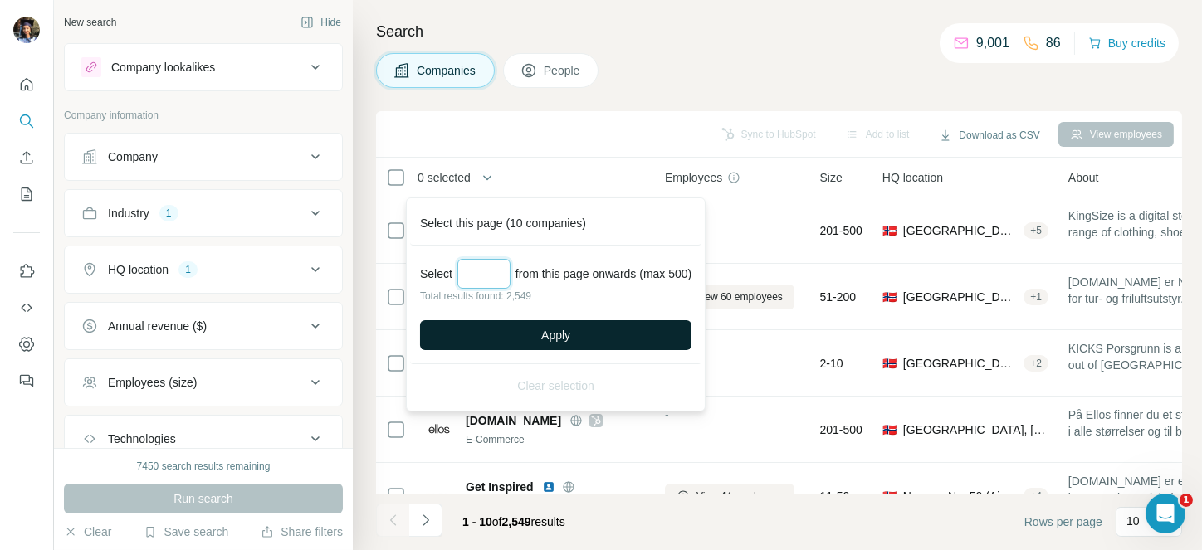
type input "***"
click at [566, 322] on button "Apply" at bounding box center [555, 335] width 271 height 30
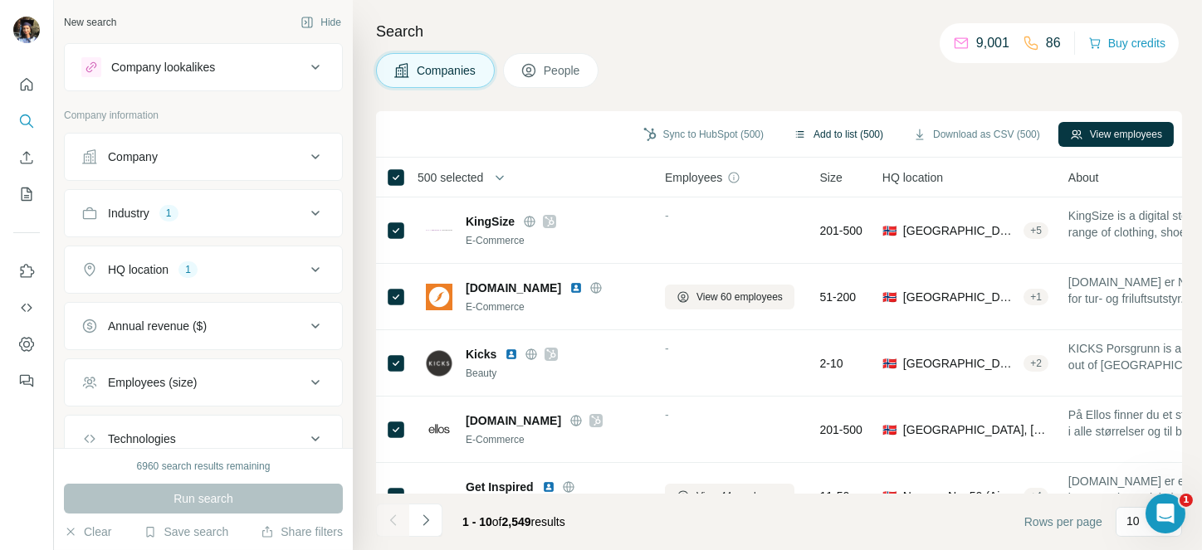
click at [817, 124] on button "Add to list (500)" at bounding box center [838, 134] width 113 height 25
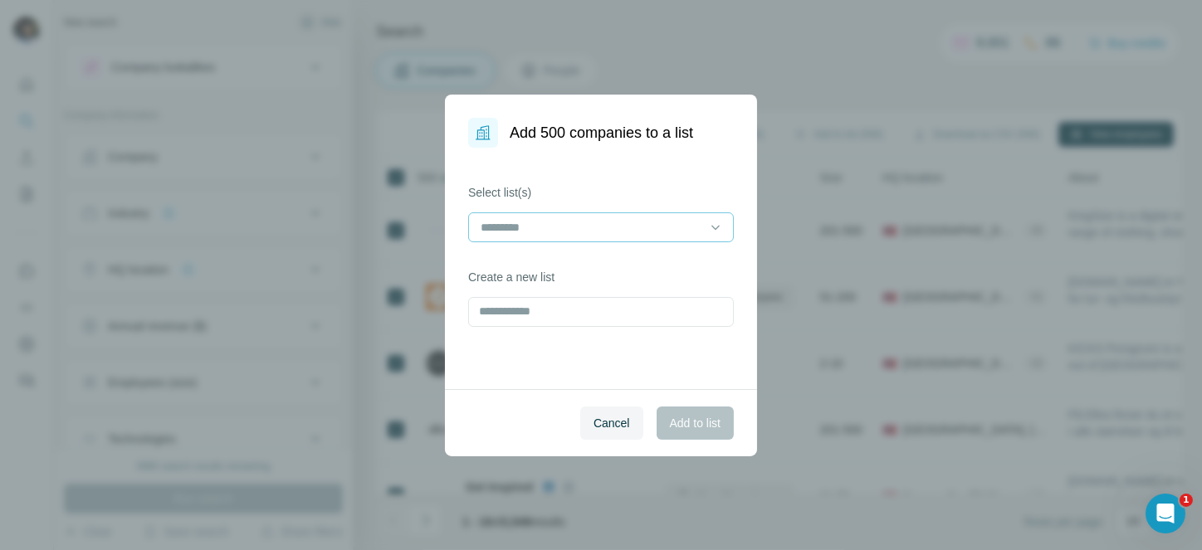
click at [625, 229] on input at bounding box center [591, 227] width 224 height 18
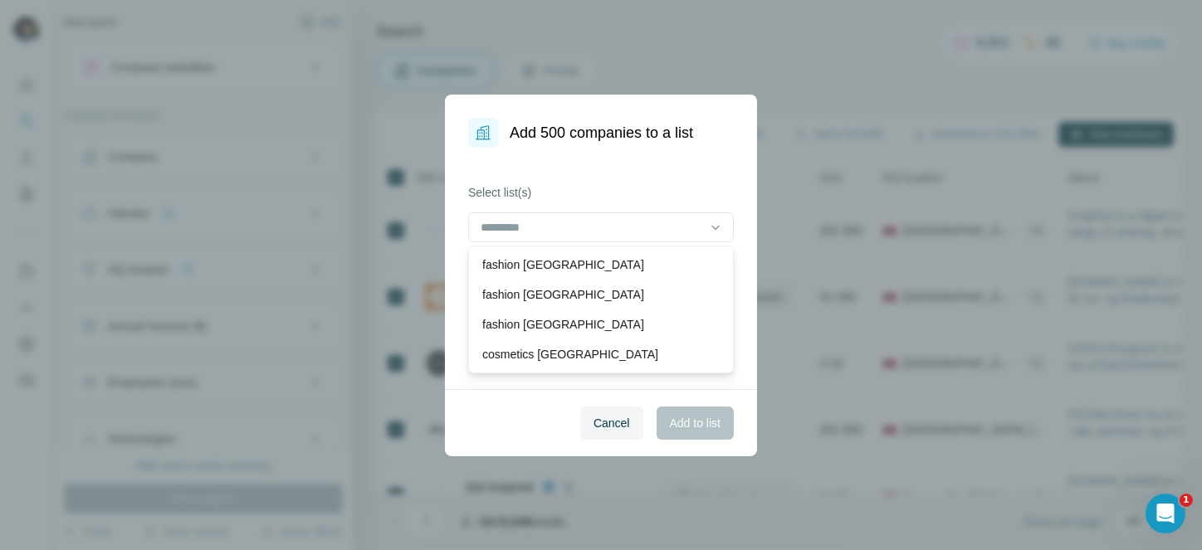
click at [651, 198] on label "Select list(s)" at bounding box center [601, 192] width 266 height 17
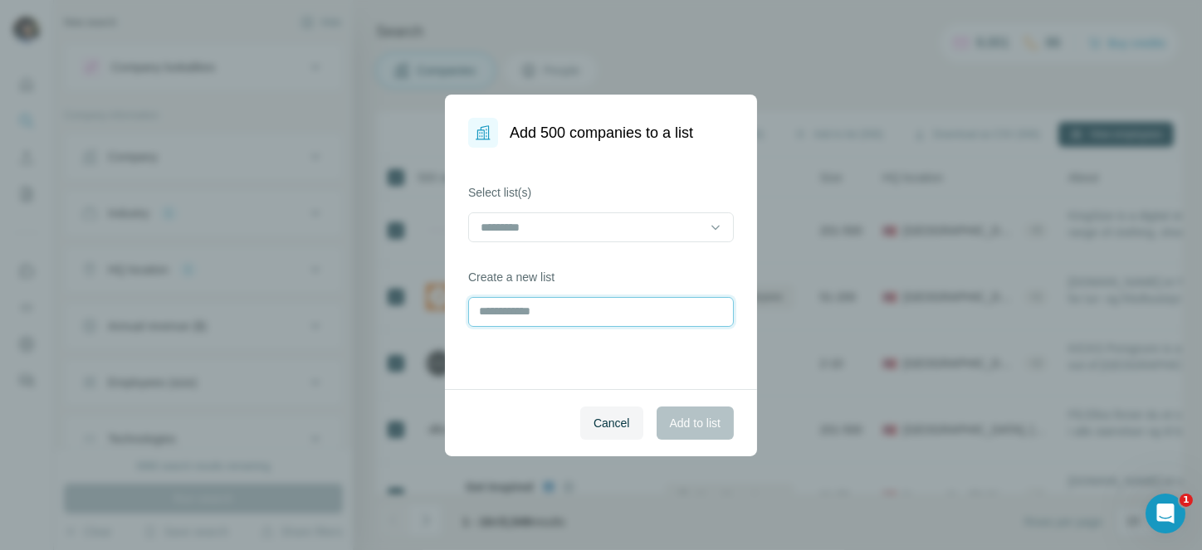
click at [549, 303] on input "text" at bounding box center [601, 312] width 266 height 30
type input "**********"
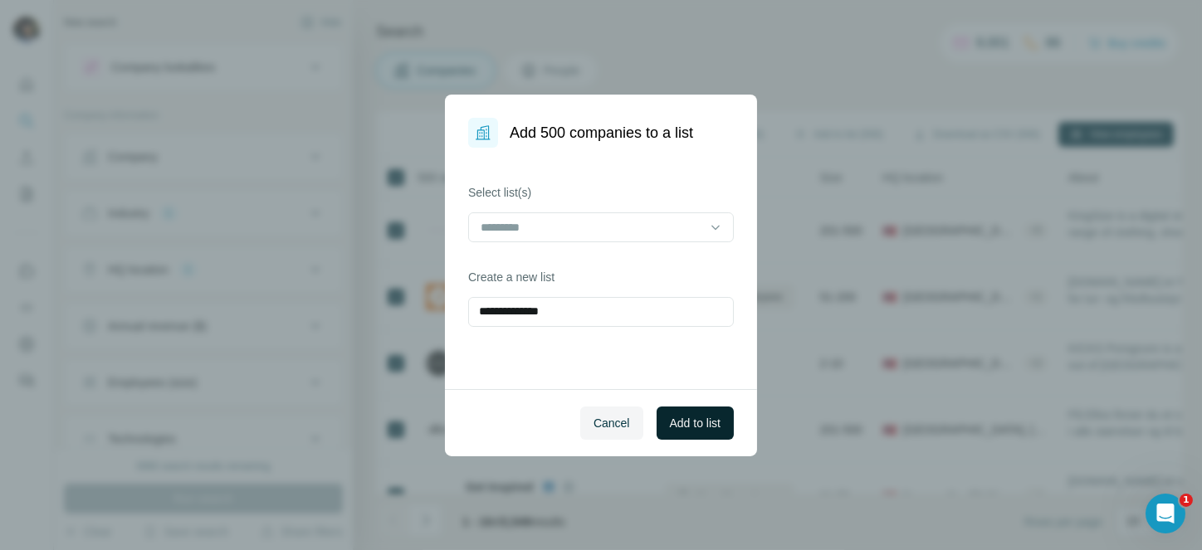
click at [691, 417] on span "Add to list" at bounding box center [695, 423] width 51 height 17
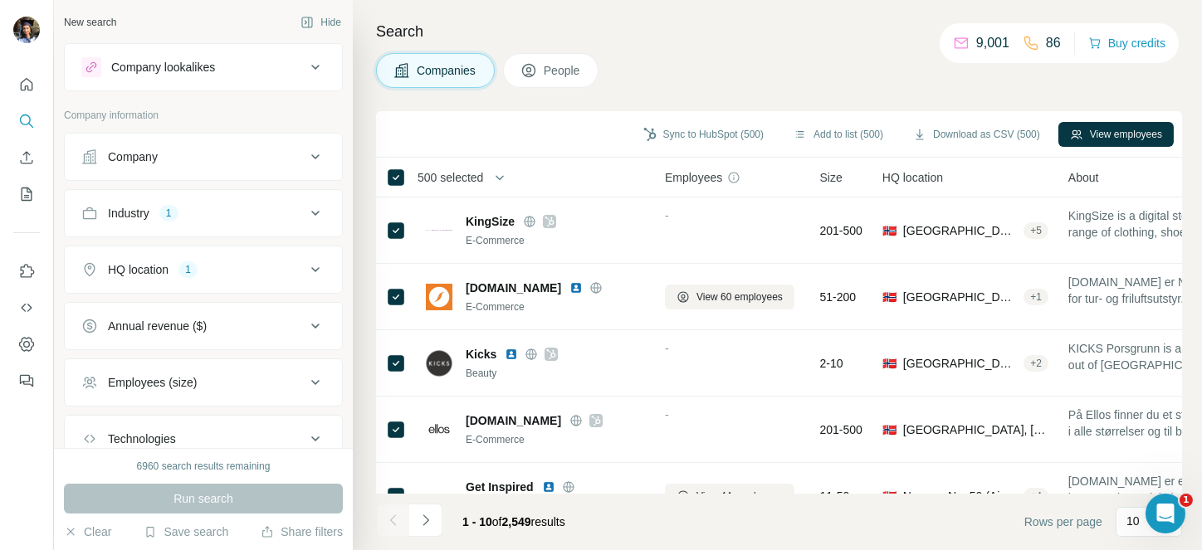
click at [480, 176] on span "500 selected" at bounding box center [450, 177] width 66 height 17
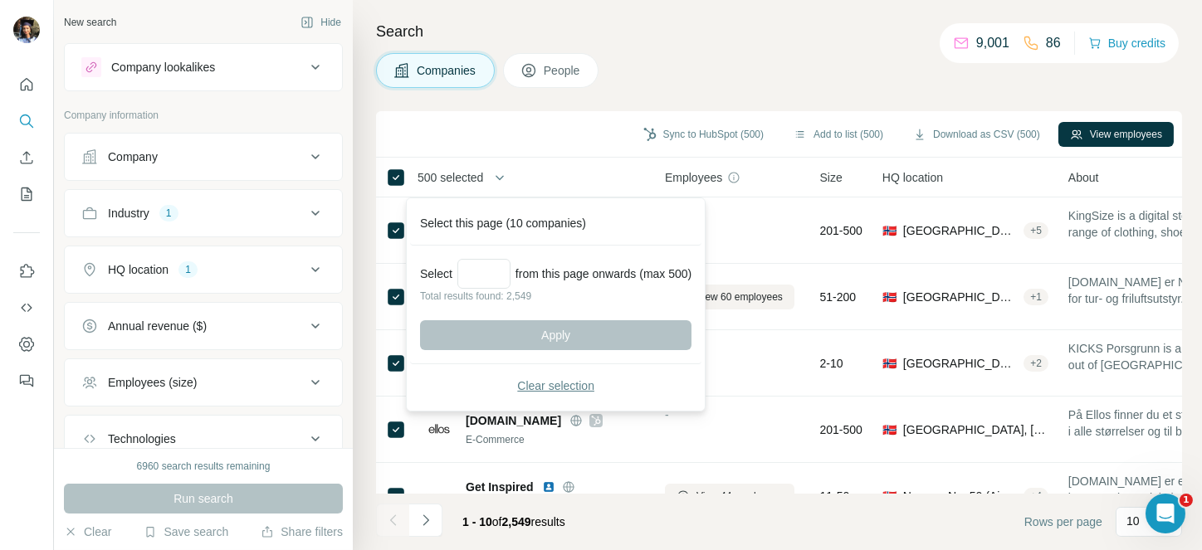
click at [547, 378] on span "Clear selection" at bounding box center [555, 386] width 77 height 17
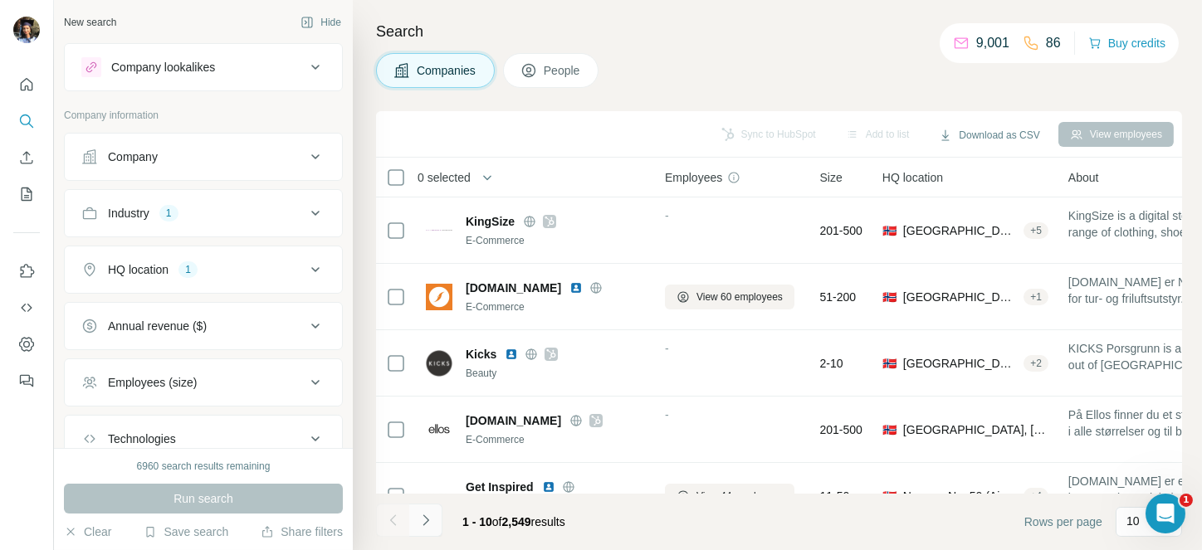
click at [425, 508] on button "Navigate to next page" at bounding box center [425, 520] width 33 height 33
click at [425, 508] on div at bounding box center [425, 520] width 33 height 33
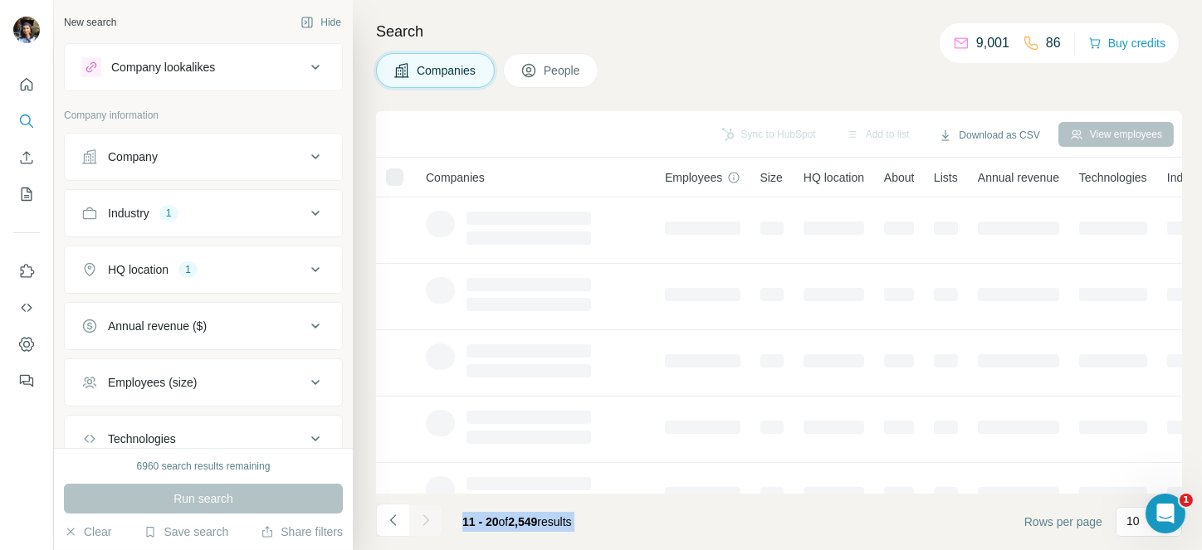
click at [425, 508] on div at bounding box center [425, 520] width 33 height 33
click at [425, 508] on button "Navigate to next page" at bounding box center [425, 520] width 33 height 33
click at [425, 508] on div at bounding box center [425, 520] width 33 height 33
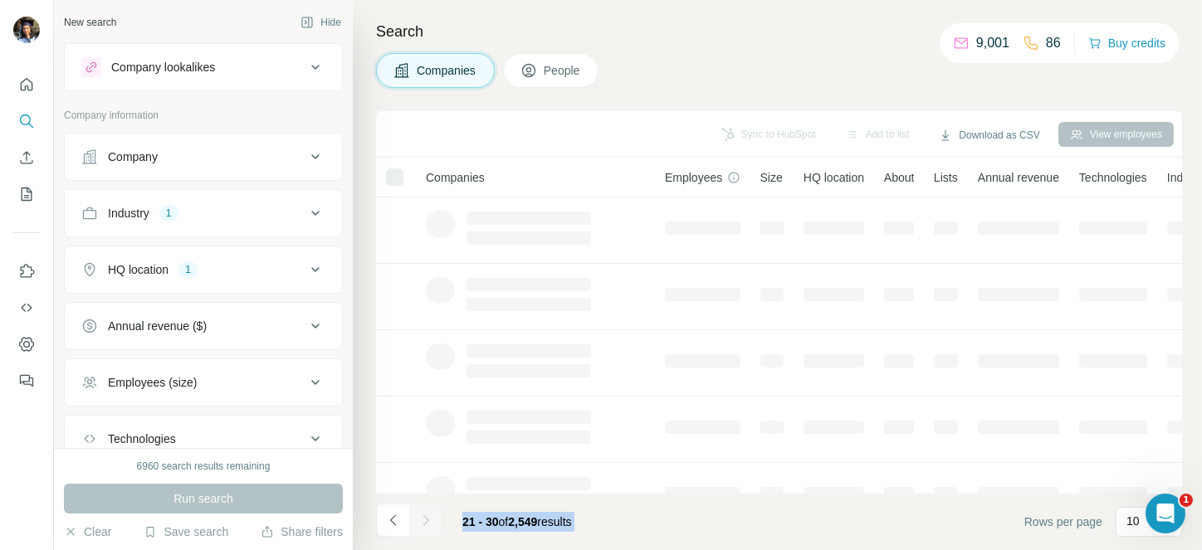
click at [425, 508] on div at bounding box center [425, 520] width 33 height 33
click at [425, 508] on button "Navigate to next page" at bounding box center [425, 520] width 33 height 33
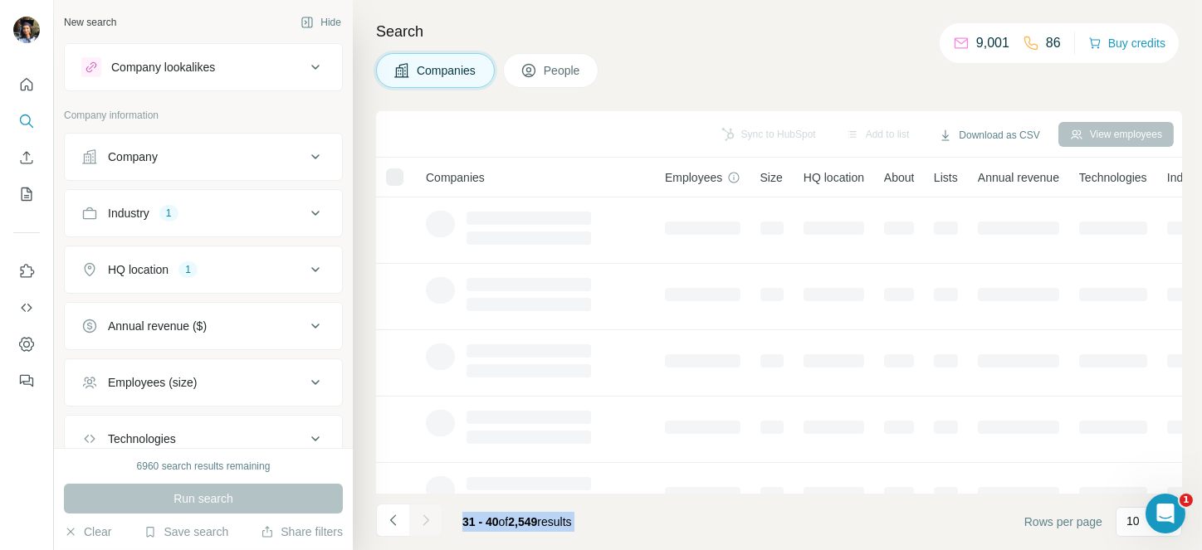
click at [425, 508] on div at bounding box center [425, 520] width 33 height 33
click at [425, 508] on button "Navigate to next page" at bounding box center [425, 520] width 33 height 33
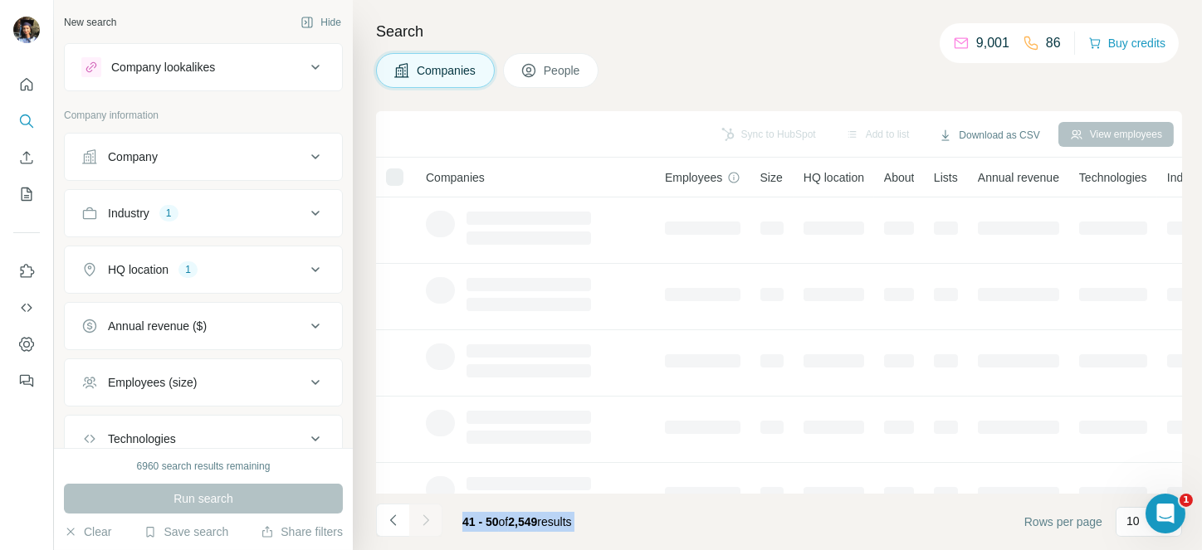
click at [425, 508] on div at bounding box center [425, 520] width 33 height 33
click at [425, 508] on button "Navigate to next page" at bounding box center [425, 520] width 33 height 33
click at [425, 508] on div at bounding box center [425, 520] width 33 height 33
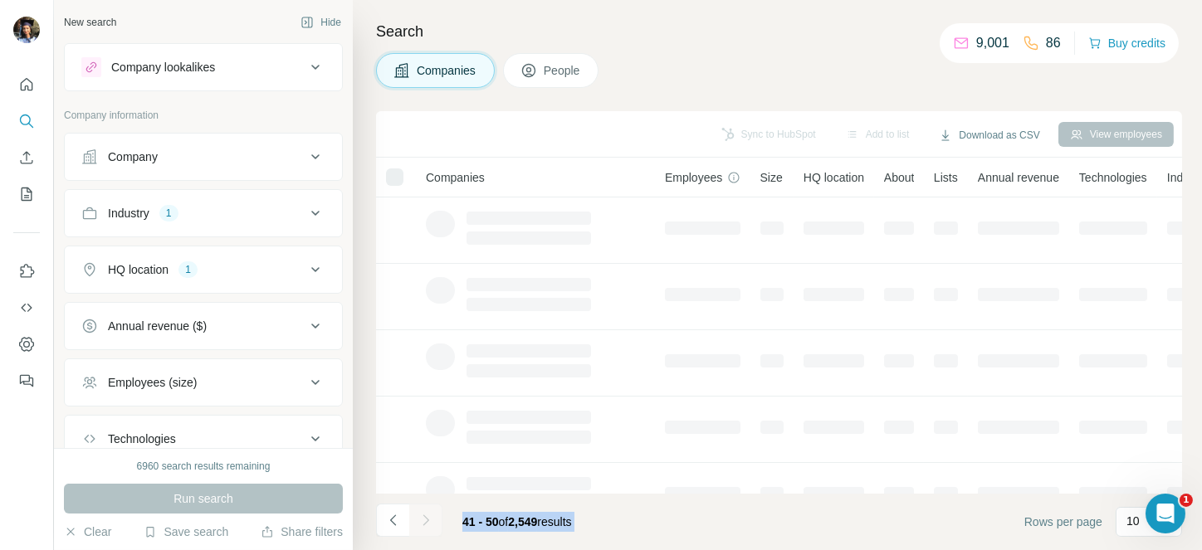
click at [425, 508] on div at bounding box center [425, 520] width 33 height 33
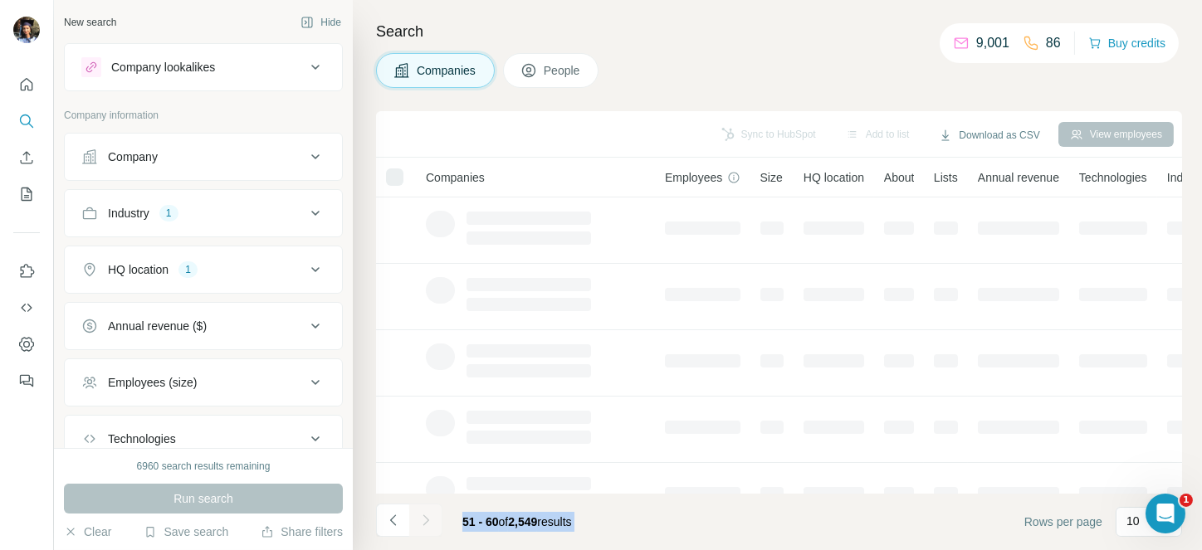
click at [425, 508] on button "Navigate to next page" at bounding box center [425, 520] width 33 height 33
click at [425, 508] on div at bounding box center [425, 520] width 33 height 33
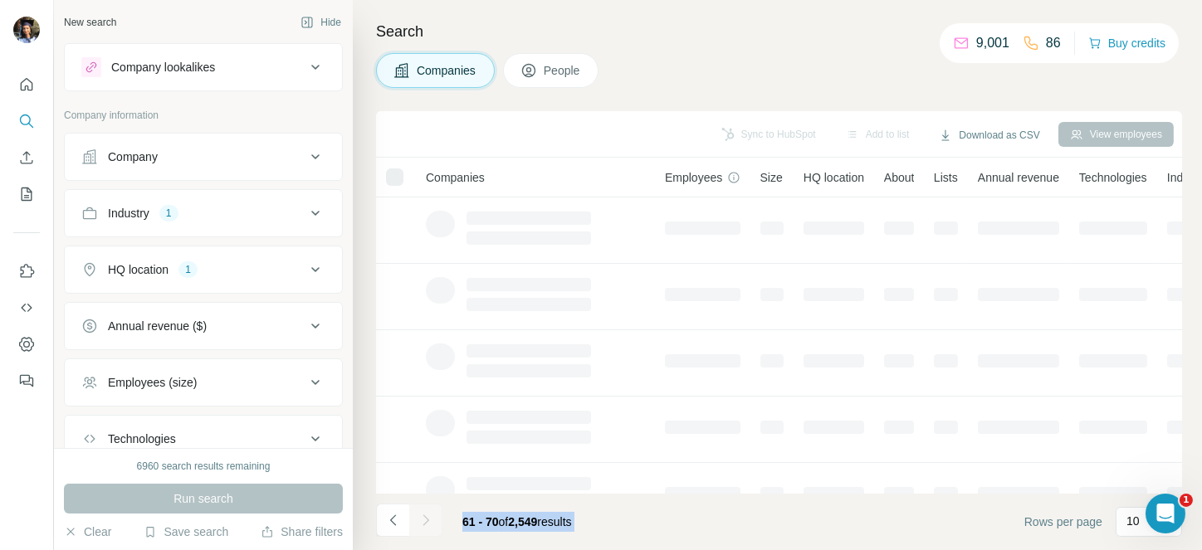
click at [425, 508] on div at bounding box center [425, 520] width 33 height 33
click at [425, 508] on button "Navigate to next page" at bounding box center [425, 520] width 33 height 33
click at [425, 508] on div at bounding box center [425, 520] width 33 height 33
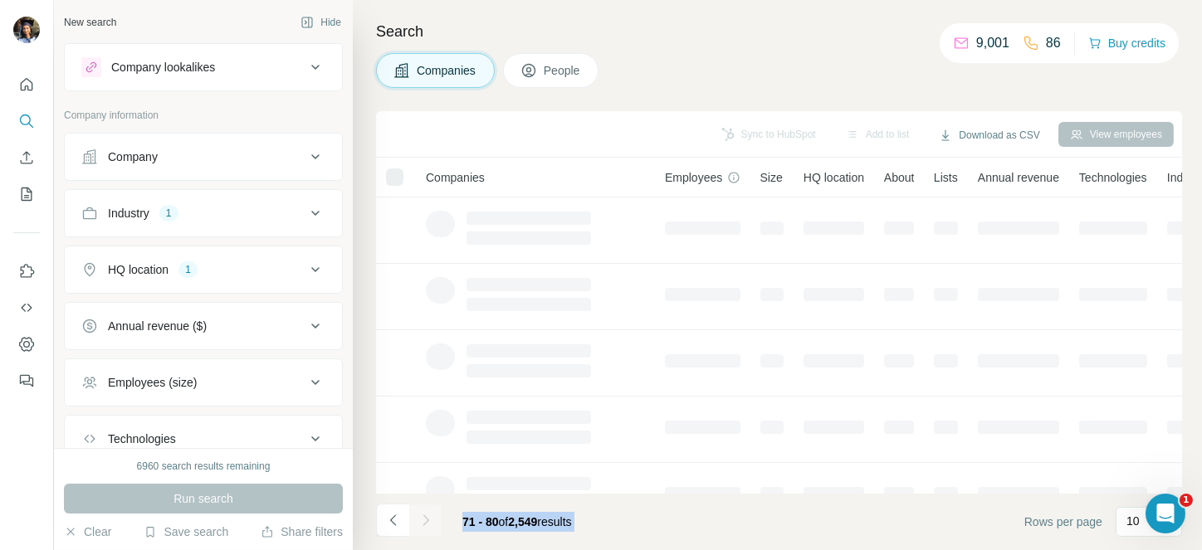
click at [425, 508] on div at bounding box center [425, 520] width 33 height 33
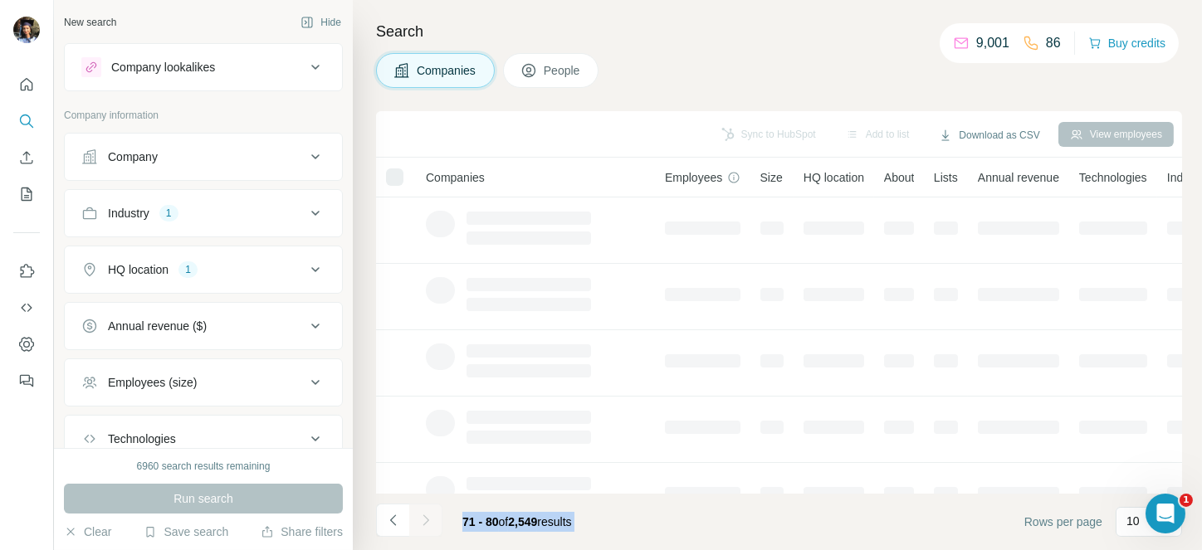
click at [425, 508] on button "Navigate to next page" at bounding box center [425, 520] width 33 height 33
click at [425, 508] on div at bounding box center [425, 520] width 33 height 33
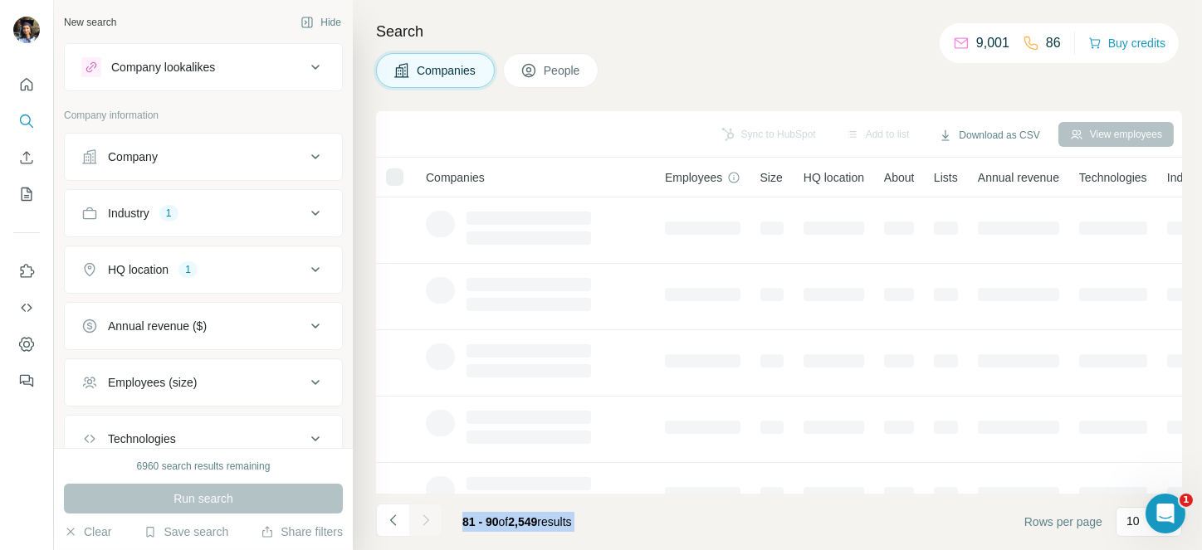
click at [425, 508] on div at bounding box center [425, 520] width 33 height 33
click at [425, 508] on button "Navigate to next page" at bounding box center [425, 520] width 33 height 33
click at [425, 508] on div at bounding box center [425, 520] width 33 height 33
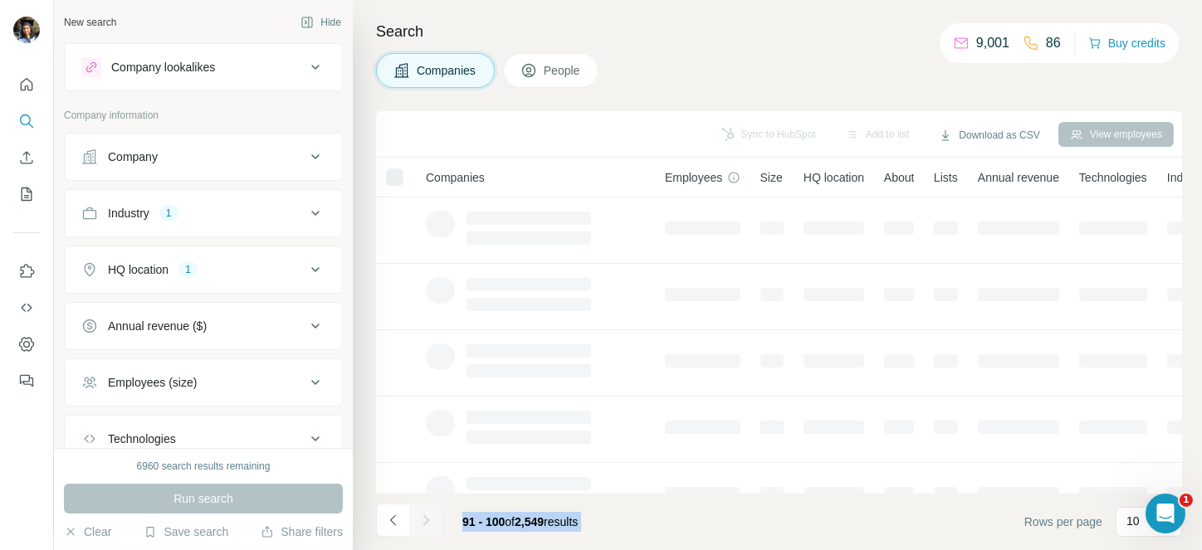
click at [425, 508] on div at bounding box center [425, 520] width 33 height 33
click at [425, 508] on button "Navigate to next page" at bounding box center [425, 520] width 33 height 33
click at [425, 508] on div at bounding box center [425, 520] width 33 height 33
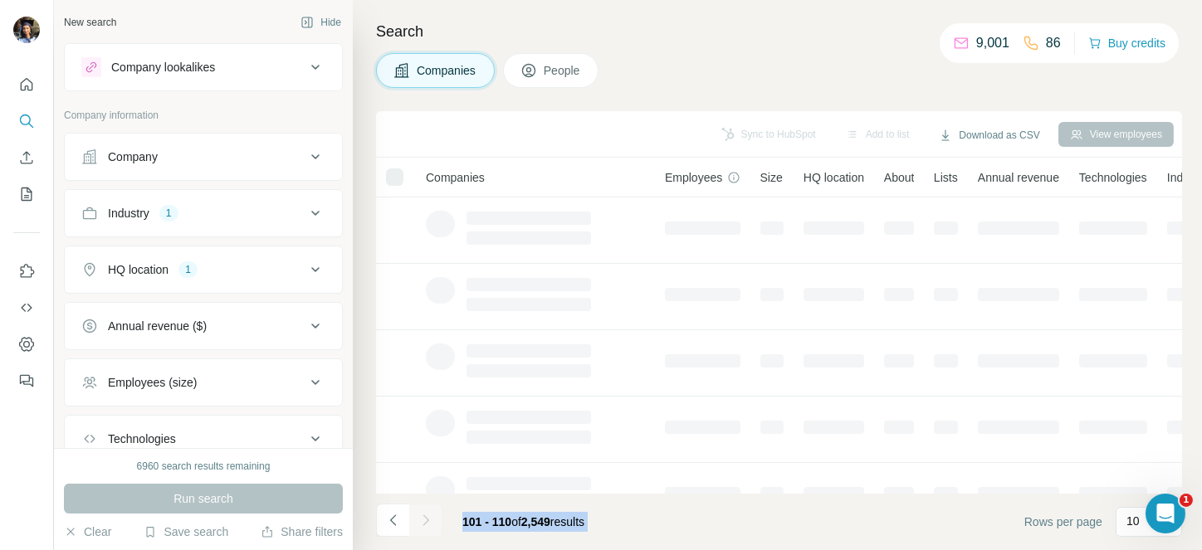
click at [425, 508] on div at bounding box center [425, 520] width 33 height 33
click at [425, 508] on button "Navigate to next page" at bounding box center [425, 520] width 33 height 33
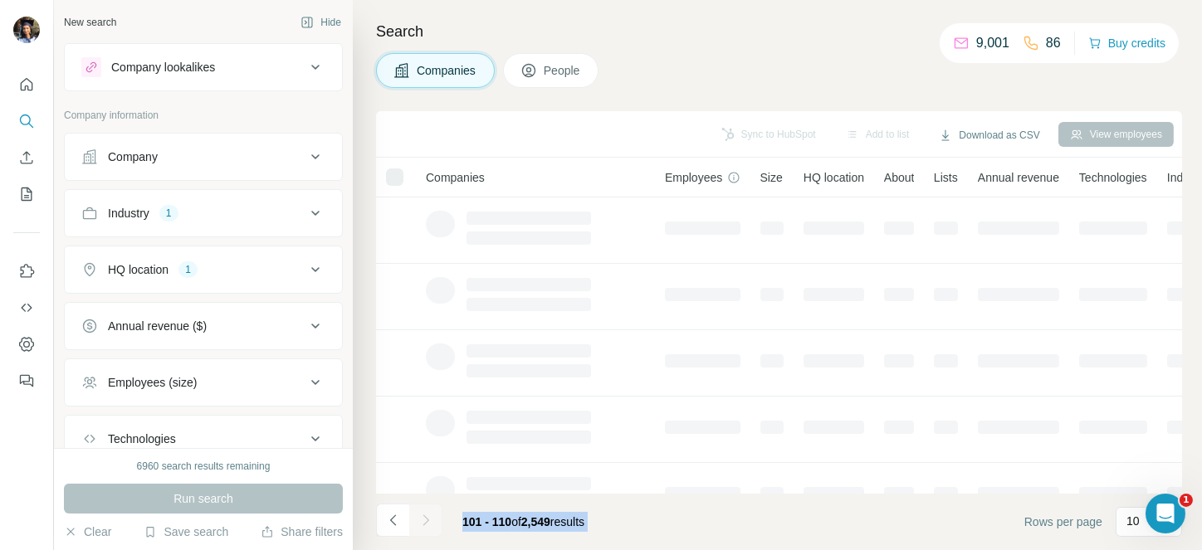
click at [425, 508] on div at bounding box center [425, 520] width 33 height 33
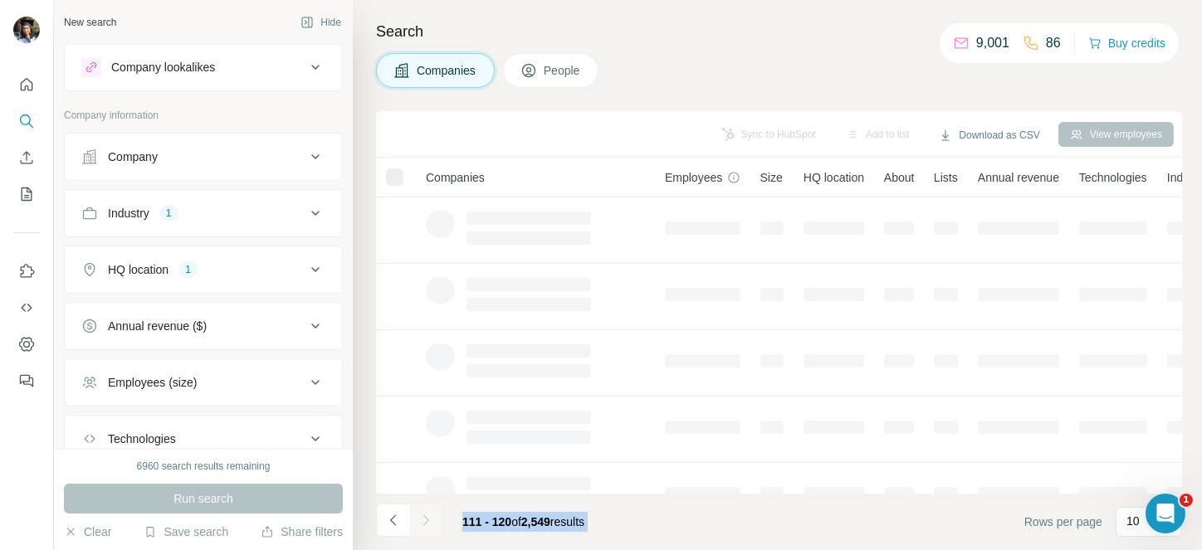
click at [425, 508] on div at bounding box center [425, 520] width 33 height 33
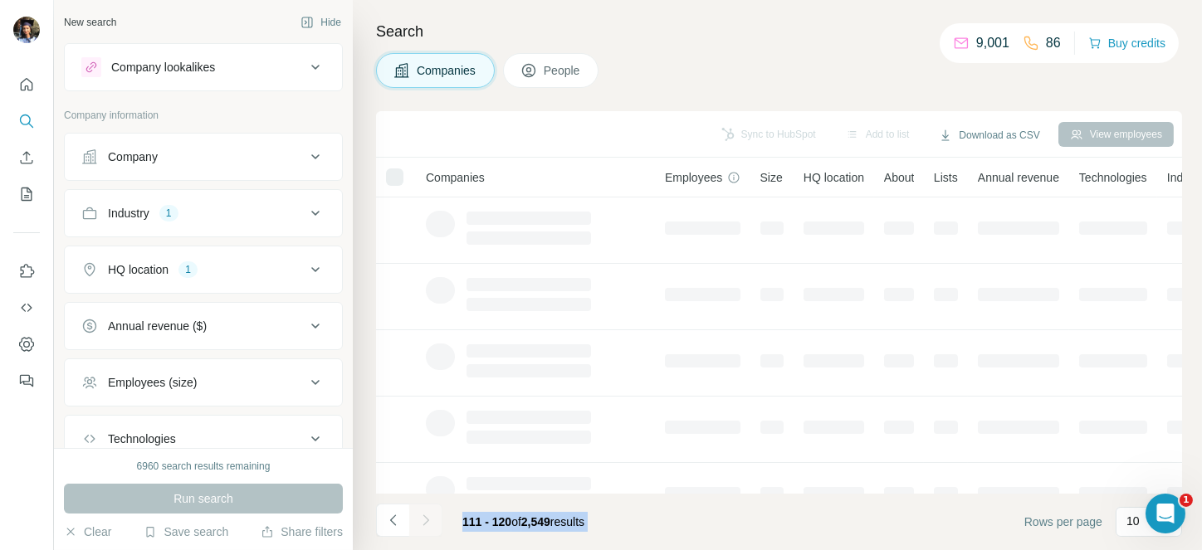
click at [425, 508] on button "Navigate to next page" at bounding box center [425, 520] width 33 height 33
click at [425, 508] on div at bounding box center [425, 520] width 33 height 33
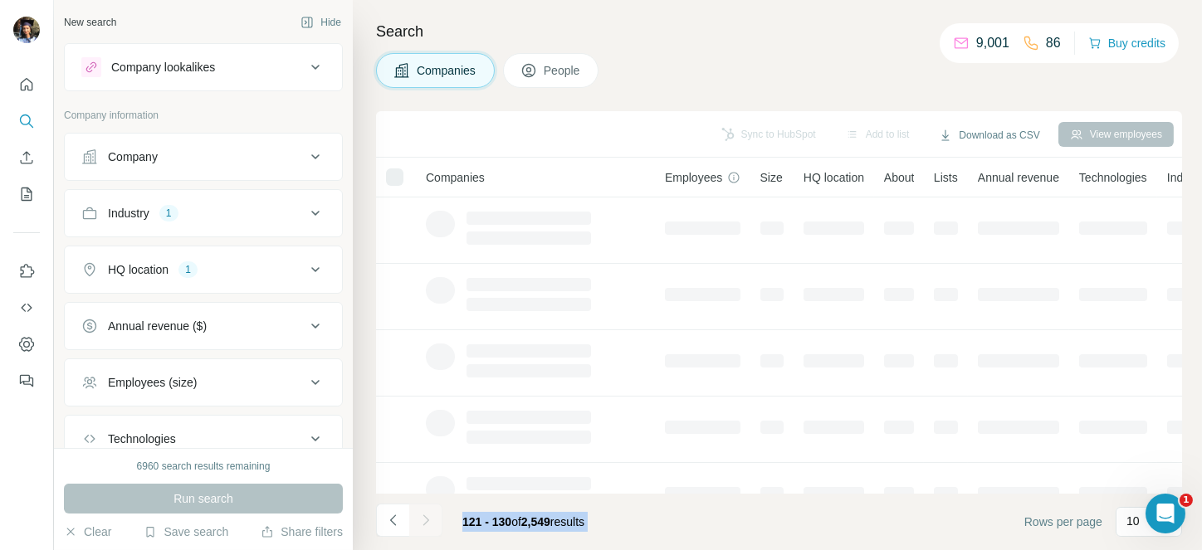
click at [425, 508] on div at bounding box center [425, 520] width 33 height 33
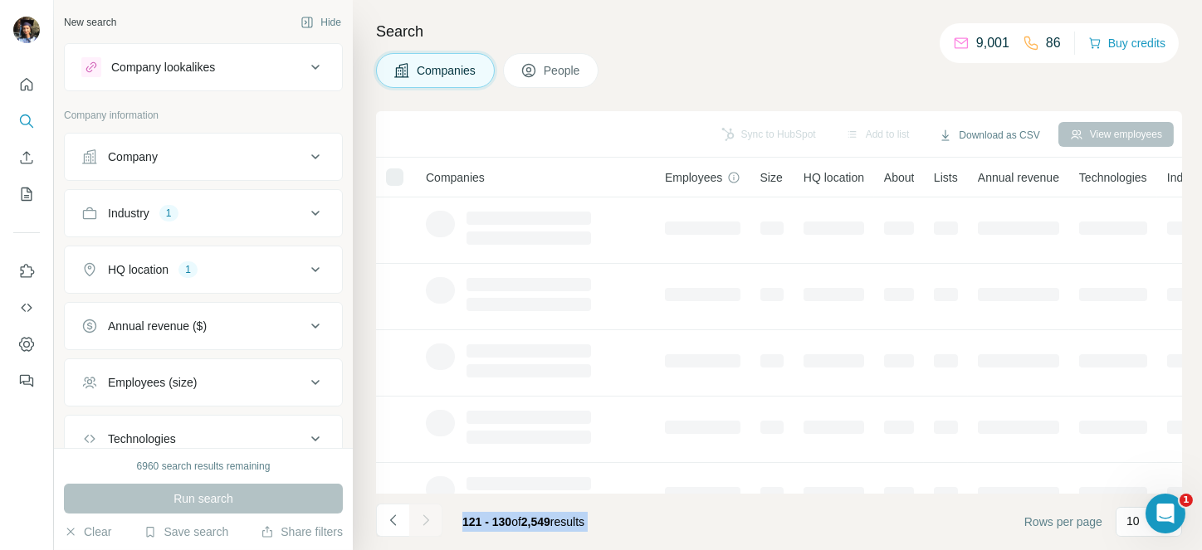
click at [425, 508] on button "Navigate to next page" at bounding box center [425, 520] width 33 height 33
click at [425, 508] on div at bounding box center [425, 520] width 33 height 33
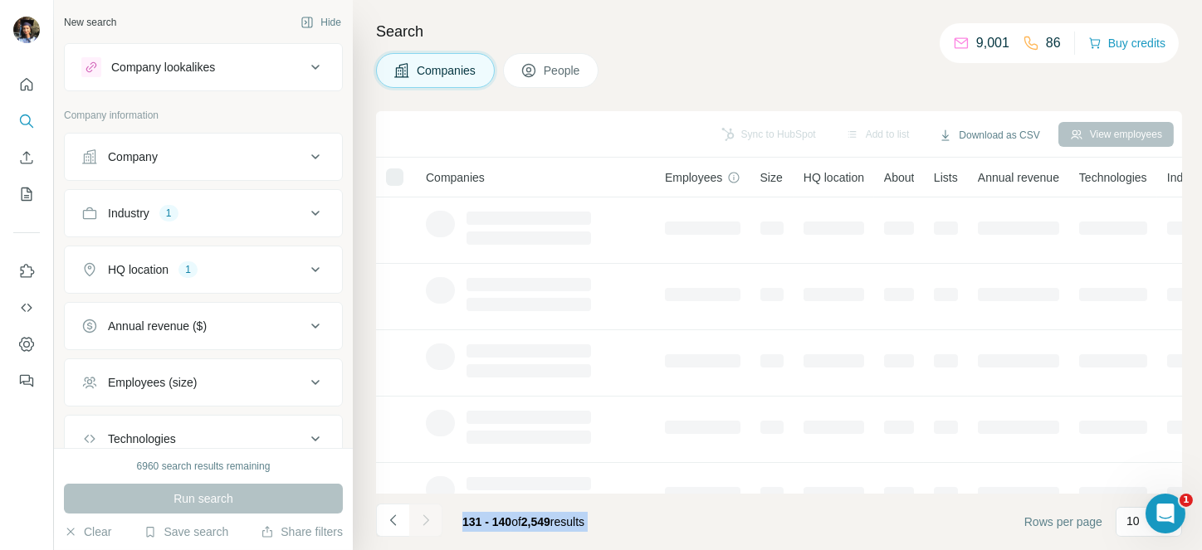
click at [425, 508] on button "Navigate to next page" at bounding box center [425, 520] width 33 height 33
click at [425, 508] on div at bounding box center [425, 520] width 33 height 33
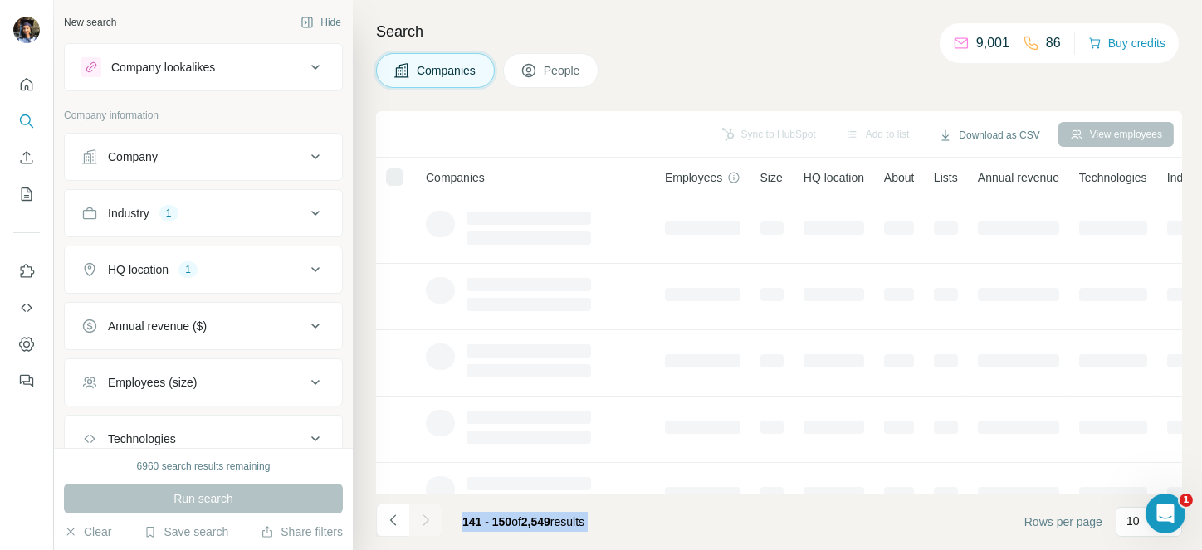
click at [425, 508] on div at bounding box center [425, 520] width 33 height 33
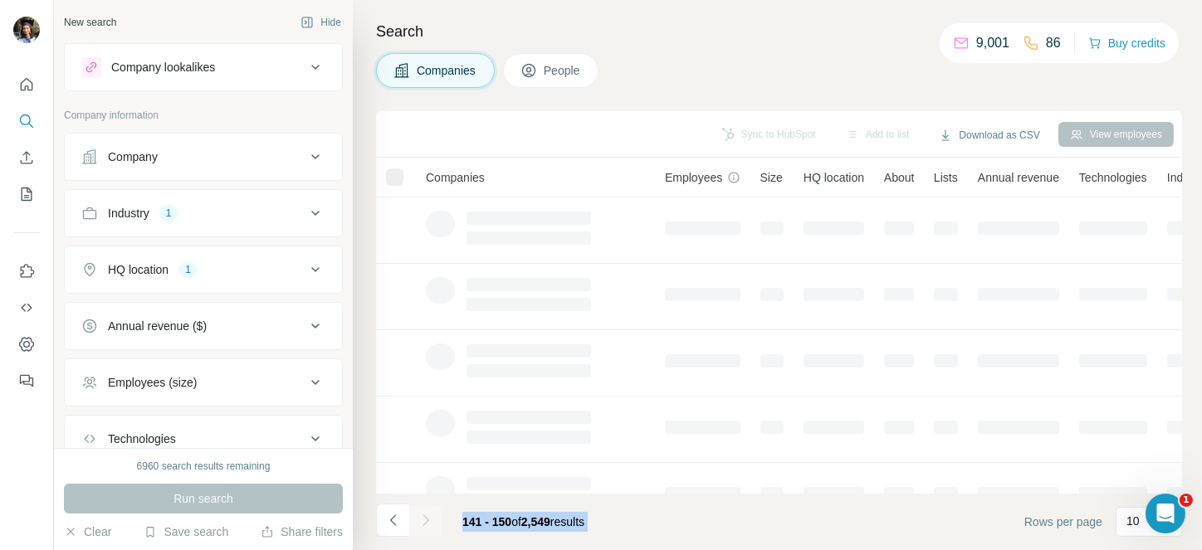
click at [425, 508] on div at bounding box center [425, 520] width 33 height 33
click at [425, 508] on button "Navigate to next page" at bounding box center [425, 520] width 33 height 33
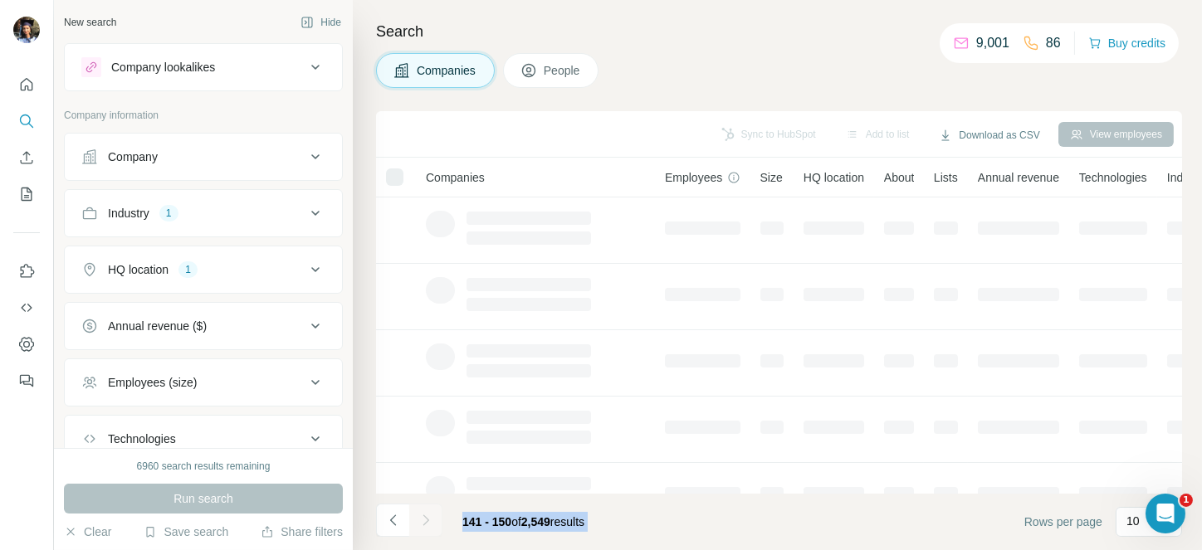
click at [425, 508] on div at bounding box center [425, 520] width 33 height 33
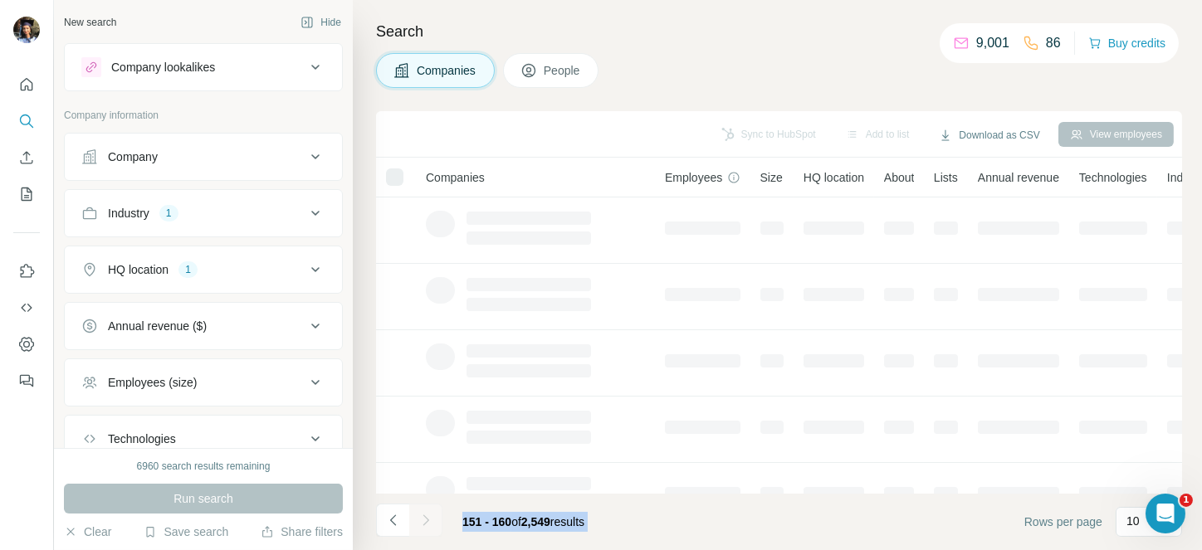
click at [425, 508] on div at bounding box center [425, 520] width 33 height 33
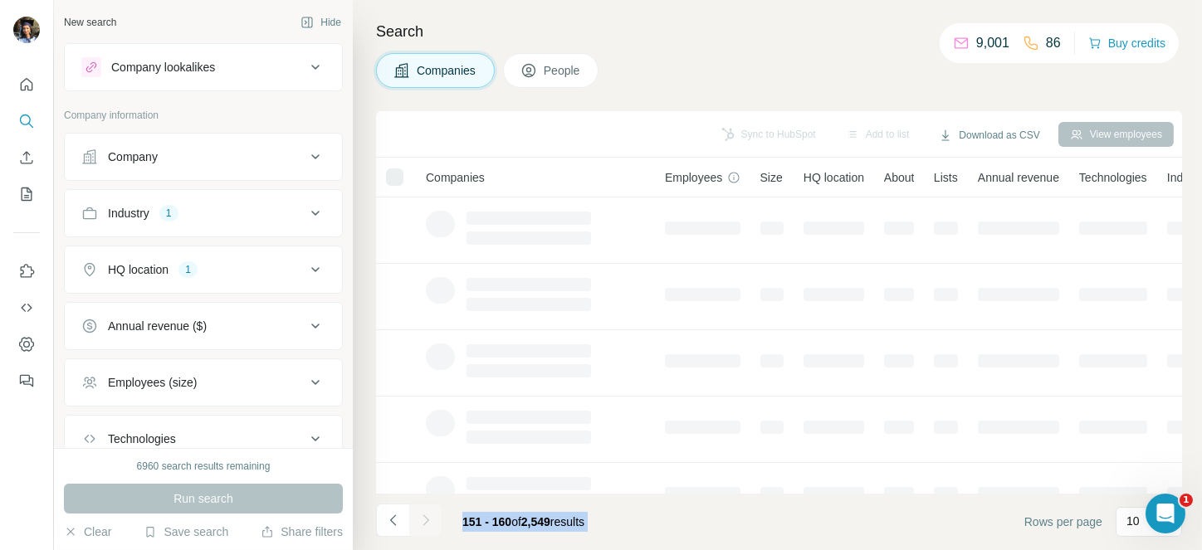
click at [425, 508] on button "Navigate to next page" at bounding box center [425, 520] width 33 height 33
click at [425, 508] on div at bounding box center [425, 520] width 33 height 33
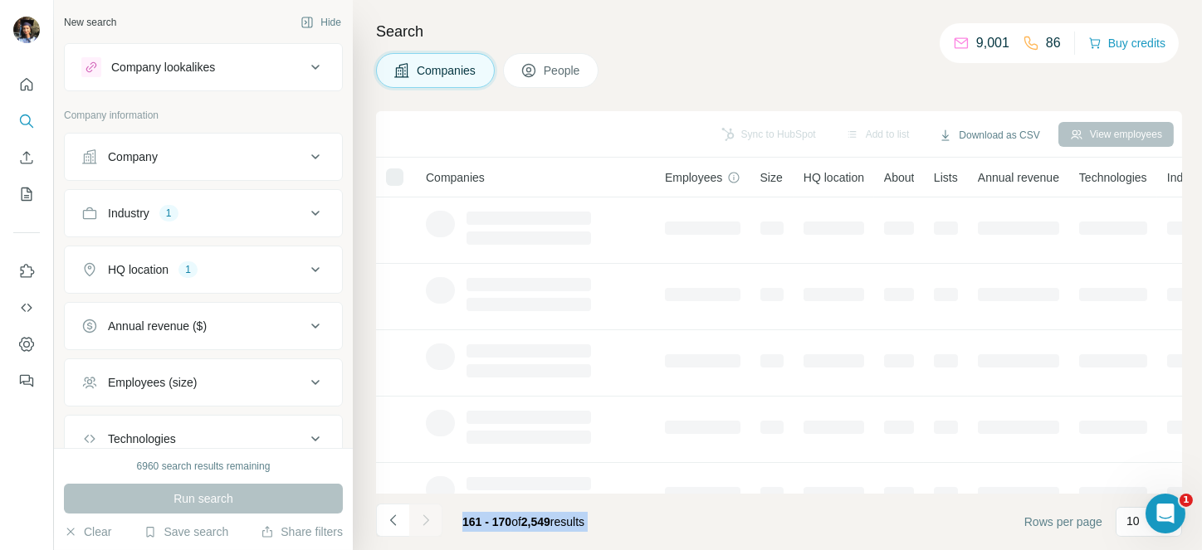
click at [425, 508] on div at bounding box center [425, 520] width 33 height 33
click at [425, 508] on button "Navigate to next page" at bounding box center [425, 520] width 33 height 33
click at [425, 508] on div at bounding box center [425, 520] width 33 height 33
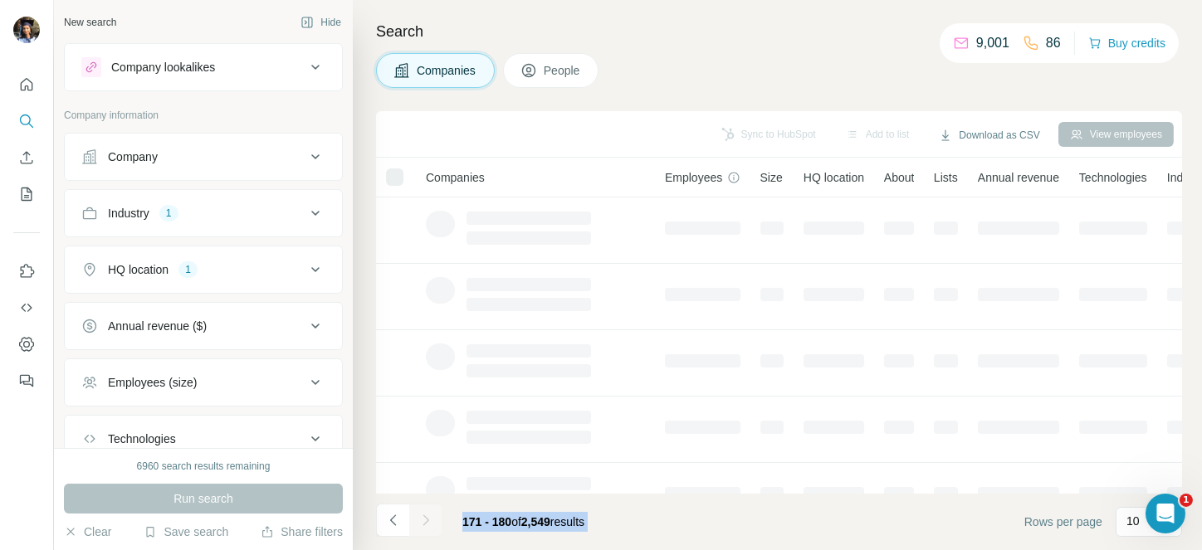
click at [425, 508] on div at bounding box center [425, 520] width 33 height 33
click at [425, 508] on button "Navigate to next page" at bounding box center [425, 520] width 33 height 33
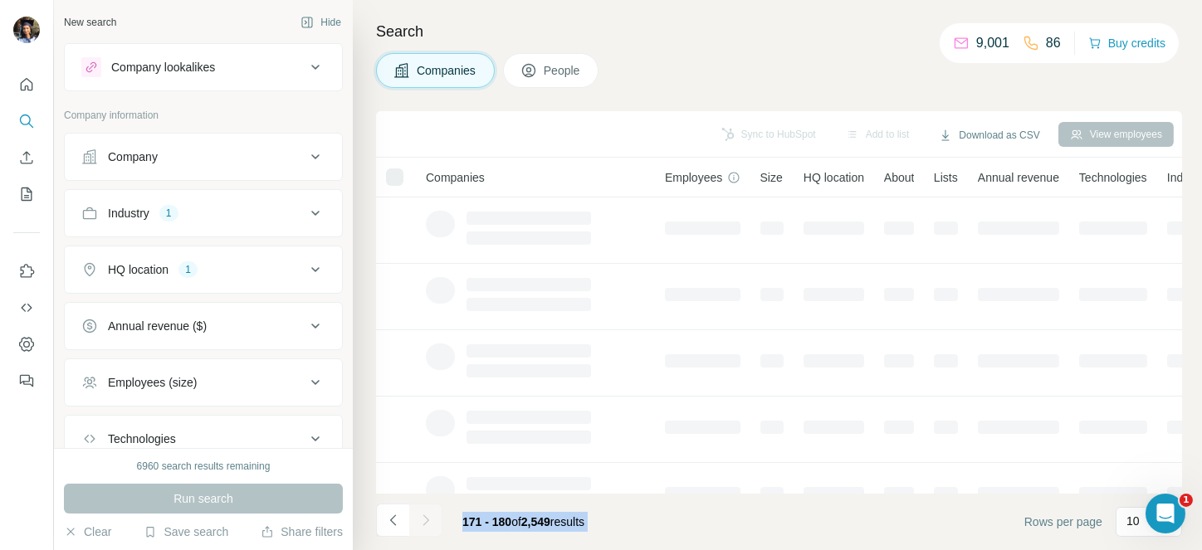
click at [425, 508] on div at bounding box center [425, 520] width 33 height 33
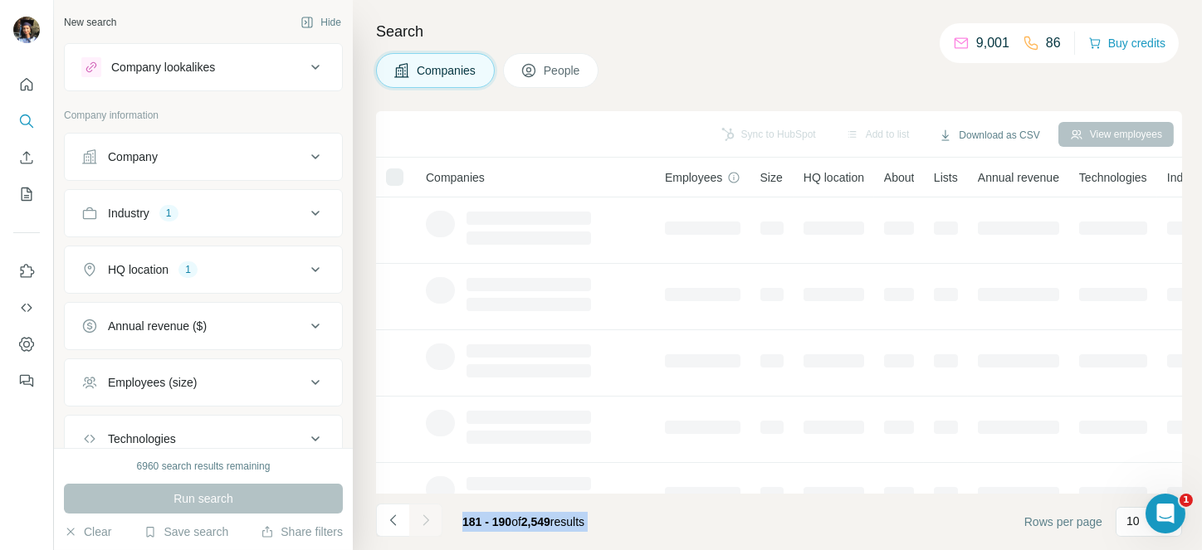
click at [425, 508] on div at bounding box center [425, 520] width 33 height 33
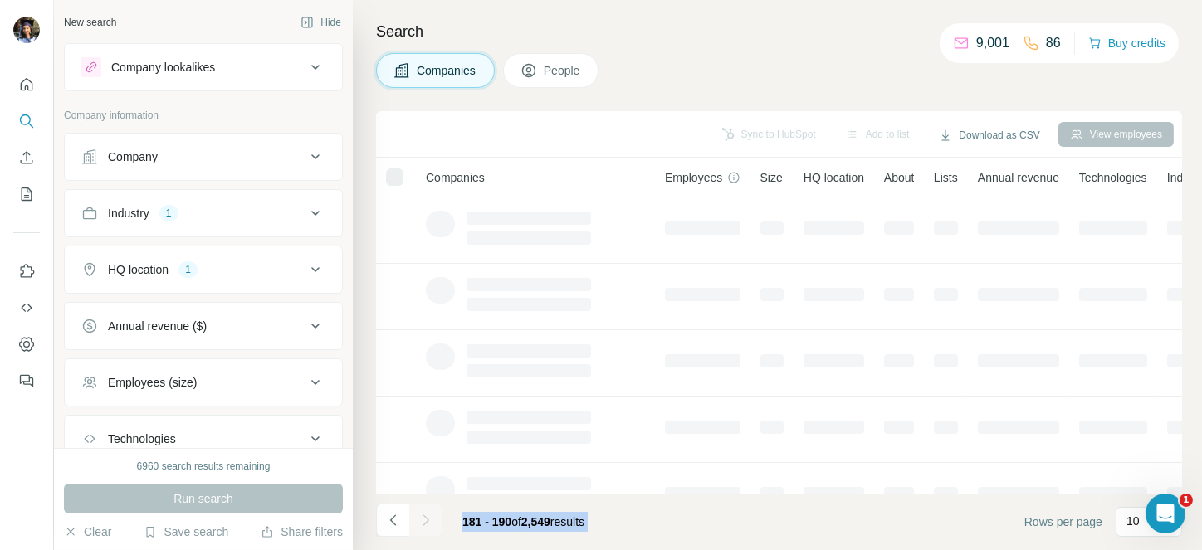
click at [425, 508] on div at bounding box center [425, 520] width 33 height 33
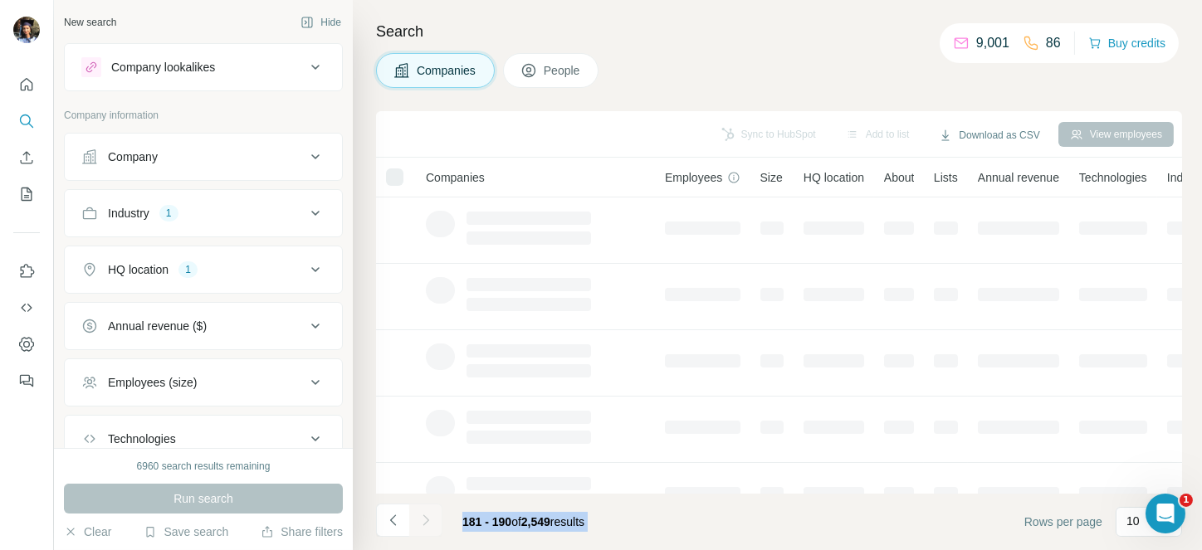
click at [425, 508] on div at bounding box center [425, 520] width 33 height 33
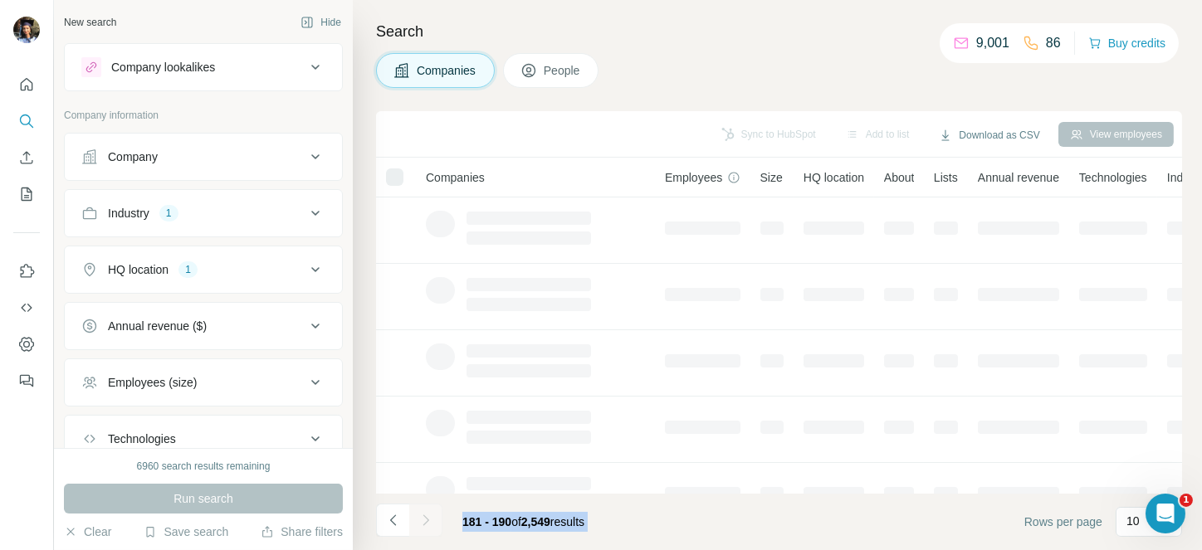
click at [425, 508] on button "Navigate to next page" at bounding box center [425, 520] width 33 height 33
click at [425, 508] on div at bounding box center [425, 520] width 33 height 33
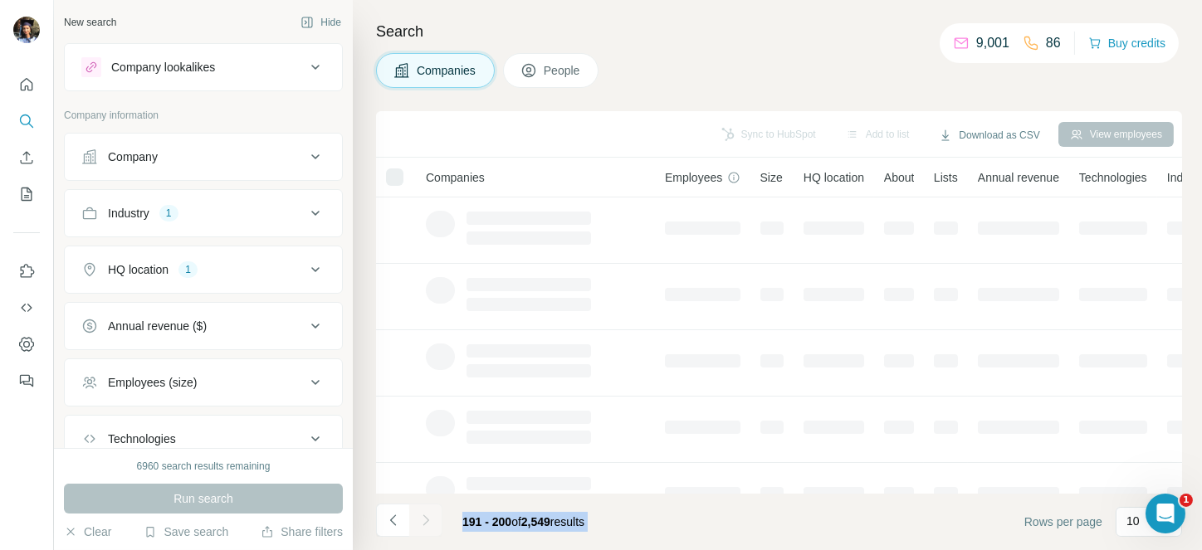
click at [425, 508] on div at bounding box center [425, 520] width 33 height 33
click at [425, 508] on button "Navigate to next page" at bounding box center [425, 520] width 33 height 33
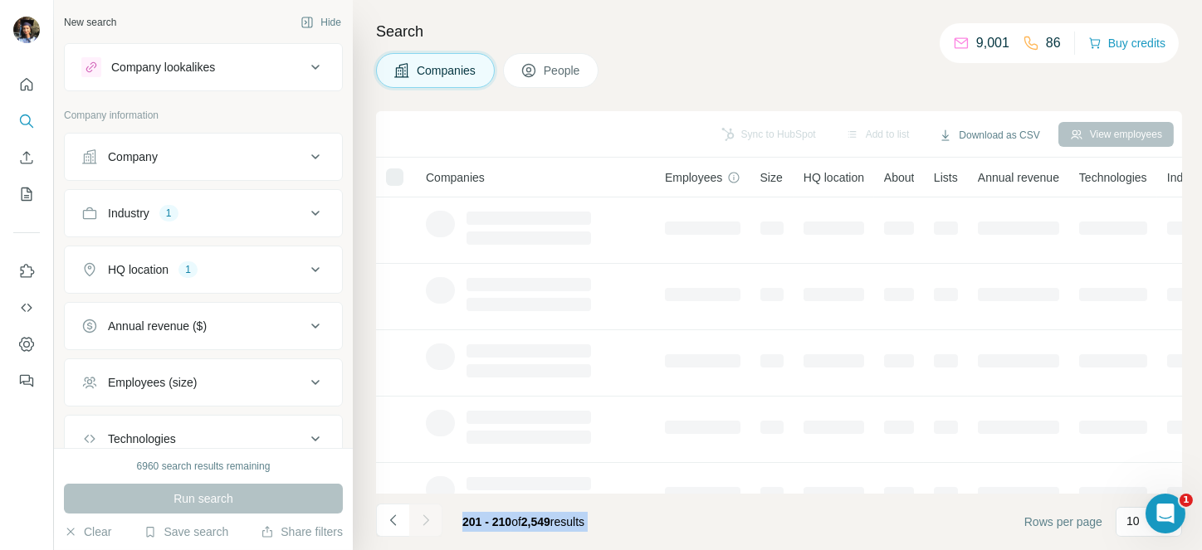
click at [425, 508] on div at bounding box center [425, 520] width 33 height 33
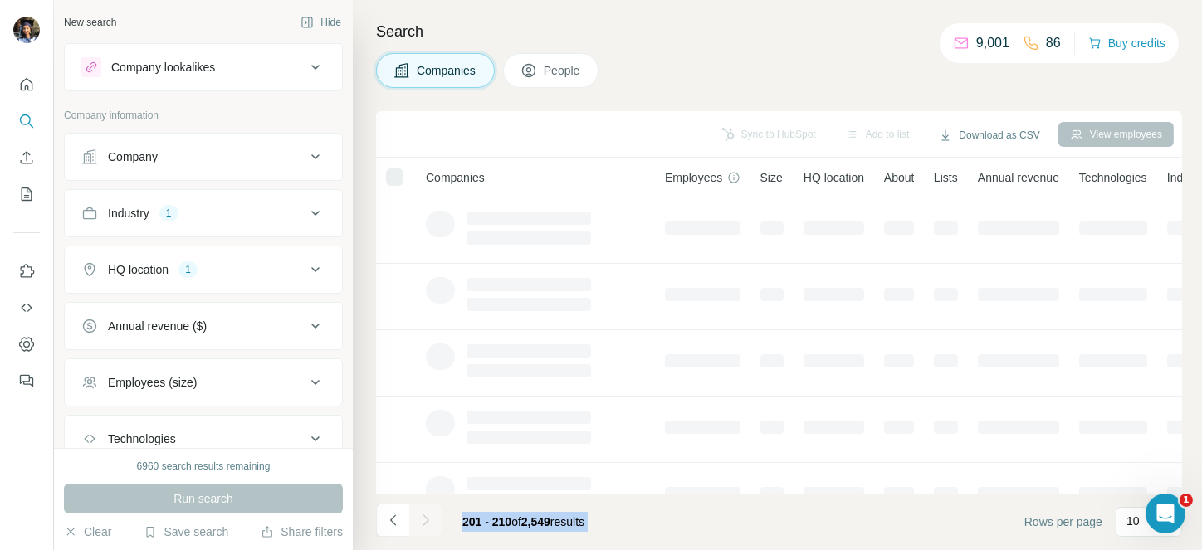
click at [425, 508] on div at bounding box center [425, 520] width 33 height 33
click at [425, 508] on button "Navigate to next page" at bounding box center [425, 520] width 33 height 33
click at [425, 508] on div at bounding box center [425, 520] width 33 height 33
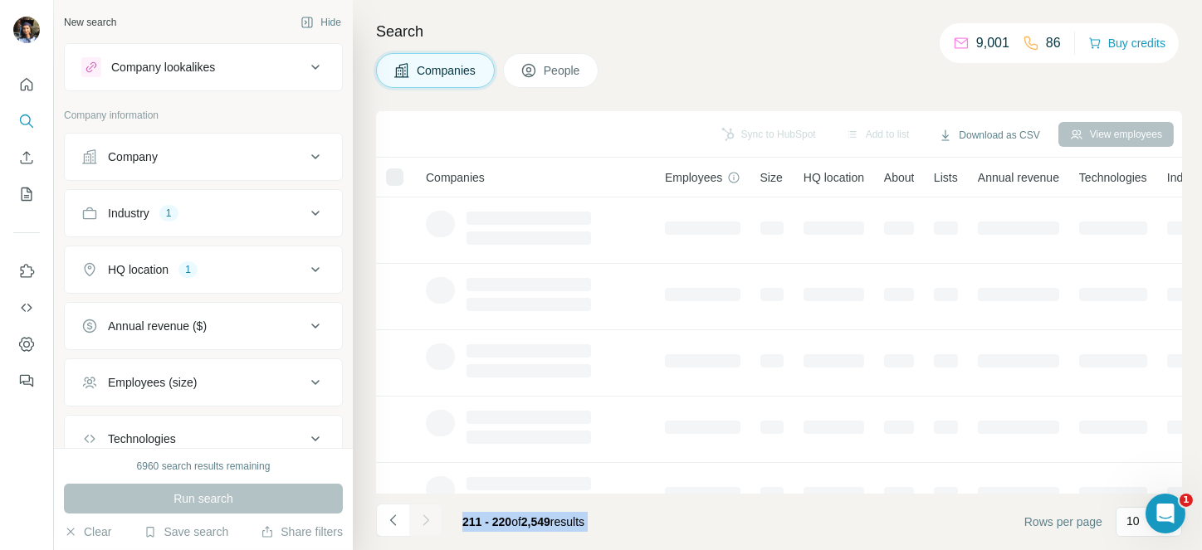
click at [425, 508] on div at bounding box center [425, 520] width 33 height 33
click at [425, 508] on button "Navigate to next page" at bounding box center [425, 520] width 33 height 33
click at [425, 508] on div at bounding box center [425, 520] width 33 height 33
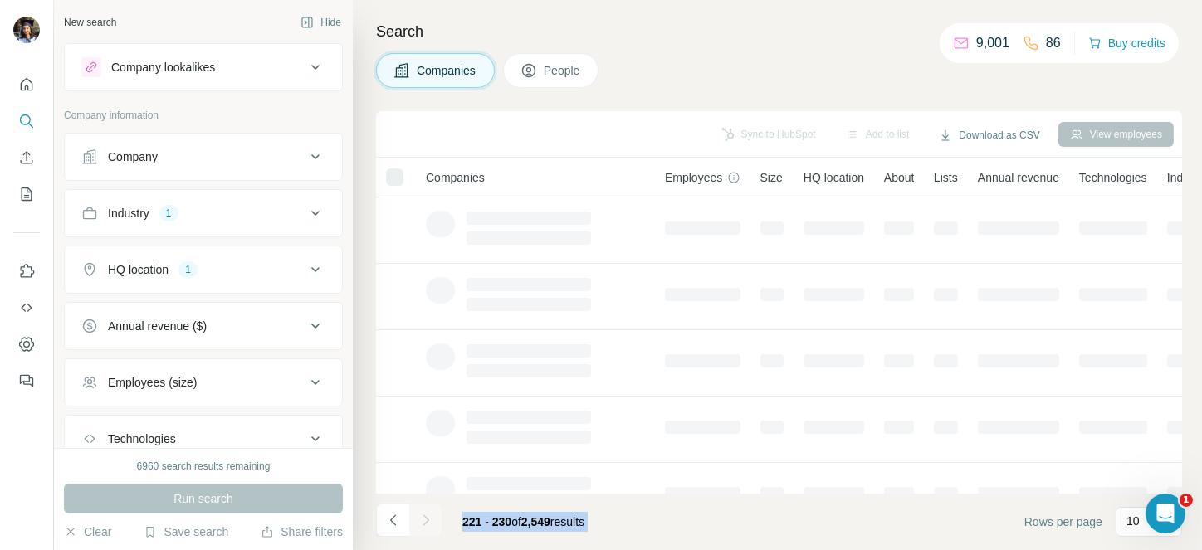
click at [425, 508] on div at bounding box center [425, 520] width 33 height 33
click at [425, 508] on button "Navigate to next page" at bounding box center [425, 520] width 33 height 33
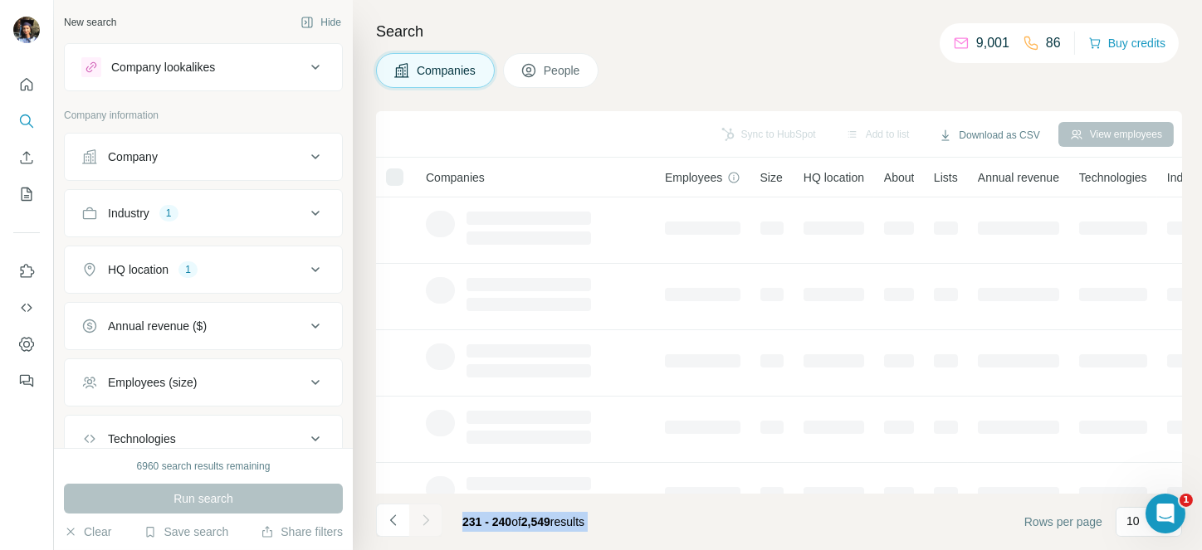
click at [425, 508] on div at bounding box center [425, 520] width 33 height 33
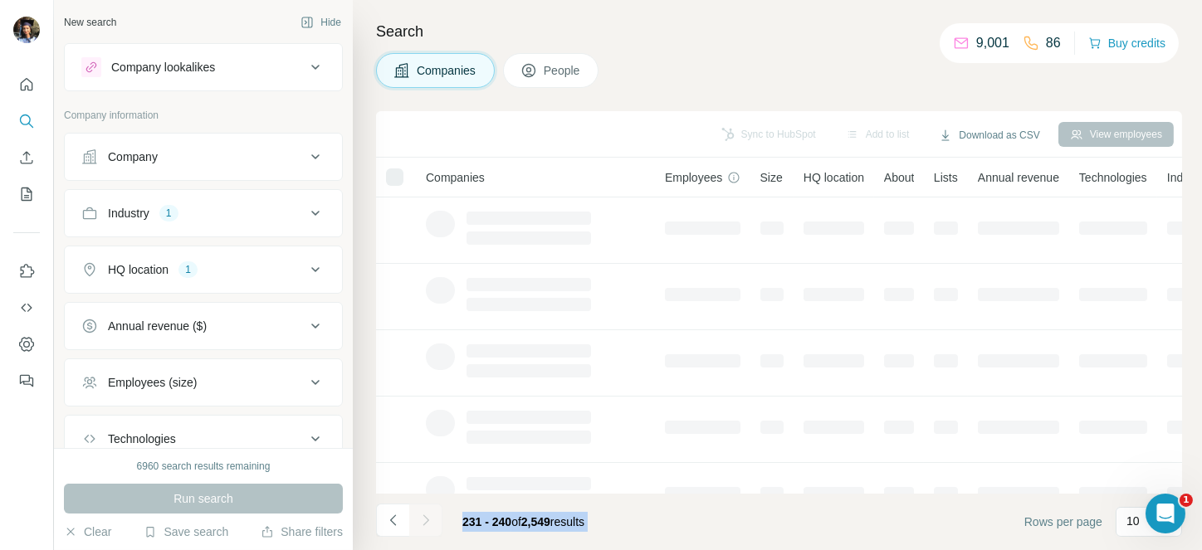
click at [425, 508] on div at bounding box center [425, 520] width 33 height 33
click at [425, 508] on button "Navigate to next page" at bounding box center [425, 520] width 33 height 33
click at [425, 508] on div at bounding box center [425, 520] width 33 height 33
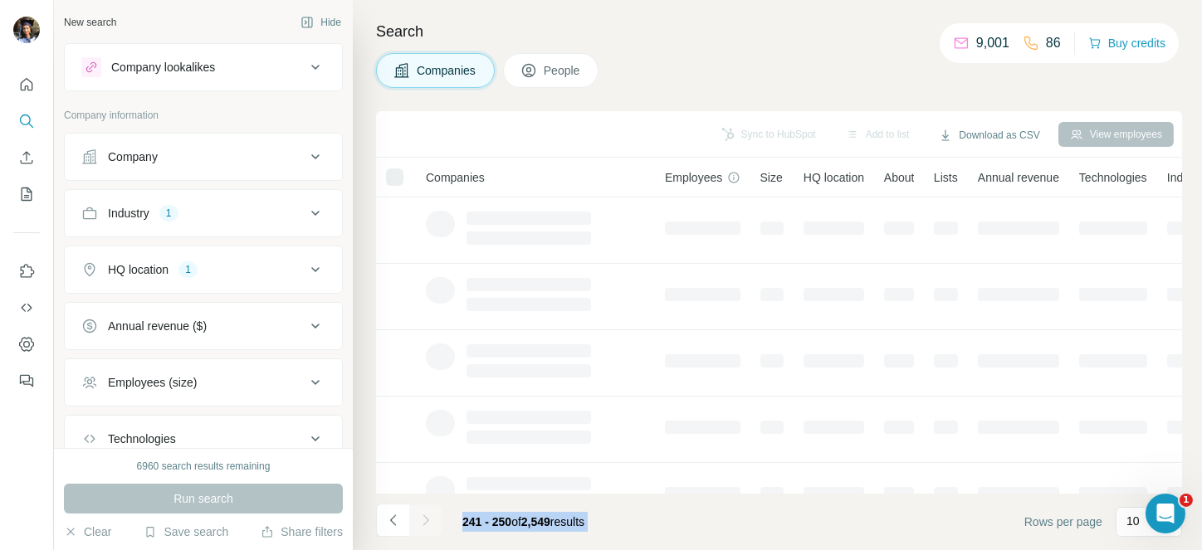
click at [425, 508] on div at bounding box center [425, 520] width 33 height 33
click at [425, 508] on button "Navigate to next page" at bounding box center [425, 520] width 33 height 33
click at [425, 508] on div at bounding box center [425, 520] width 33 height 33
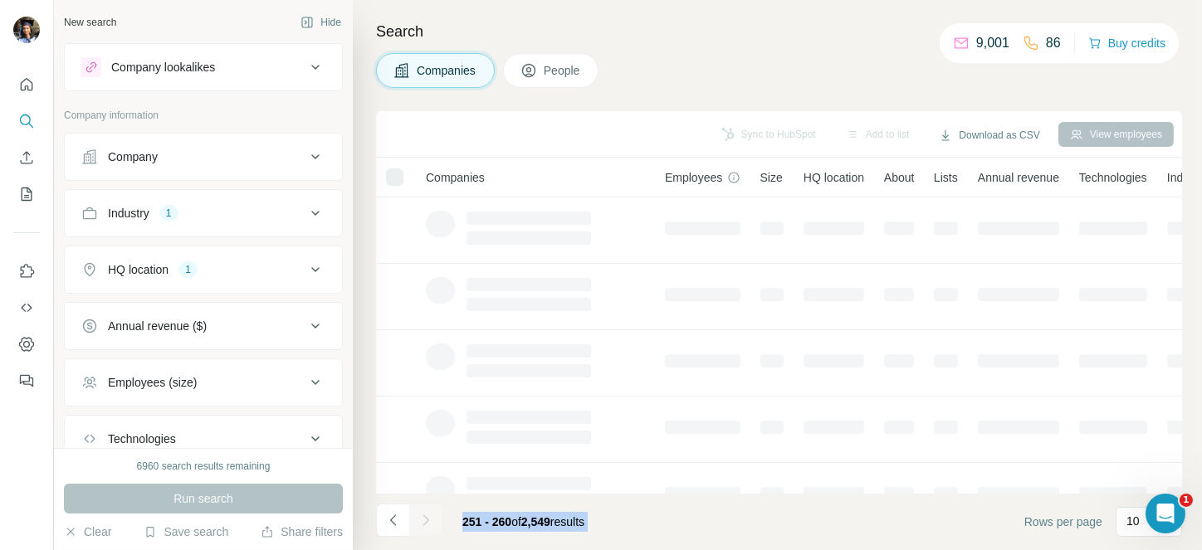
click at [425, 508] on div at bounding box center [425, 520] width 33 height 33
click at [425, 508] on button "Navigate to next page" at bounding box center [425, 520] width 33 height 33
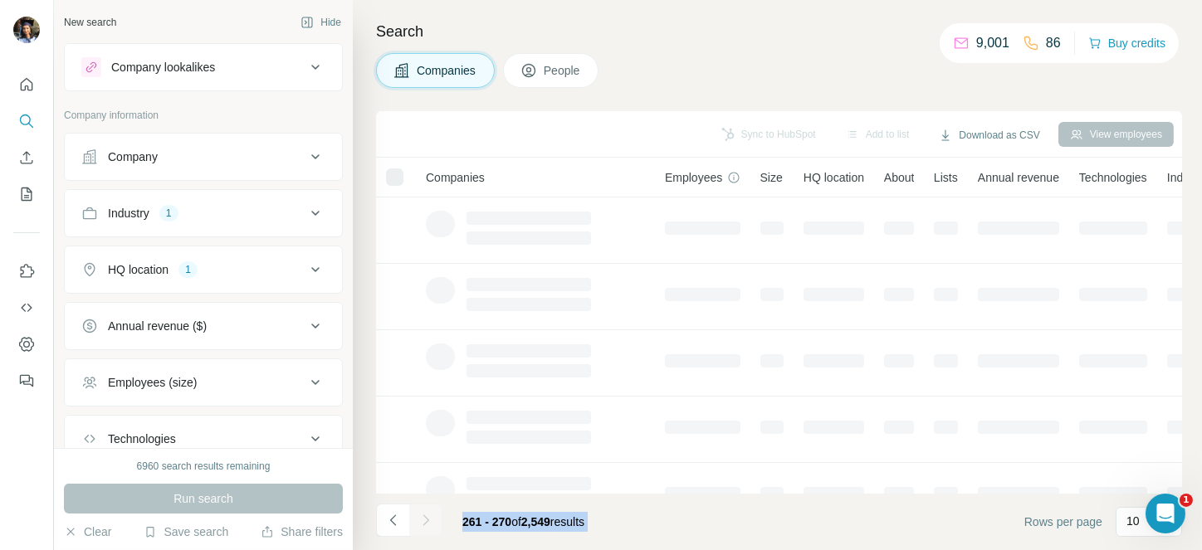
click at [425, 508] on div at bounding box center [425, 520] width 33 height 33
click at [425, 508] on button "Navigate to next page" at bounding box center [425, 520] width 33 height 33
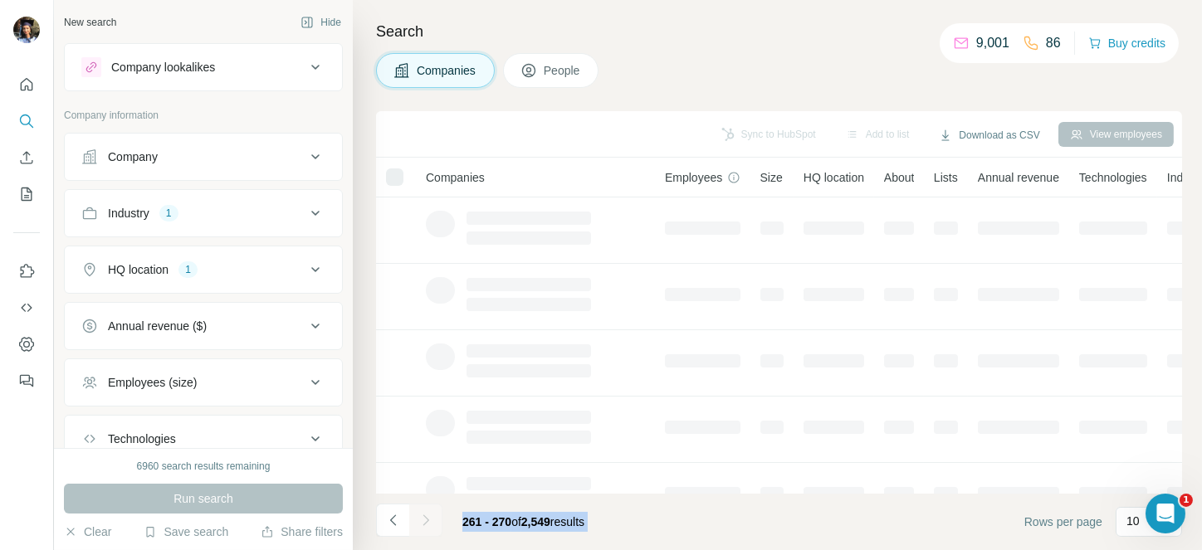
click at [425, 508] on div at bounding box center [425, 520] width 33 height 33
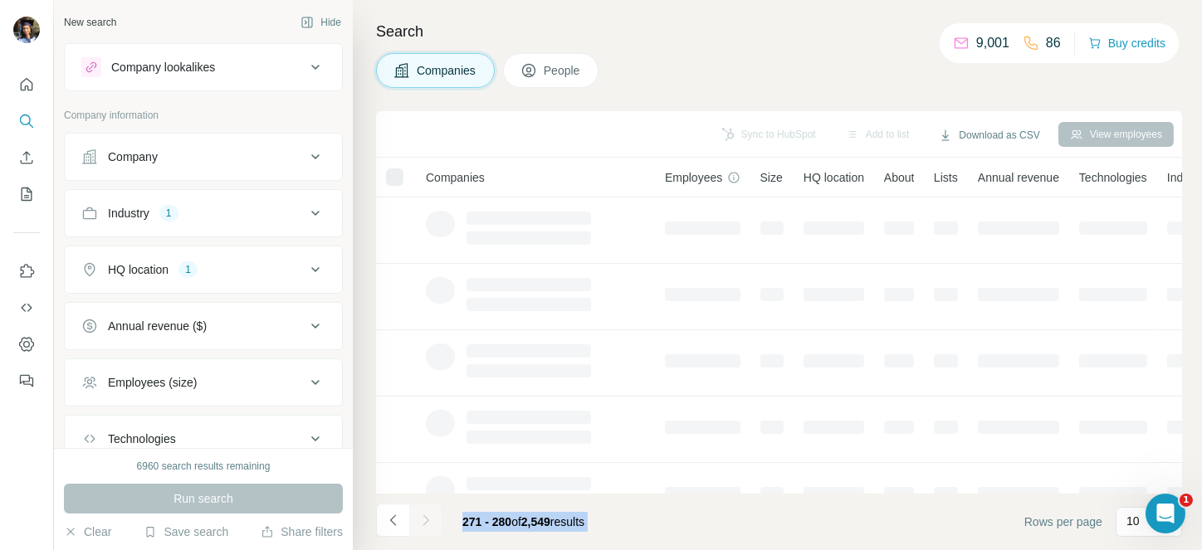
click at [425, 508] on div at bounding box center [425, 520] width 33 height 33
click at [425, 508] on button "Navigate to next page" at bounding box center [425, 520] width 33 height 33
click at [425, 508] on div at bounding box center [425, 520] width 33 height 33
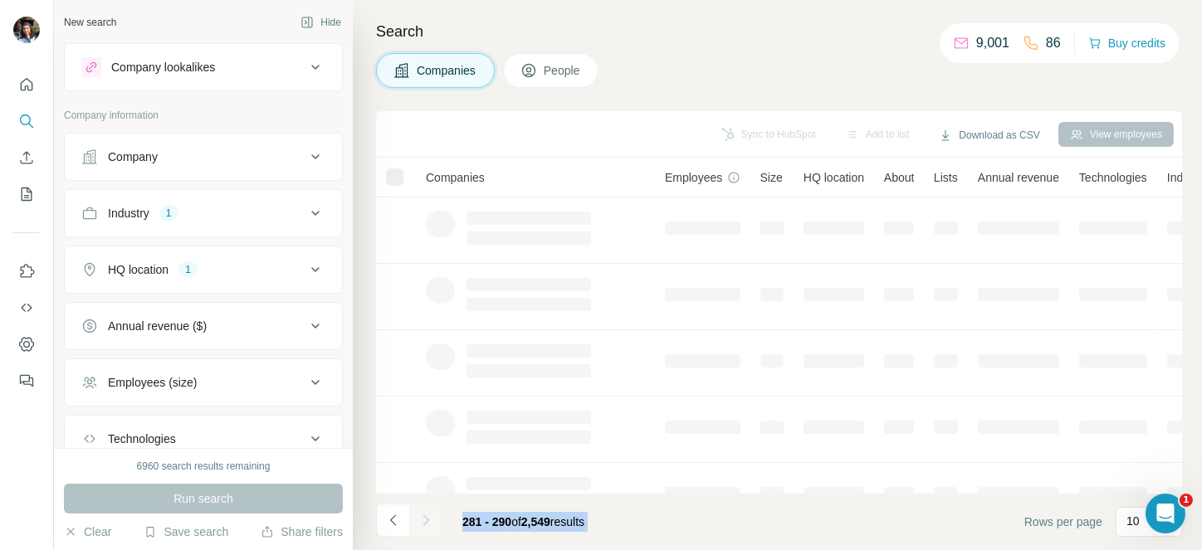
click at [425, 508] on div at bounding box center [425, 520] width 33 height 33
click at [425, 508] on button "Navigate to next page" at bounding box center [425, 520] width 33 height 33
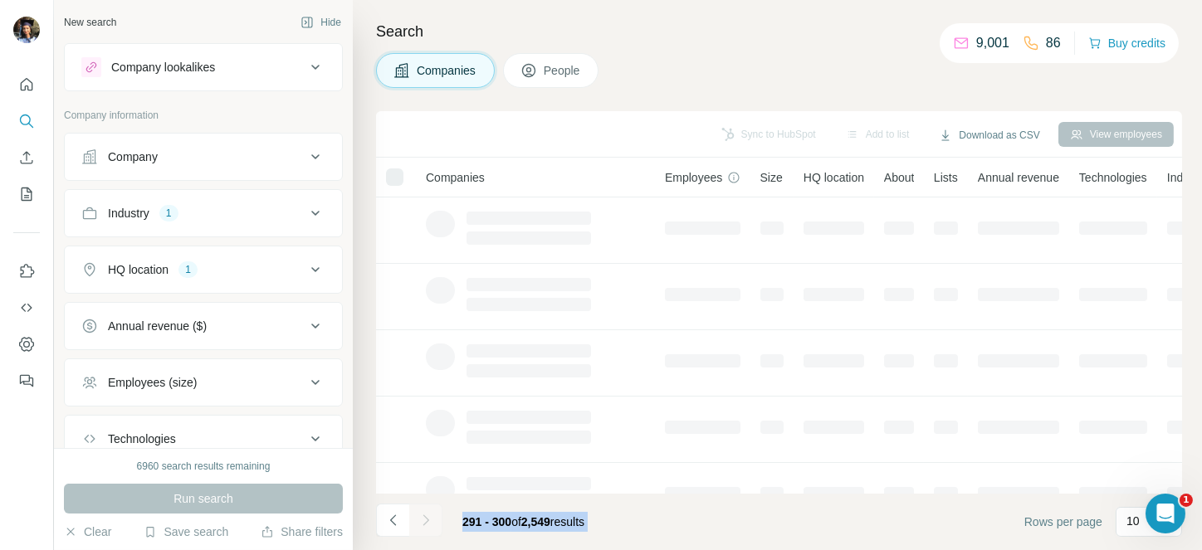
click at [425, 508] on div at bounding box center [425, 520] width 33 height 33
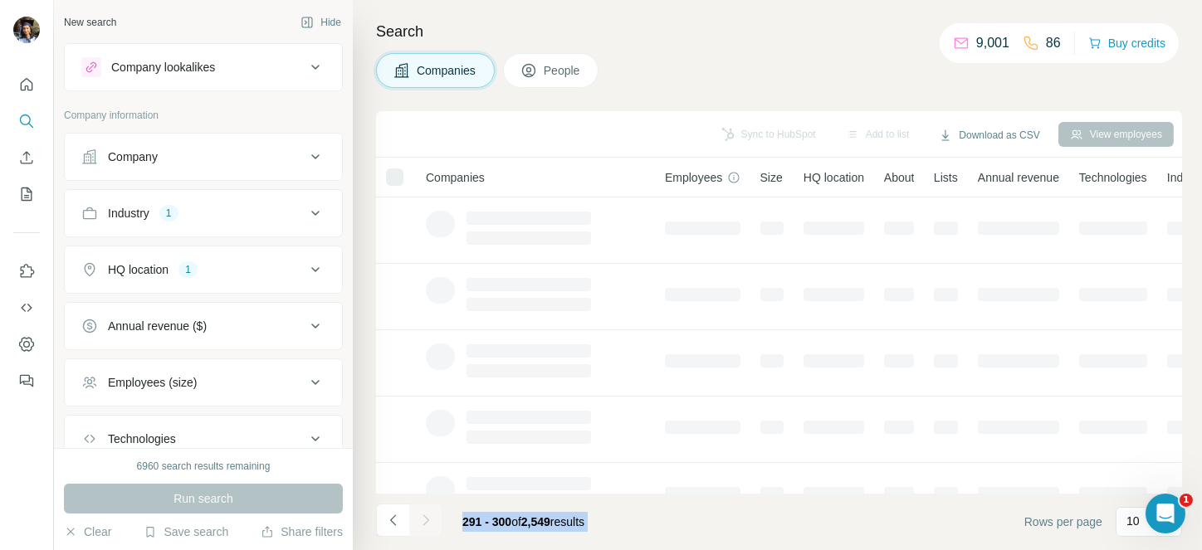
click at [425, 508] on button "Navigate to next page" at bounding box center [425, 520] width 33 height 33
click at [425, 508] on div at bounding box center [425, 520] width 33 height 33
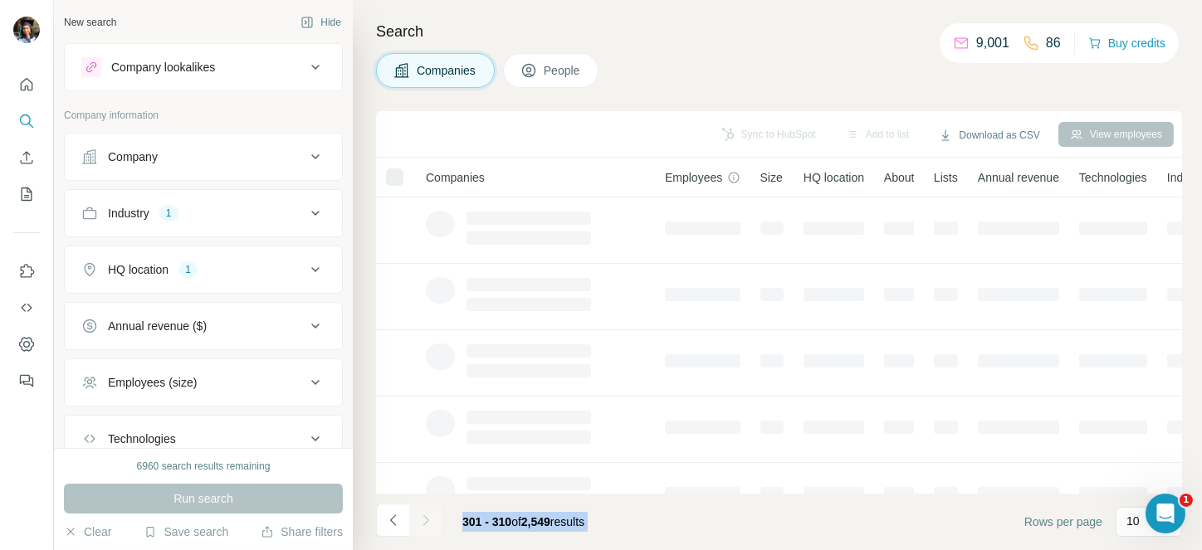
click at [425, 508] on div at bounding box center [425, 520] width 33 height 33
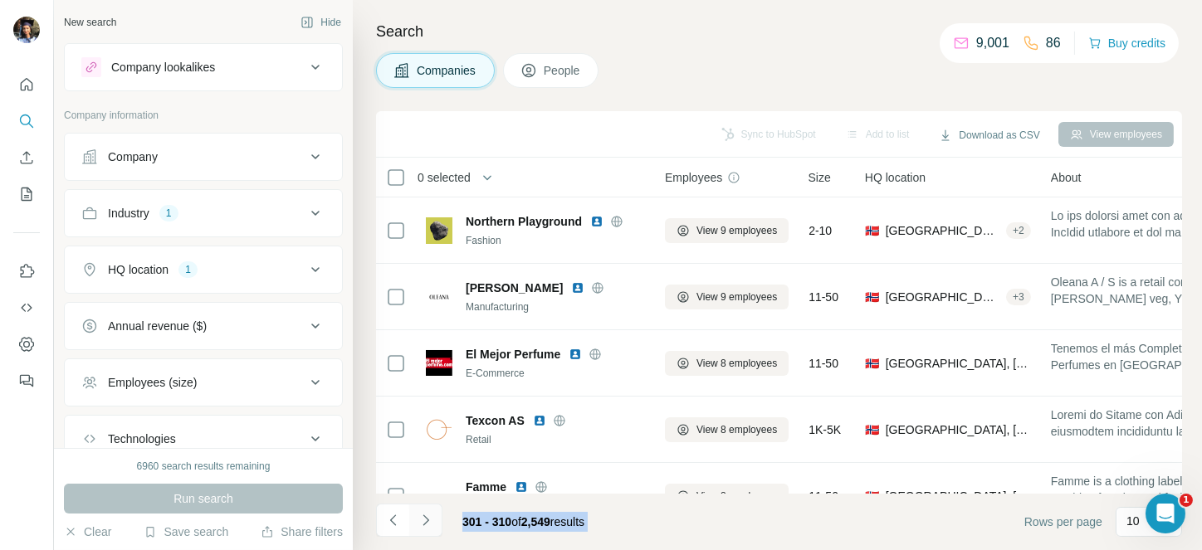
click at [425, 508] on button "Navigate to next page" at bounding box center [425, 520] width 33 height 33
click at [425, 508] on div at bounding box center [425, 520] width 33 height 33
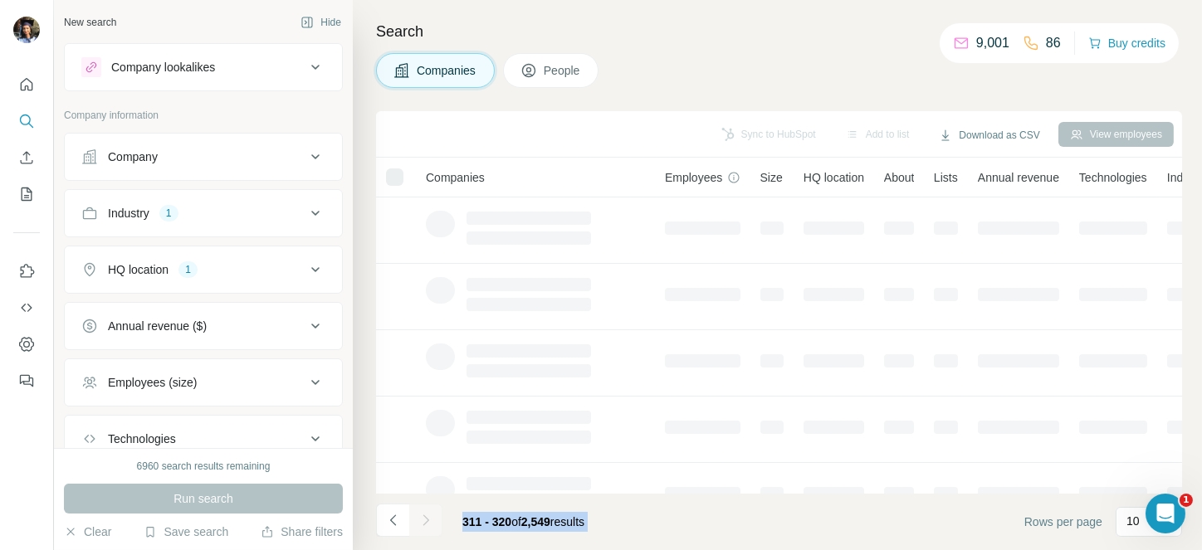
click at [425, 508] on div at bounding box center [425, 520] width 33 height 33
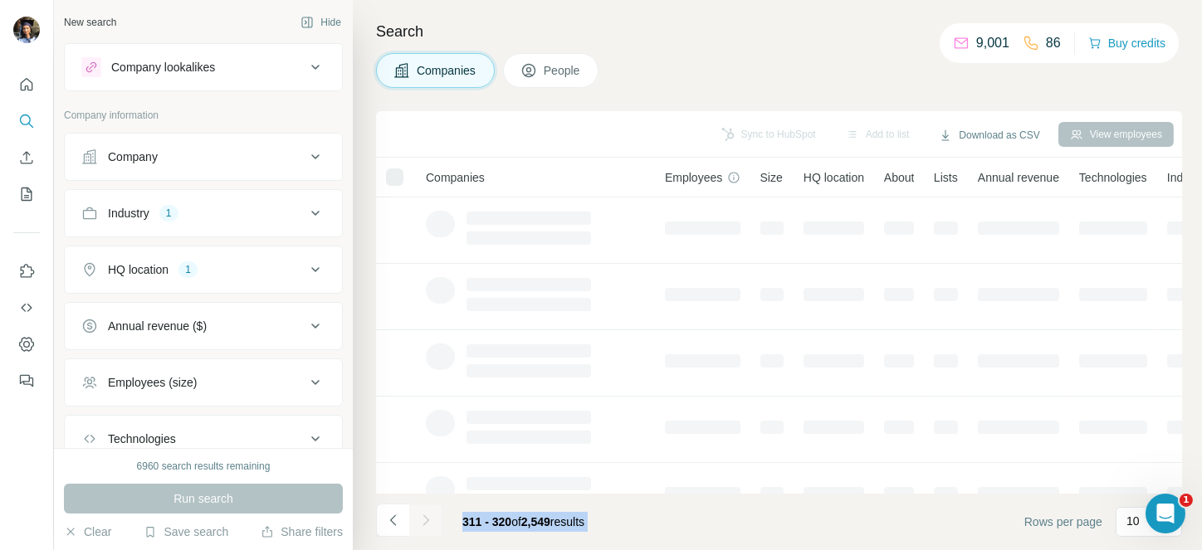
click at [425, 508] on div at bounding box center [425, 520] width 33 height 33
click at [425, 508] on button "Navigate to next page" at bounding box center [425, 520] width 33 height 33
click at [425, 508] on div at bounding box center [425, 520] width 33 height 33
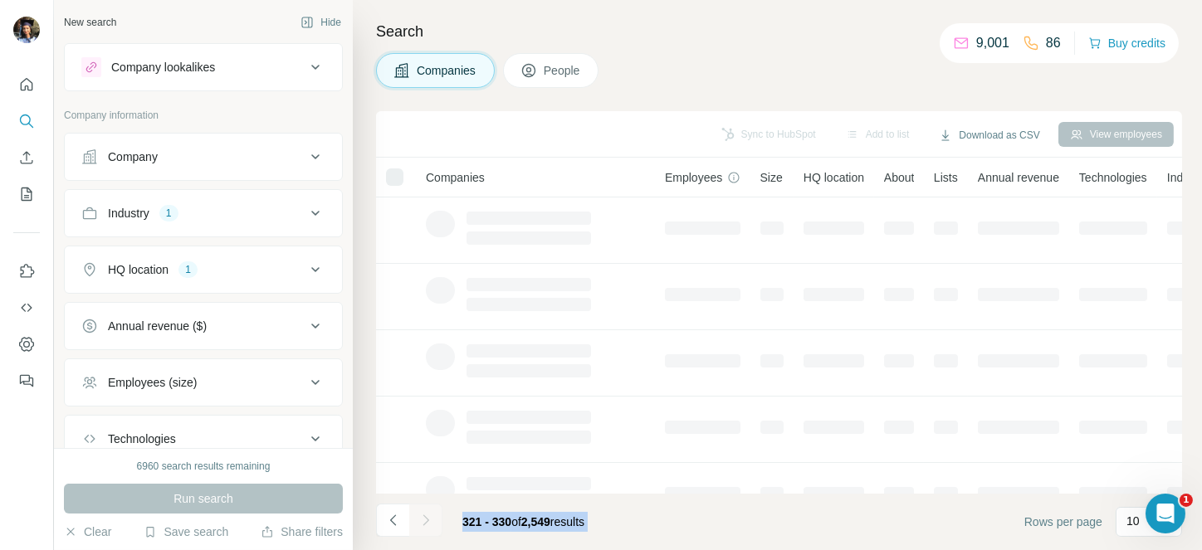
click at [425, 508] on div at bounding box center [425, 520] width 33 height 33
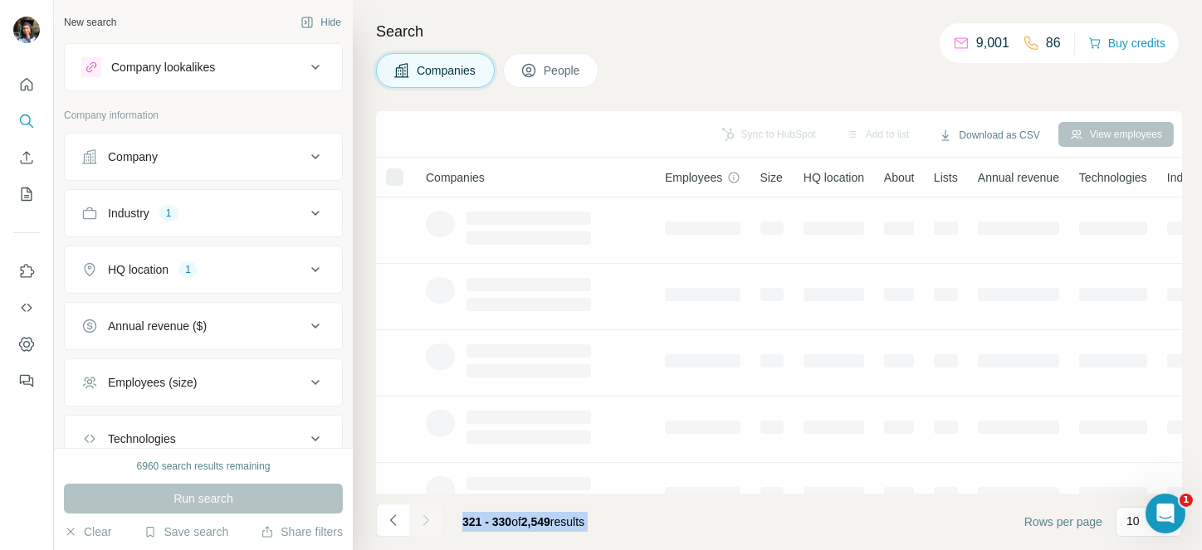
click at [425, 508] on div at bounding box center [425, 520] width 33 height 33
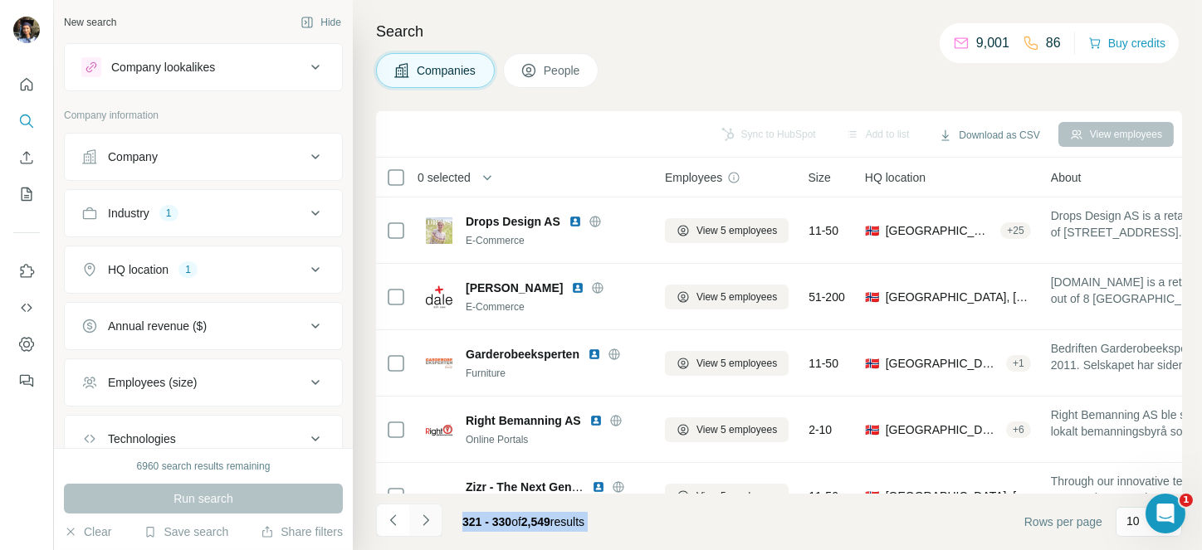
click at [425, 508] on button "Navigate to next page" at bounding box center [425, 520] width 33 height 33
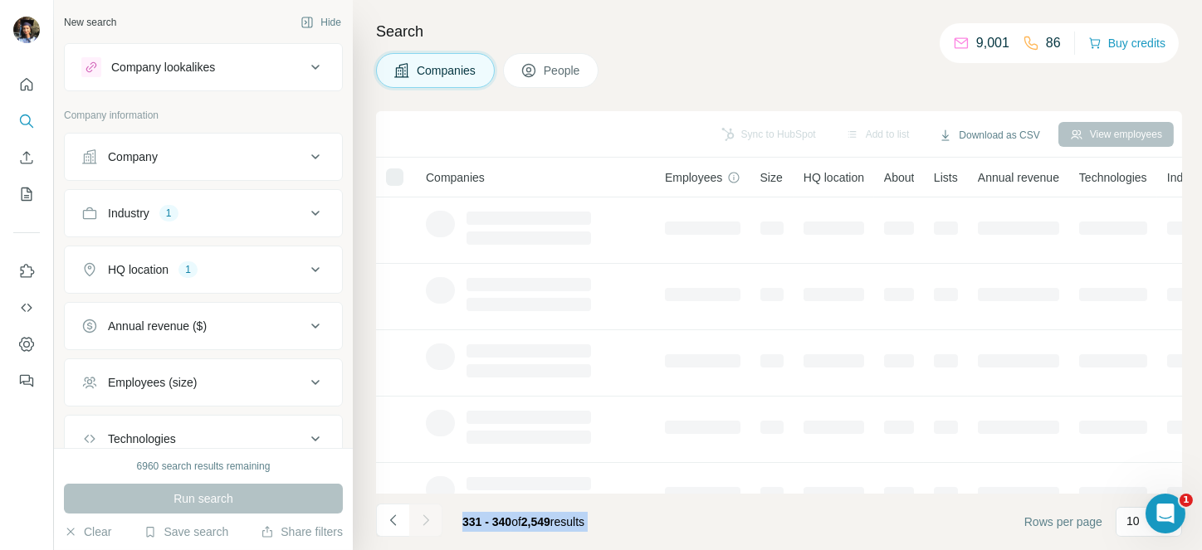
click at [425, 508] on div at bounding box center [425, 520] width 33 height 33
click at [425, 508] on button "Navigate to next page" at bounding box center [425, 520] width 33 height 33
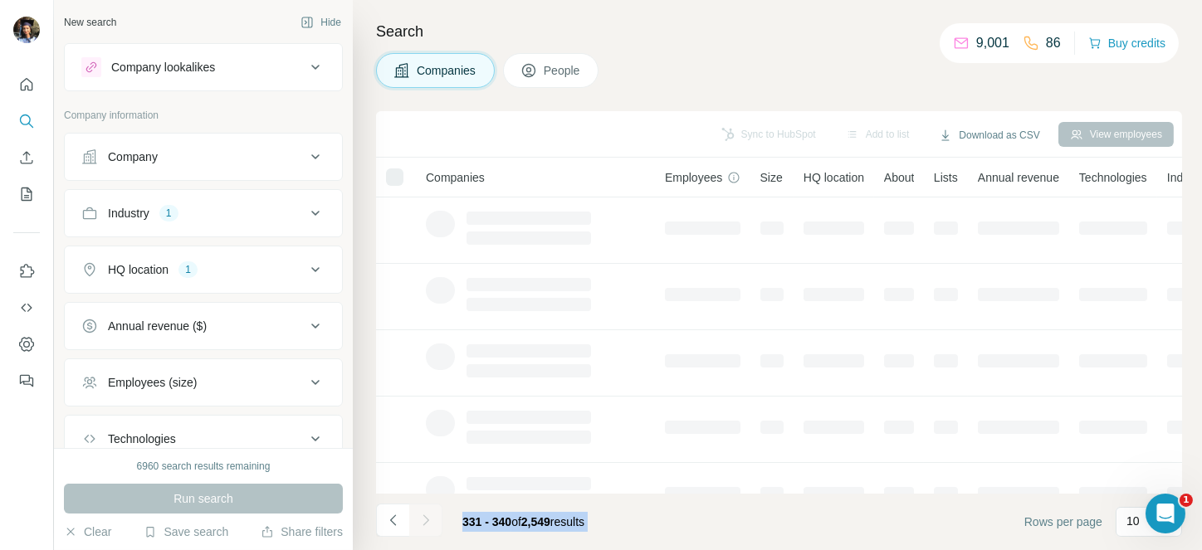
click at [425, 508] on div at bounding box center [425, 520] width 33 height 33
click at [425, 508] on button "Navigate to next page" at bounding box center [425, 520] width 33 height 33
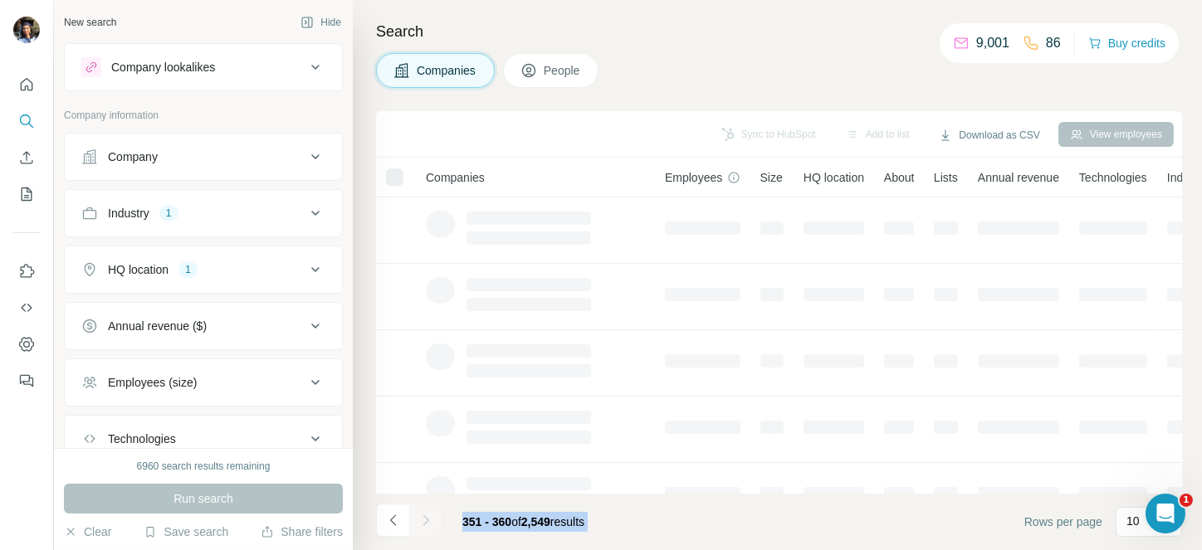
click at [425, 508] on div at bounding box center [425, 520] width 33 height 33
click at [425, 508] on button "Navigate to next page" at bounding box center [425, 520] width 33 height 33
click at [425, 508] on div at bounding box center [425, 520] width 33 height 33
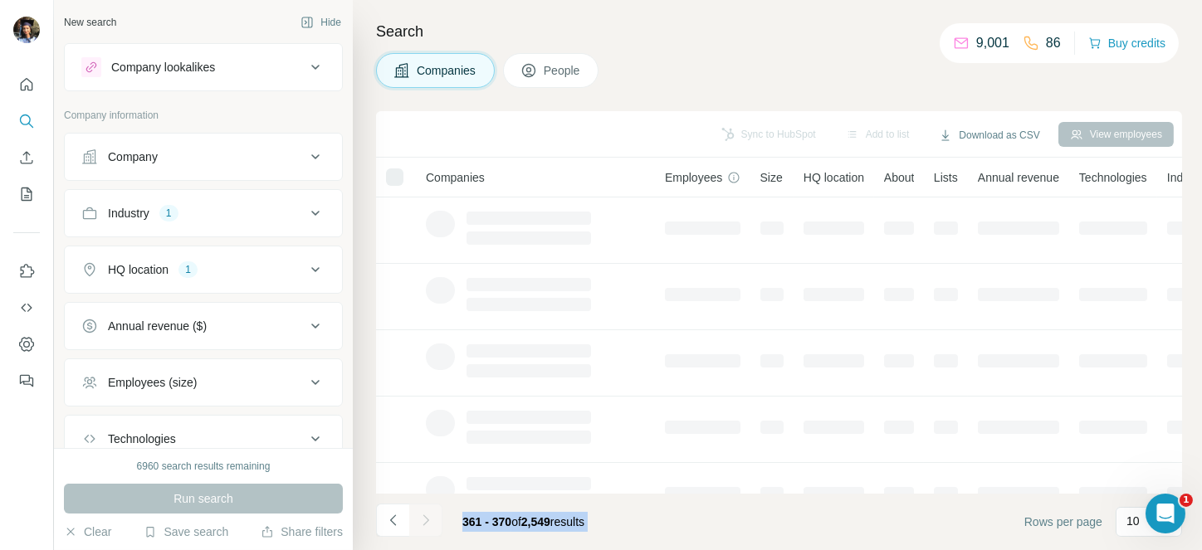
click at [425, 508] on div at bounding box center [425, 520] width 33 height 33
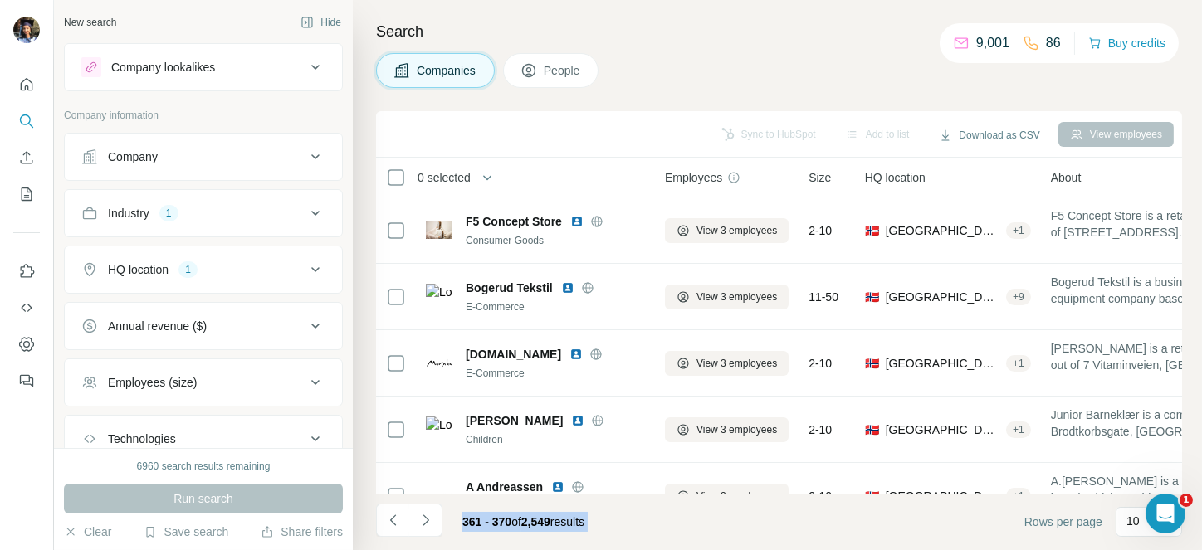
click at [425, 508] on button "Navigate to next page" at bounding box center [425, 520] width 33 height 33
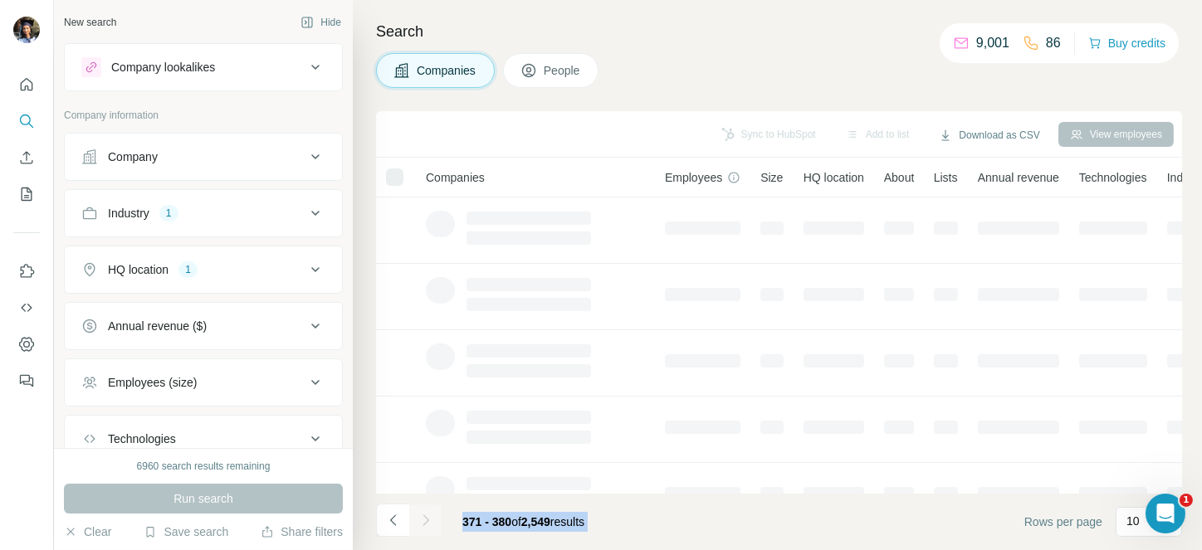
click at [425, 508] on div at bounding box center [425, 520] width 33 height 33
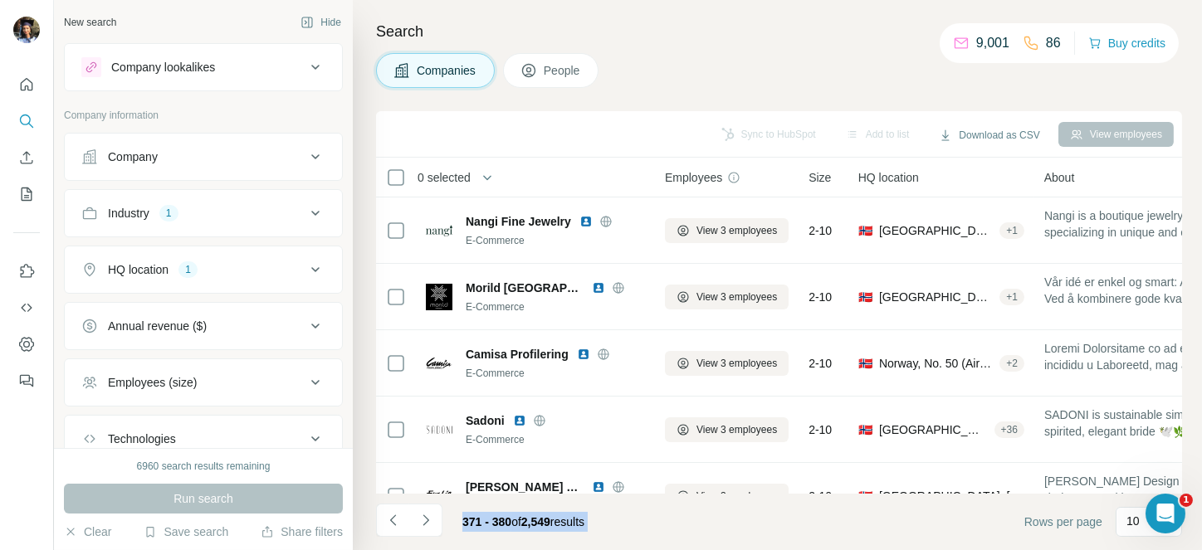
click at [425, 508] on button "Navigate to next page" at bounding box center [425, 520] width 33 height 33
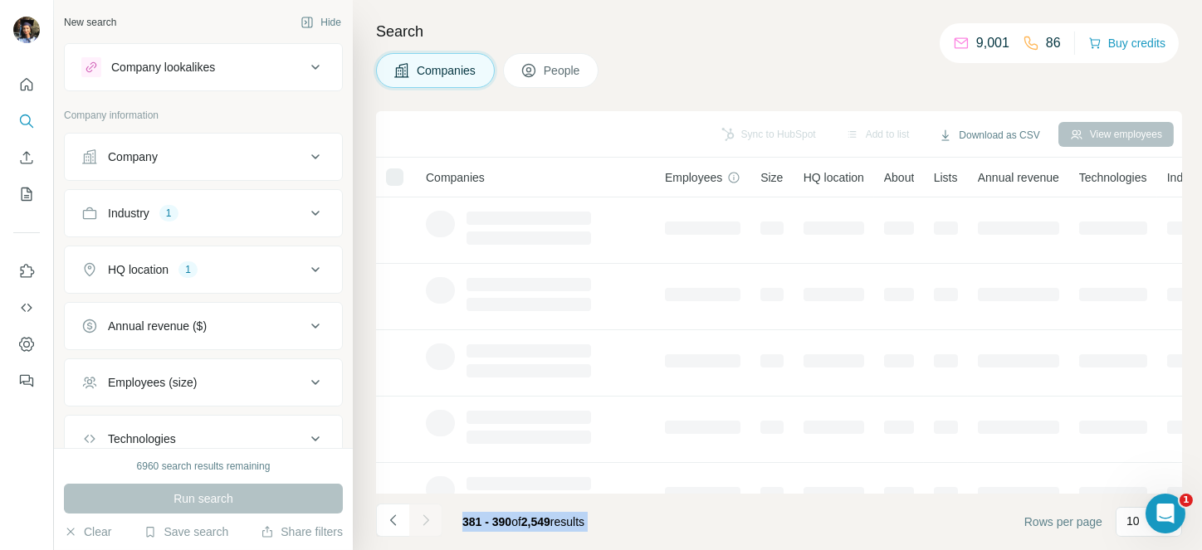
click at [425, 508] on div at bounding box center [425, 520] width 33 height 33
click at [425, 508] on button "Navigate to next page" at bounding box center [425, 520] width 33 height 33
click at [425, 508] on div at bounding box center [425, 520] width 33 height 33
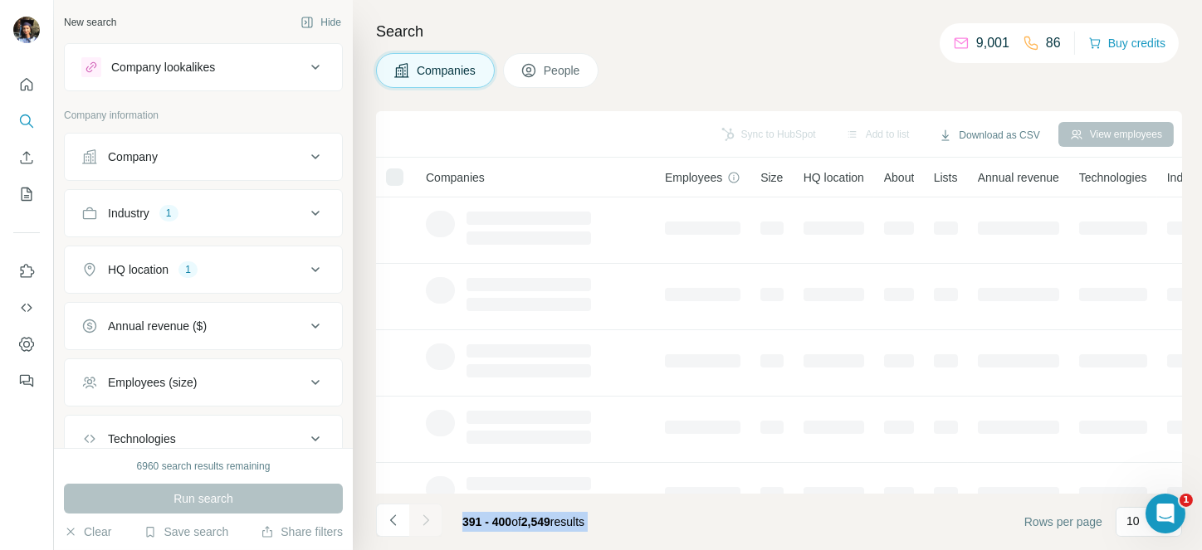
click at [425, 508] on div at bounding box center [425, 520] width 33 height 33
click at [425, 508] on button "Navigate to next page" at bounding box center [425, 520] width 33 height 33
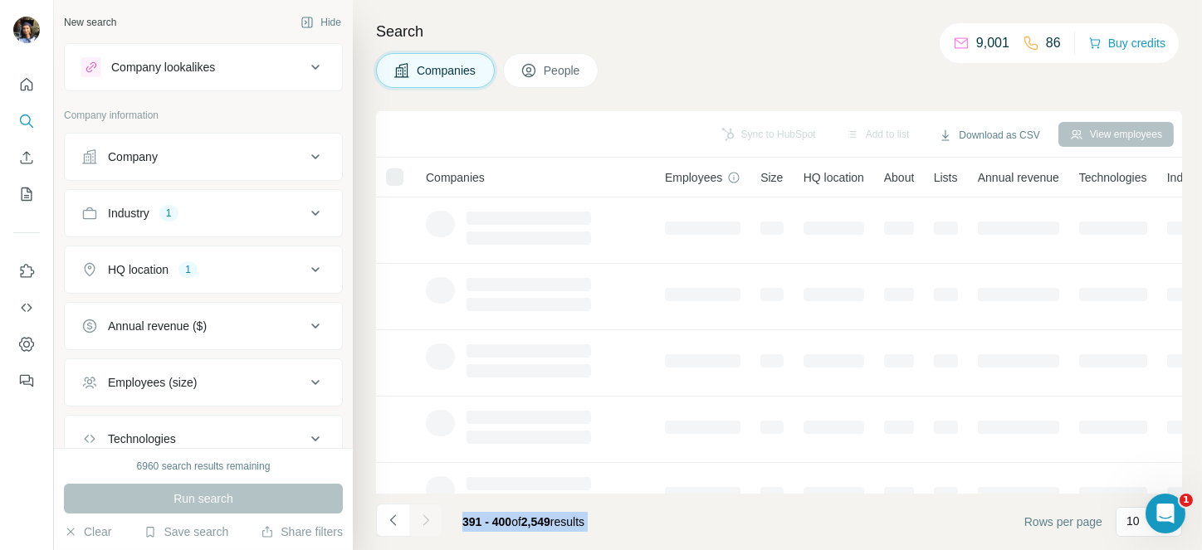
click at [425, 508] on div at bounding box center [425, 520] width 33 height 33
click at [425, 508] on button "Navigate to next page" at bounding box center [425, 520] width 33 height 33
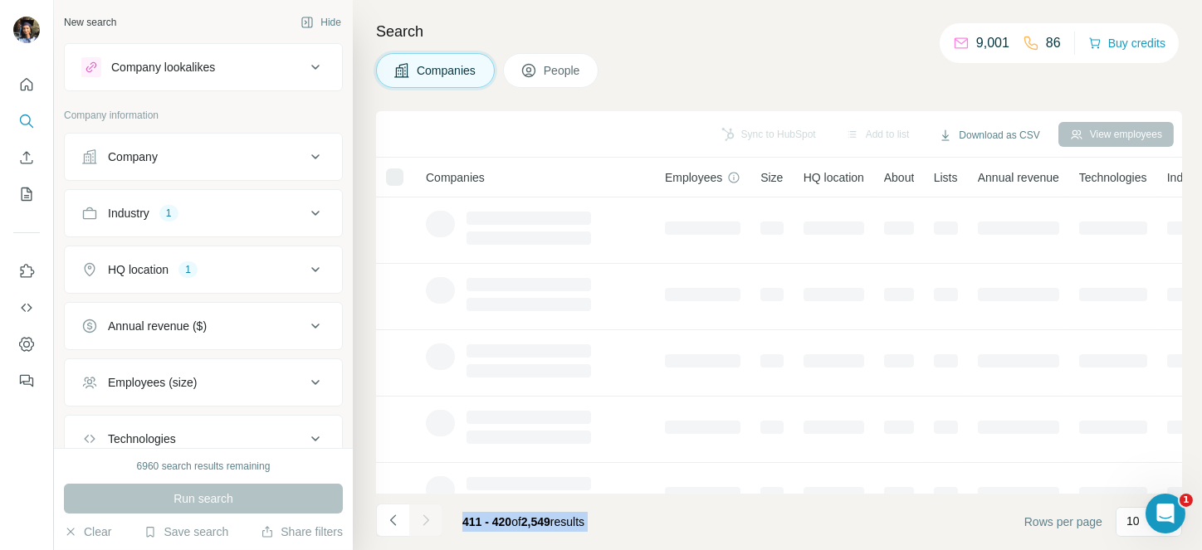
click at [425, 508] on div at bounding box center [425, 520] width 33 height 33
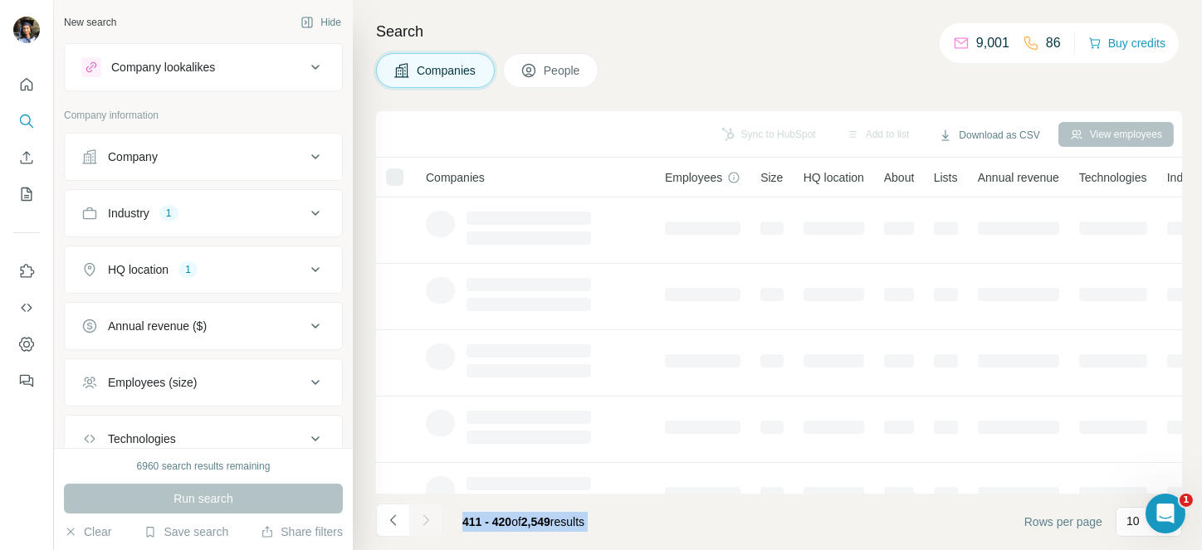
click at [425, 508] on button "Navigate to next page" at bounding box center [425, 520] width 33 height 33
click at [425, 508] on div at bounding box center [425, 520] width 33 height 33
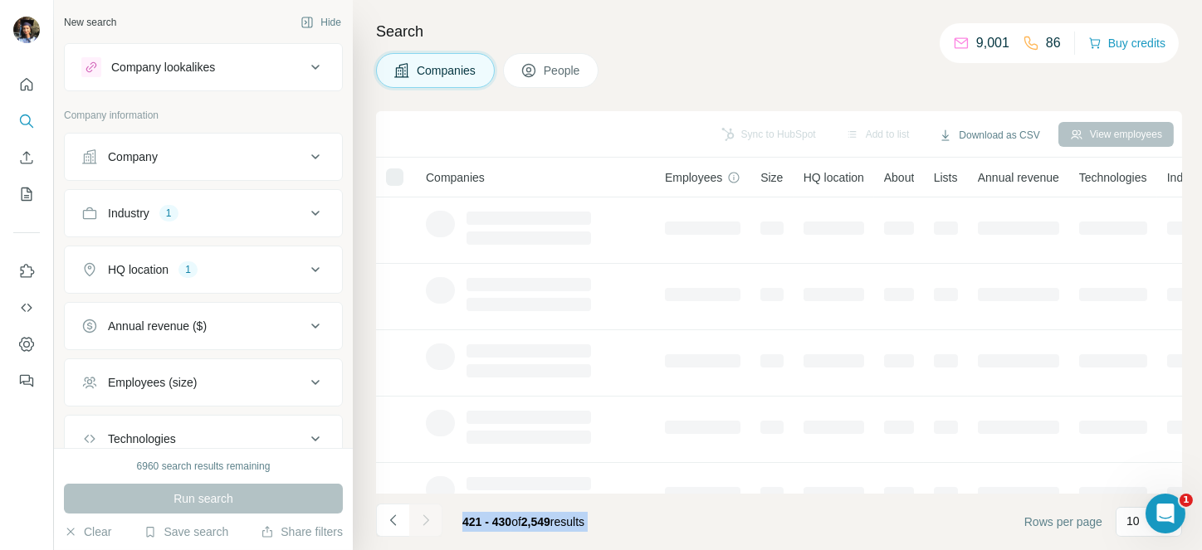
click at [425, 508] on button "Navigate to next page" at bounding box center [425, 520] width 33 height 33
click at [425, 508] on div at bounding box center [425, 520] width 33 height 33
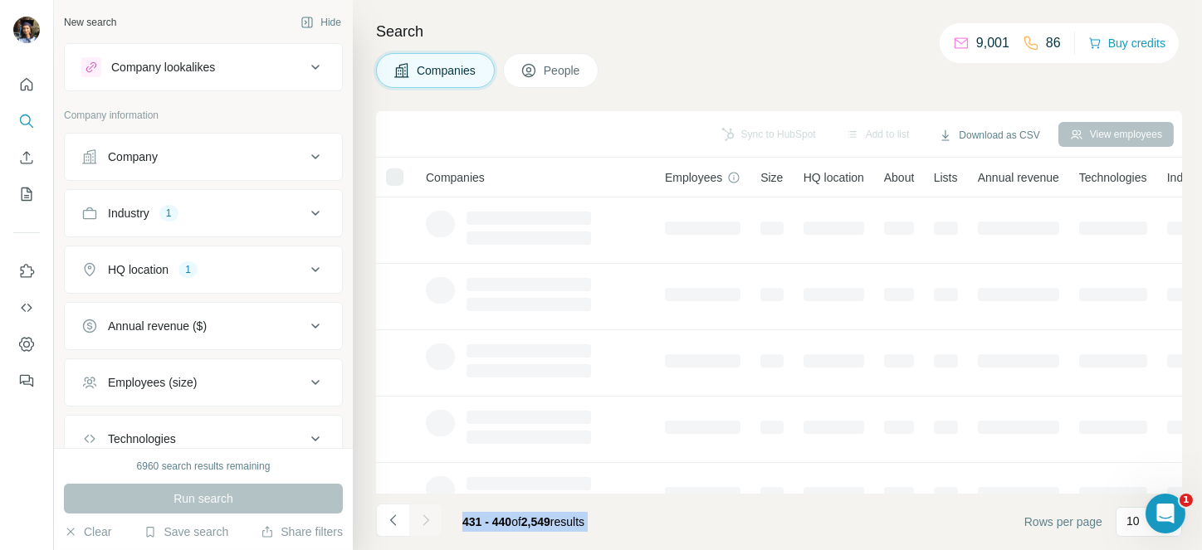
click at [425, 508] on div at bounding box center [425, 520] width 33 height 33
click at [425, 508] on button "Navigate to next page" at bounding box center [425, 520] width 33 height 33
click at [425, 508] on div at bounding box center [425, 520] width 33 height 33
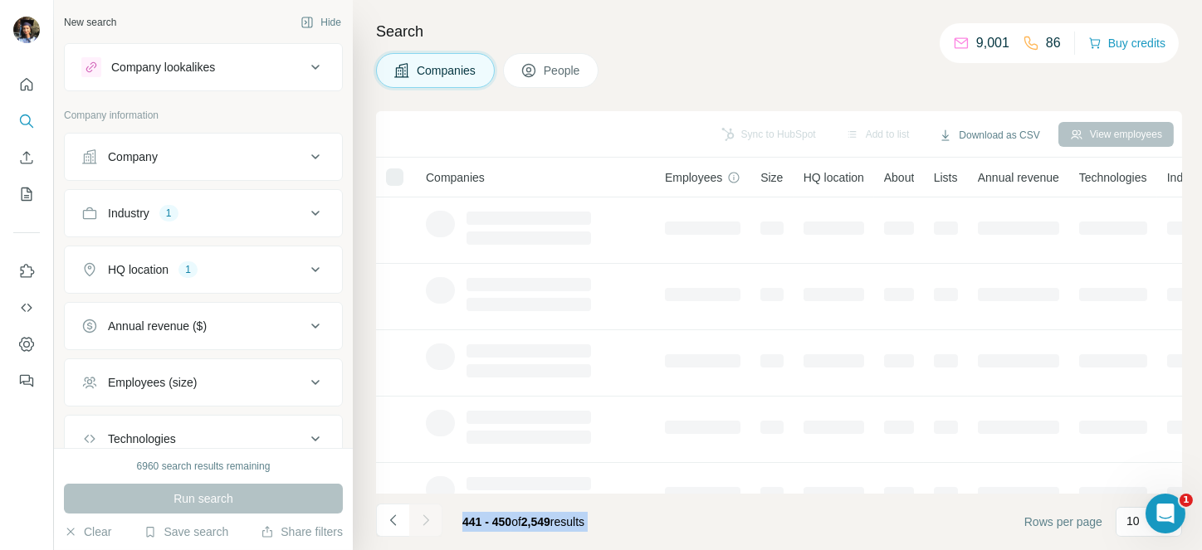
click at [425, 508] on div at bounding box center [425, 520] width 33 height 33
click at [425, 508] on button "Navigate to next page" at bounding box center [425, 520] width 33 height 33
click at [425, 508] on div at bounding box center [425, 520] width 33 height 33
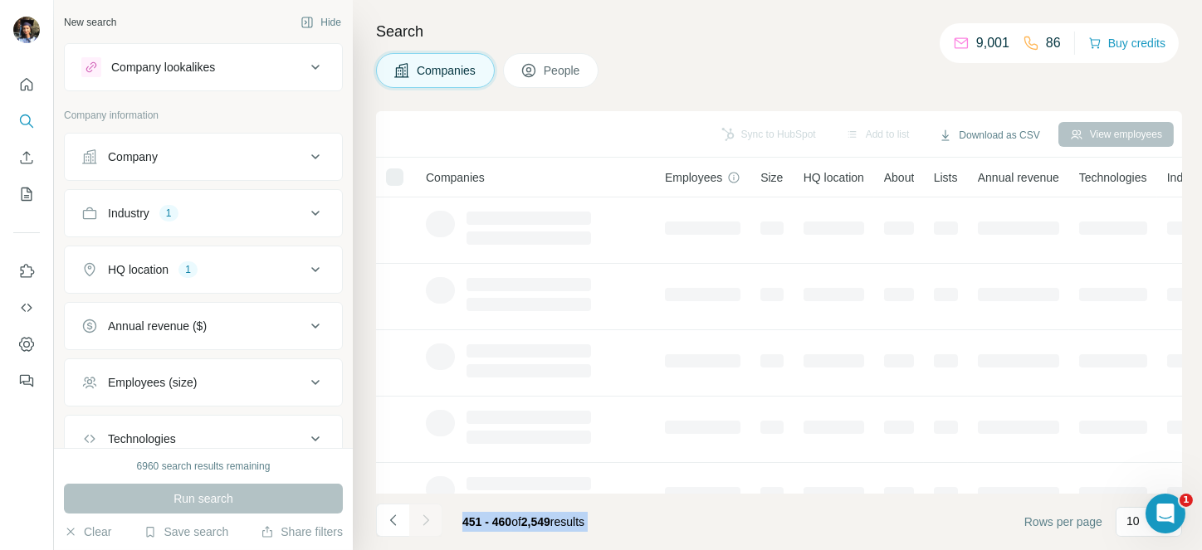
click at [425, 508] on div at bounding box center [425, 520] width 33 height 33
click at [425, 508] on button "Navigate to next page" at bounding box center [425, 520] width 33 height 33
click at [425, 508] on div at bounding box center [425, 520] width 33 height 33
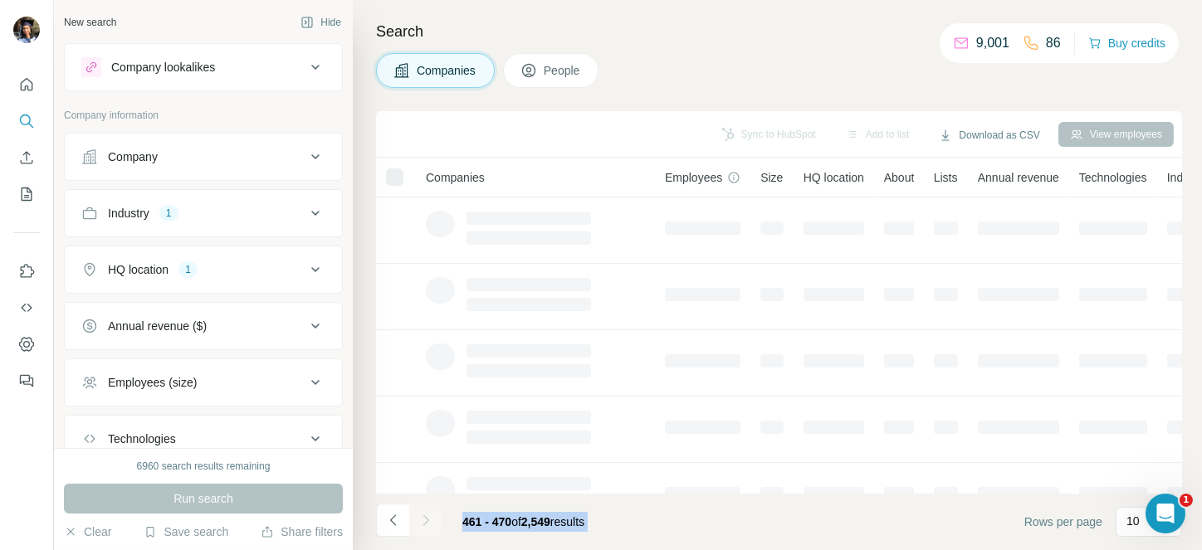
click at [425, 508] on div at bounding box center [425, 520] width 33 height 33
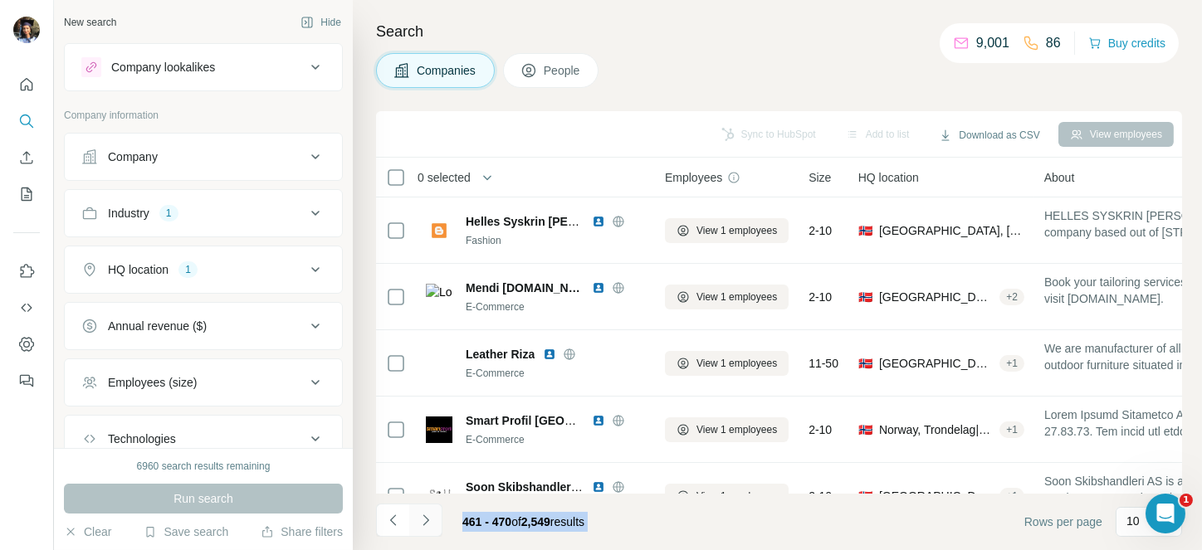
click at [425, 508] on button "Navigate to next page" at bounding box center [425, 520] width 33 height 33
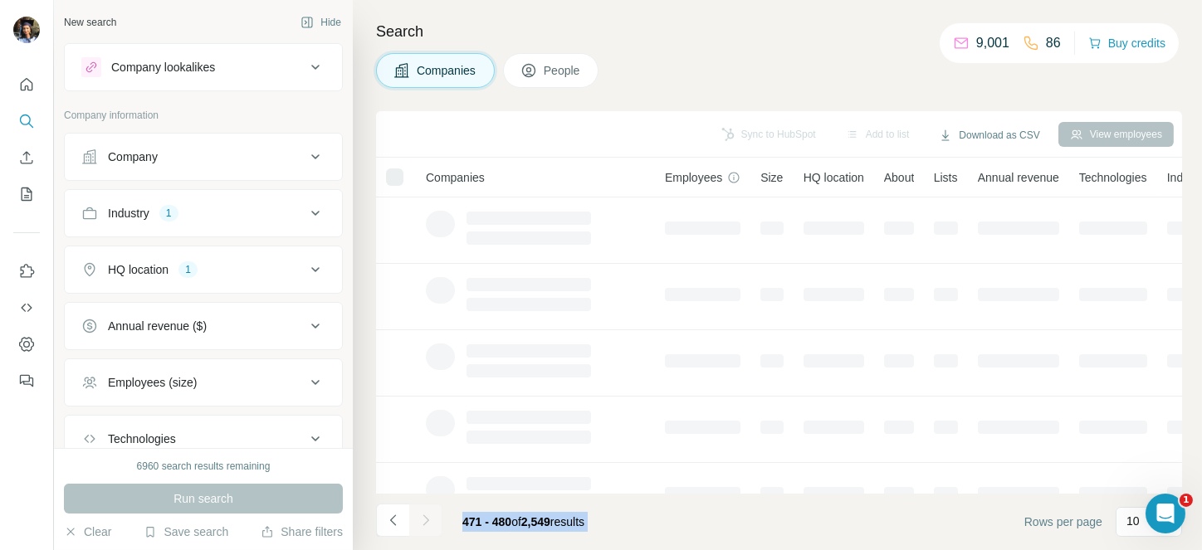
click at [425, 508] on div at bounding box center [425, 520] width 33 height 33
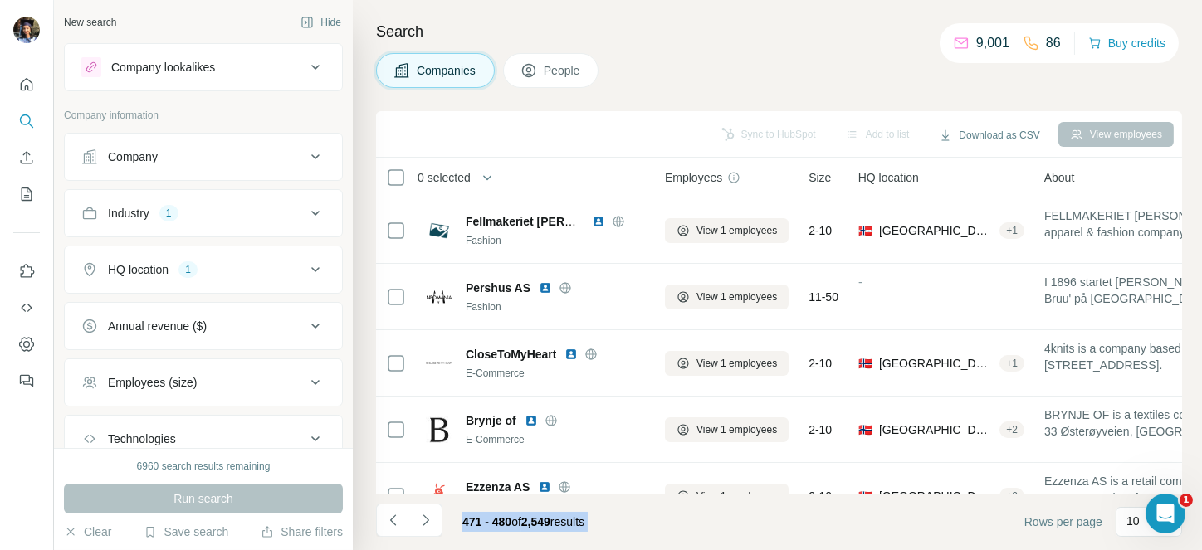
click at [425, 508] on button "Navigate to next page" at bounding box center [425, 520] width 33 height 33
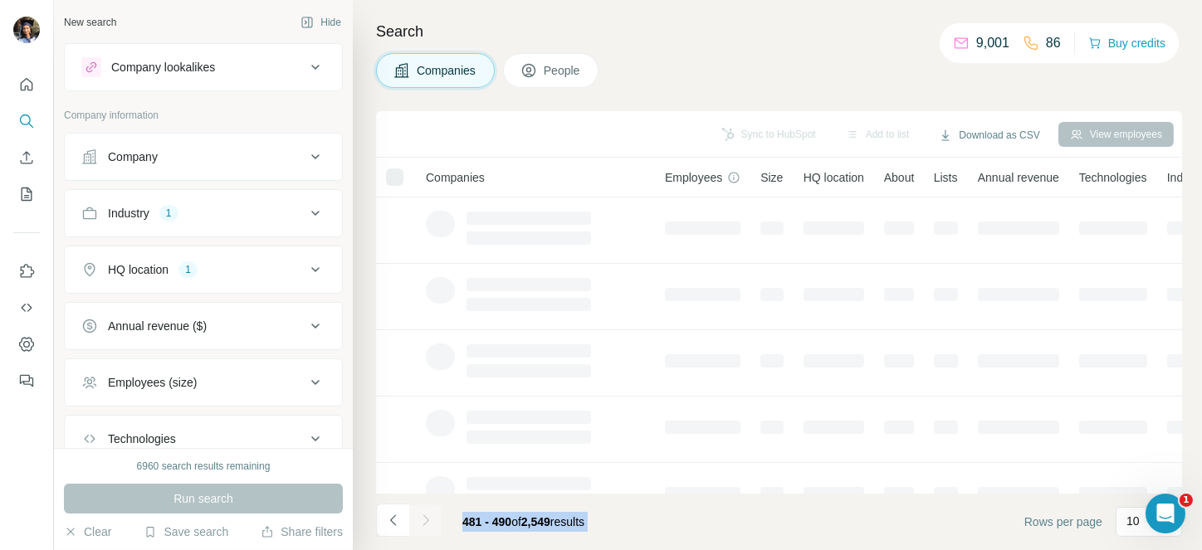
click at [425, 508] on div at bounding box center [425, 520] width 33 height 33
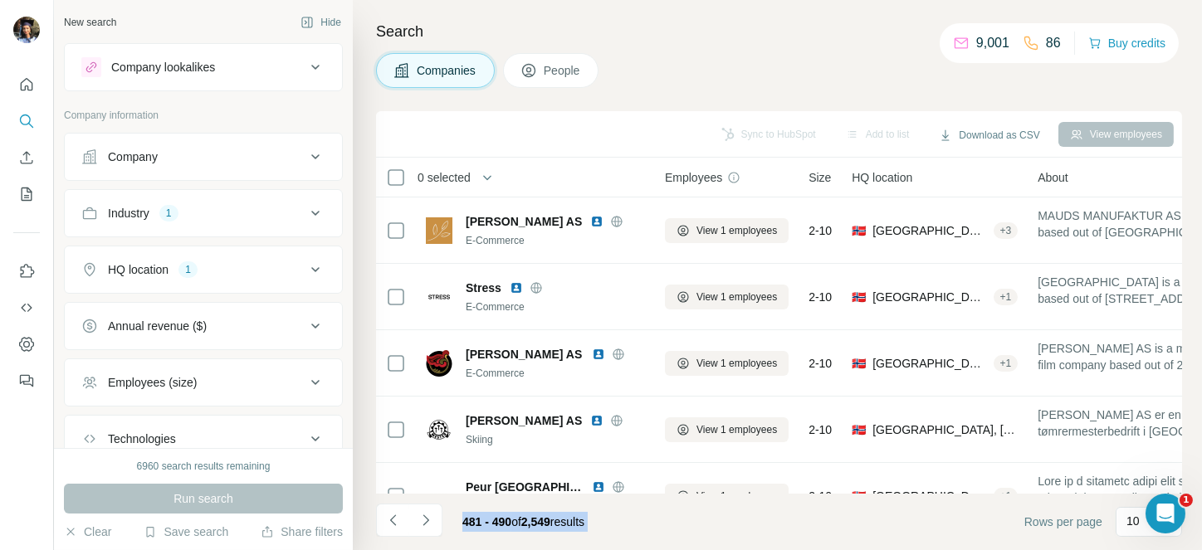
click at [425, 508] on button "Navigate to next page" at bounding box center [425, 520] width 33 height 33
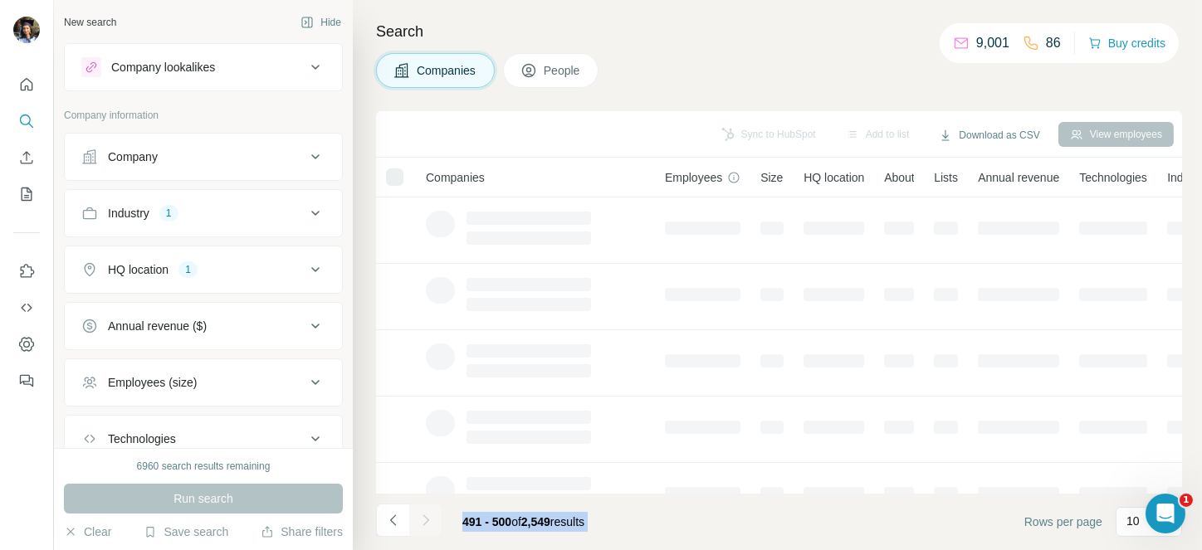
click at [425, 508] on div at bounding box center [425, 520] width 33 height 33
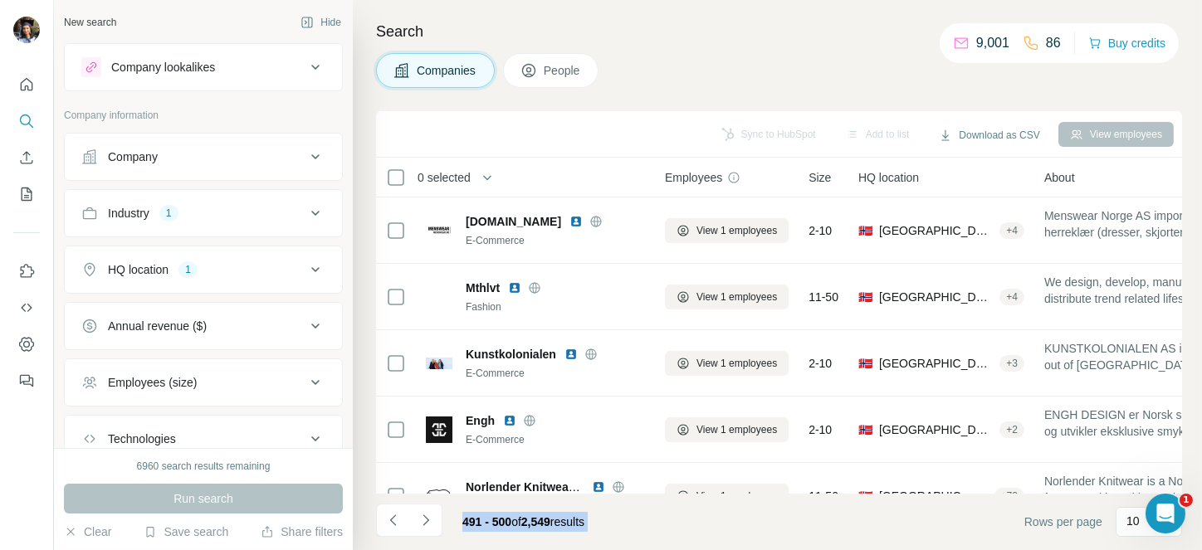
click at [425, 508] on button "Navigate to next page" at bounding box center [425, 520] width 33 height 33
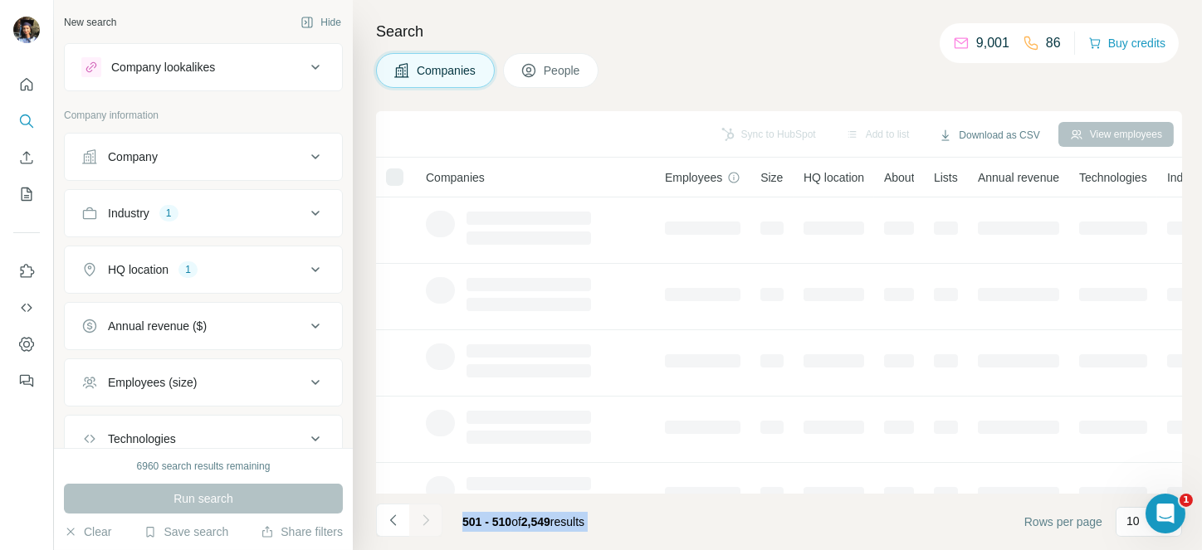
click at [425, 508] on div at bounding box center [425, 520] width 33 height 33
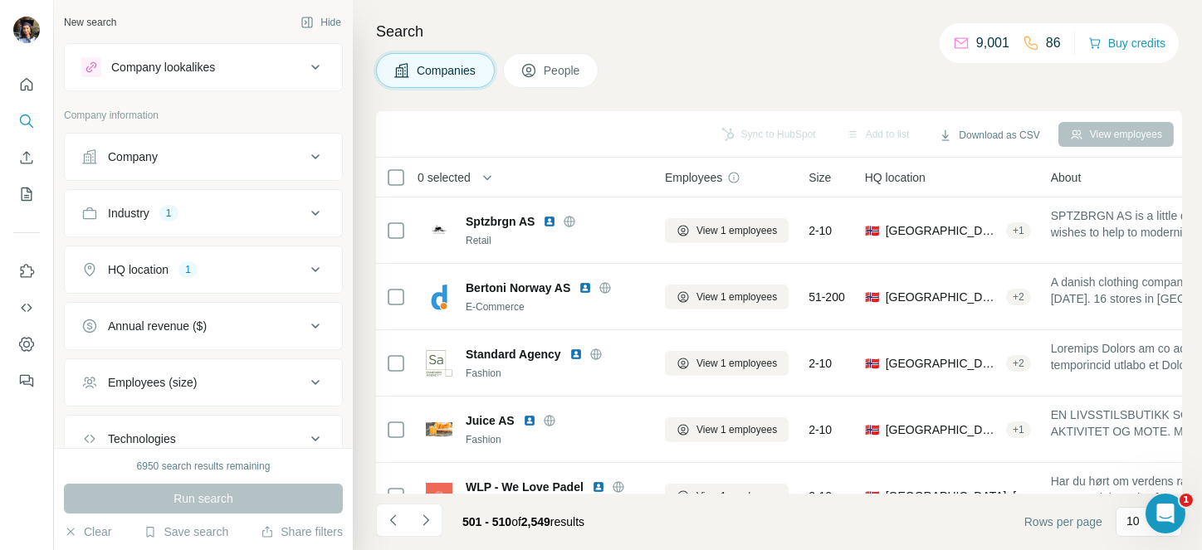
click at [447, 172] on span "0 selected" at bounding box center [443, 177] width 53 height 17
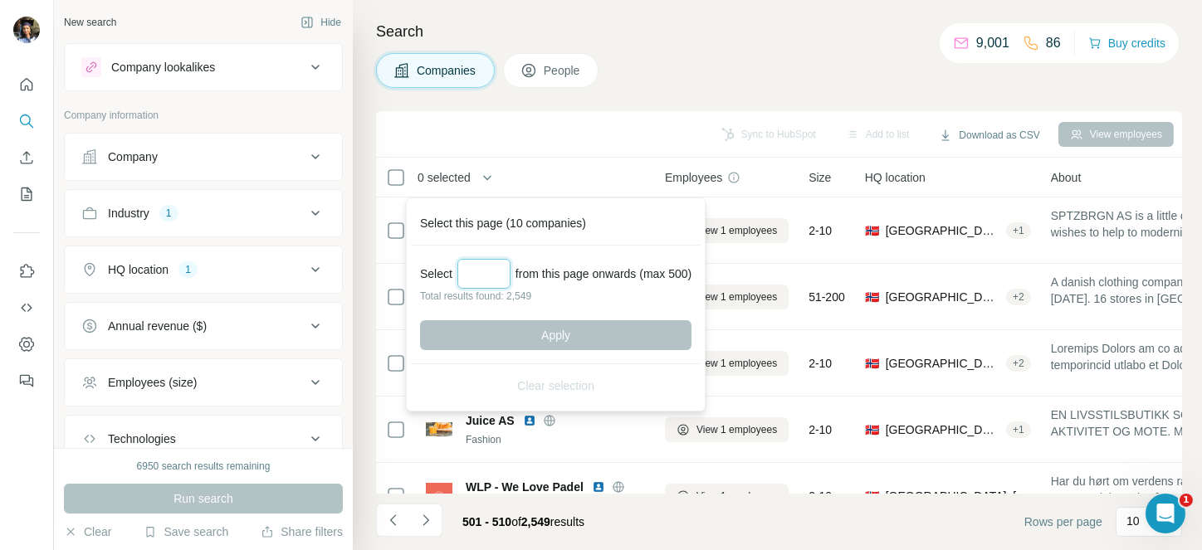
click at [483, 281] on input "Select a number (up to 500)" at bounding box center [483, 274] width 53 height 30
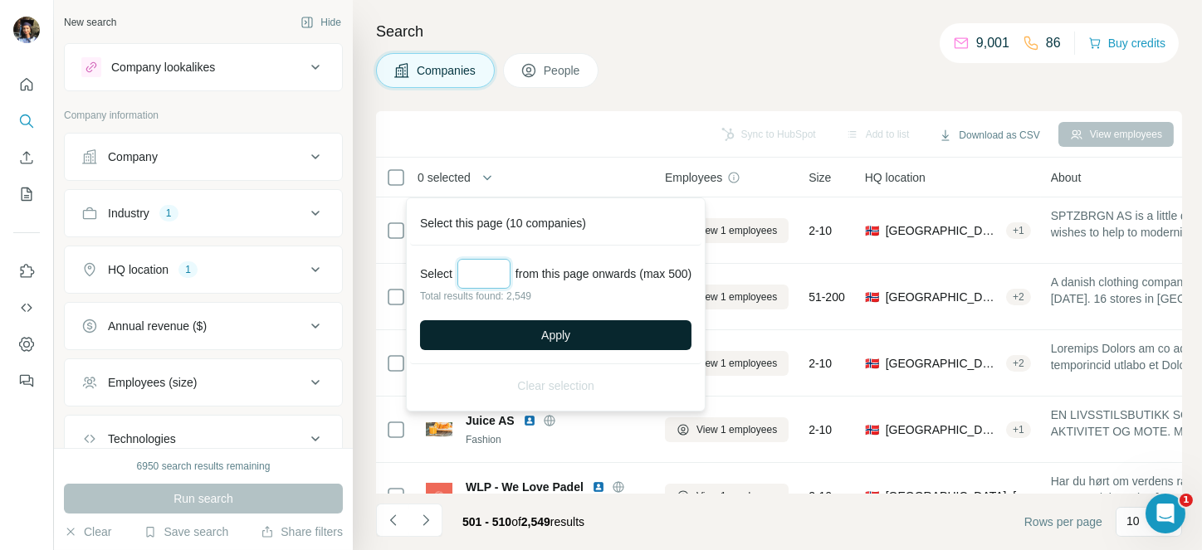
type input "***"
click at [570, 343] on span "Apply" at bounding box center [555, 335] width 29 height 17
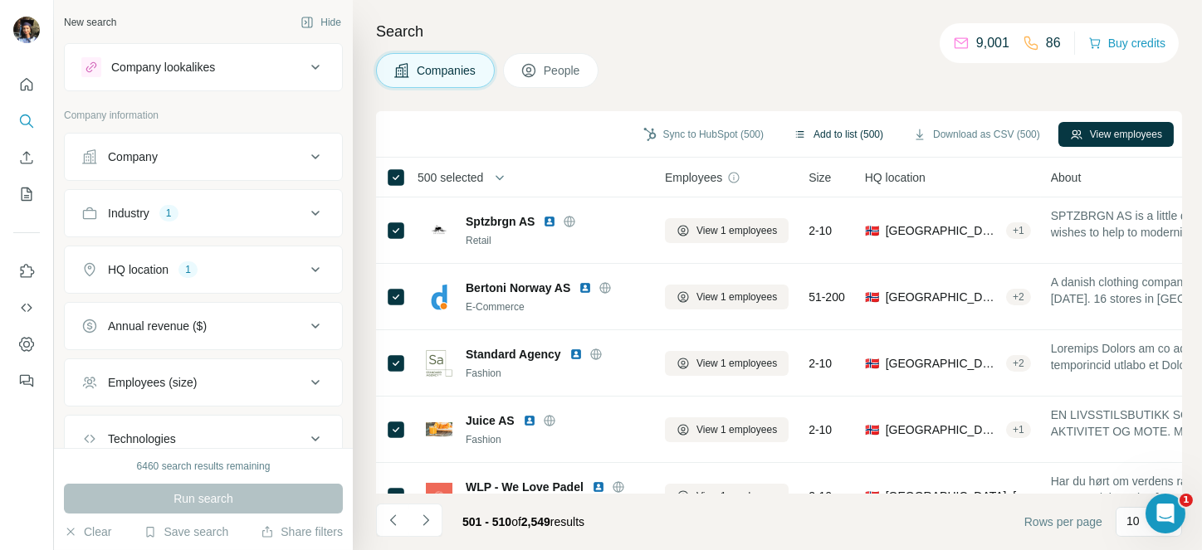
click at [850, 125] on button "Add to list (500)" at bounding box center [838, 134] width 113 height 25
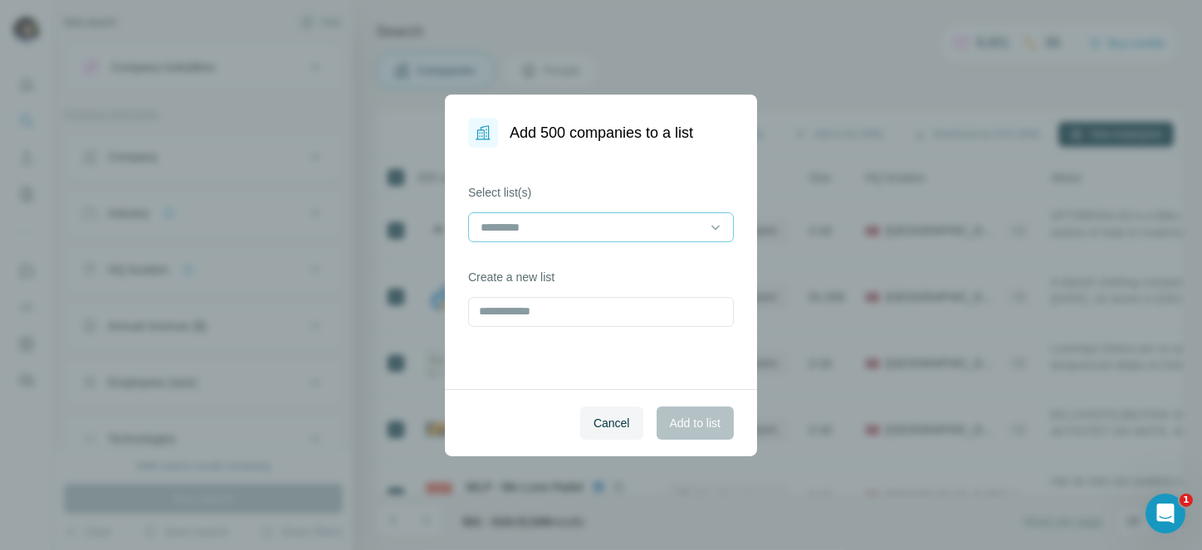
click at [628, 226] on input at bounding box center [591, 227] width 224 height 18
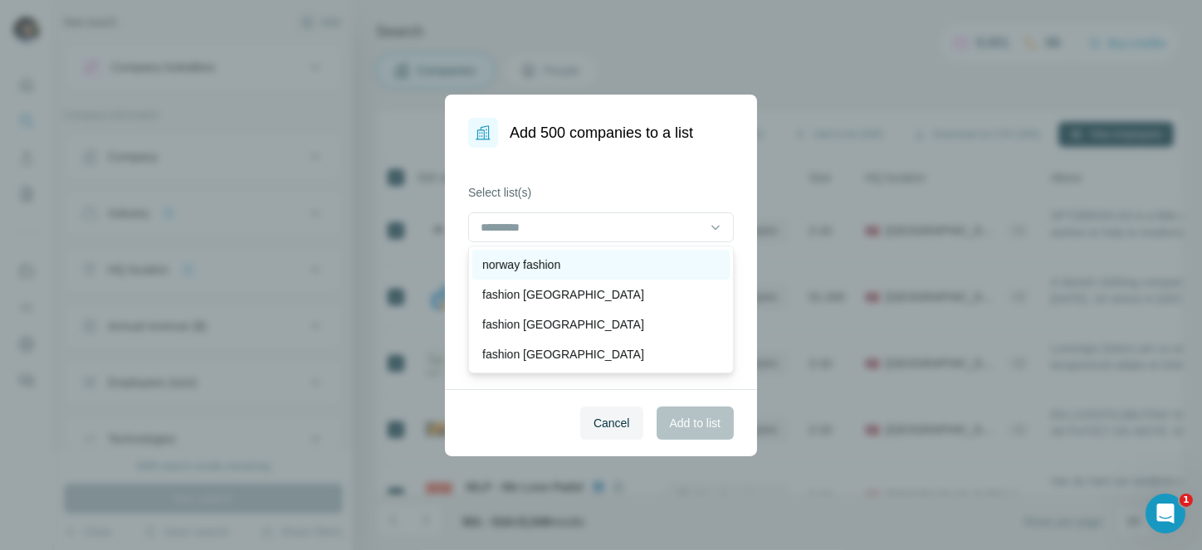
click at [596, 256] on div "norway fashion" at bounding box center [600, 264] width 237 height 17
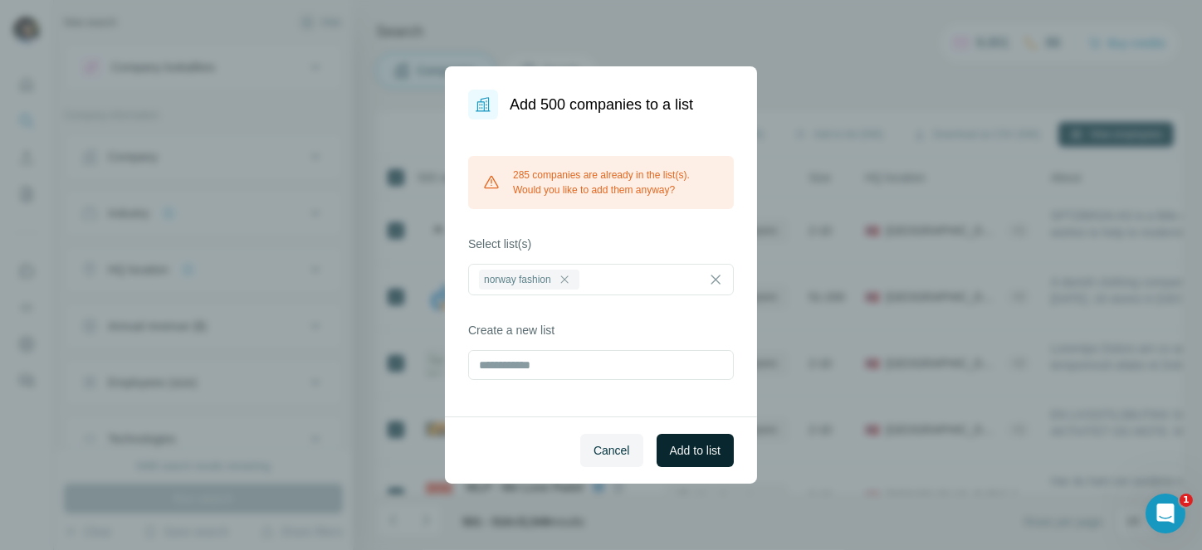
click at [716, 442] on span "Add to list" at bounding box center [695, 450] width 51 height 17
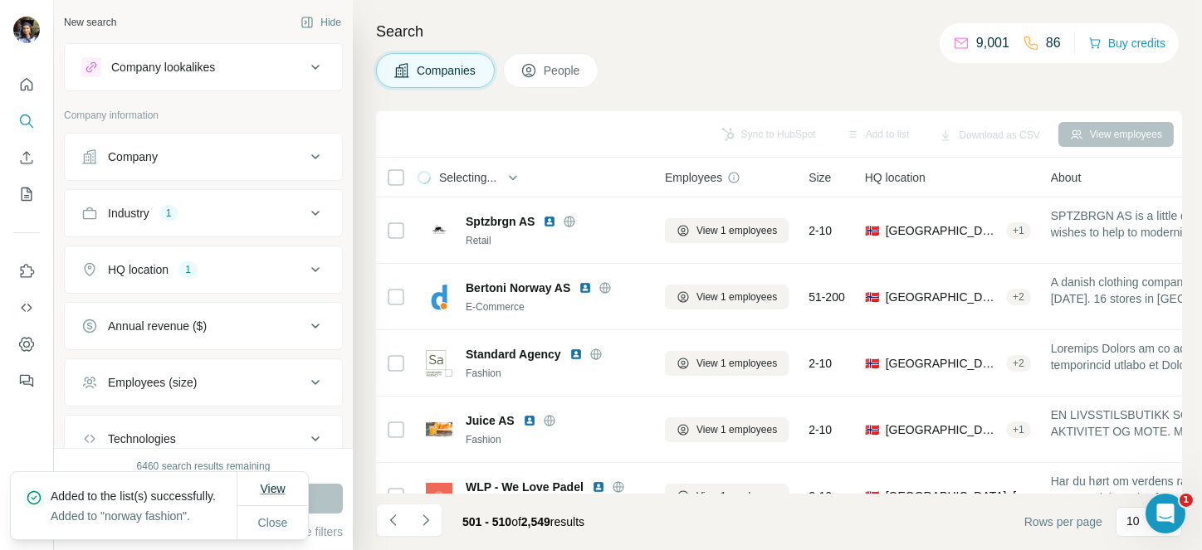
click at [264, 483] on span "View" at bounding box center [272, 488] width 25 height 13
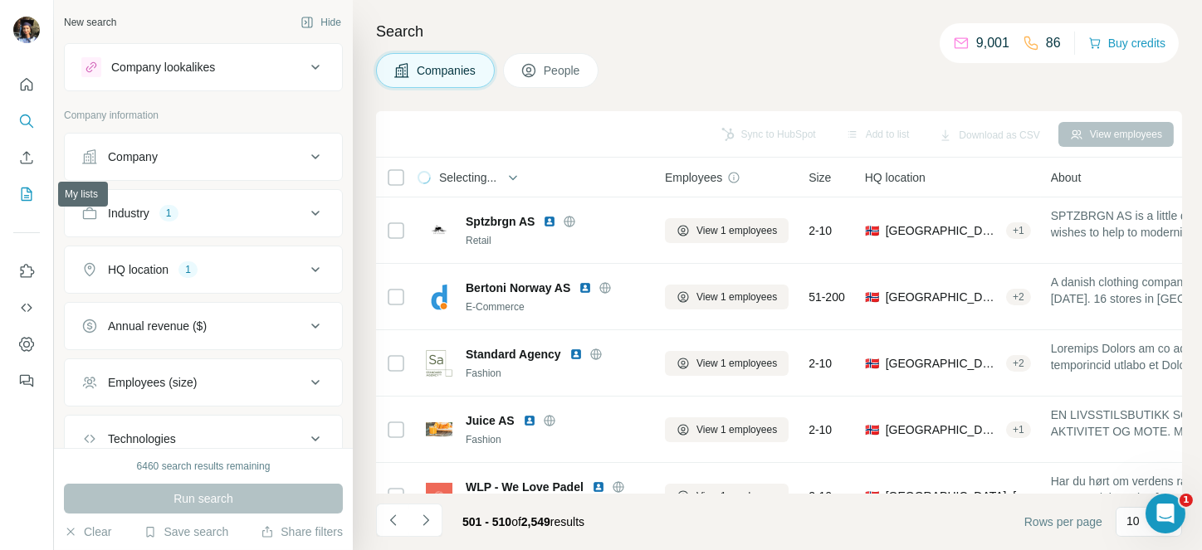
click at [25, 198] on icon "My lists" at bounding box center [26, 194] width 17 height 17
click at [34, 187] on icon "My lists" at bounding box center [26, 194] width 17 height 17
click at [30, 196] on icon "My lists" at bounding box center [26, 194] width 17 height 17
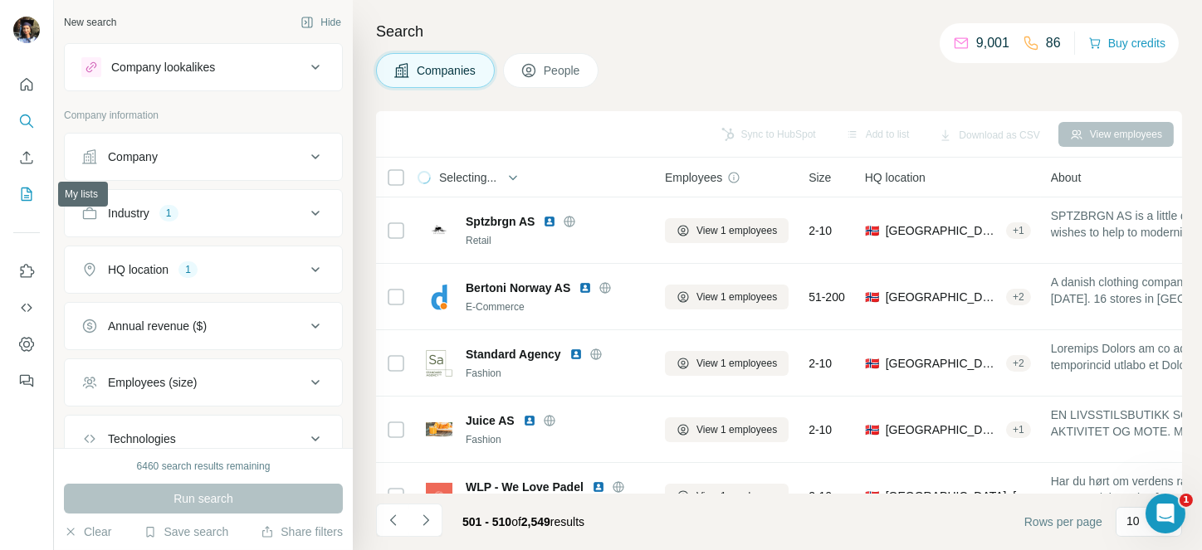
click at [30, 196] on icon "My lists" at bounding box center [26, 194] width 17 height 17
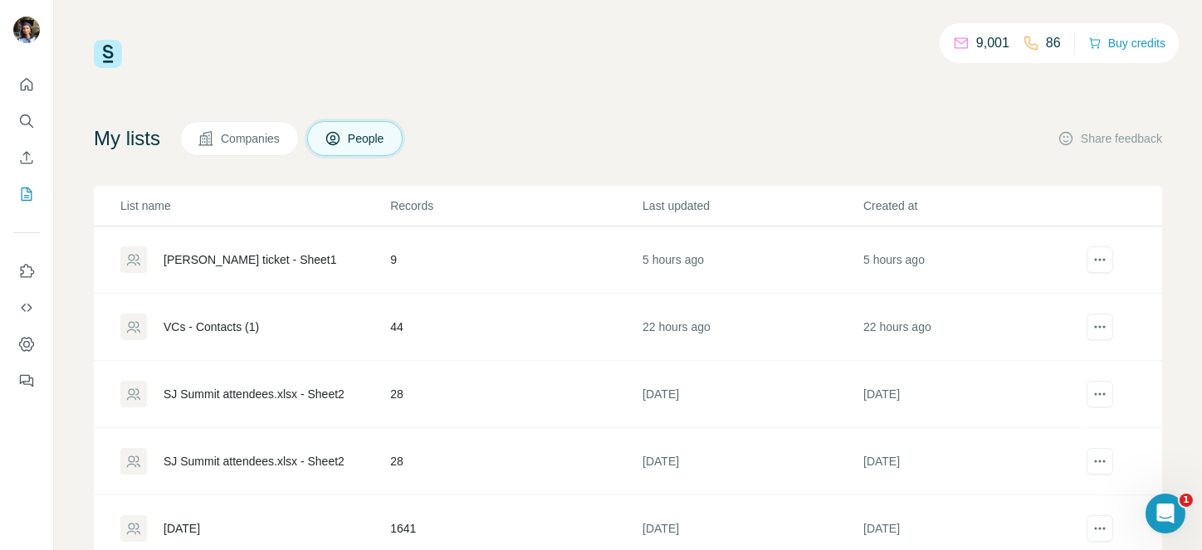
click at [251, 131] on span "Companies" at bounding box center [251, 138] width 61 height 17
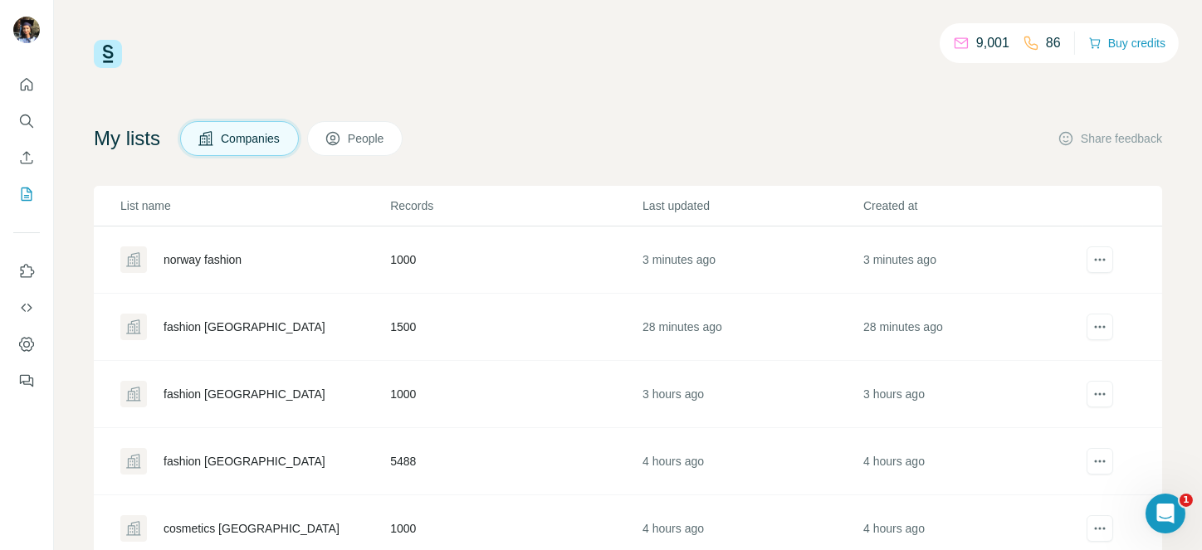
click at [195, 253] on div "norway fashion" at bounding box center [203, 259] width 78 height 17
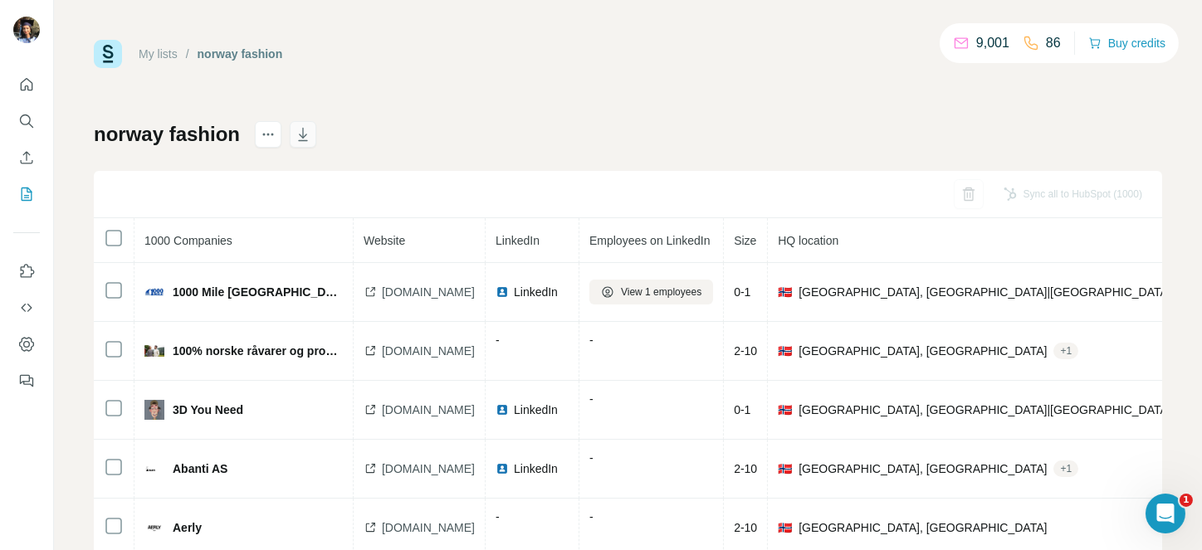
click at [304, 132] on icon "button" at bounding box center [303, 134] width 17 height 17
